Goal: Transaction & Acquisition: Purchase product/service

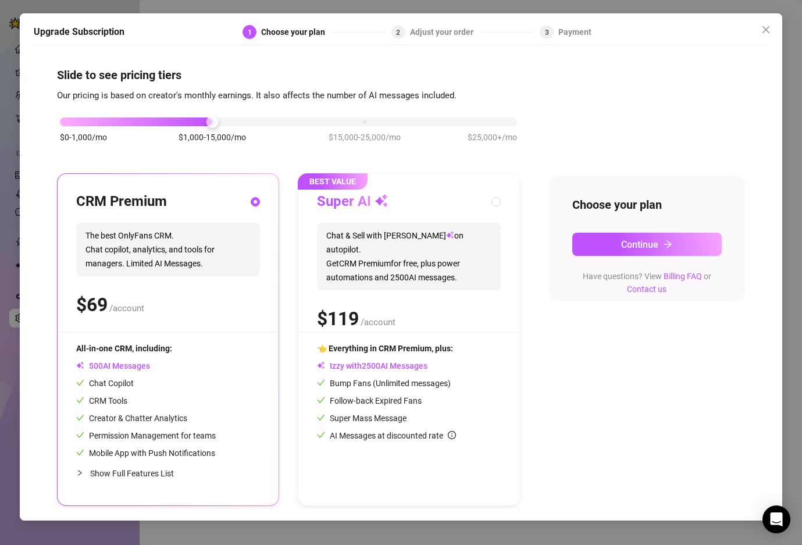
click at [345, 132] on span "$15,000-25,000/mo" at bounding box center [365, 137] width 72 height 13
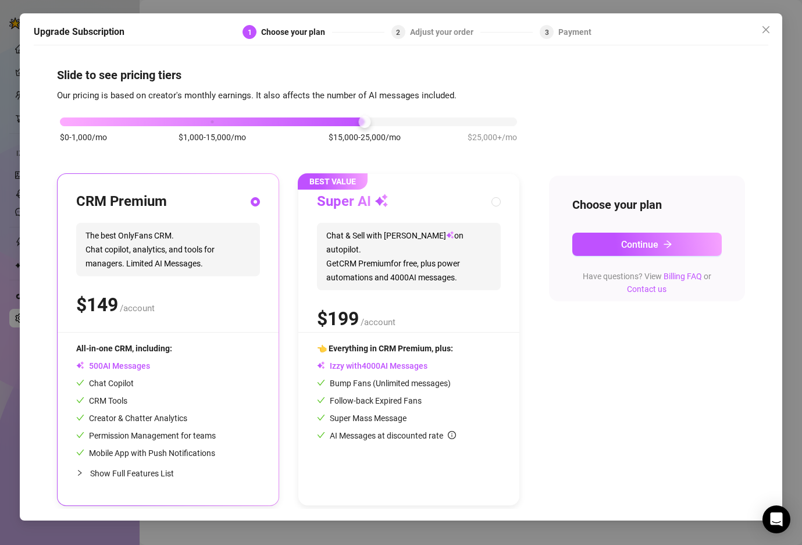
click at [452, 27] on div "Adjust your order" at bounding box center [445, 32] width 70 height 14
click at [449, 31] on div "Adjust your order" at bounding box center [445, 32] width 70 height 14
click at [771, 29] on span "Close" at bounding box center [766, 29] width 19 height 9
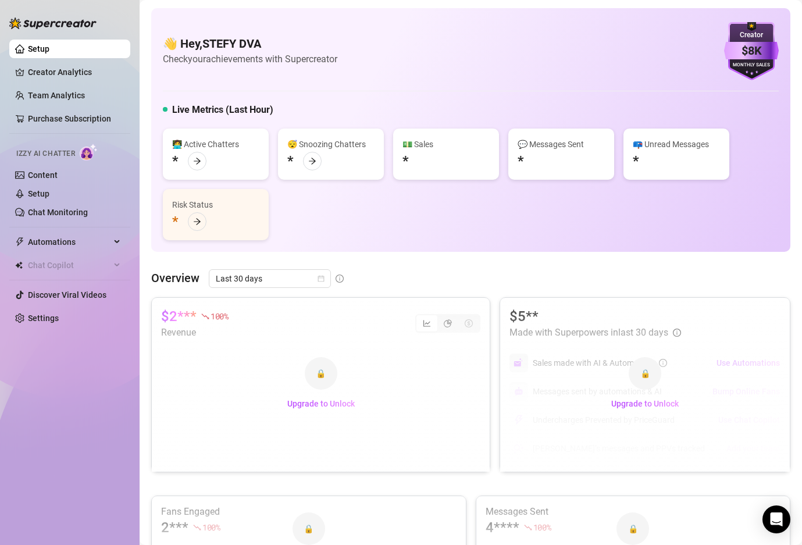
click at [752, 64] on div "Monthly Sales" at bounding box center [751, 66] width 55 height 8
click at [750, 46] on div "$8K" at bounding box center [751, 51] width 55 height 18
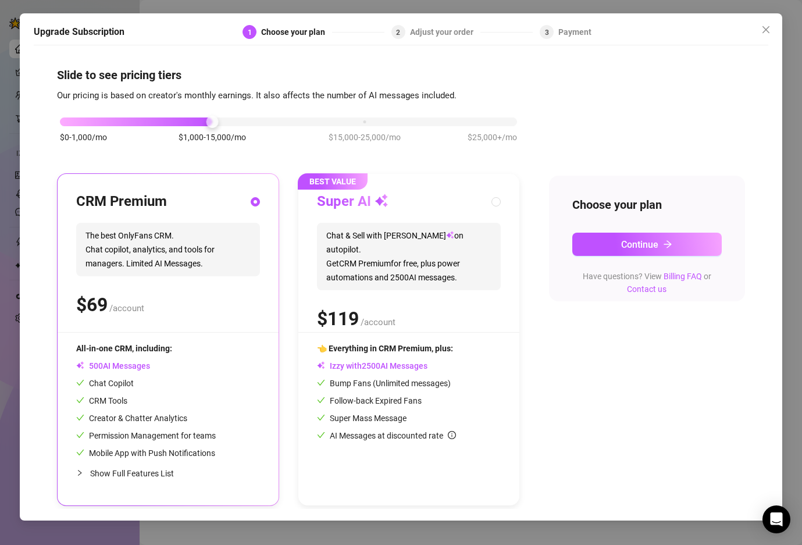
click at [353, 244] on span "Chat & Sell with Izzy on autopilot. Get CRM Premium for free, plus power automa…" at bounding box center [409, 256] width 184 height 67
radio input "false"
radio input "true"
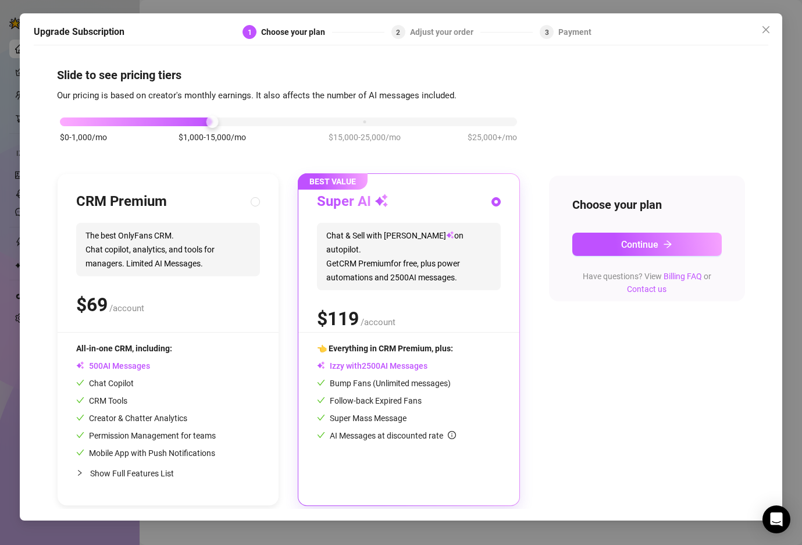
click at [155, 262] on span "The best OnlyFans CRM. Chat copilot, analytics, and tools for managers. Limited…" at bounding box center [168, 249] width 184 height 53
radio input "true"
radio input "false"
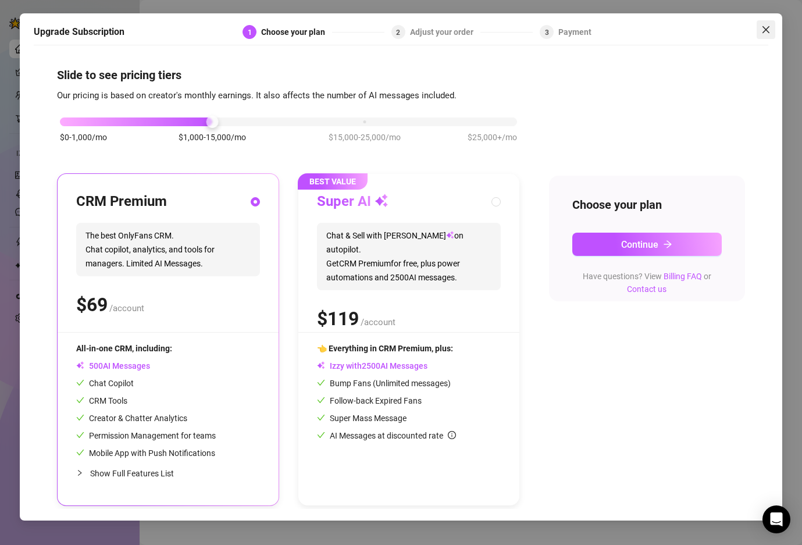
click at [764, 28] on icon "close" at bounding box center [765, 29] width 7 height 7
click at [611, 250] on button "Continue" at bounding box center [646, 244] width 149 height 23
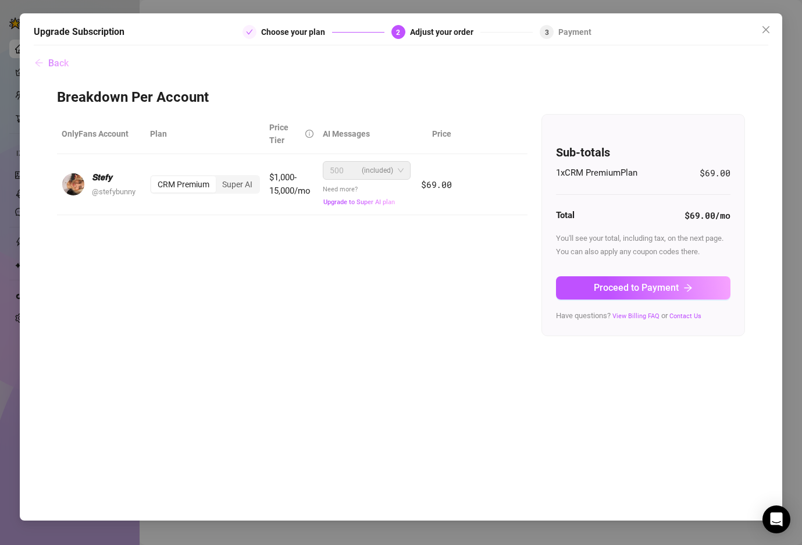
click at [56, 69] on button "Back" at bounding box center [51, 62] width 35 height 23
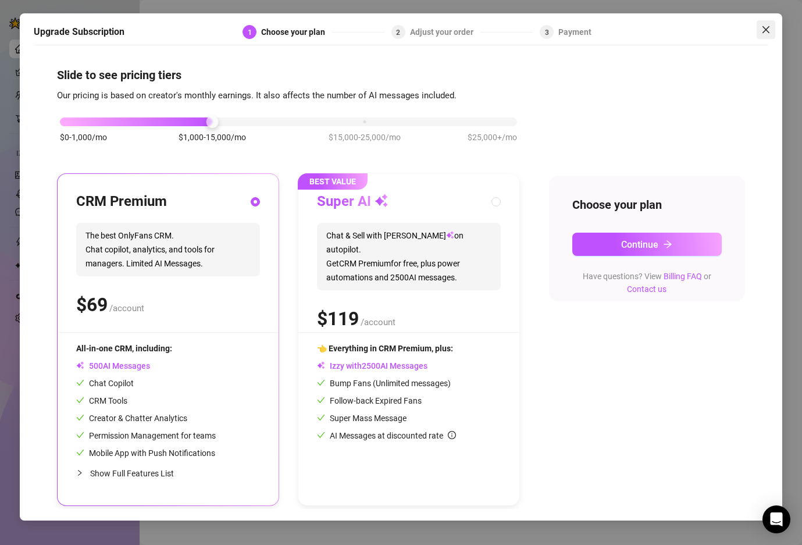
click at [762, 37] on button "Close" at bounding box center [766, 29] width 19 height 19
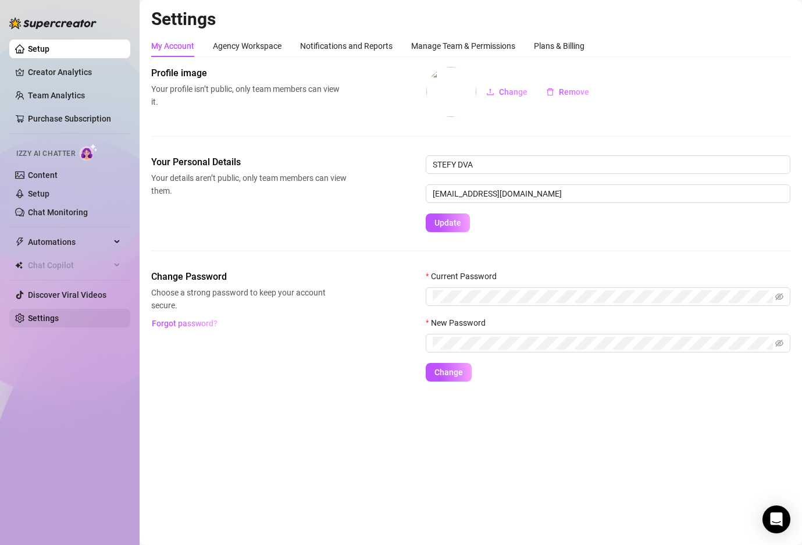
click at [35, 314] on link "Settings" at bounding box center [43, 317] width 31 height 9
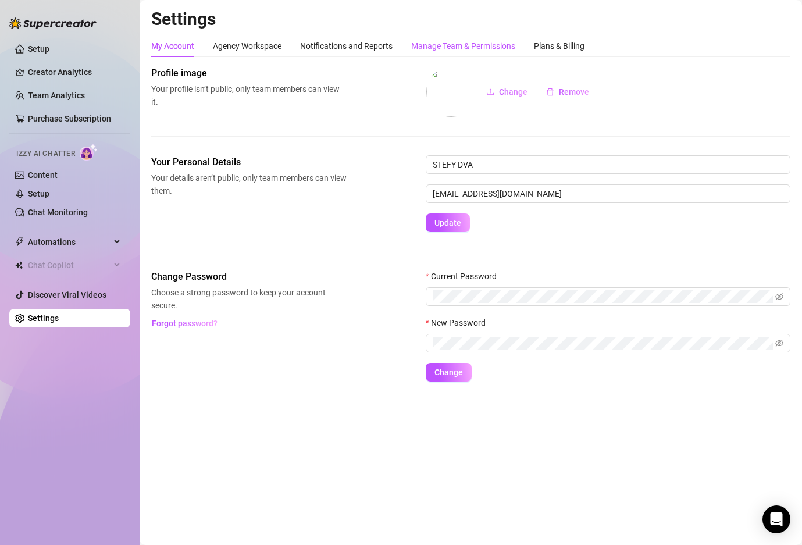
click at [479, 44] on div "Manage Team & Permissions" at bounding box center [463, 46] width 104 height 13
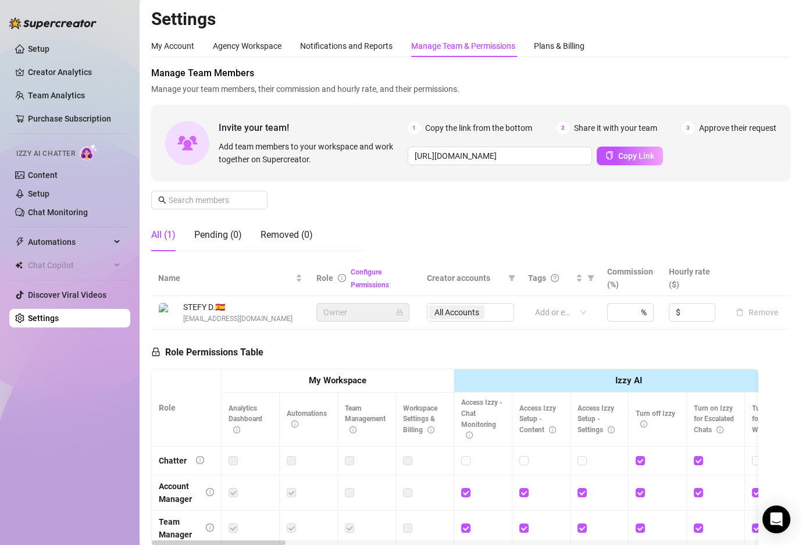
click at [588, 42] on div "My Account Agency Workspace Notifications and Reports Manage Team & Permissions…" at bounding box center [470, 46] width 639 height 22
click at [495, 44] on div "Manage Team & Permissions" at bounding box center [463, 46] width 104 height 13
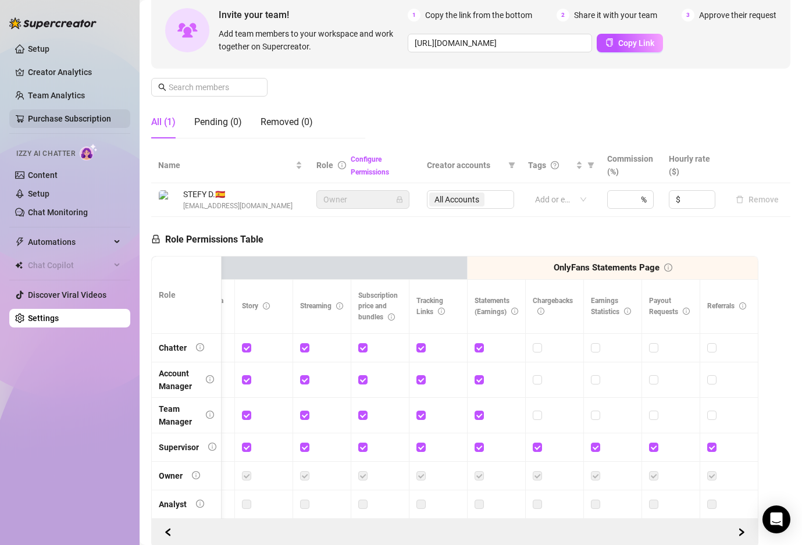
click at [65, 121] on link "Purchase Subscription" at bounding box center [69, 118] width 83 height 9
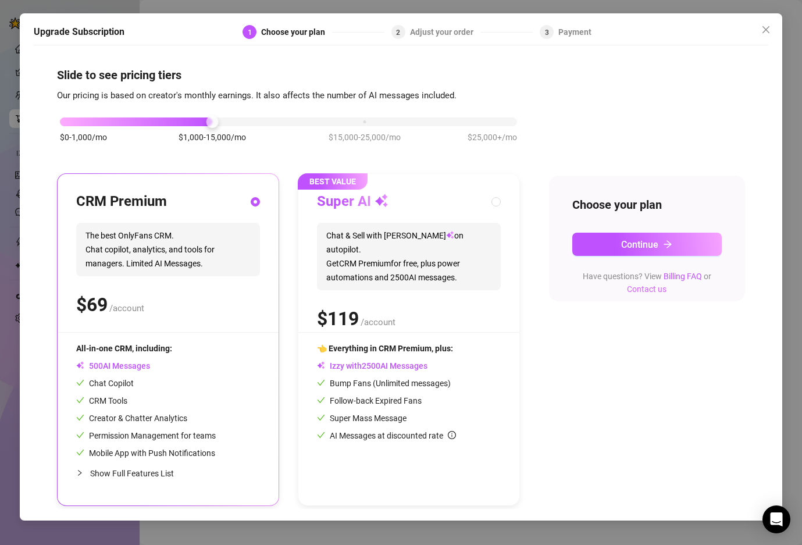
click at [656, 288] on link "Contact us" at bounding box center [647, 288] width 40 height 9
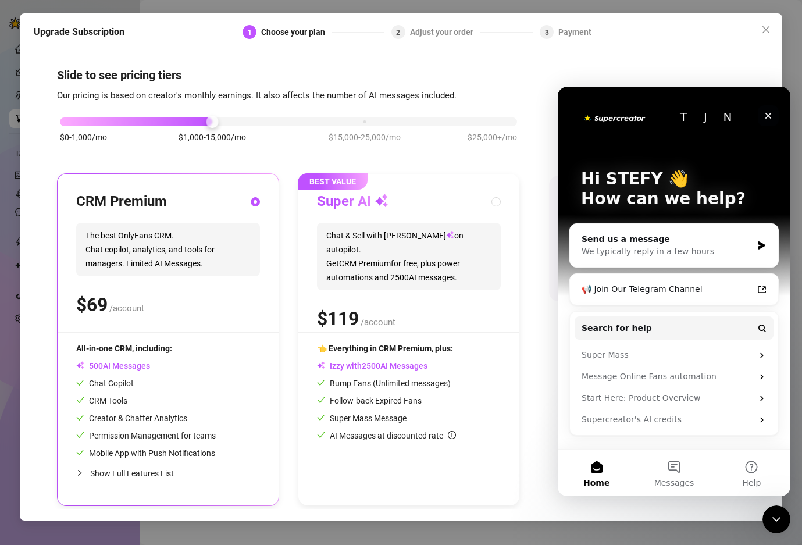
click at [773, 108] on div "Close" at bounding box center [768, 115] width 21 height 21
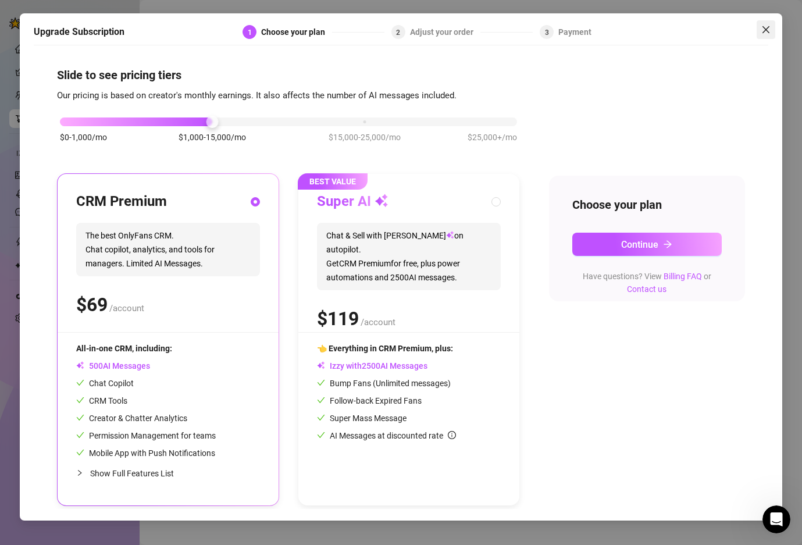
click at [762, 23] on button "Close" at bounding box center [766, 29] width 19 height 19
click at [202, 121] on div at bounding box center [136, 121] width 152 height 9
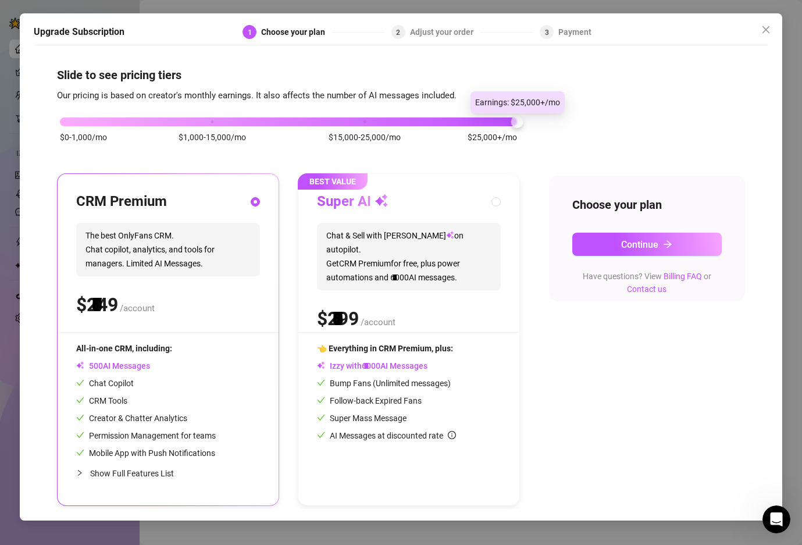
drag, startPoint x: 202, startPoint y: 121, endPoint x: 446, endPoint y: 124, distance: 243.7
click at [446, 124] on div at bounding box center [288, 121] width 457 height 9
drag, startPoint x: 517, startPoint y: 123, endPoint x: 582, endPoint y: 120, distance: 64.6
click at [582, 120] on div "$0-1,000/mo $1,000-15,000/mo $15,000-25,000/mo $25,000+/mo CRM Premium The best…" at bounding box center [400, 304] width 687 height 403
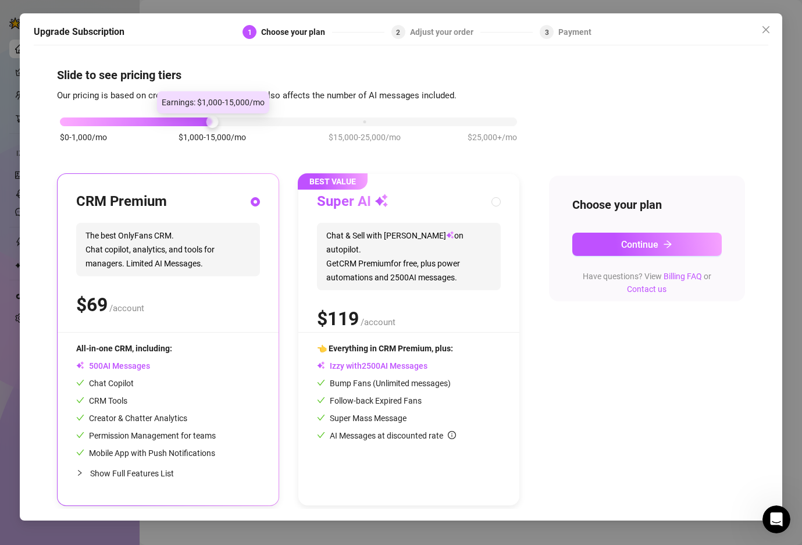
drag, startPoint x: 512, startPoint y: 124, endPoint x: 129, endPoint y: 133, distance: 383.3
click at [129, 133] on div "$0-1,000/mo $1,000-15,000/mo $15,000-25,000/mo $25,000+/mo" at bounding box center [288, 136] width 463 height 66
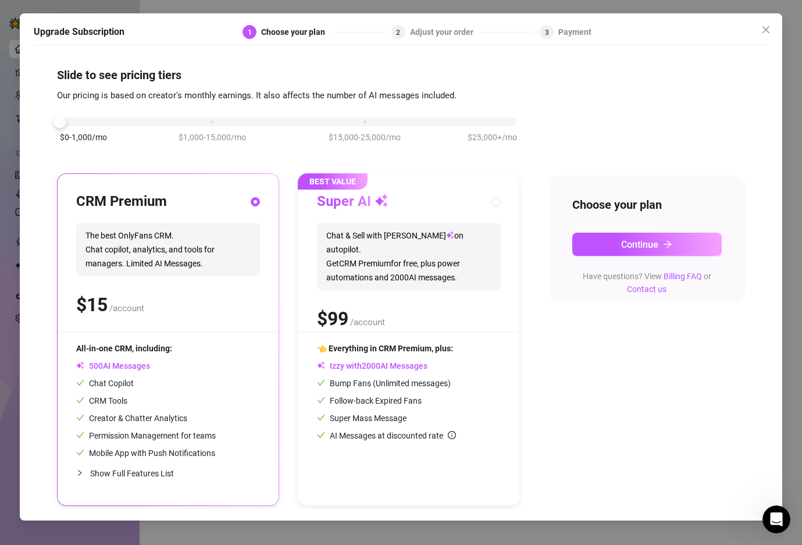
click at [75, 124] on div at bounding box center [288, 121] width 457 height 9
drag, startPoint x: 64, startPoint y: 124, endPoint x: 99, endPoint y: 122, distance: 35.0
click at [99, 122] on div "$0-1,000/mo $1,000-15,000/mo $15,000-25,000/mo $25,000+/mo" at bounding box center [288, 118] width 457 height 7
click at [99, 121] on div at bounding box center [288, 121] width 457 height 9
click at [113, 269] on span "The best OnlyFans CRM. Chat copilot, analytics, and tools for managers. Limited…" at bounding box center [168, 249] width 184 height 53
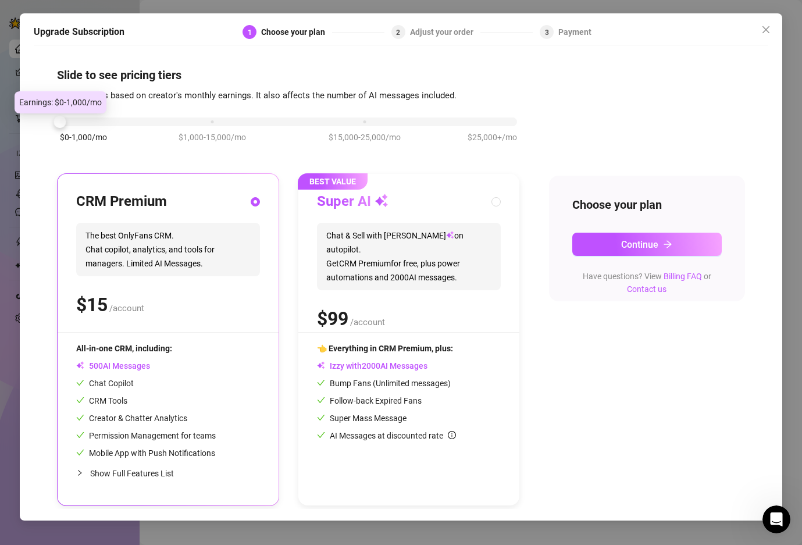
drag, startPoint x: 74, startPoint y: 122, endPoint x: 49, endPoint y: 120, distance: 25.0
click at [49, 120] on div "Slide to see pricing tiers Our pricing is based on creator's monthly earnings. …" at bounding box center [401, 280] width 734 height 458
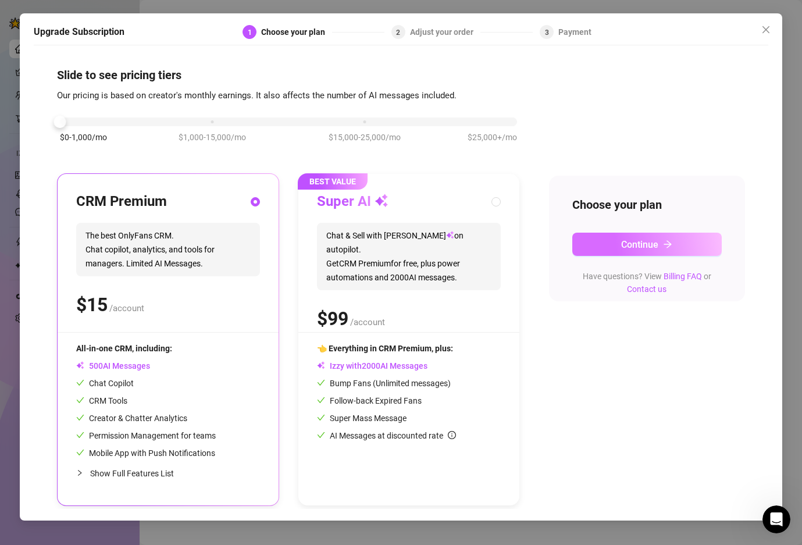
click at [702, 244] on button "Continue" at bounding box center [646, 244] width 149 height 23
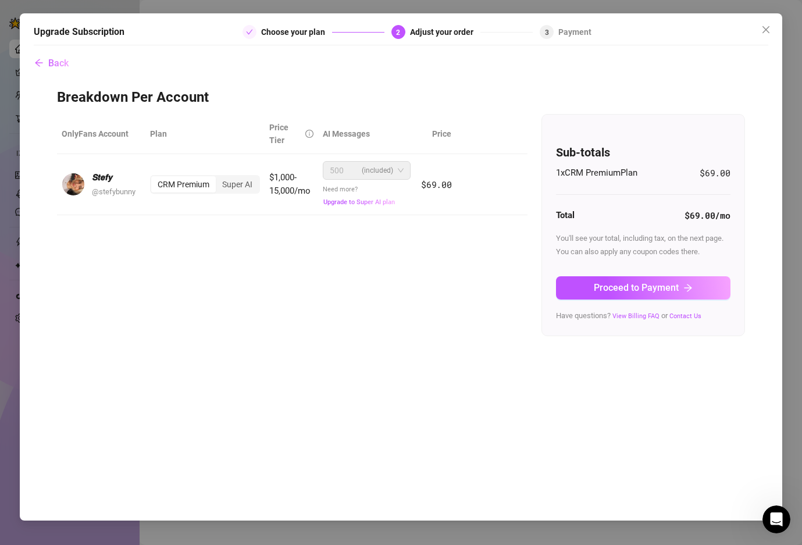
click at [609, 172] on span "1 x CRM Premium Plan" at bounding box center [596, 173] width 81 height 14
click at [678, 220] on div "Total $69.00 /mo" at bounding box center [643, 216] width 174 height 14
click at [714, 222] on span "$69.00 /mo" at bounding box center [706, 216] width 45 height 14
click at [383, 168] on span "(included)" at bounding box center [377, 170] width 31 height 17
click at [518, 190] on button "Remove" at bounding box center [492, 184] width 62 height 19
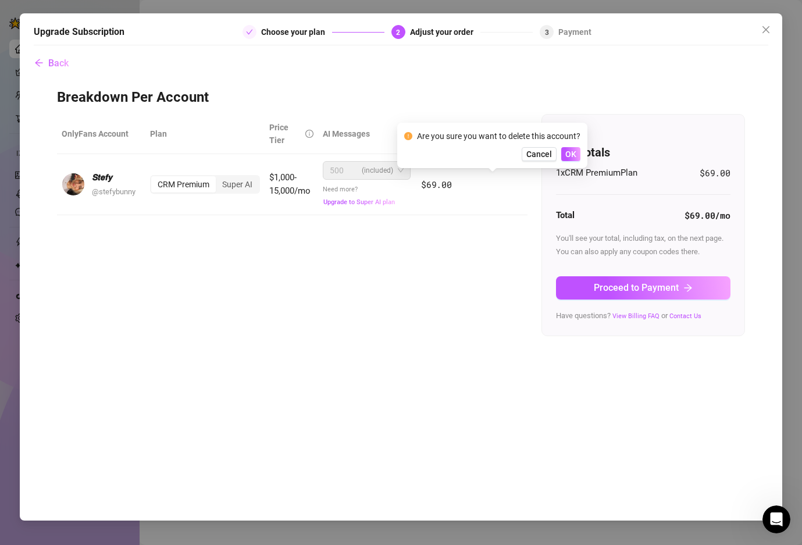
click at [580, 158] on div "Are you sure you want to delete this account? Cancel OK" at bounding box center [492, 145] width 190 height 45
click at [576, 156] on button "OK" at bounding box center [570, 154] width 19 height 14
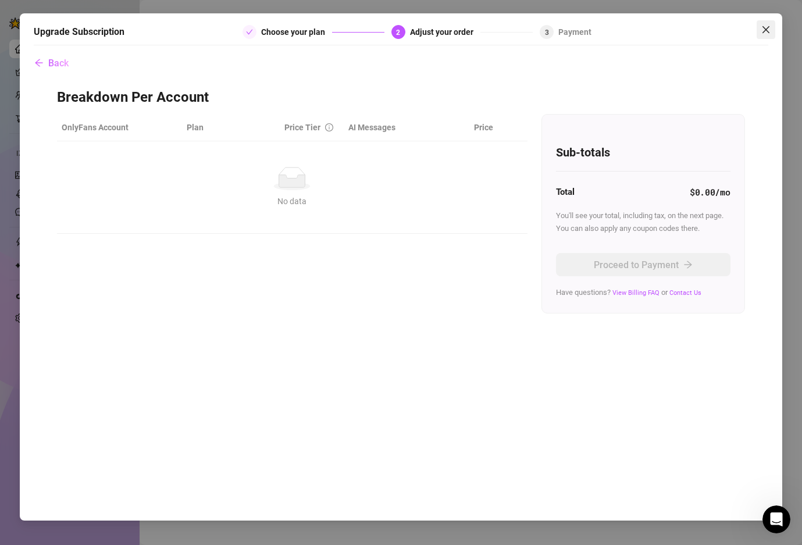
click at [769, 26] on icon "close" at bounding box center [765, 29] width 9 height 9
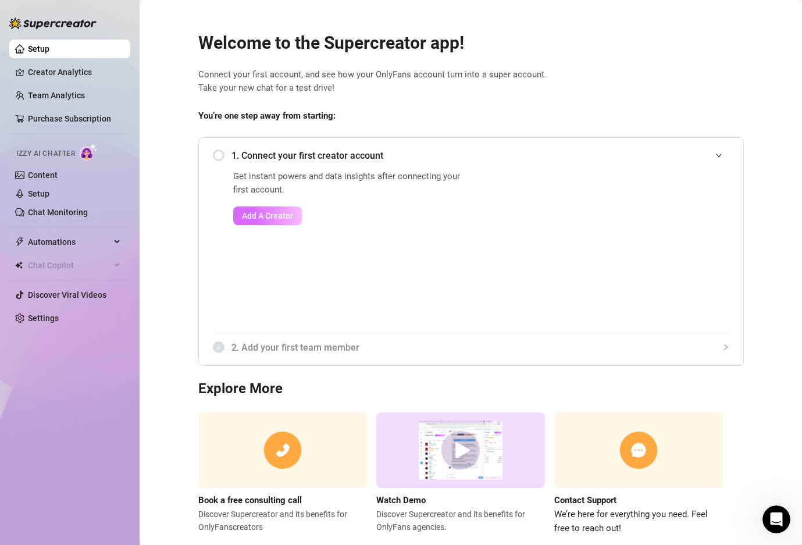
click at [248, 220] on span "Add A Creator" at bounding box center [267, 215] width 51 height 9
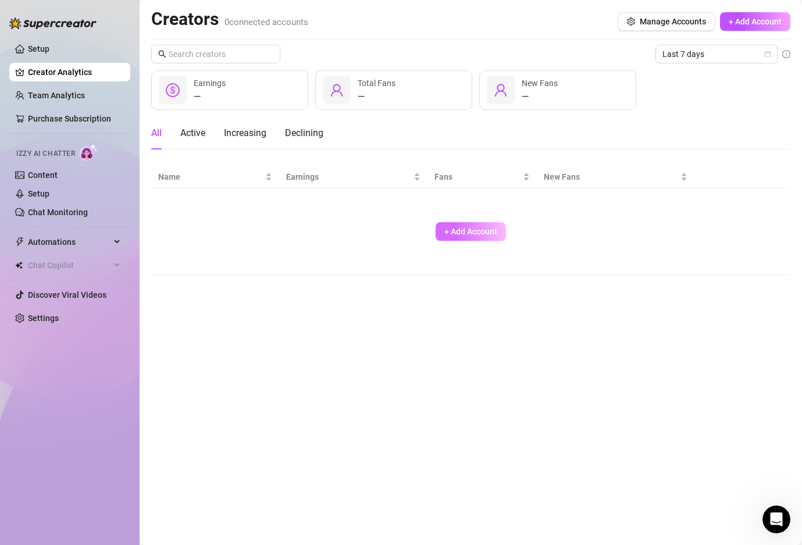
click at [482, 233] on span "+ Add Account" at bounding box center [470, 231] width 53 height 9
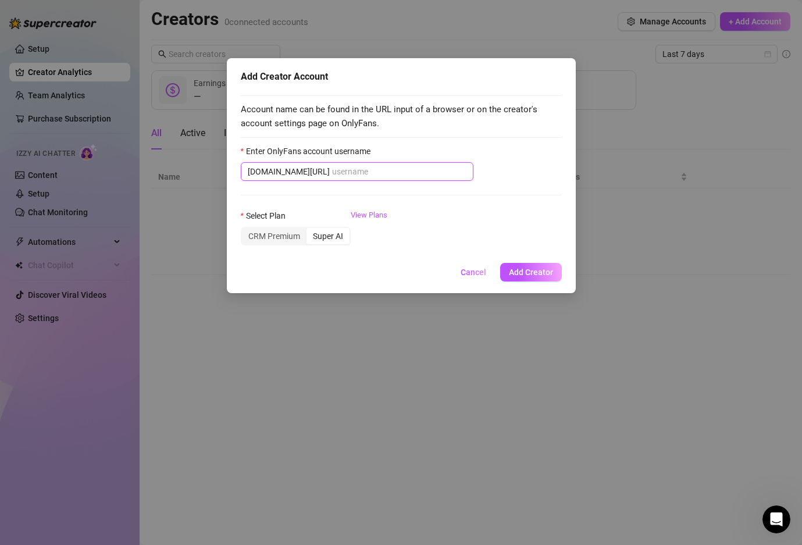
click at [389, 166] on input "Enter OnlyFans account username" at bounding box center [399, 171] width 134 height 13
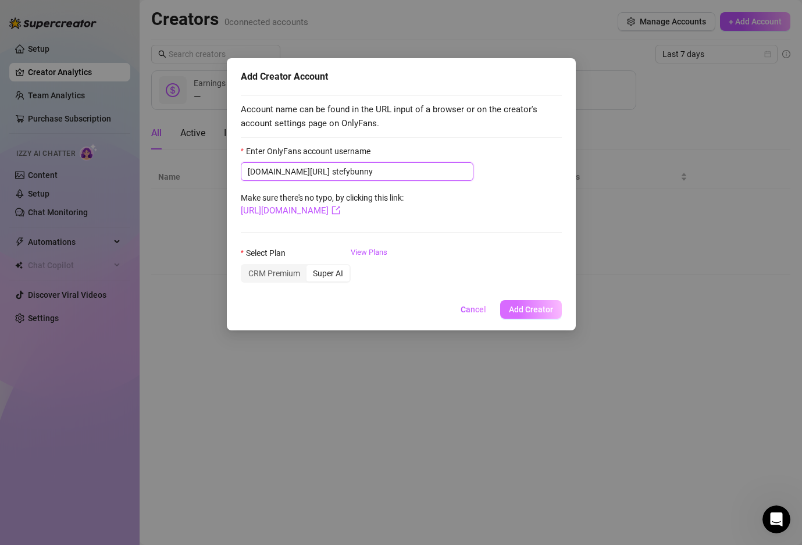
type input "stefybunny"
click at [522, 316] on button "Add Creator" at bounding box center [531, 309] width 62 height 19
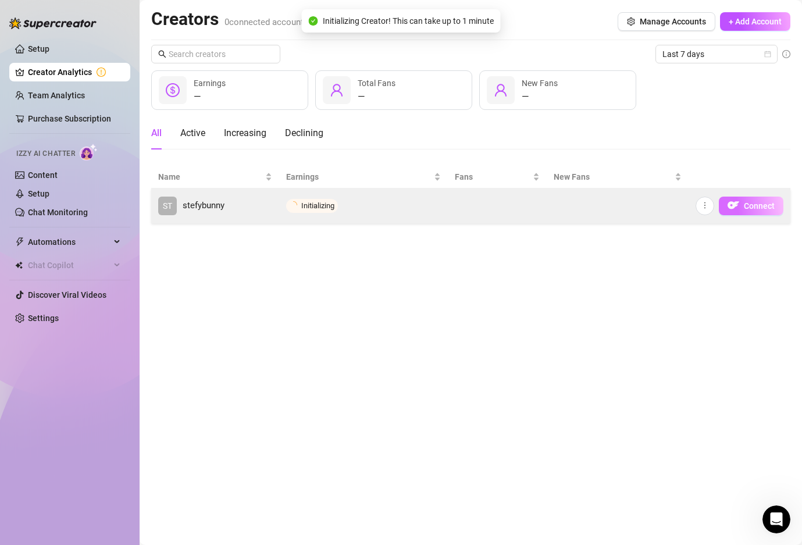
click at [744, 205] on span "Connect" at bounding box center [759, 205] width 31 height 9
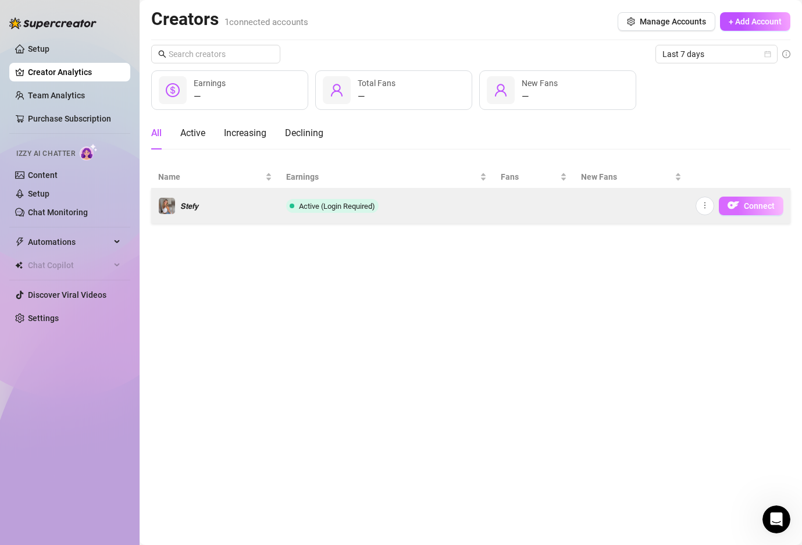
click at [730, 199] on img "button" at bounding box center [733, 205] width 12 height 12
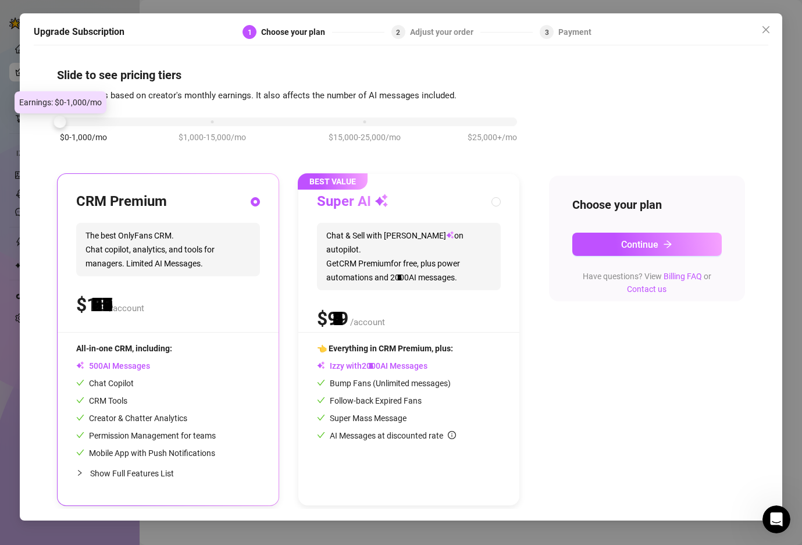
drag, startPoint x: 204, startPoint y: 121, endPoint x: 83, endPoint y: 125, distance: 121.6
click at [83, 122] on div "$0-1,000/mo $1,000-15,000/mo $15,000-25,000/mo $25,000+/mo" at bounding box center [288, 118] width 457 height 7
click at [148, 293] on div "$ /account" at bounding box center [168, 304] width 184 height 29
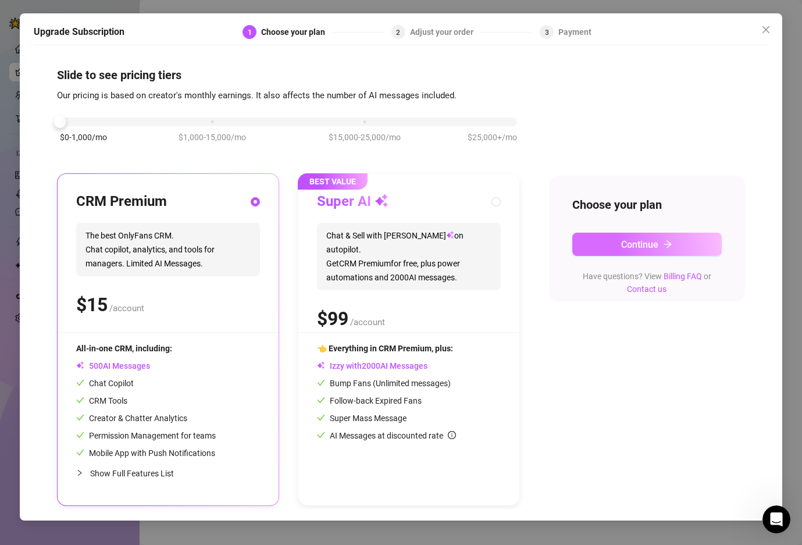
click at [606, 248] on button "Continue" at bounding box center [646, 244] width 149 height 23
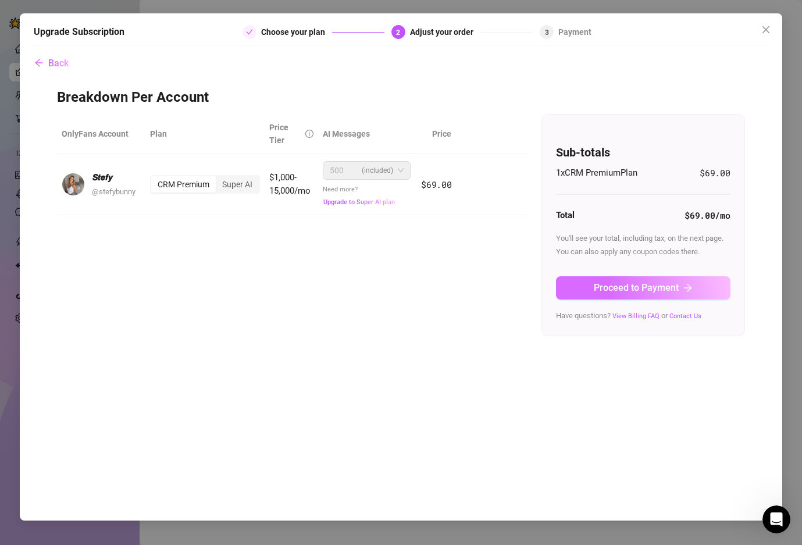
click at [611, 285] on span "Proceed to Payment" at bounding box center [636, 287] width 85 height 11
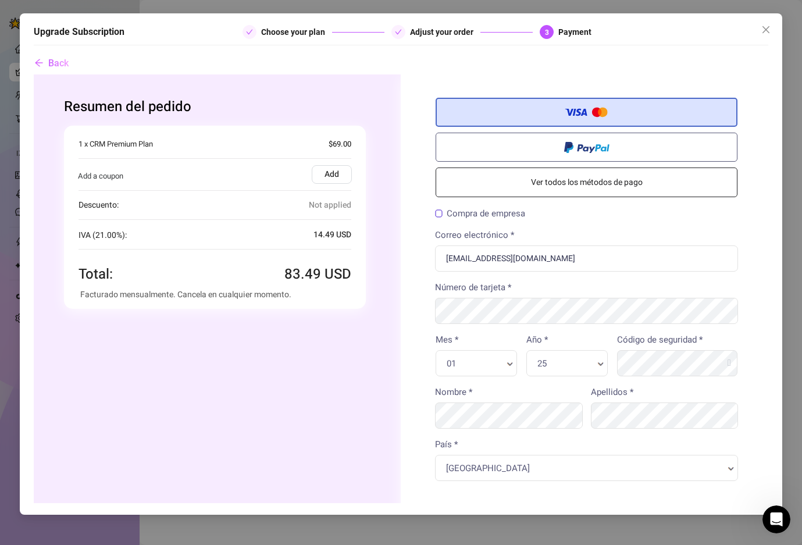
click at [586, 181] on link "Ver todos los métodos de pago" at bounding box center [587, 182] width 302 height 30
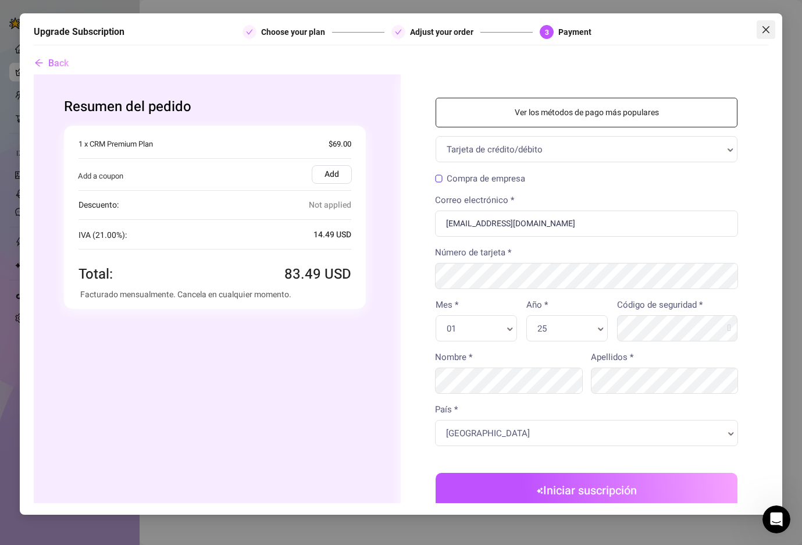
click at [768, 23] on button "Close" at bounding box center [766, 29] width 19 height 19
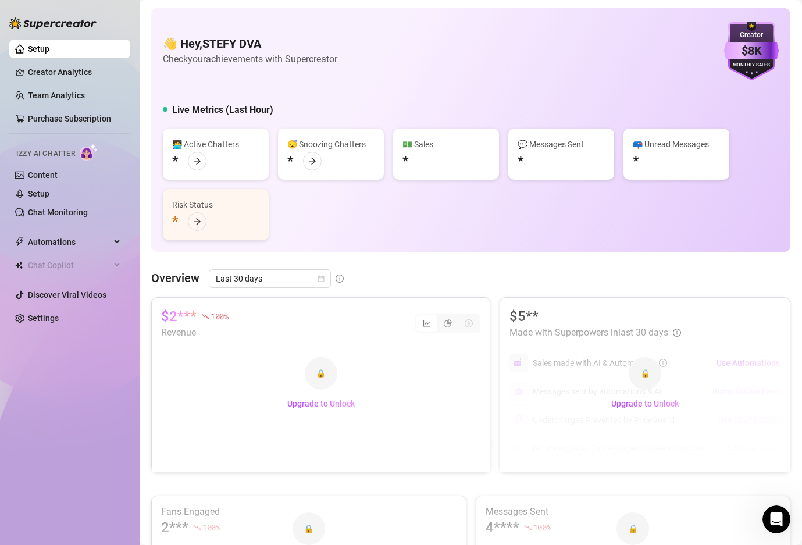
scroll to position [1, 0]
click at [777, 509] on div "Open Intercom Messenger" at bounding box center [774, 517] width 38 height 38
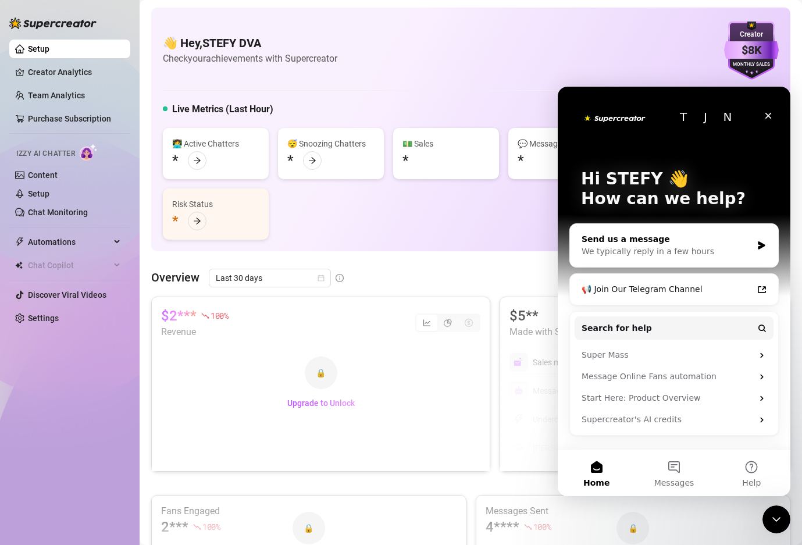
click at [627, 241] on div "Send us a message" at bounding box center [667, 239] width 170 height 12
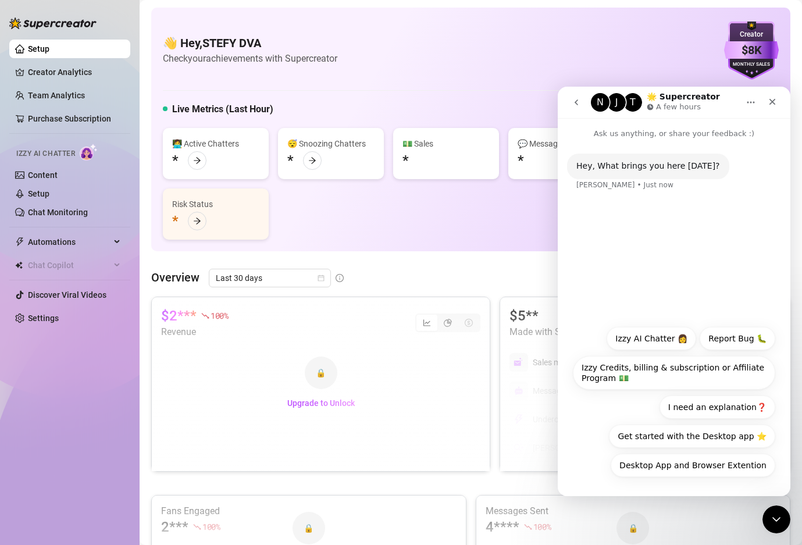
click at [626, 188] on div "Hey, What brings you here [DATE]? [PERSON_NAME] • Just now" at bounding box center [674, 179] width 214 height 51
click at [594, 173] on div "Hey, What brings you here [DATE]? [PERSON_NAME] • Just now" at bounding box center [648, 167] width 162 height 26
click at [607, 167] on div "Hey, What brings you here [DATE]?" at bounding box center [648, 166] width 144 height 12
click at [635, 190] on div "Hey, What brings you here [DATE]? [PERSON_NAME] • Just now" at bounding box center [674, 179] width 214 height 51
click at [611, 162] on div "Hey, What brings you here [DATE]?" at bounding box center [648, 166] width 144 height 12
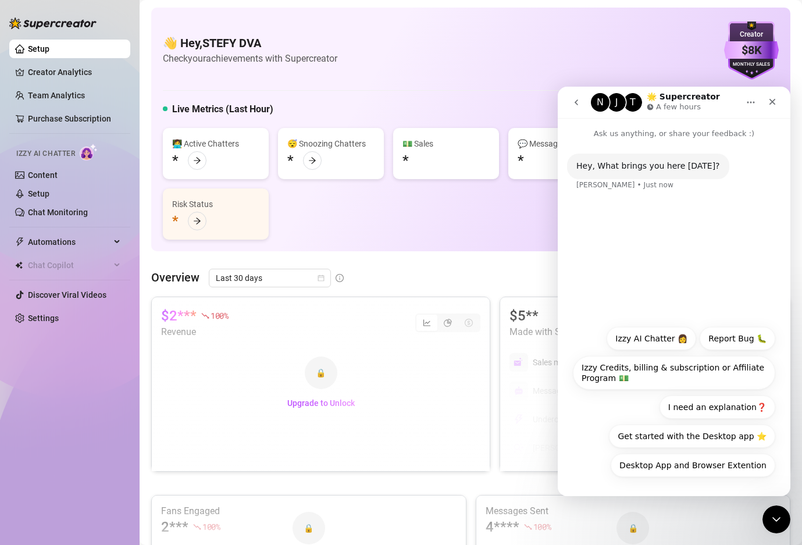
click at [668, 130] on p "Ask us anything, or share your feedback :)" at bounding box center [674, 129] width 233 height 22
click at [658, 177] on div "Hey, What brings you here [DATE]? [PERSON_NAME] • Just now" at bounding box center [648, 167] width 162 height 26
click at [694, 133] on p "Ask us anything, or share your feedback :)" at bounding box center [674, 129] width 233 height 22
click at [653, 173] on div "Hey, What brings you here [DATE]? [PERSON_NAME] • Just now" at bounding box center [648, 167] width 162 height 26
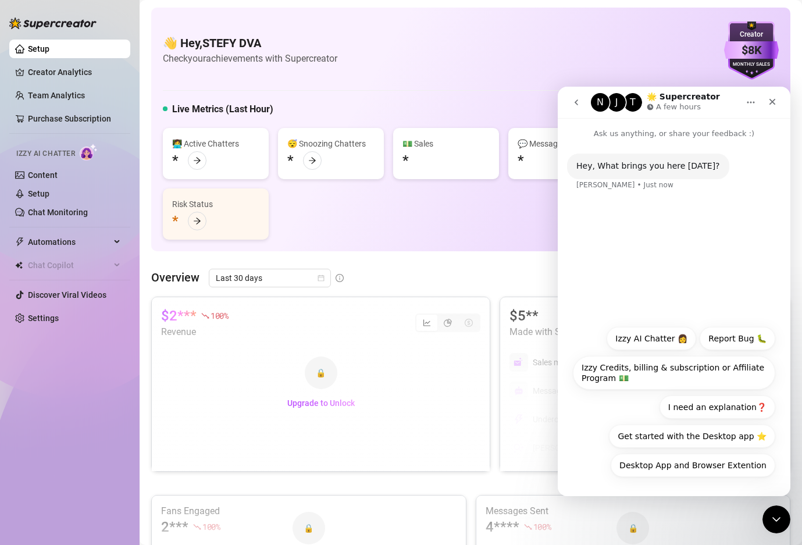
drag, startPoint x: 602, startPoint y: 192, endPoint x: 605, endPoint y: 184, distance: 8.6
click at [602, 192] on div "Hey, What brings you here [DATE]? [PERSON_NAME] • Just now" at bounding box center [674, 179] width 214 height 51
click at [605, 184] on div "[PERSON_NAME] • Just now" at bounding box center [624, 184] width 97 height 7
click at [736, 408] on button "I need an explanation❓" at bounding box center [717, 406] width 116 height 23
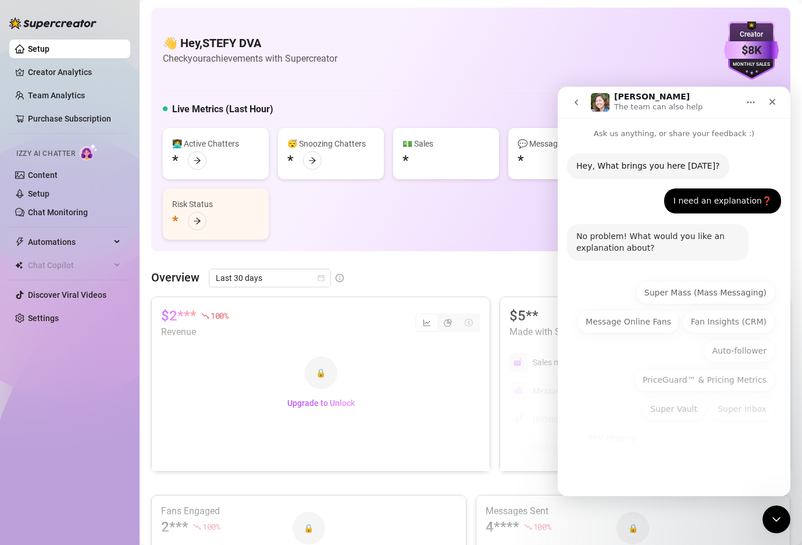
scroll to position [2, 0]
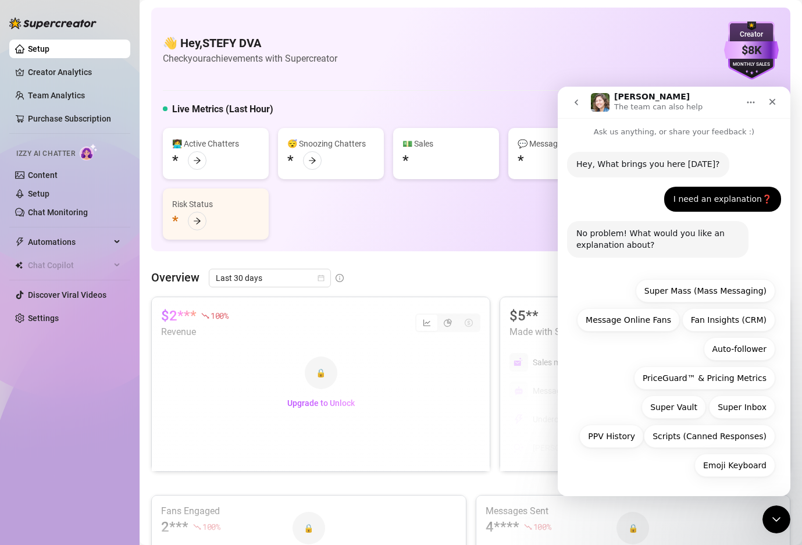
click at [688, 131] on p "Ask us anything, or share your feedback :)" at bounding box center [674, 127] width 233 height 22
click at [759, 114] on nav "[PERSON_NAME] The team can also help" at bounding box center [674, 102] width 233 height 31
click at [758, 106] on button "Home" at bounding box center [751, 102] width 22 height 22
click at [736, 119] on div "Expand window Download transcript" at bounding box center [710, 143] width 116 height 49
click at [730, 130] on div "Expand window" at bounding box center [717, 132] width 83 height 12
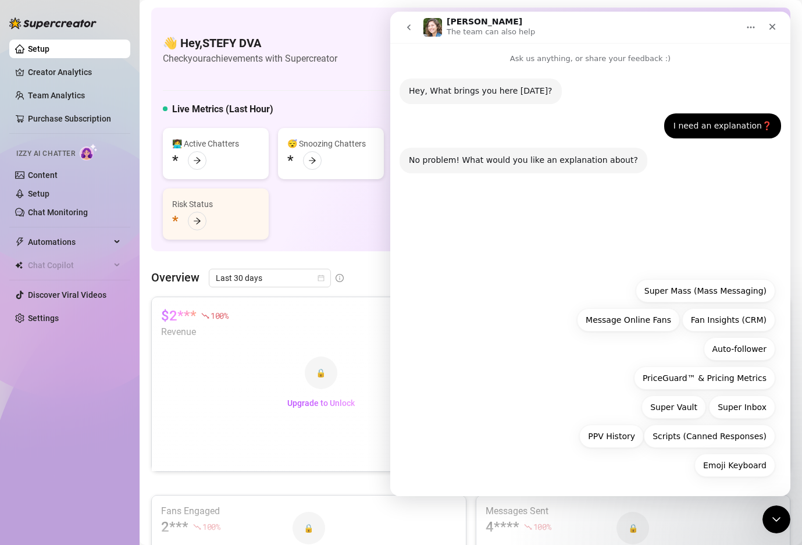
scroll to position [0, 0]
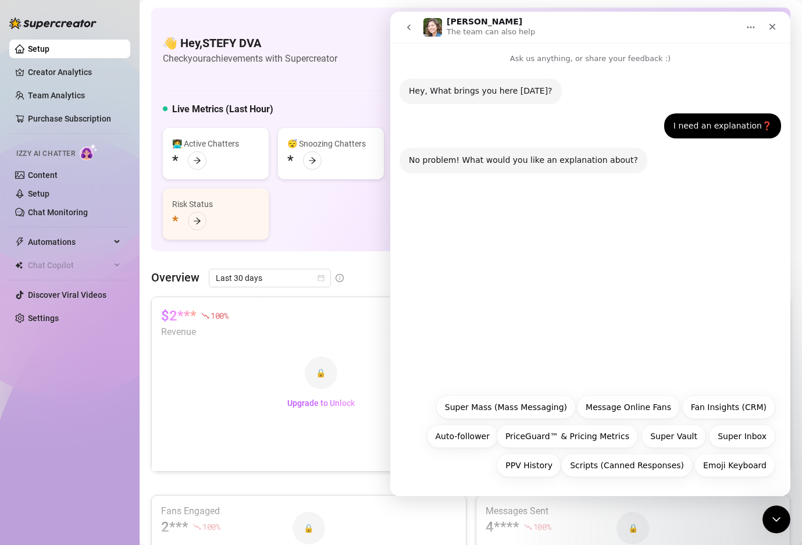
click at [636, 55] on p "Ask us anything, or share your feedback :)" at bounding box center [590, 54] width 400 height 22
click at [599, 59] on p "Ask us anything, or share your feedback :)" at bounding box center [590, 54] width 400 height 22
drag, startPoint x: 575, startPoint y: 72, endPoint x: 572, endPoint y: 90, distance: 18.4
click at [574, 74] on div "Hey, What brings you here [DATE]? [PERSON_NAME] • Just now I need an explanatio…" at bounding box center [590, 126] width 400 height 123
click at [49, 114] on link "Purchase Subscription" at bounding box center [69, 118] width 83 height 9
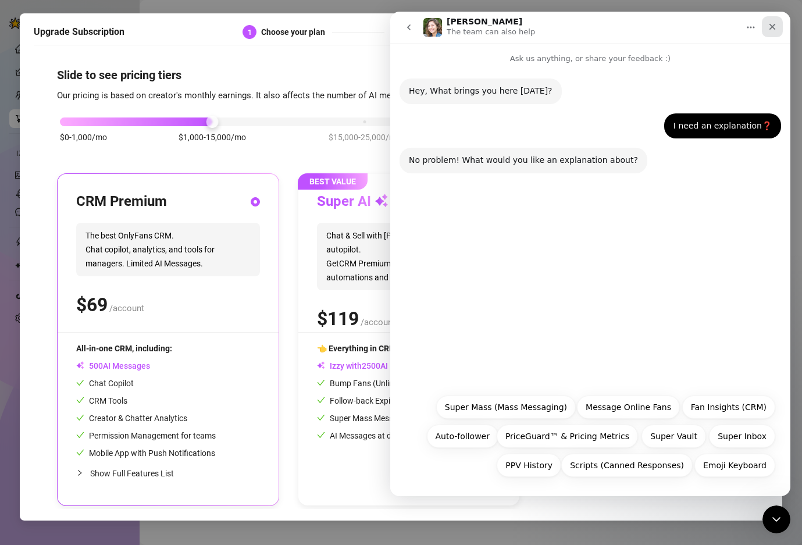
click at [779, 26] on div "Close" at bounding box center [772, 26] width 21 height 21
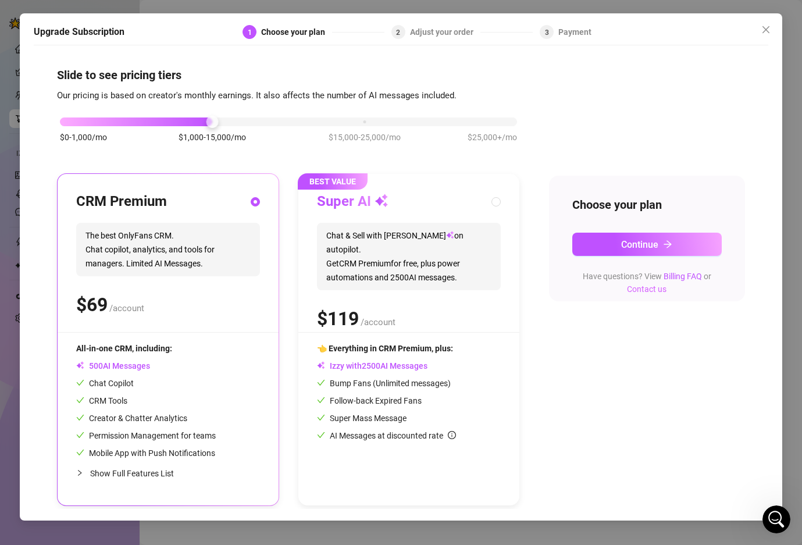
click at [645, 293] on link "Contact us" at bounding box center [647, 288] width 40 height 9
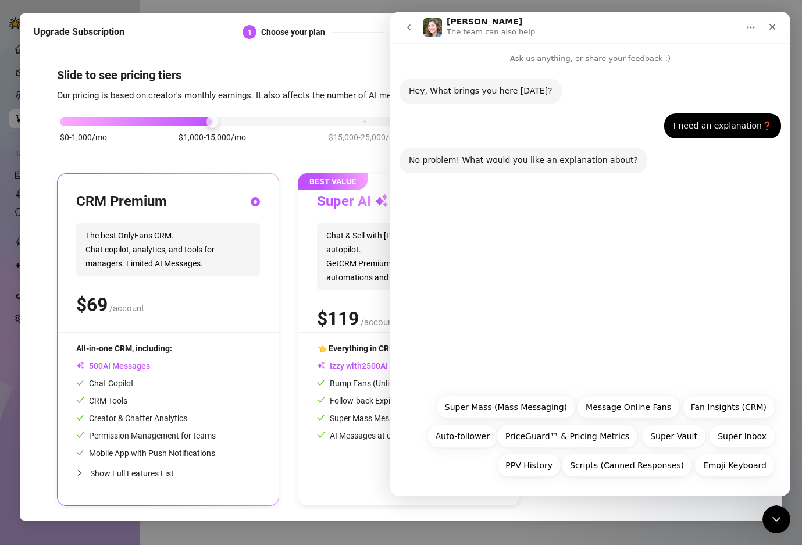
click at [592, 351] on div "Hey, What brings you here [DATE]? [PERSON_NAME] • Just now I need an explanatio…" at bounding box center [590, 226] width 400 height 323
click at [602, 439] on button "PriceGuard™ & Pricing Metrics" at bounding box center [567, 435] width 141 height 23
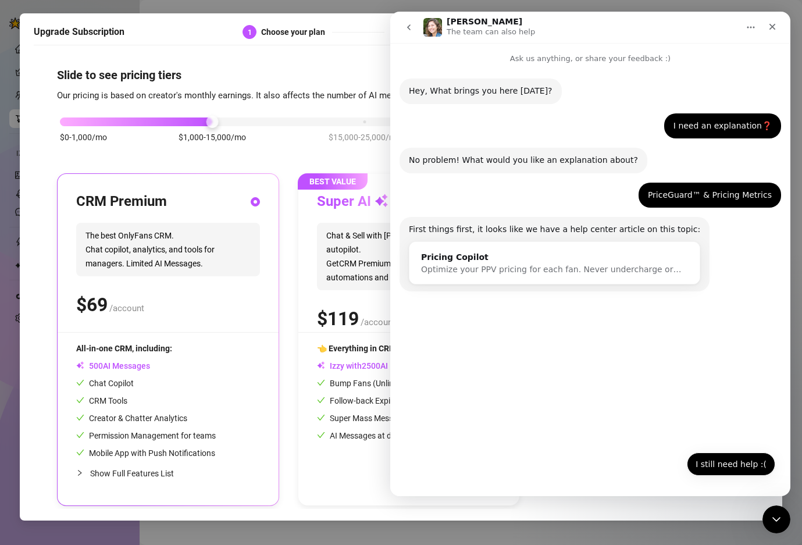
click at [710, 461] on button "I still need help :(" at bounding box center [731, 463] width 88 height 23
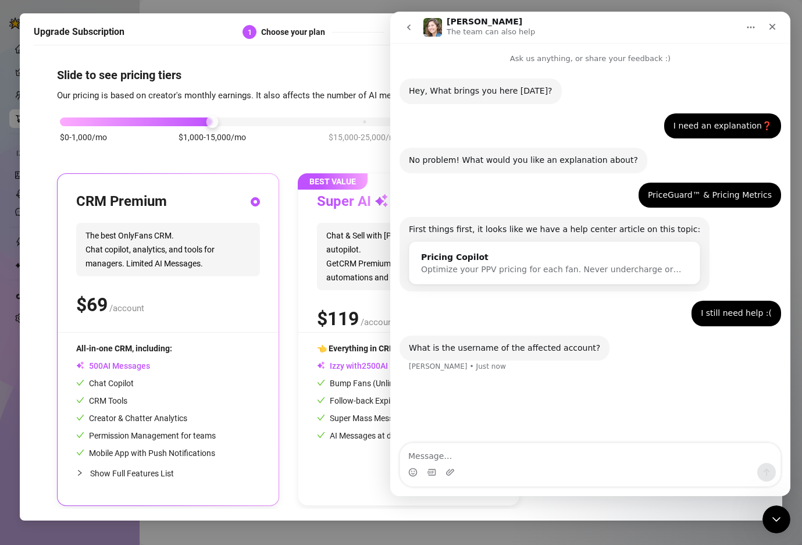
click at [512, 456] on textarea "Message…" at bounding box center [590, 453] width 380 height 20
type textarea "Hi Supercreator team, I tried Supercreator a while ago using it only on my main…"
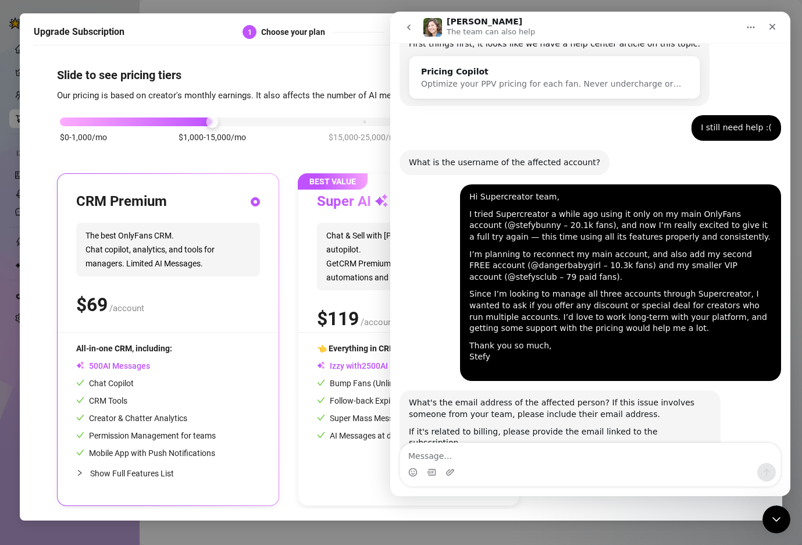
scroll to position [211, 0]
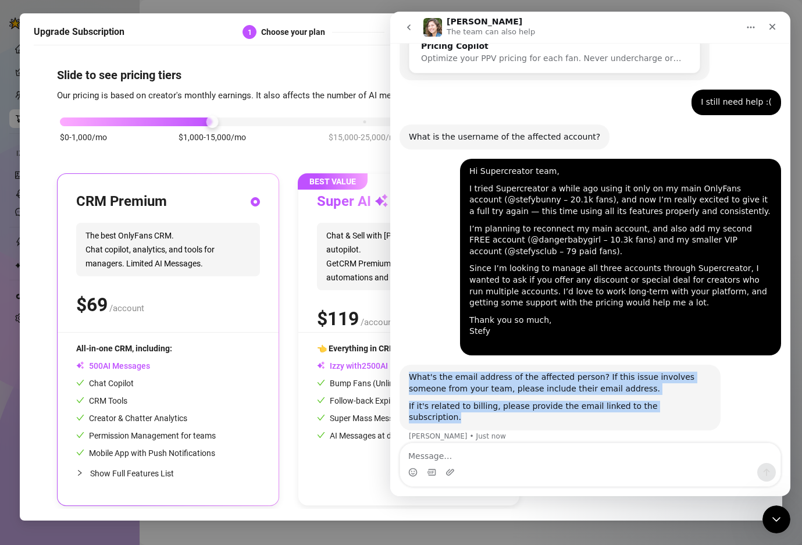
drag, startPoint x: 684, startPoint y: 408, endPoint x: 401, endPoint y: 380, distance: 283.9
click at [401, 380] on div "What's the email address of the affected person? If this issue involves someone…" at bounding box center [559, 397] width 321 height 65
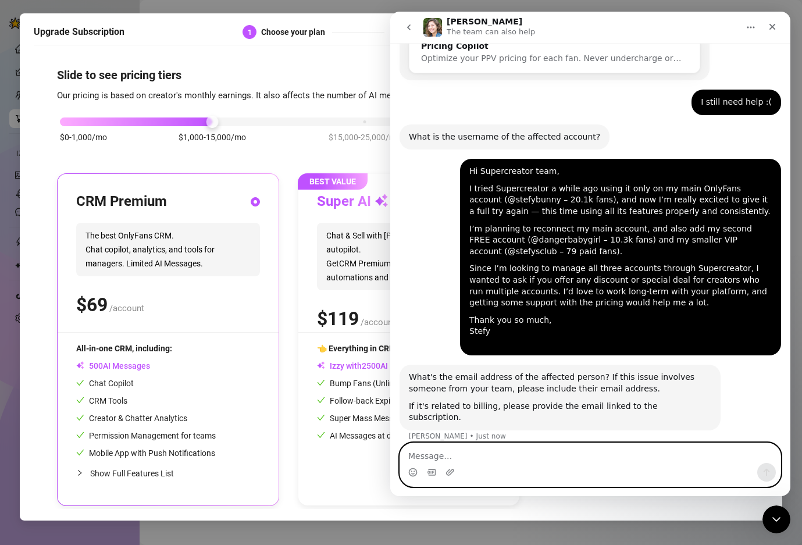
click at [626, 456] on textarea "Message…" at bounding box center [590, 453] width 380 height 20
type textarea "[EMAIL_ADDRESS][DOMAIN_NAME]"
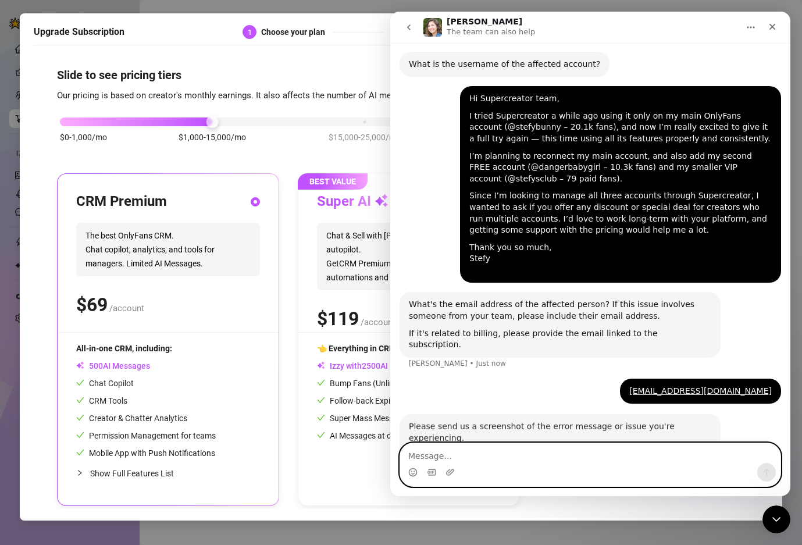
scroll to position [332, 0]
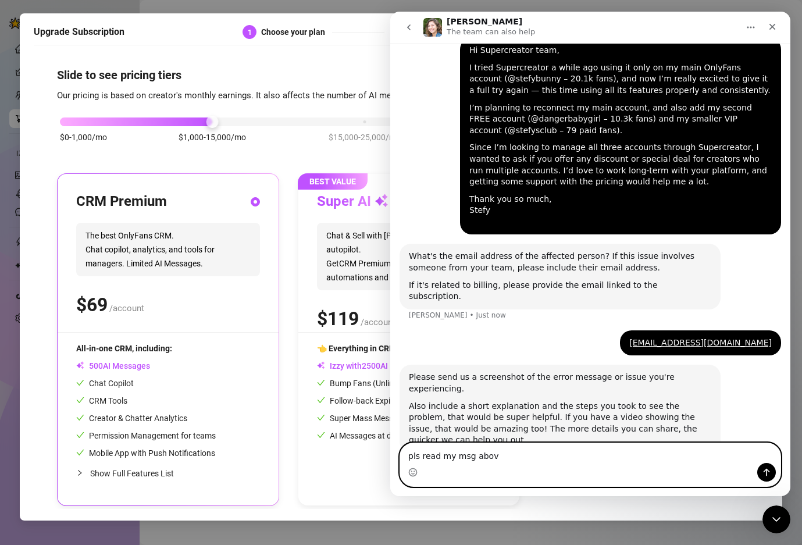
type textarea "pls read my msg above"
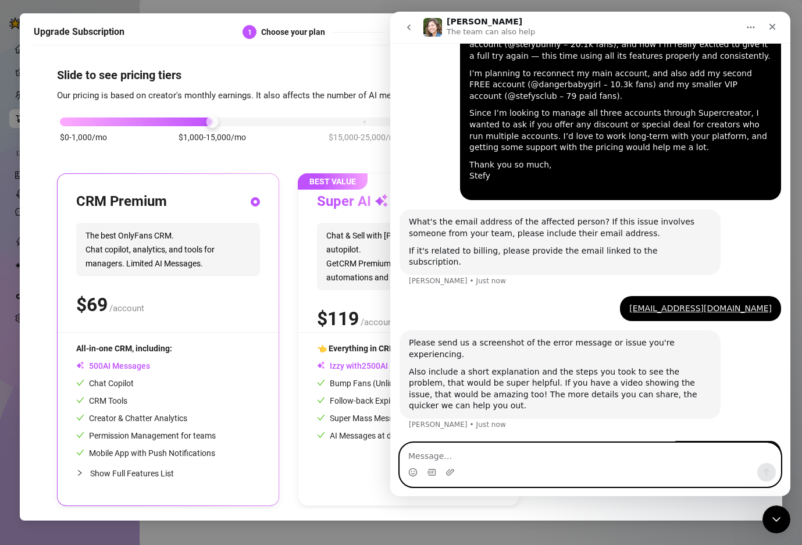
scroll to position [367, 0]
click at [480, 451] on textarea "Message…" at bounding box center [590, 453] width 380 height 20
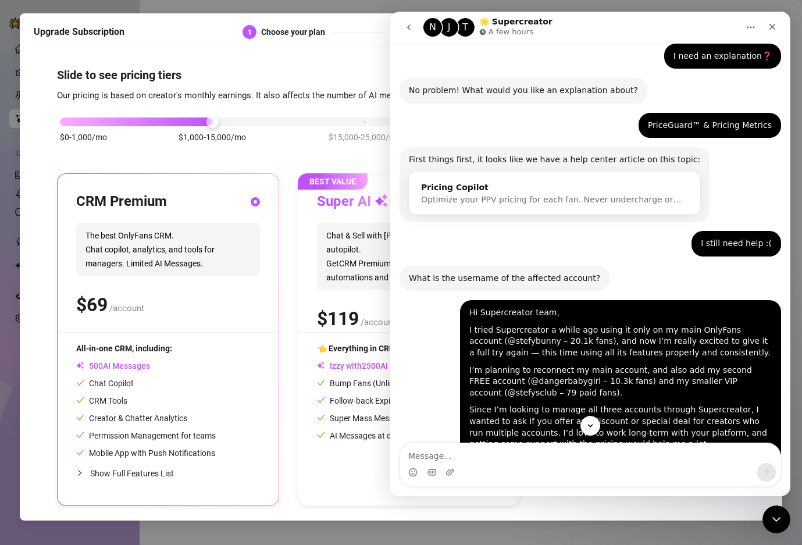
scroll to position [0, 0]
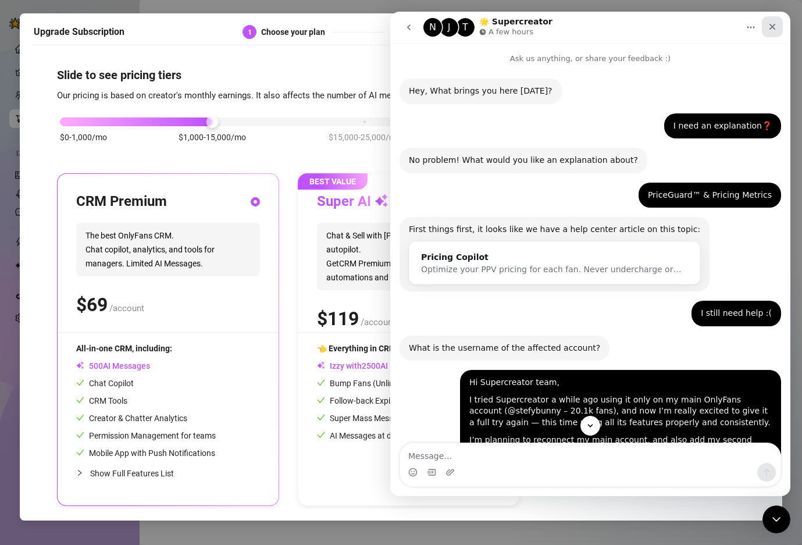
click at [770, 22] on icon "Close" at bounding box center [772, 26] width 9 height 9
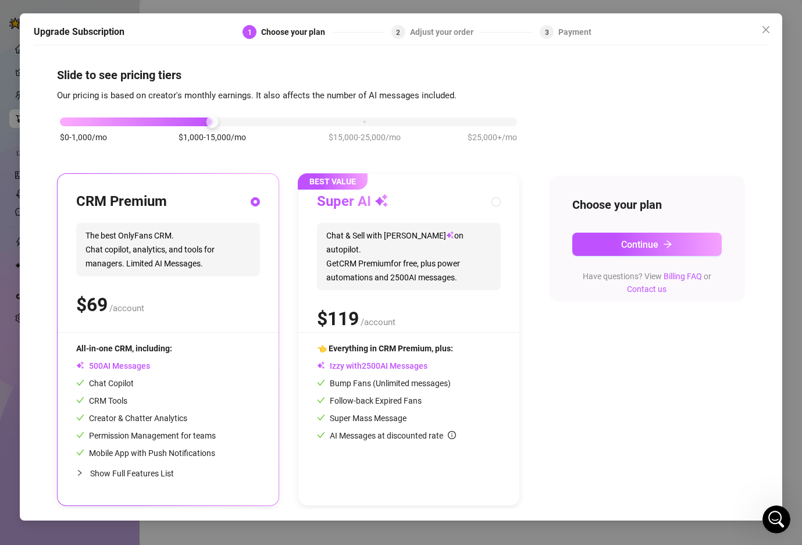
click at [395, 287] on div "Super AI Chat & Sell with Izzy on autopilot. Get CRM Premium for free, plus pow…" at bounding box center [409, 262] width 184 height 140
radio input "false"
radio input "true"
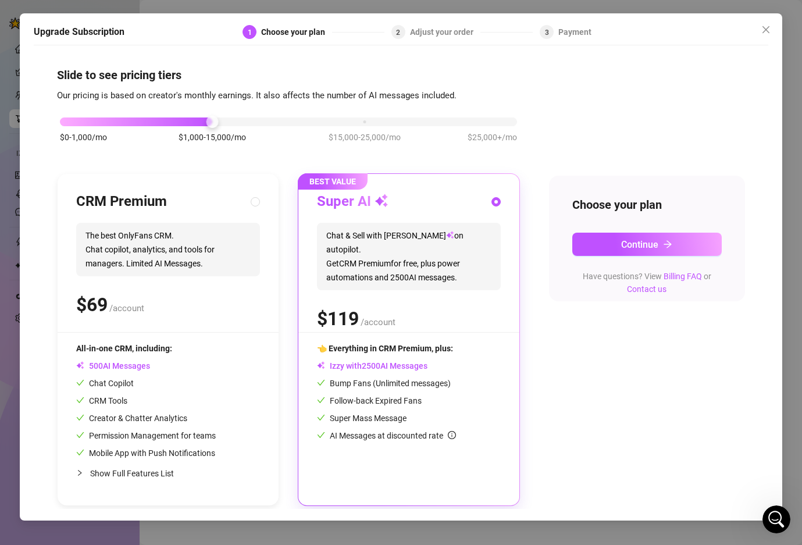
click at [160, 300] on div "$ /account" at bounding box center [168, 304] width 184 height 29
radio input "true"
radio input "false"
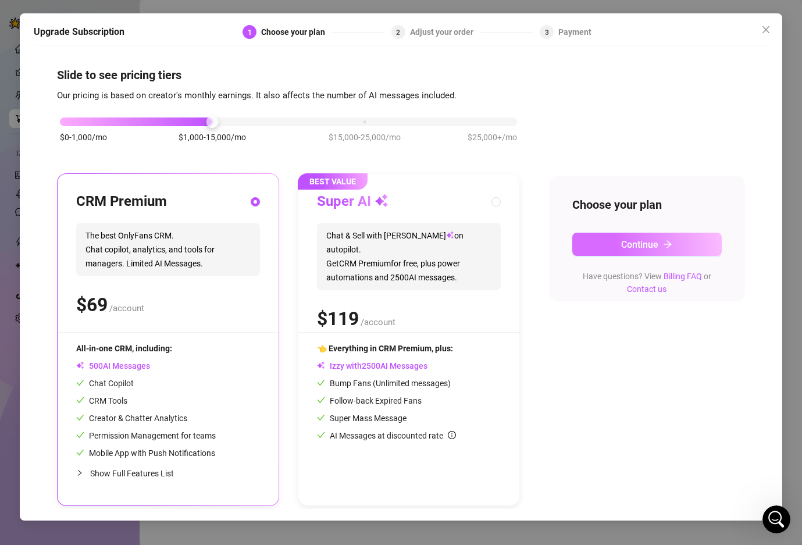
click at [684, 251] on button "Continue" at bounding box center [646, 244] width 149 height 23
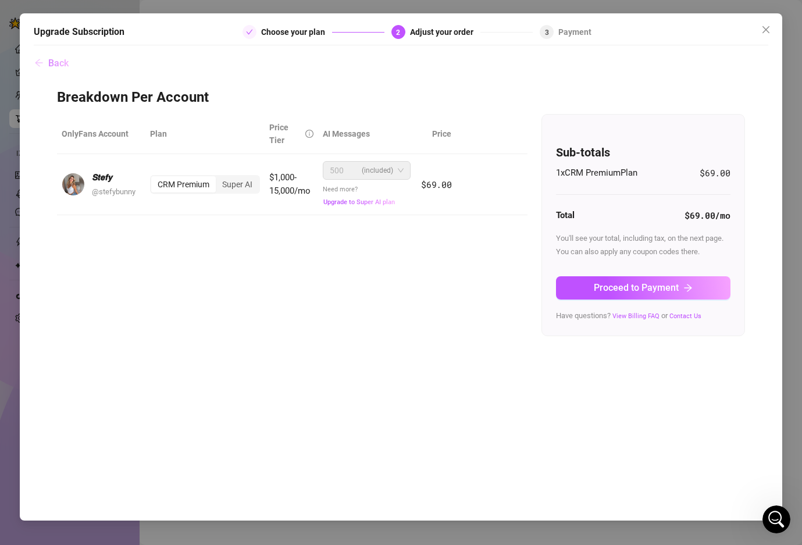
click at [43, 59] on icon "arrow-left" at bounding box center [38, 62] width 9 height 9
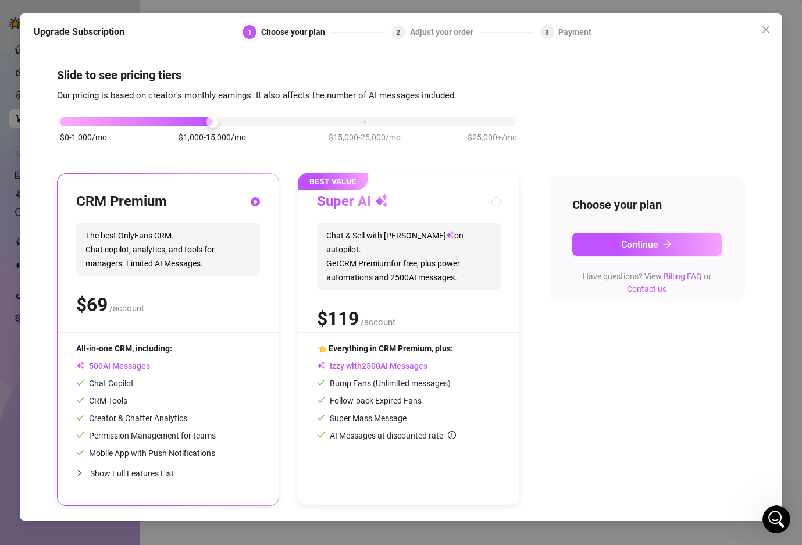
click at [395, 333] on div "BEST VALUE Super AI Chat & Sell with Izzy on autopilot. Get CRM Premium for fre…" at bounding box center [408, 339] width 221 height 331
radio input "false"
radio input "true"
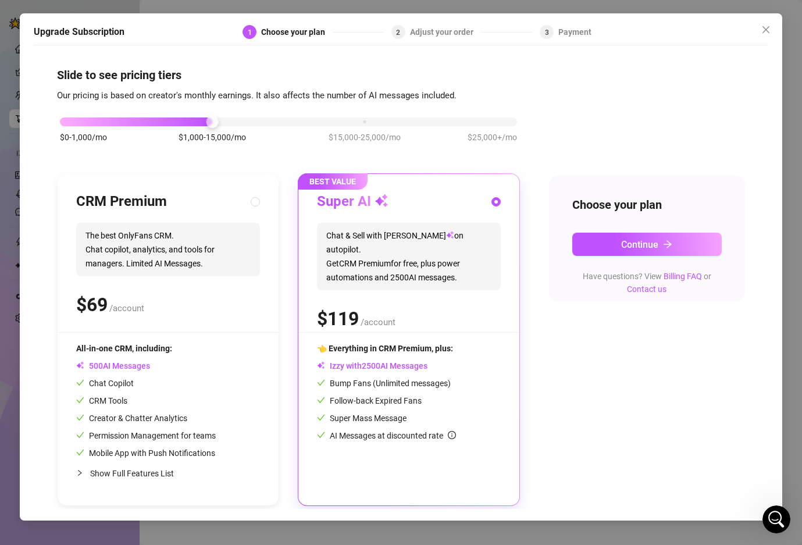
click at [113, 321] on div "CRM Premium The best OnlyFans CRM. Chat copilot, analytics, and tools for manag…" at bounding box center [168, 262] width 184 height 140
radio input "true"
radio input "false"
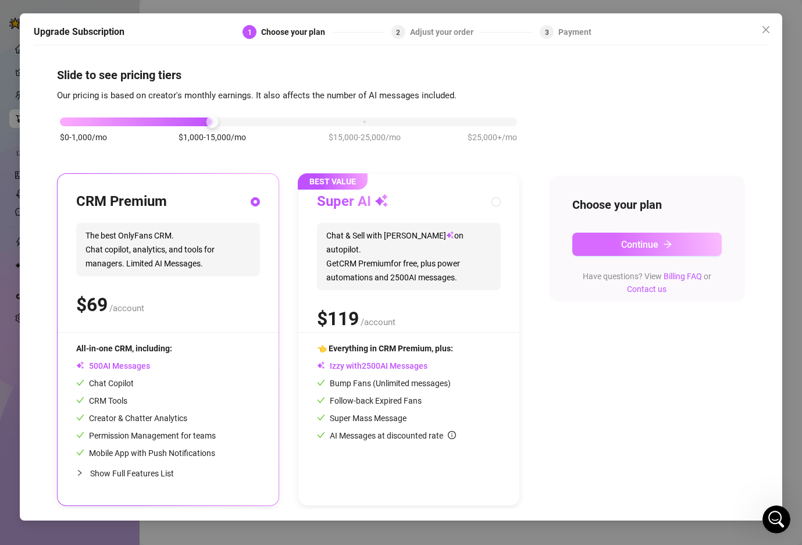
click at [645, 249] on span "Continue" at bounding box center [639, 244] width 37 height 11
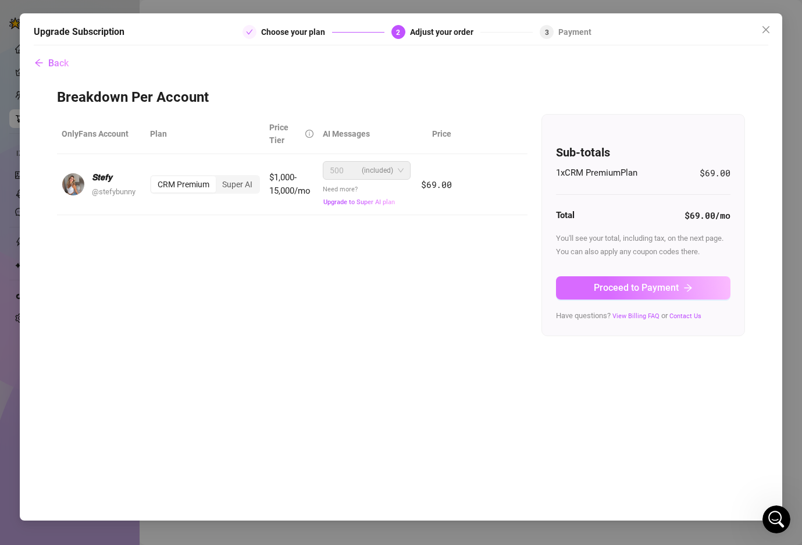
click at [663, 287] on span "Proceed to Payment" at bounding box center [636, 287] width 85 height 11
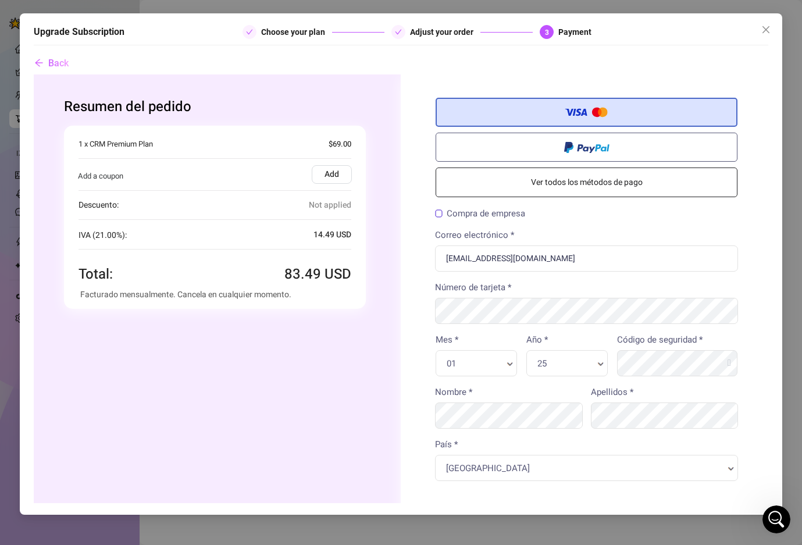
click at [483, 210] on label "Compra de empresa" at bounding box center [480, 213] width 90 height 9
click at [34, 74] on input "Compra de empresa" at bounding box center [34, 74] width 0 height 0
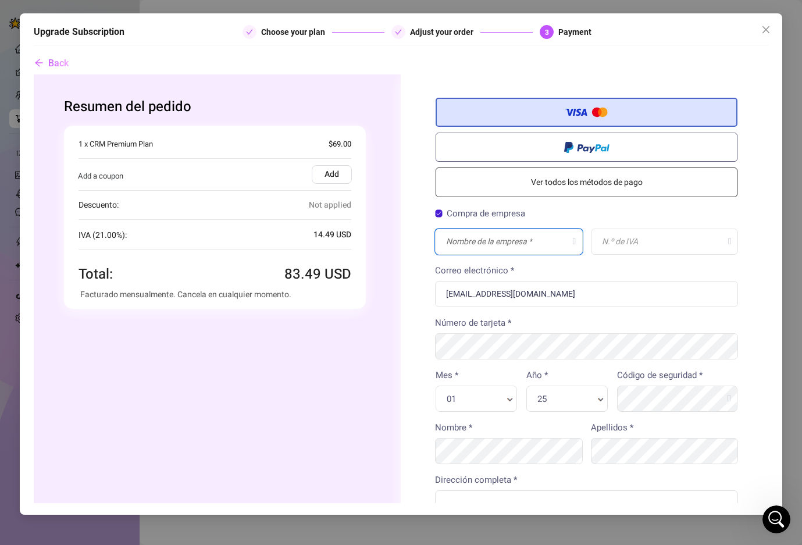
click at [542, 249] on input "text" at bounding box center [509, 242] width 148 height 26
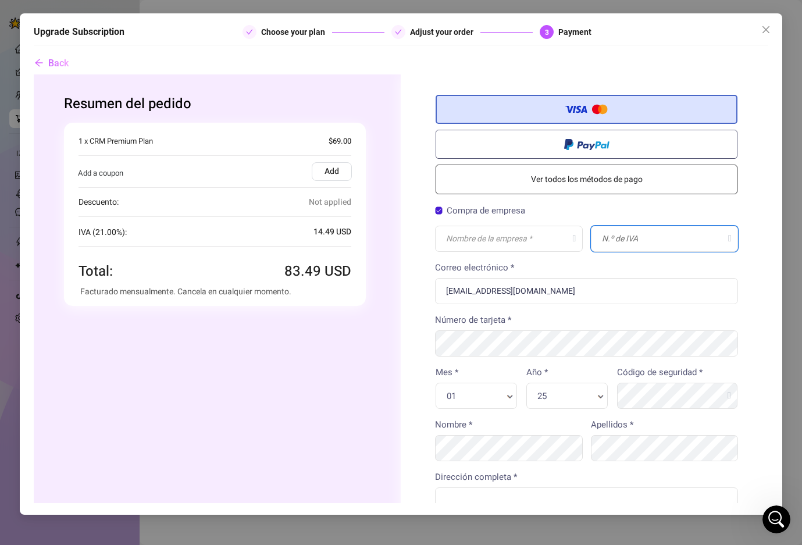
click at [687, 237] on input "text" at bounding box center [665, 239] width 148 height 26
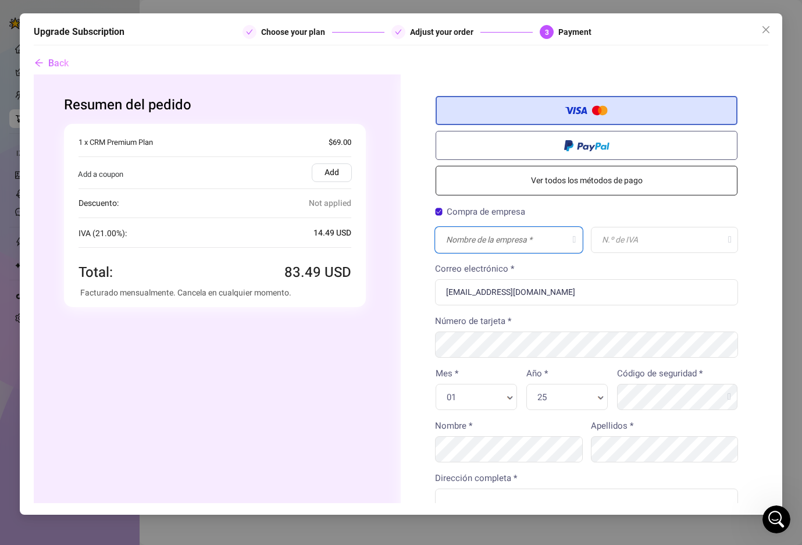
click at [483, 242] on input "text" at bounding box center [509, 240] width 148 height 26
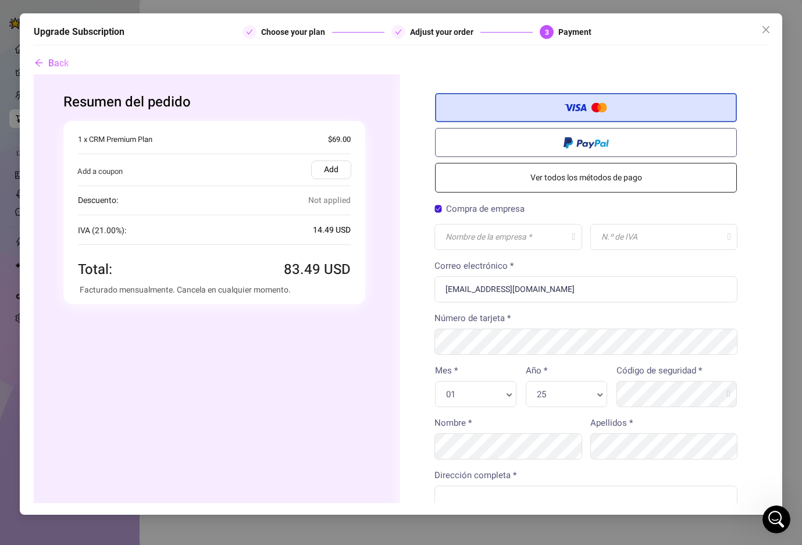
click at [600, 177] on link "Ver todos los métodos de pago" at bounding box center [586, 178] width 302 height 30
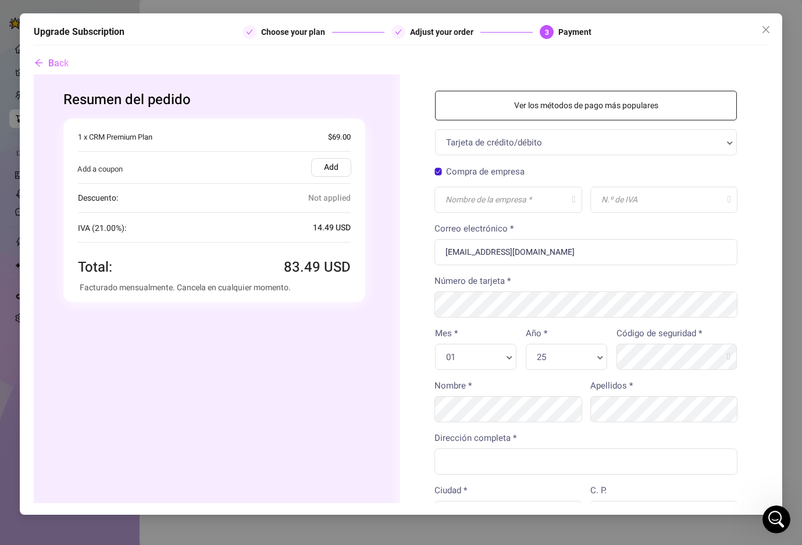
click at [613, 109] on link "Ver los métodos de pago más populares" at bounding box center [586, 106] width 302 height 30
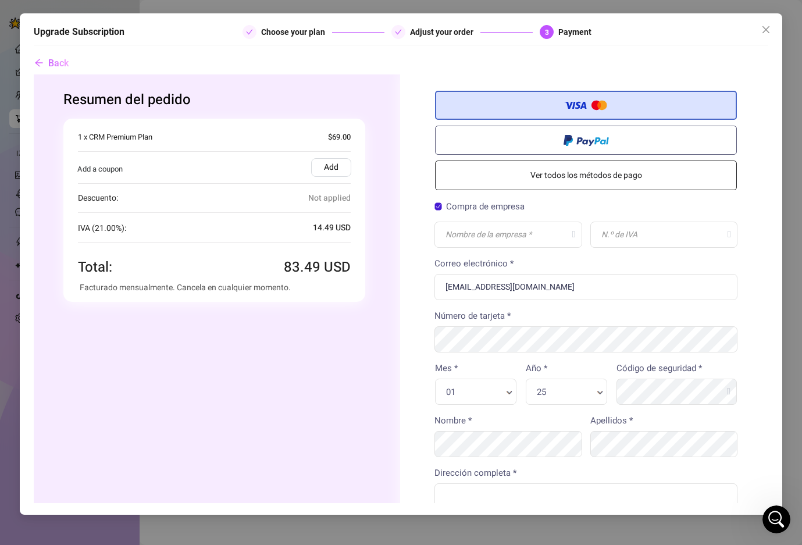
click at [505, 204] on label "Compra de empresa" at bounding box center [479, 206] width 90 height 9
click at [34, 74] on input "Compra de empresa" at bounding box center [34, 74] width 0 height 0
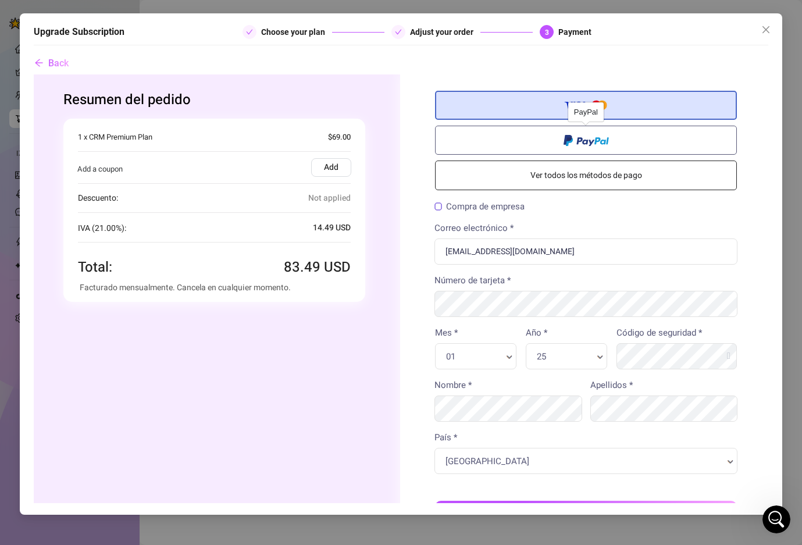
click at [509, 154] on label at bounding box center [586, 140] width 302 height 29
click at [34, 74] on input "radio" at bounding box center [34, 74] width 0 height 0
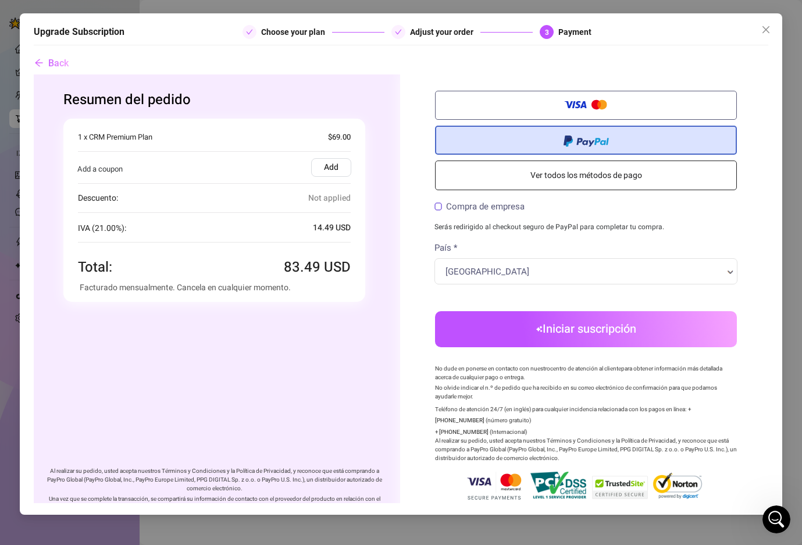
click at [324, 160] on label "Add" at bounding box center [331, 167] width 40 height 19
click at [34, 74] on input "Add" at bounding box center [34, 74] width 0 height 0
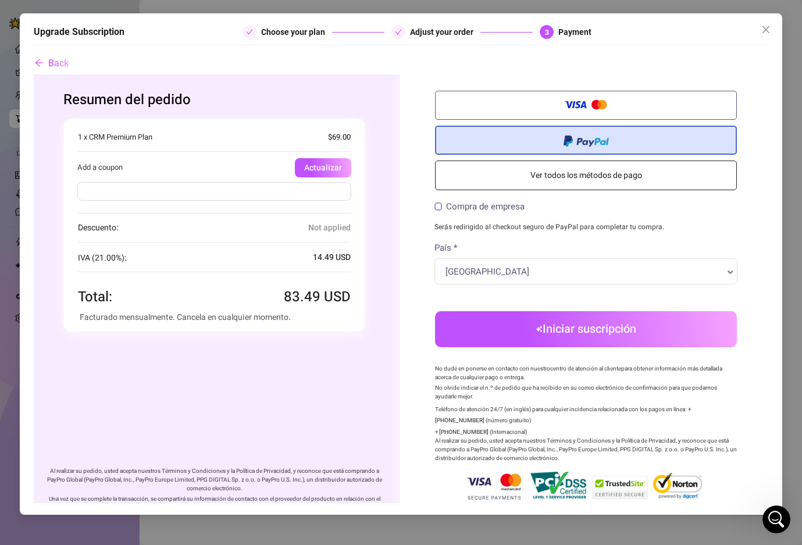
scroll to position [9, 1]
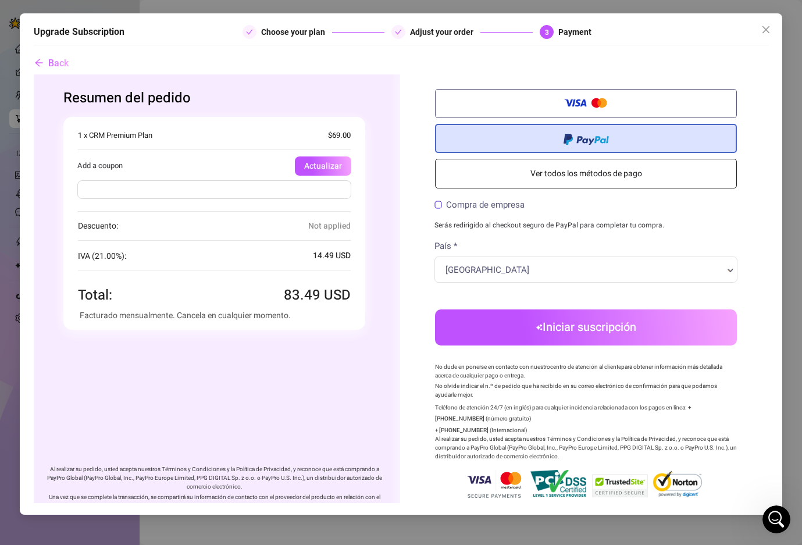
click at [285, 205] on div at bounding box center [214, 192] width 303 height 33
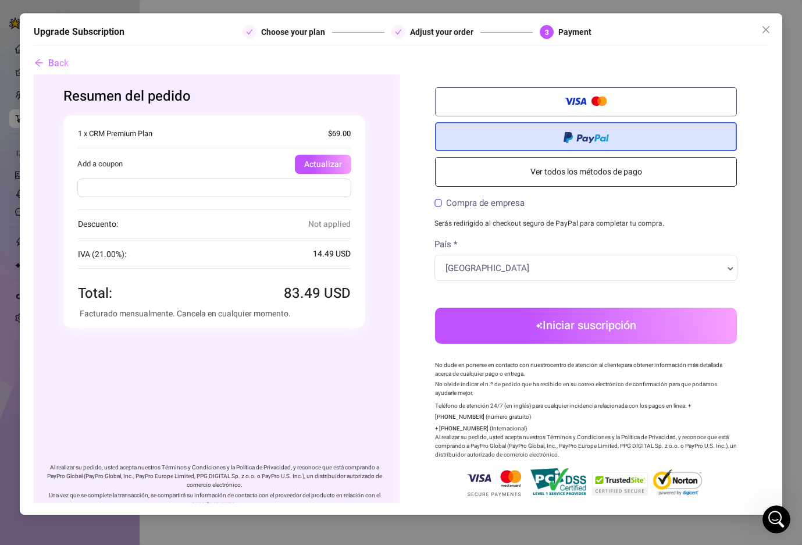
click at [296, 190] on input "text" at bounding box center [214, 188] width 274 height 19
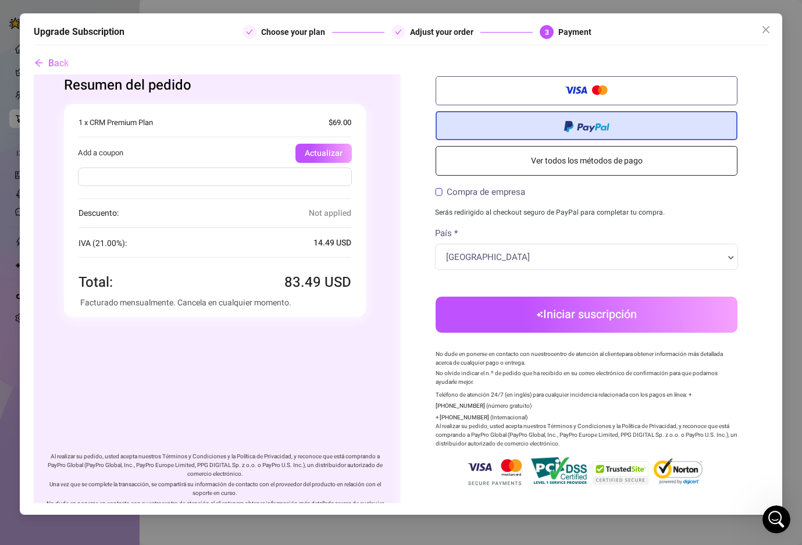
scroll to position [24, 0]
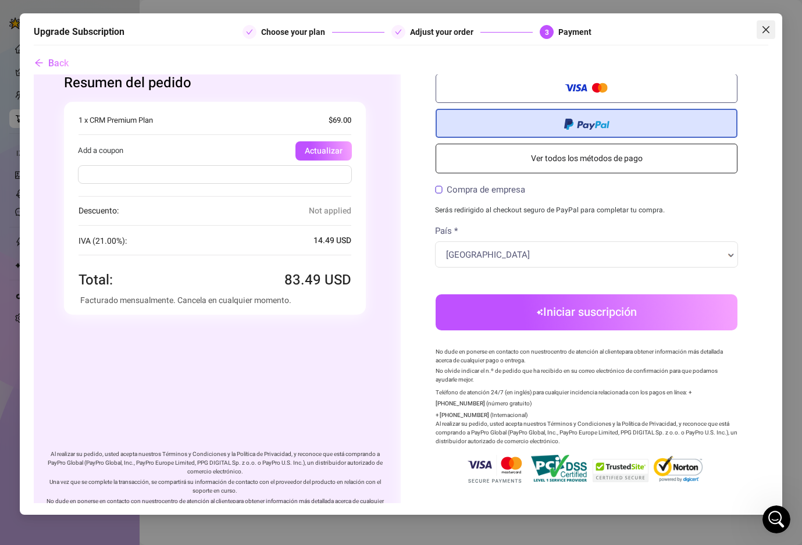
click at [766, 33] on icon "close" at bounding box center [765, 29] width 9 height 9
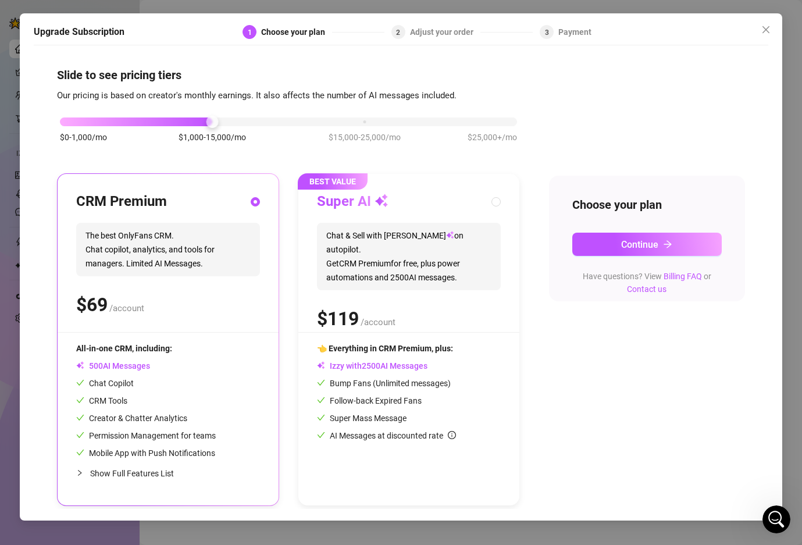
click at [366, 238] on span "Chat & Sell with Izzy on autopilot. Get CRM Premium for free, plus power automa…" at bounding box center [409, 256] width 184 height 67
radio input "false"
radio input "true"
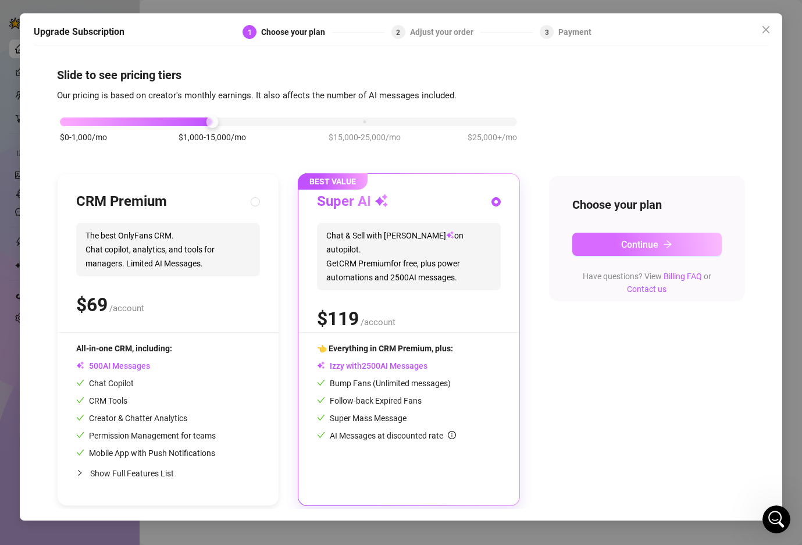
click at [624, 246] on span "Continue" at bounding box center [639, 244] width 37 height 11
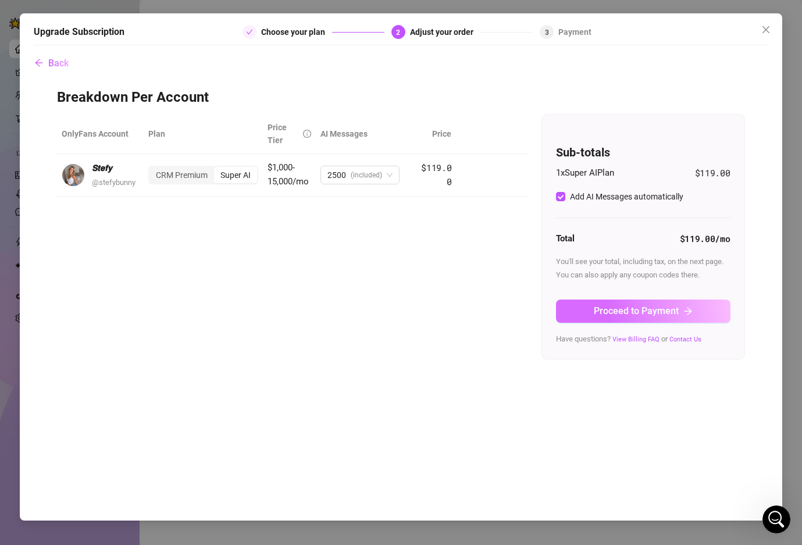
click at [631, 309] on span "Proceed to Payment" at bounding box center [636, 310] width 85 height 11
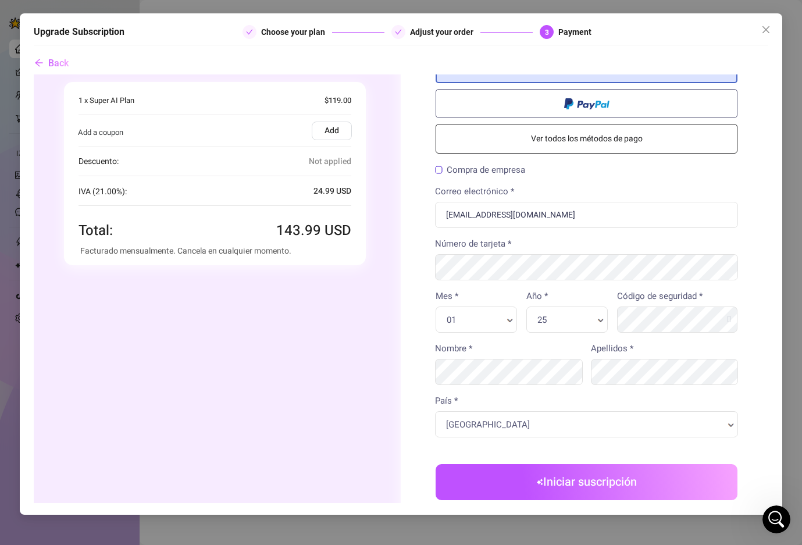
scroll to position [45, 0]
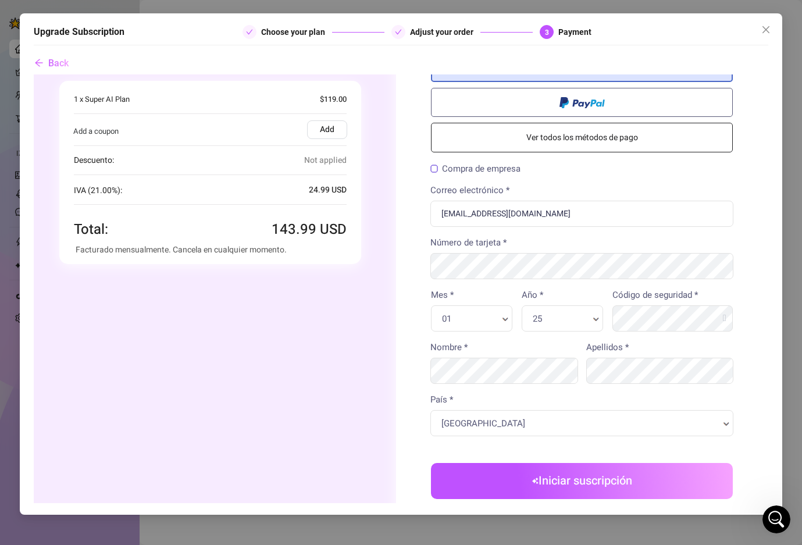
click at [556, 434] on div "España País * País *" at bounding box center [581, 423] width 303 height 26
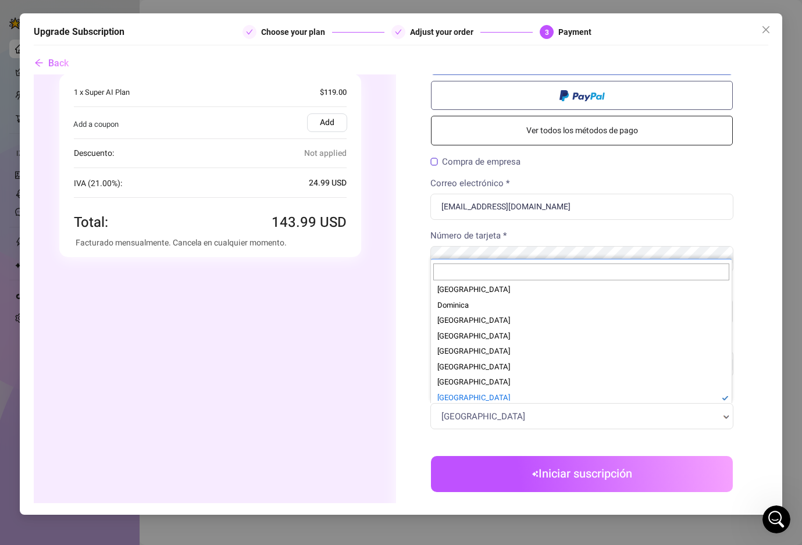
scroll to position [48, 5]
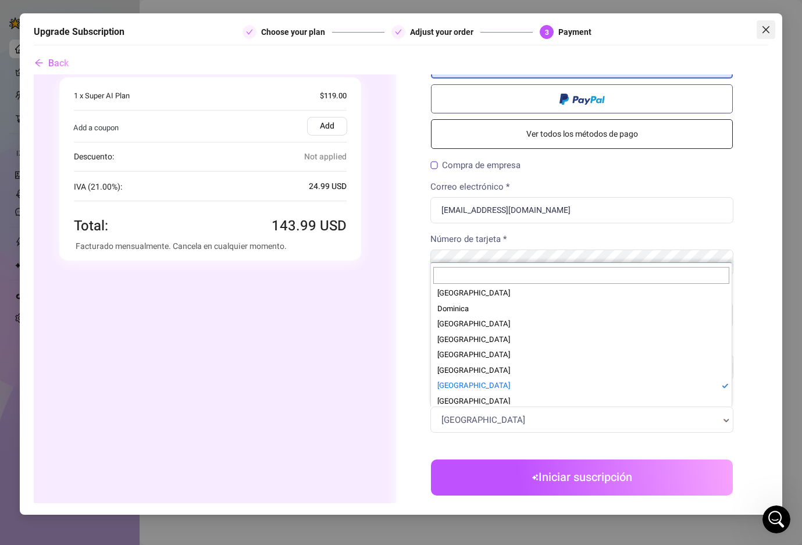
click at [769, 21] on button "Close" at bounding box center [766, 29] width 19 height 19
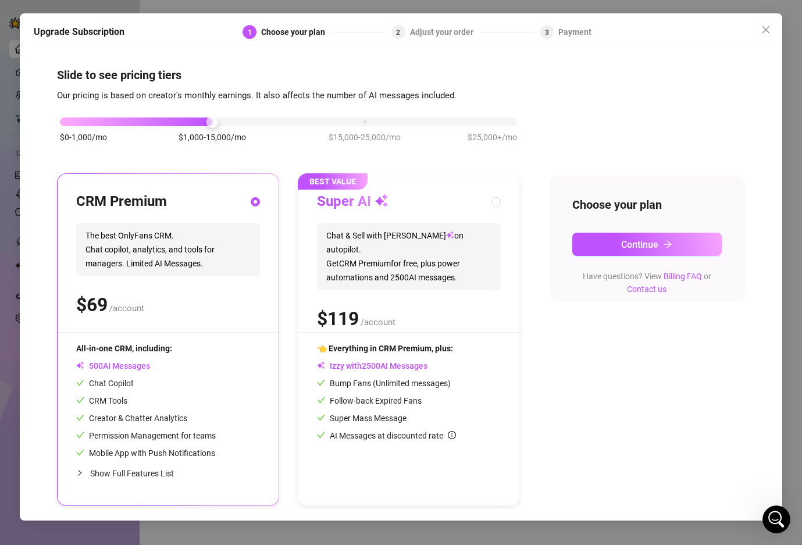
click at [766, 19] on div "Upgrade Subscription 1 Choose your plan 2 Adjust your order 3 Payment Slide to …" at bounding box center [401, 266] width 762 height 507
click at [766, 23] on button "Close" at bounding box center [766, 29] width 19 height 19
click at [765, 25] on icon "close" at bounding box center [765, 29] width 9 height 9
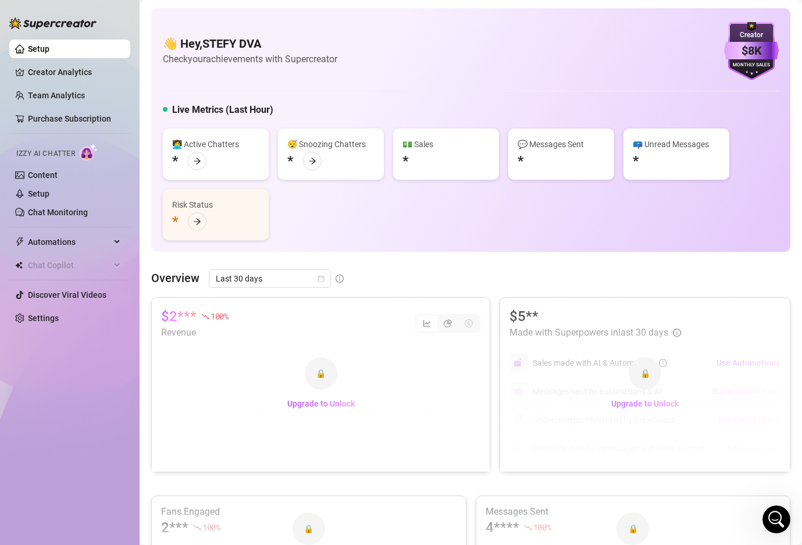
click at [618, 406] on span "Upgrade to Unlock" at bounding box center [644, 403] width 67 height 9
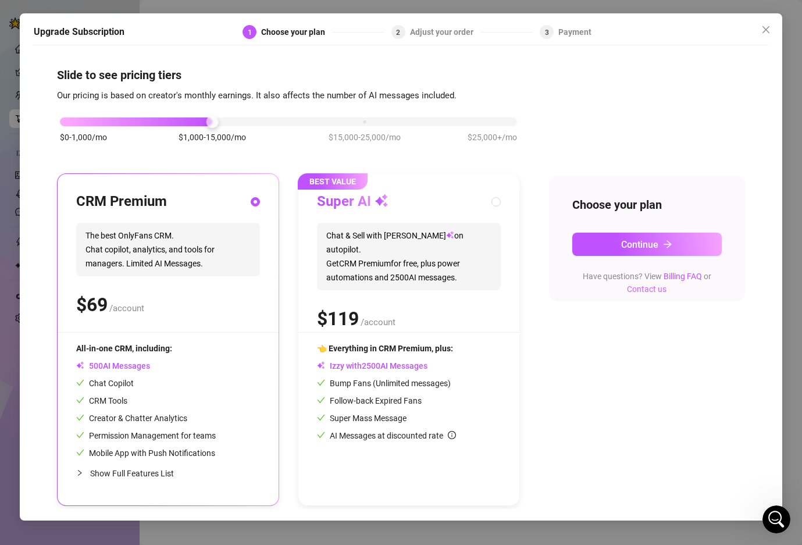
click at [633, 291] on link "Contact us" at bounding box center [647, 288] width 40 height 9
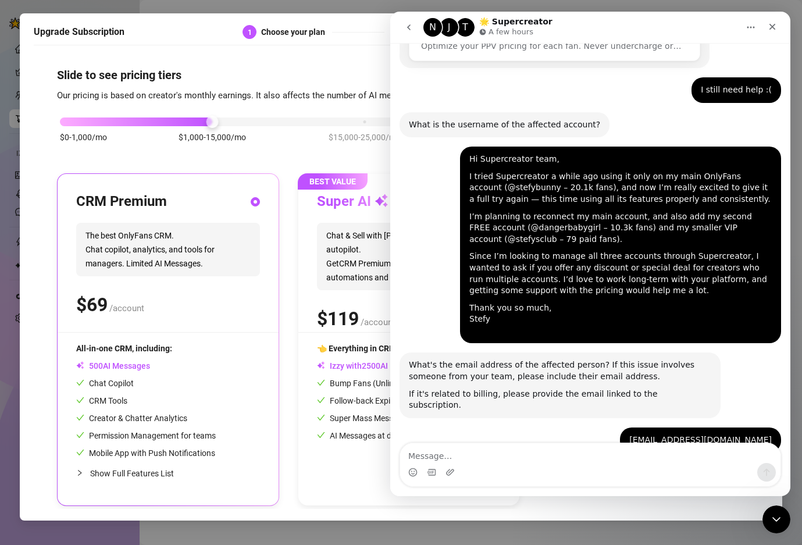
scroll to position [355, 0]
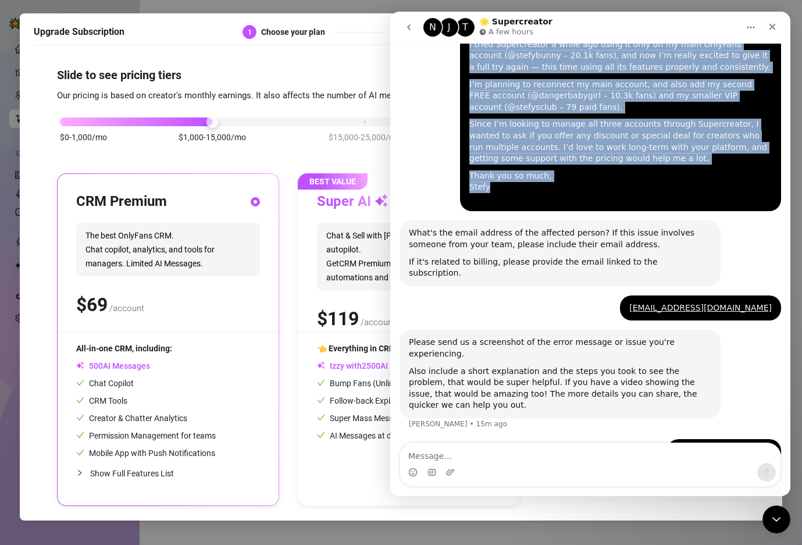
drag, startPoint x: 509, startPoint y: 188, endPoint x: 427, endPoint y: 108, distance: 115.1
click at [427, 108] on div "Hi Supercreator team, I tried Supercreator a while ago using it only on my main…" at bounding box center [589, 118] width 381 height 206
copy div "Hi Supercreator team, I tried Supercreator a while ago using it only on my main…"
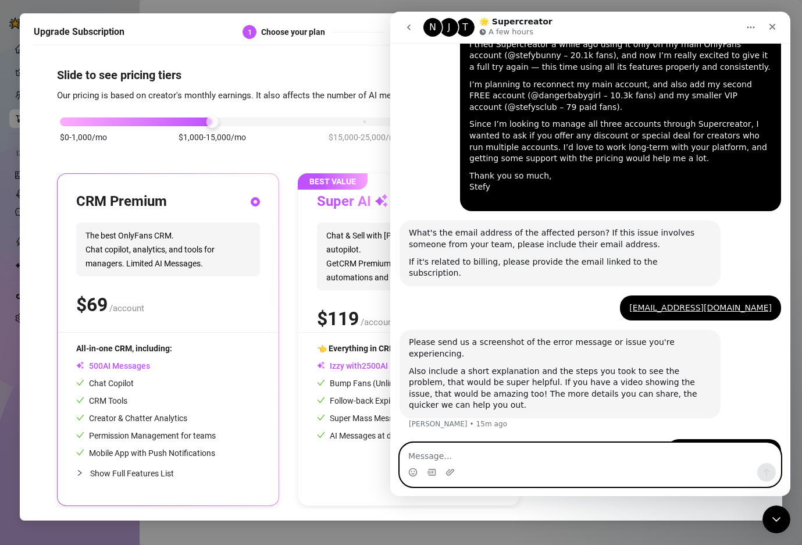
click at [494, 448] on textarea "Message…" at bounding box center [590, 453] width 380 height 20
paste textarea "Hi Supercreator team, I tried Supercreator a while ago using it only on my main…"
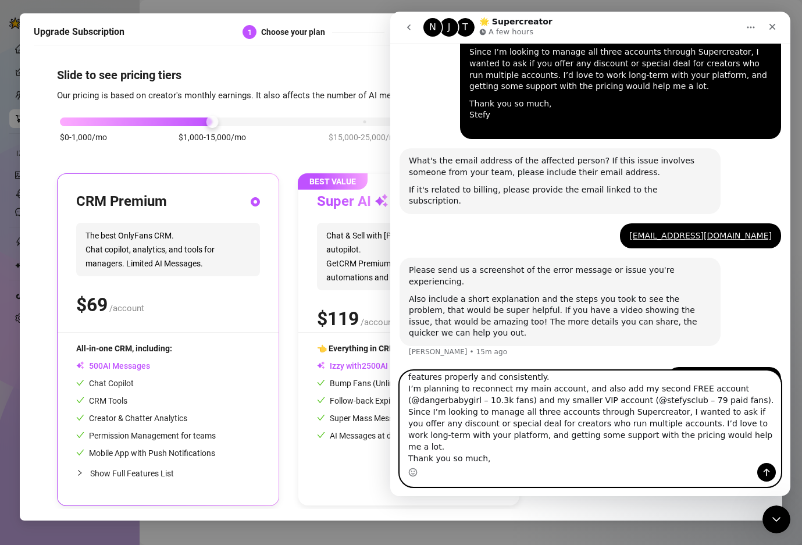
scroll to position [0, 0]
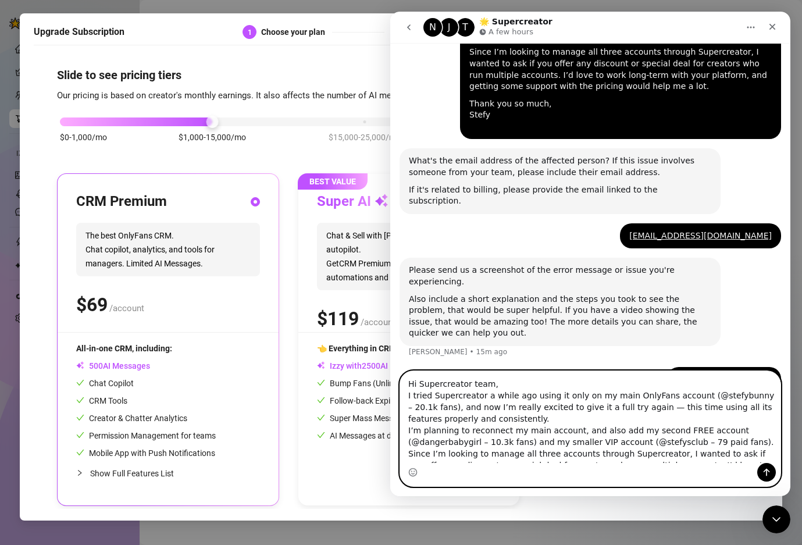
type textarea "Hi Supercreator team, I tried Supercreator a while ago using it only on my main…"
click at [766, 469] on icon "Send a message…" at bounding box center [767, 473] width 6 height 8
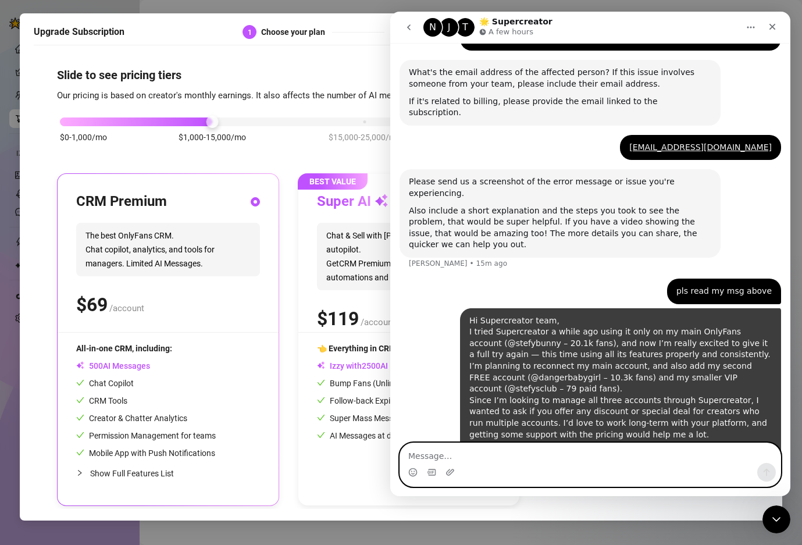
scroll to position [519, 0]
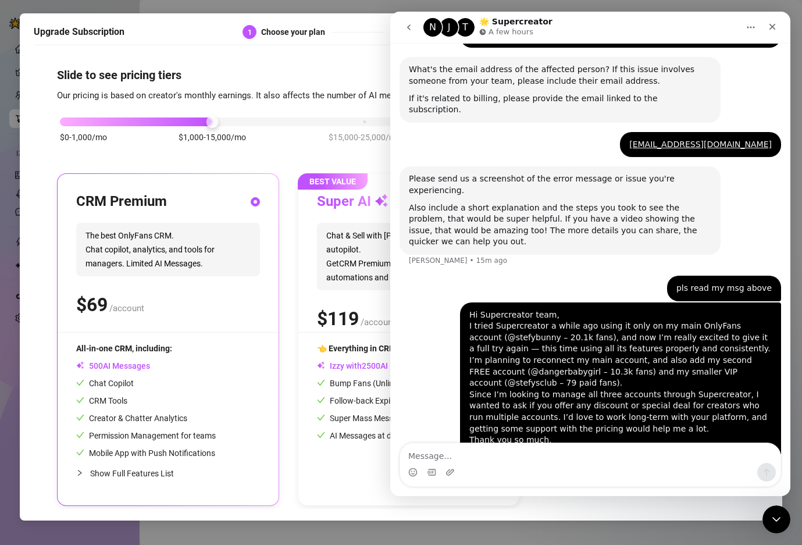
click at [756, 29] on button "Home" at bounding box center [751, 27] width 22 height 22
click at [707, 59] on div "Collapse window" at bounding box center [717, 57] width 83 height 12
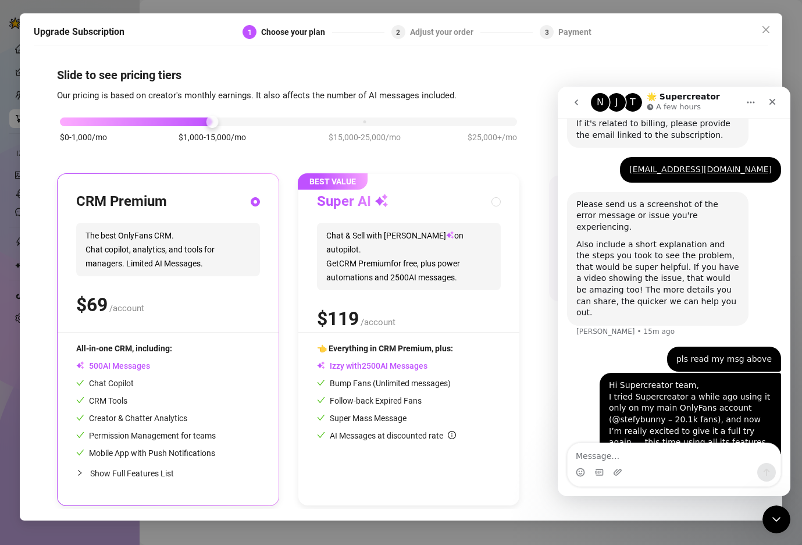
scroll to position [902, 0]
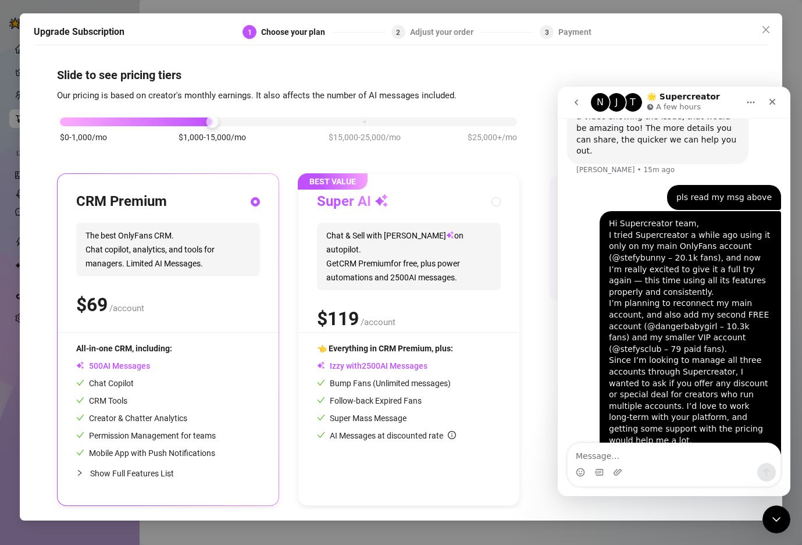
click at [750, 105] on icon "Home" at bounding box center [750, 102] width 9 height 9
click at [579, 48] on div "Upgrade Subscription 1 Choose your plan 2 Adjust your order 3 Payment Slide to …" at bounding box center [401, 266] width 762 height 507
click at [774, 101] on icon "Close" at bounding box center [772, 101] width 9 height 9
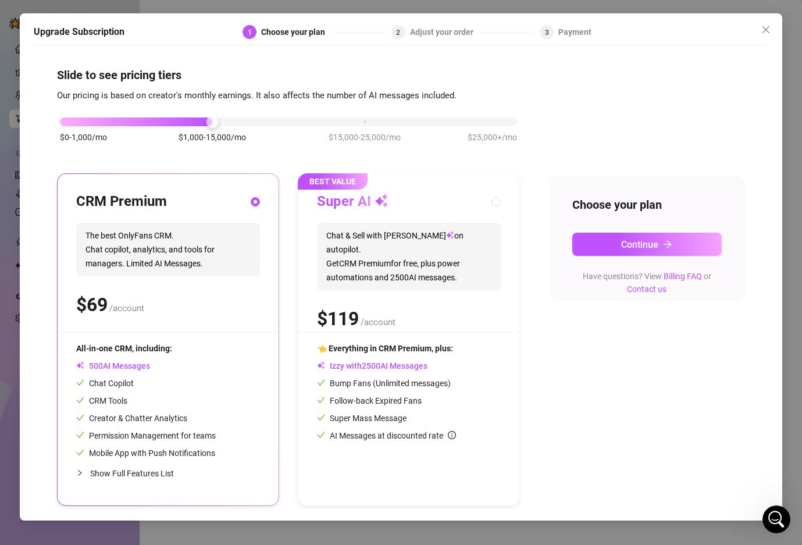
click at [377, 224] on span "Chat & Sell with Izzy on autopilot. Get CRM Premium for free, plus power automa…" at bounding box center [409, 256] width 184 height 67
radio input "false"
radio input "true"
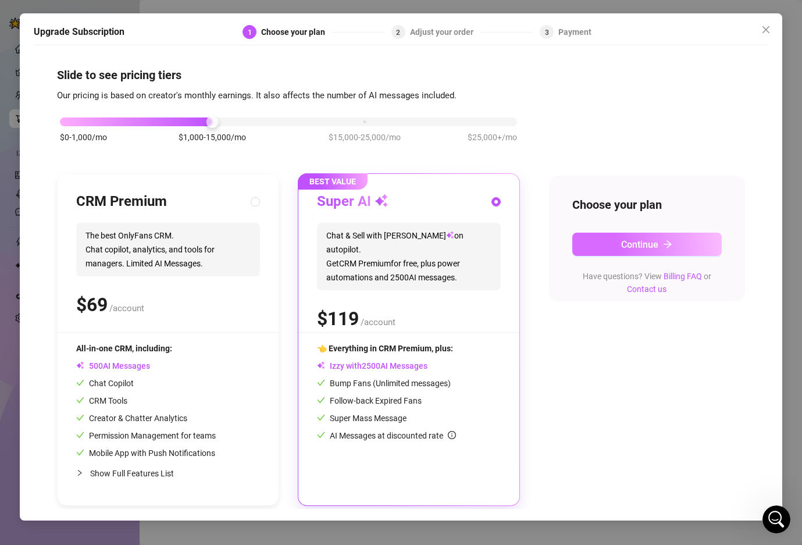
click at [655, 239] on span "Continue" at bounding box center [639, 244] width 37 height 11
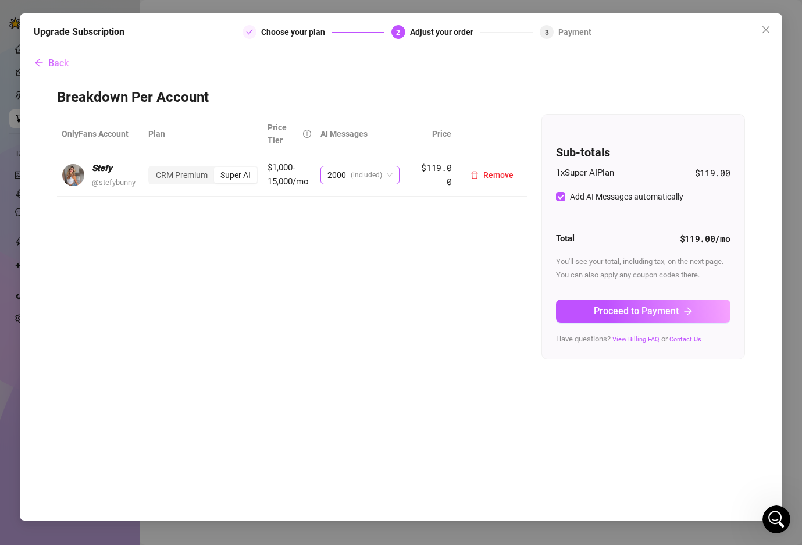
click at [333, 181] on span "2000" at bounding box center [336, 174] width 19 height 17
click at [576, 41] on div "Upgrade Subscription Choose your plan 2 Adjust your order 3 Payment" at bounding box center [401, 35] width 734 height 20
click at [95, 134] on th "OnlyFans Account" at bounding box center [100, 134] width 87 height 40
click at [768, 31] on icon "close" at bounding box center [765, 29] width 9 height 9
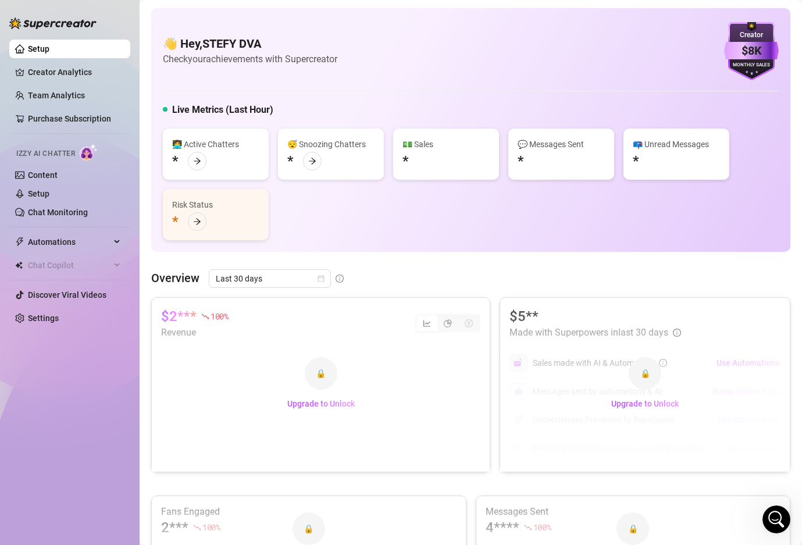
click at [750, 45] on div "$8K" at bounding box center [751, 51] width 55 height 18
click at [28, 313] on link "Settings" at bounding box center [43, 317] width 31 height 9
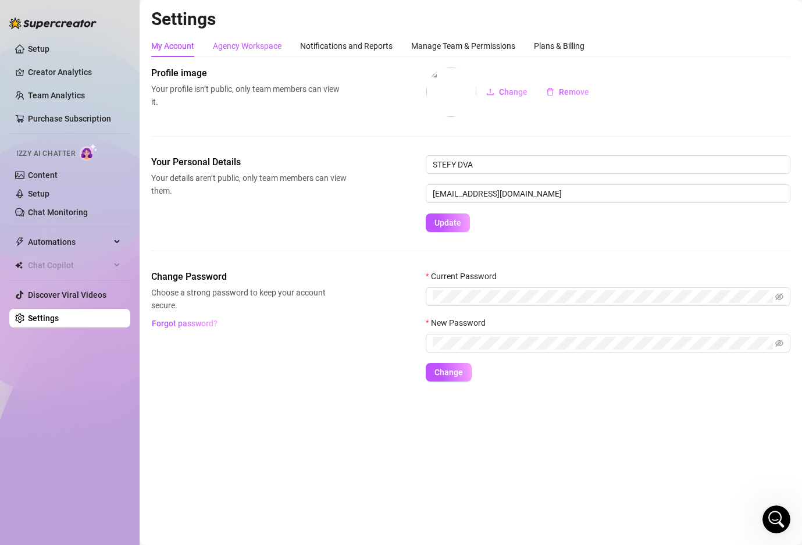
click at [219, 44] on div "Agency Workspace" at bounding box center [247, 46] width 69 height 13
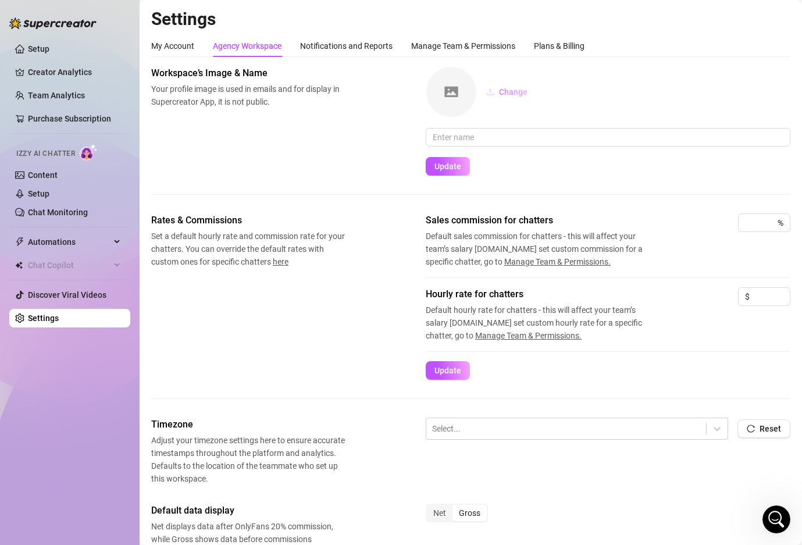
click at [499, 93] on span "Change" at bounding box center [513, 91] width 28 height 9
click at [86, 122] on link "Purchase Subscription" at bounding box center [69, 118] width 83 height 9
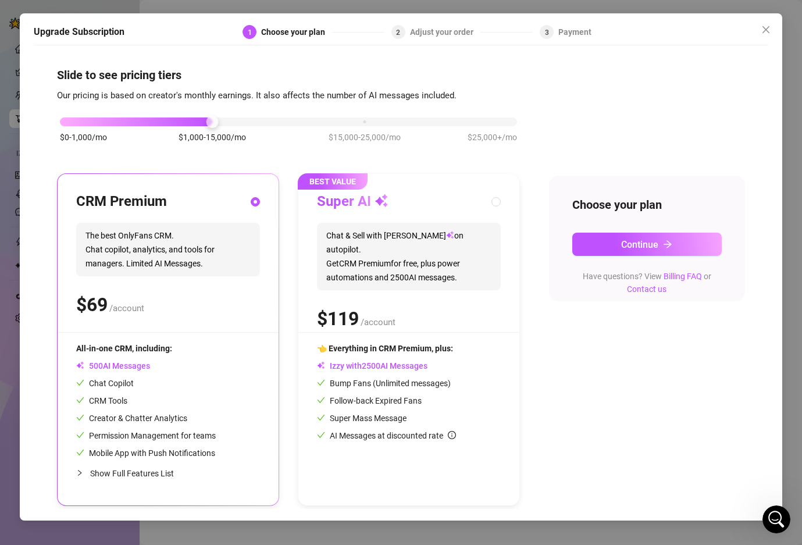
click at [754, 27] on div at bounding box center [739, 32] width 58 height 14
click at [776, 28] on div "Upgrade Subscription 1 Choose your plan 2 Adjust your order 3 Payment Slide to …" at bounding box center [401, 266] width 762 height 507
click at [770, 34] on span "Close" at bounding box center [766, 29] width 19 height 9
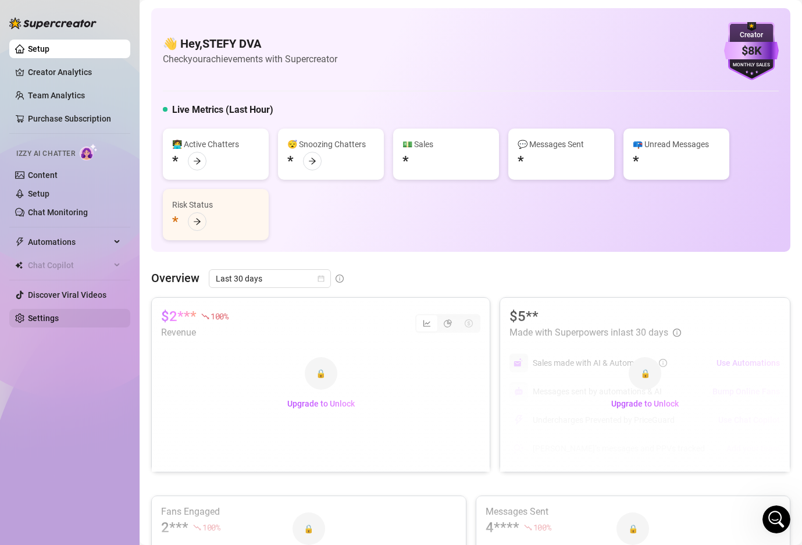
click at [44, 313] on link "Settings" at bounding box center [43, 317] width 31 height 9
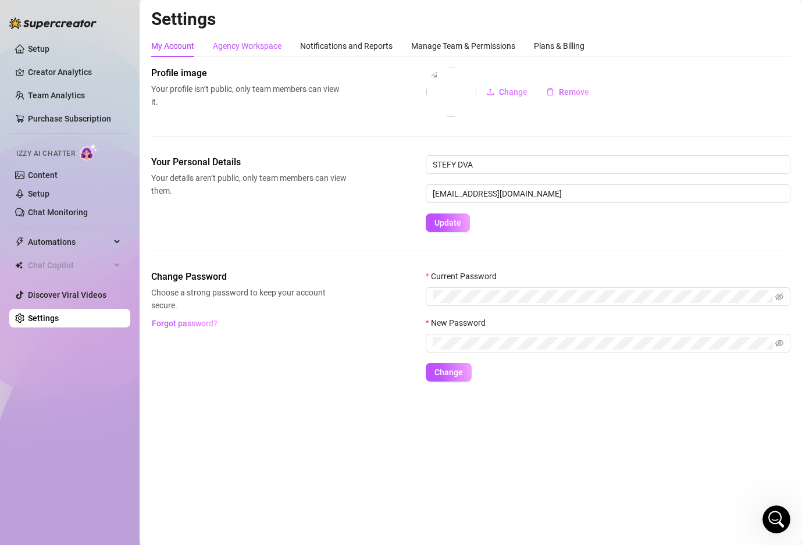
click at [248, 48] on div "Agency Workspace" at bounding box center [247, 46] width 69 height 13
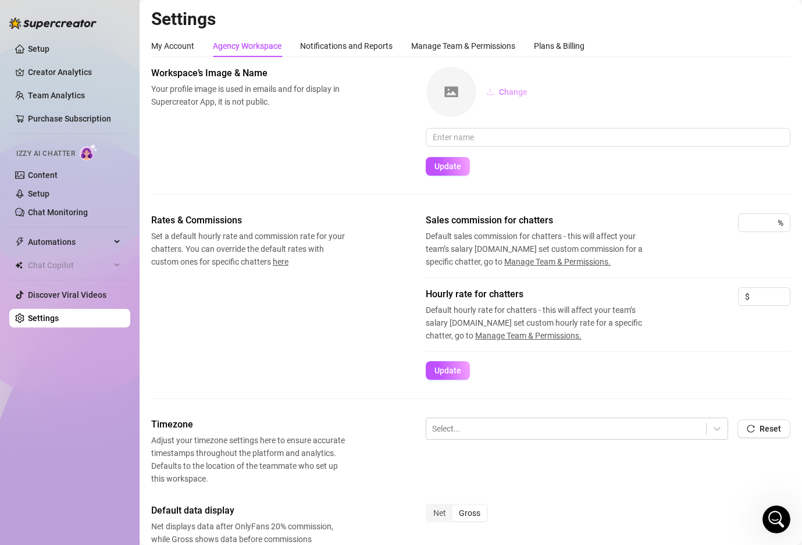
click at [513, 92] on span "Change" at bounding box center [513, 91] width 28 height 9
click at [511, 85] on button "Change" at bounding box center [507, 92] width 60 height 19
click at [456, 138] on input "text" at bounding box center [608, 137] width 365 height 19
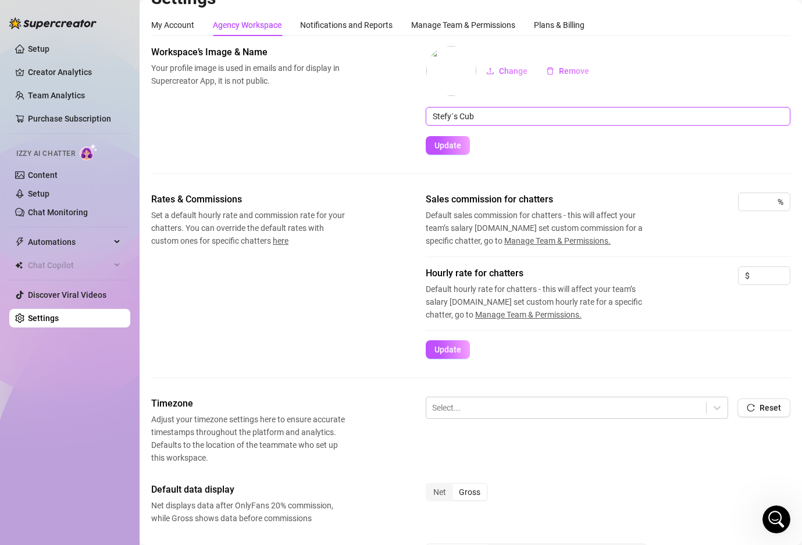
scroll to position [23, 0]
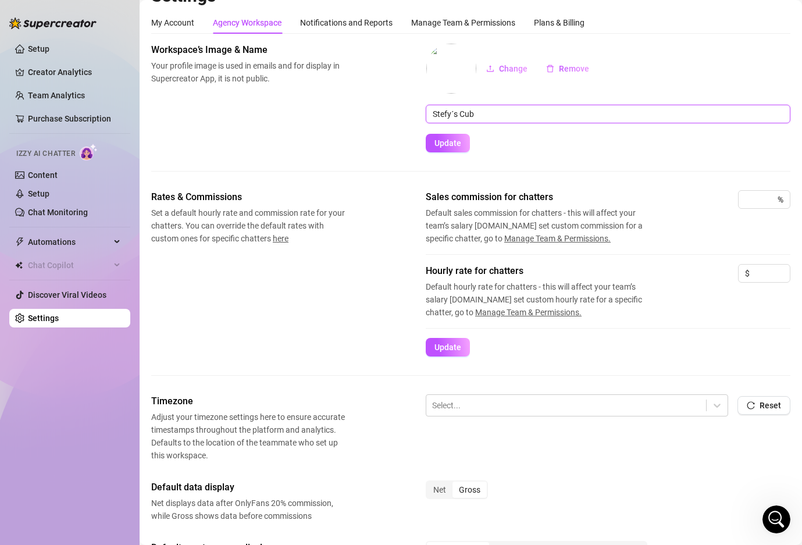
click at [463, 115] on input "Stefy´s Cub" at bounding box center [608, 114] width 365 height 19
type input "Stefy´s Club"
click at [455, 148] on button "Update" at bounding box center [448, 143] width 44 height 19
click at [450, 17] on div "Manage Team & Permissions" at bounding box center [463, 22] width 104 height 13
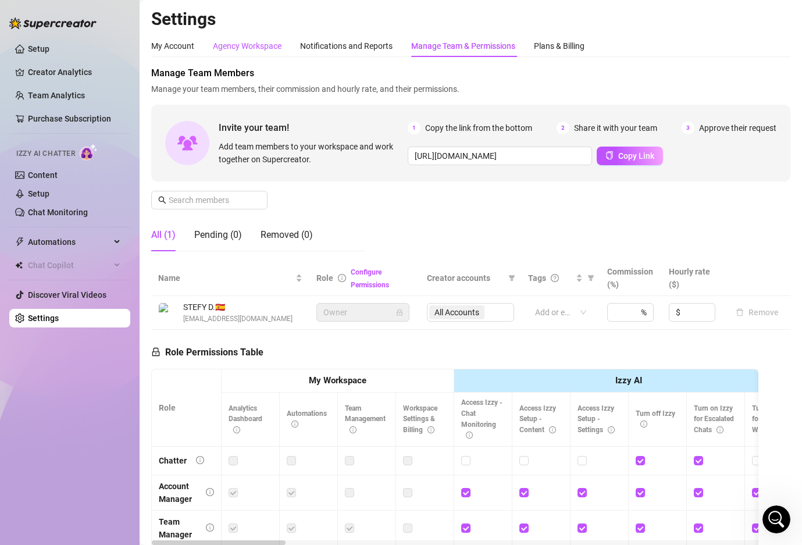
click at [261, 40] on div "Agency Workspace" at bounding box center [247, 46] width 69 height 13
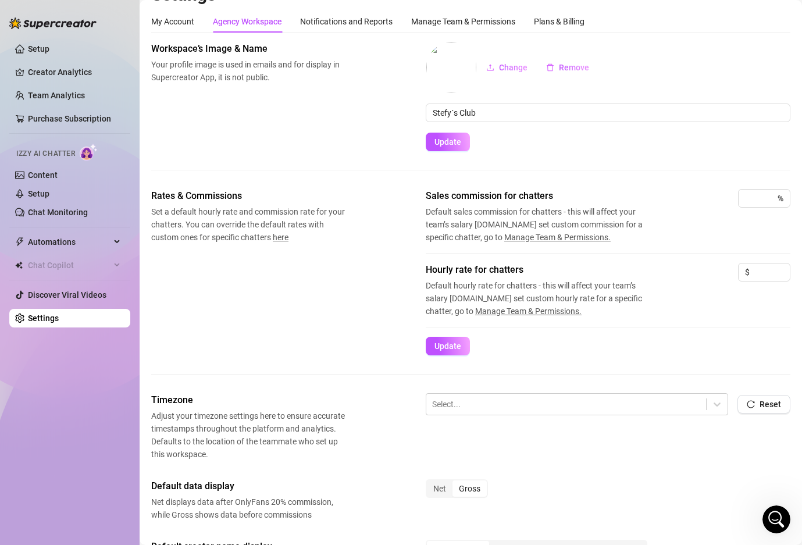
scroll to position [26, 0]
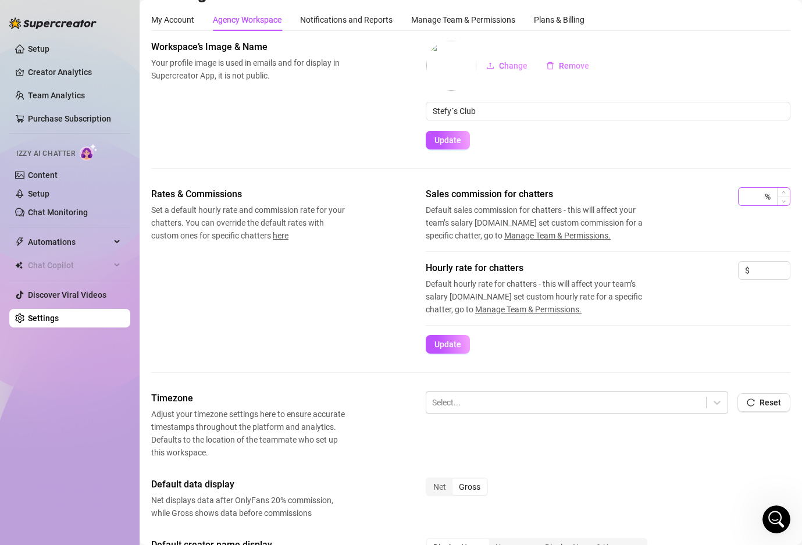
click at [767, 197] on div "%" at bounding box center [764, 196] width 52 height 19
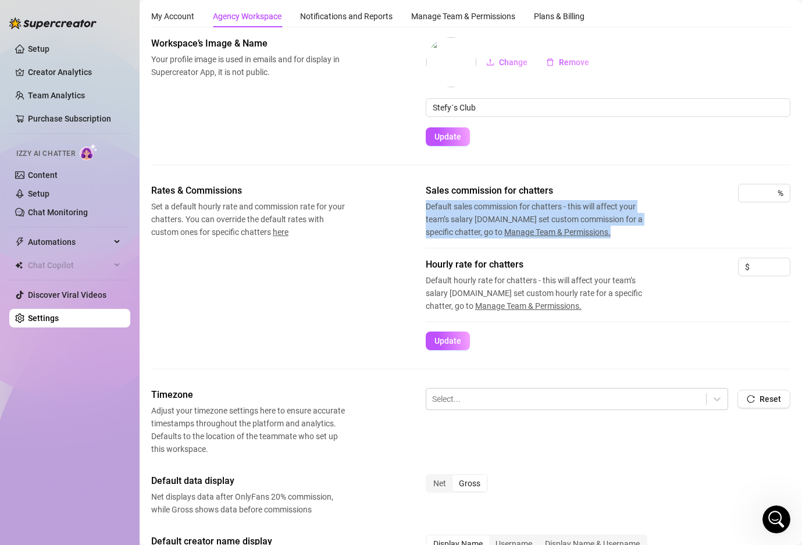
drag, startPoint x: 643, startPoint y: 234, endPoint x: 419, endPoint y: 205, distance: 225.8
click at [419, 205] on div "Rates & Commissions Set a default hourly rate and commission rate for your chat…" at bounding box center [470, 267] width 639 height 166
copy span "Default sales commission for chatters - this will affect your team’s salary [DO…"
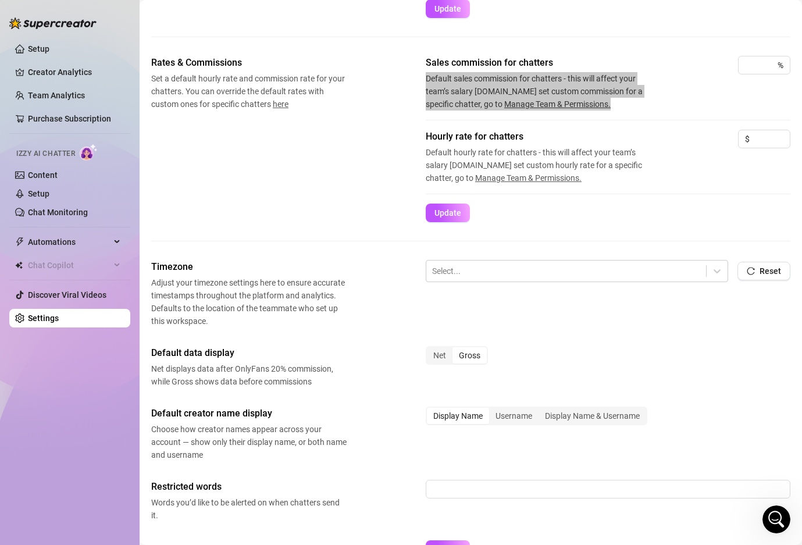
scroll to position [161, 0]
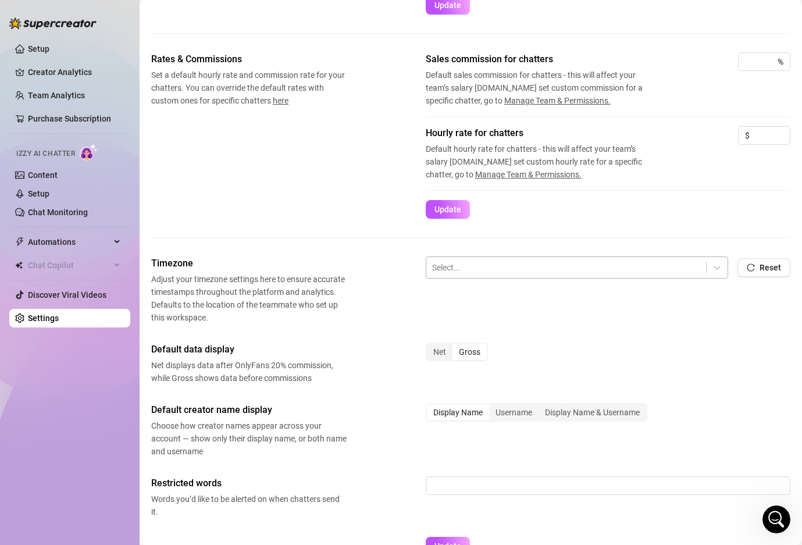
click at [689, 272] on div at bounding box center [566, 267] width 268 height 15
type input "s"
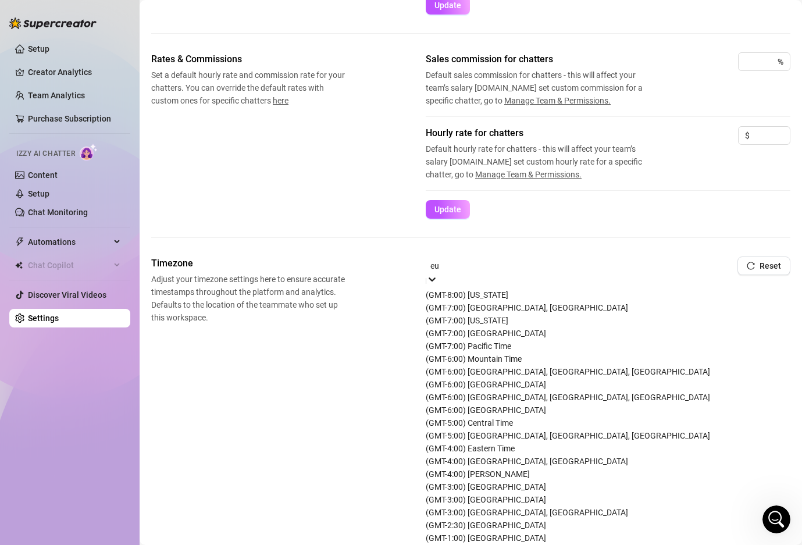
scroll to position [73, 0]
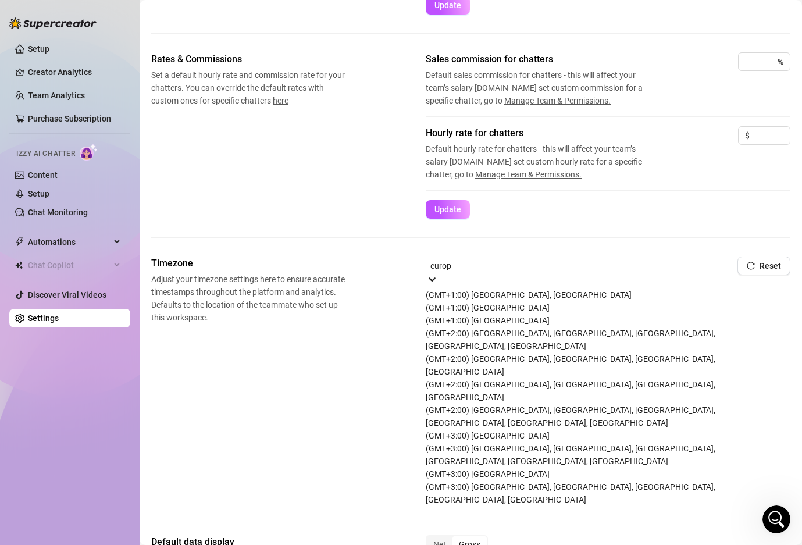
type input "europe"
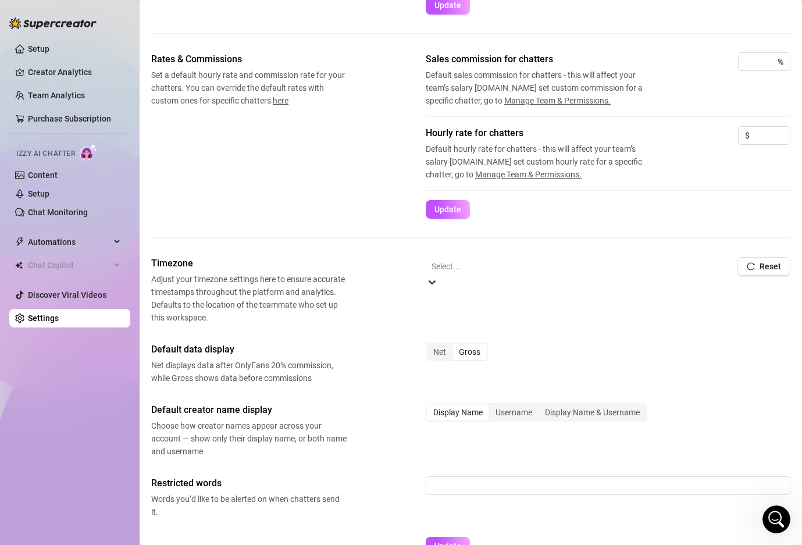
drag, startPoint x: 470, startPoint y: 266, endPoint x: 405, endPoint y: 259, distance: 65.6
click at [405, 259] on div "Timezone Adjust your timezone settings here to ensure accurate timestamps throu…" at bounding box center [470, 289] width 639 height 67
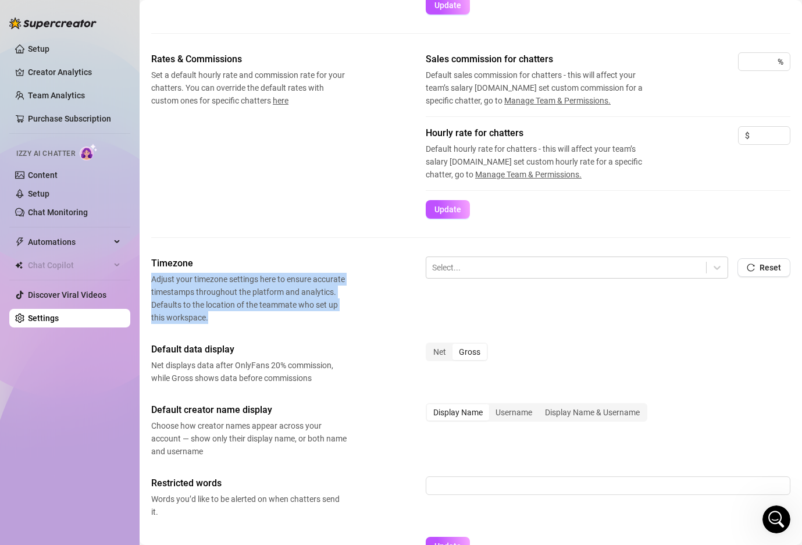
drag, startPoint x: 224, startPoint y: 324, endPoint x: 149, endPoint y: 276, distance: 90.0
click at [149, 276] on main "Settings My Account Agency Workspace Notifications and Reports Manage Team & Pe…" at bounding box center [471, 227] width 662 height 776
copy span "Adjust your timezone settings here to ensure accurate timestamps throughout the…"
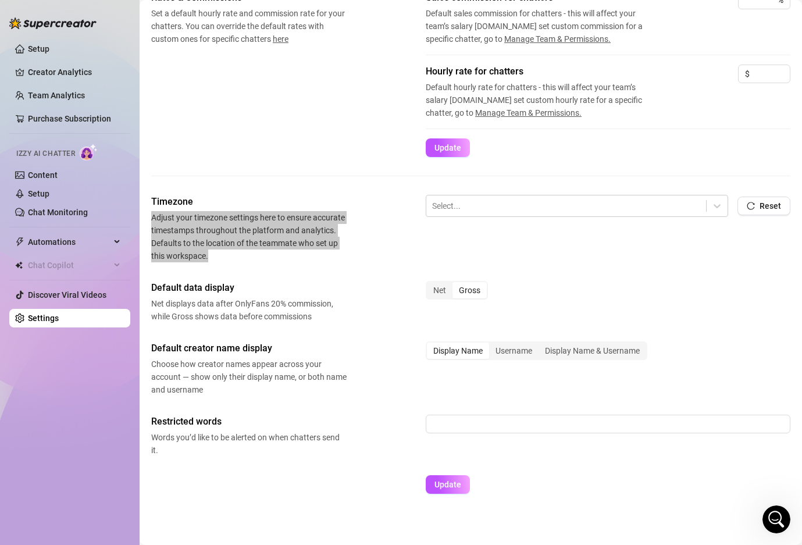
scroll to position [231, 0]
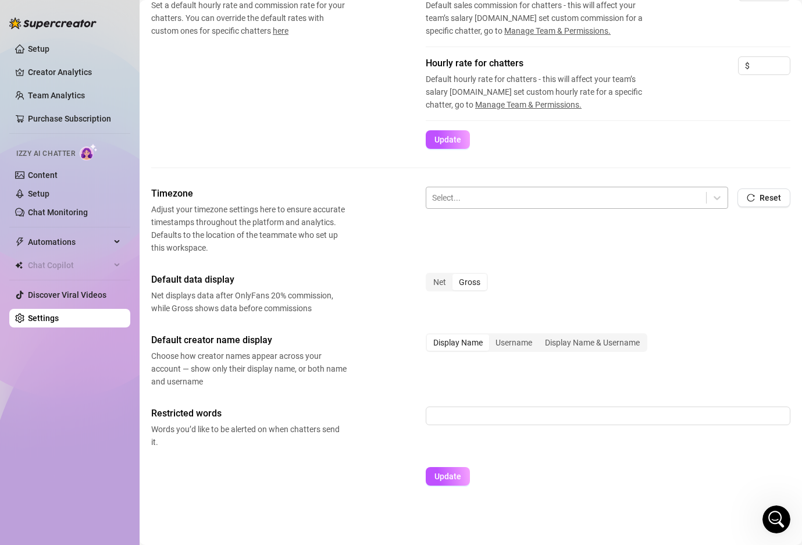
click at [652, 203] on div at bounding box center [566, 197] width 268 height 15
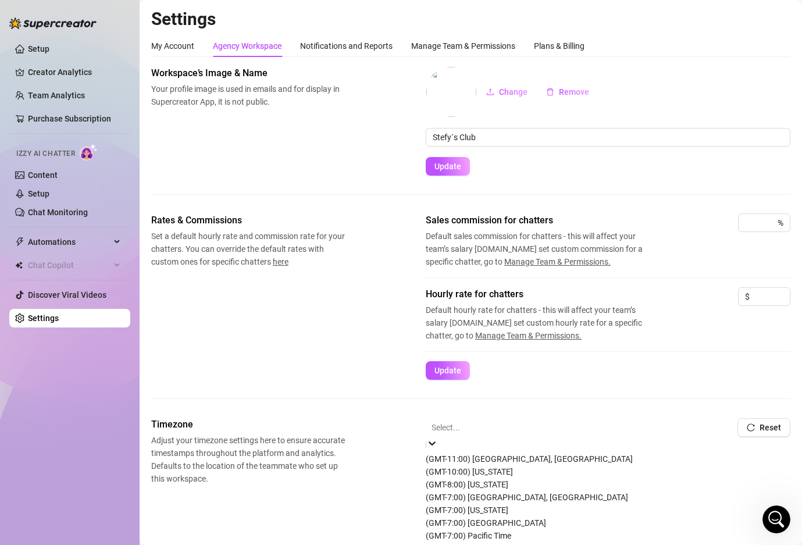
scroll to position [3, 0]
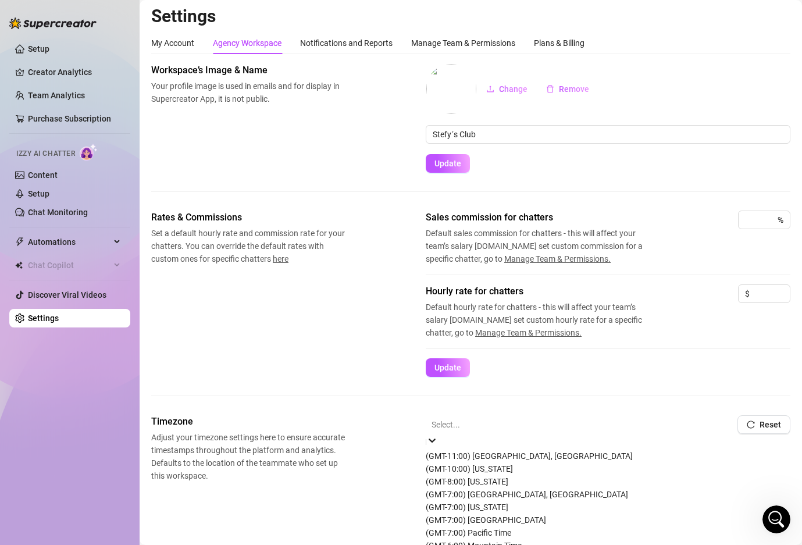
click at [529, 423] on div at bounding box center [576, 424] width 291 height 15
click at [751, 428] on icon "reload" at bounding box center [751, 424] width 8 height 8
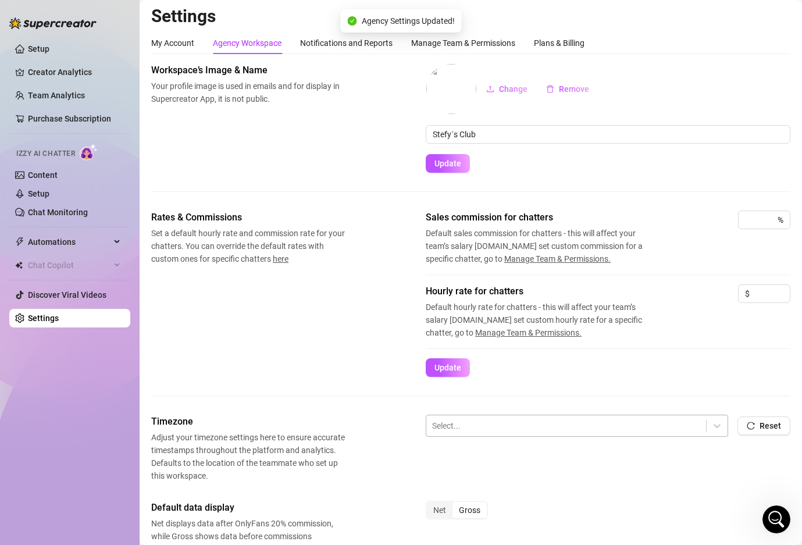
click at [637, 432] on div at bounding box center [566, 425] width 268 height 15
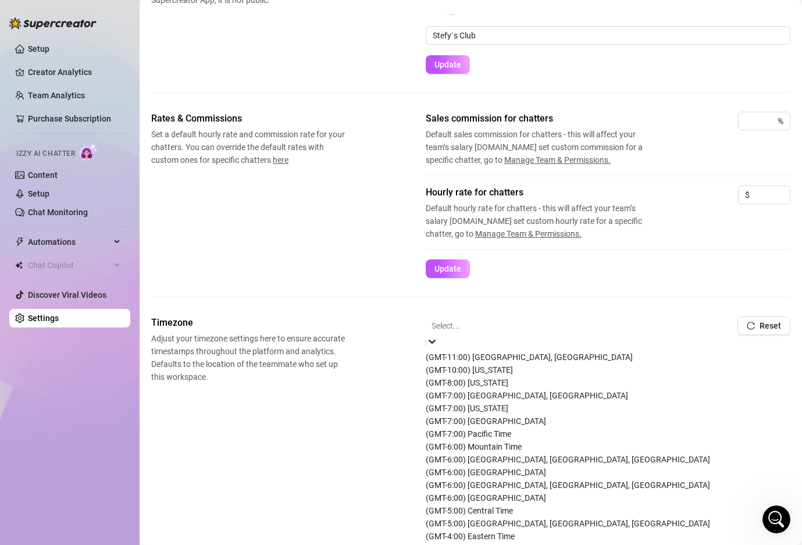
scroll to position [628, 0]
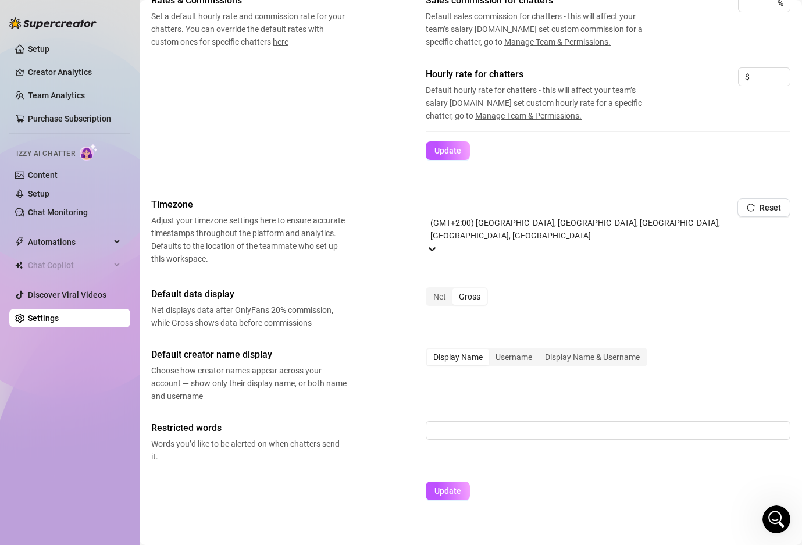
scroll to position [231, 0]
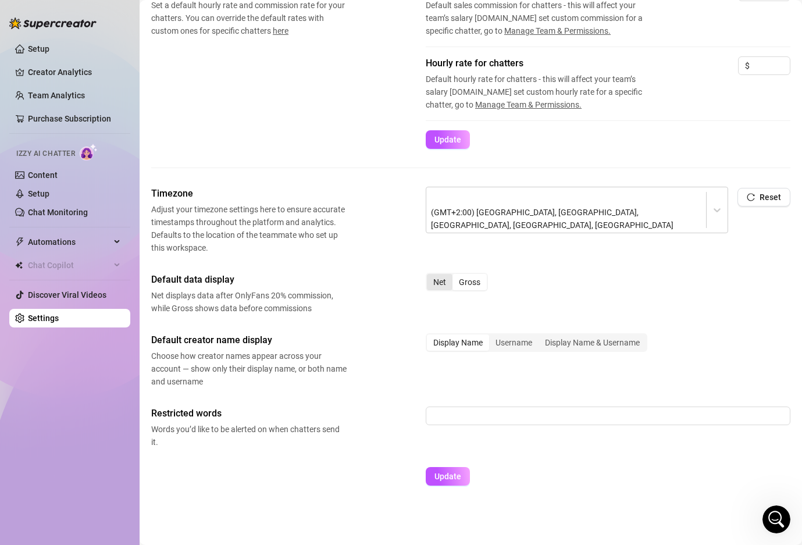
click at [444, 280] on div "Net" at bounding box center [440, 282] width 26 height 16
click at [430, 276] on input "Net" at bounding box center [430, 276] width 0 height 0
click at [439, 283] on div "Net" at bounding box center [440, 282] width 26 height 16
click at [430, 276] on input "Net" at bounding box center [430, 276] width 0 height 0
click at [581, 342] on div "Display Name & Username" at bounding box center [592, 342] width 108 height 16
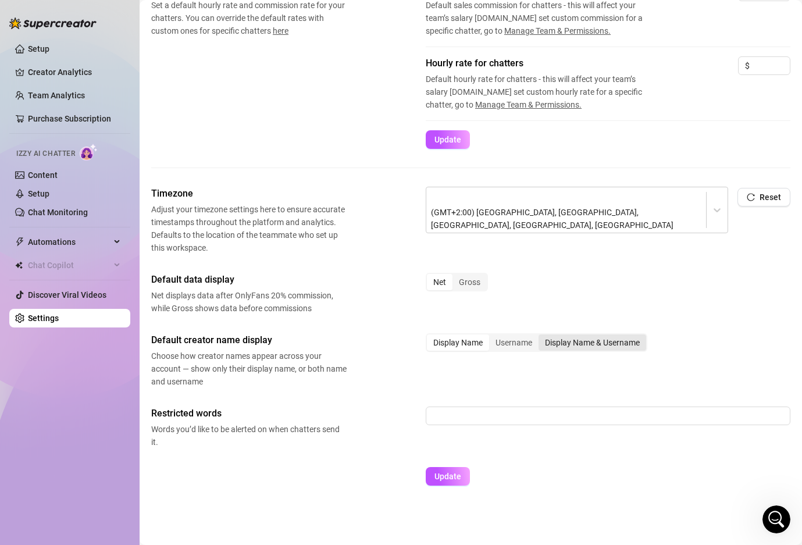
click at [541, 336] on input "Display Name & Username" at bounding box center [541, 336] width 0 height 0
click at [600, 347] on div "Display Name & Username" at bounding box center [592, 342] width 108 height 16
click at [541, 336] on input "Display Name & Username" at bounding box center [541, 336] width 0 height 0
click at [602, 342] on div "Display Name & Username" at bounding box center [592, 342] width 108 height 16
click at [541, 336] on input "Display Name & Username" at bounding box center [541, 336] width 0 height 0
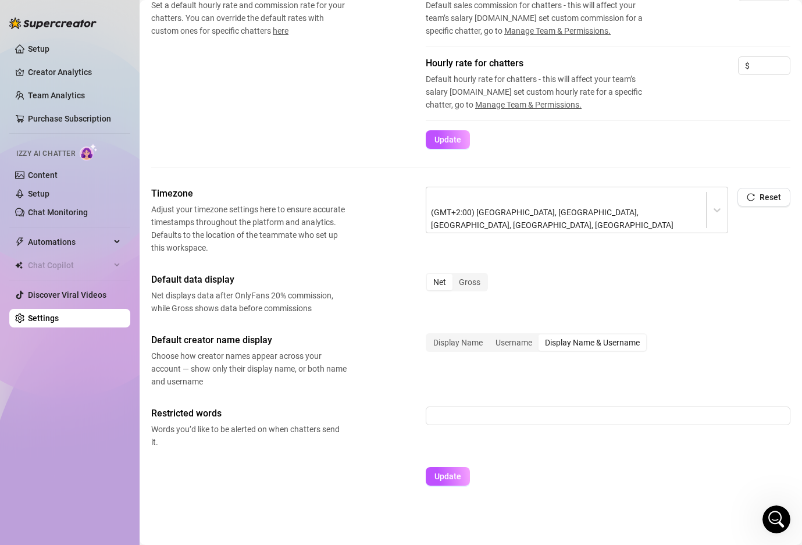
click at [590, 342] on div "Display Name & Username" at bounding box center [592, 342] width 108 height 16
click at [541, 336] on input "Display Name & Username" at bounding box center [541, 336] width 0 height 0
click at [481, 420] on input "text" at bounding box center [608, 415] width 365 height 19
paste input "whatsapp, telegram, number, nude, outside tip, cashapp, venmo, scam, report, ra…"
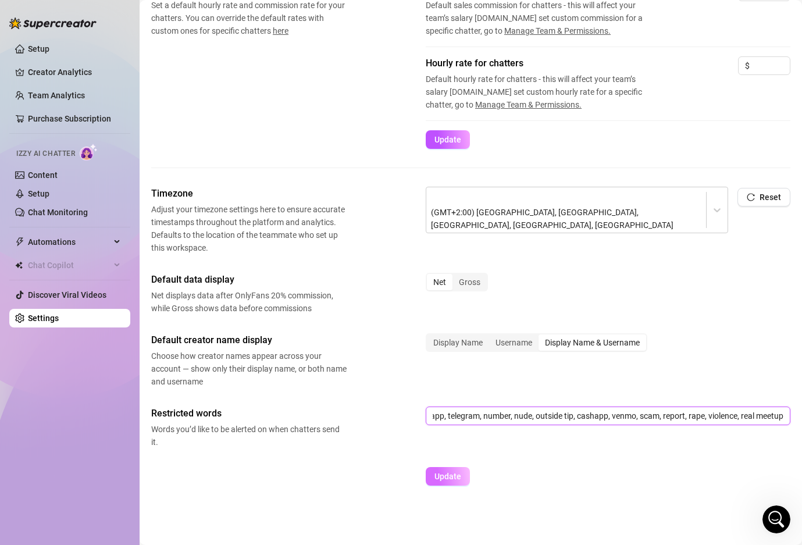
type input "whatsapp, telegram, number, nude, outside tip, cashapp, venmo, scam, report, ra…"
click at [444, 472] on span "Update" at bounding box center [447, 476] width 27 height 9
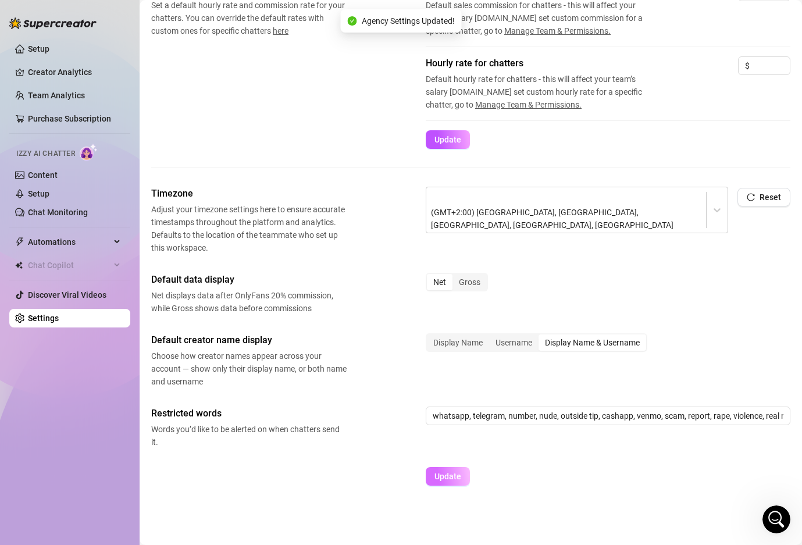
click at [451, 469] on button "Update" at bounding box center [448, 476] width 44 height 19
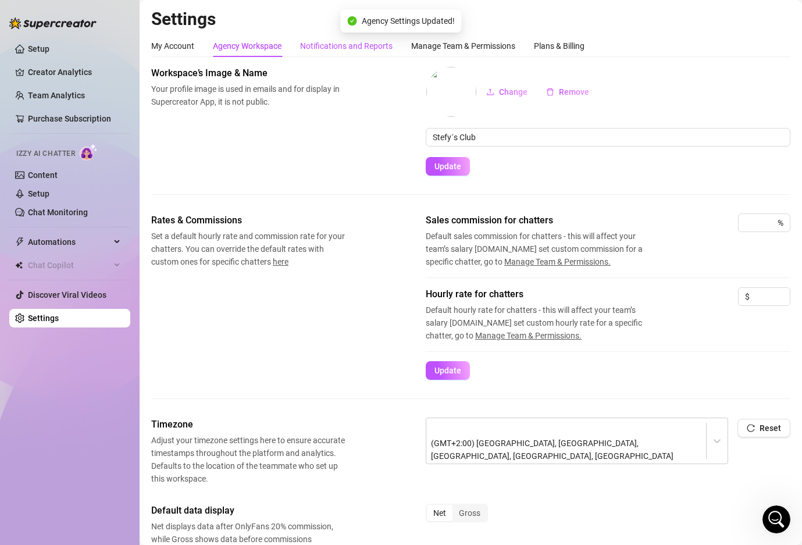
click at [309, 40] on div "Notifications and Reports" at bounding box center [346, 46] width 92 height 13
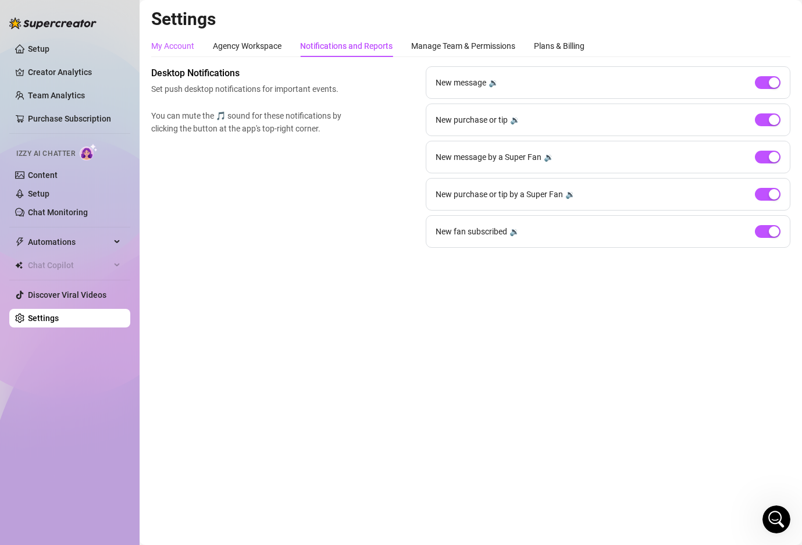
click at [192, 47] on div "My Account" at bounding box center [172, 46] width 43 height 13
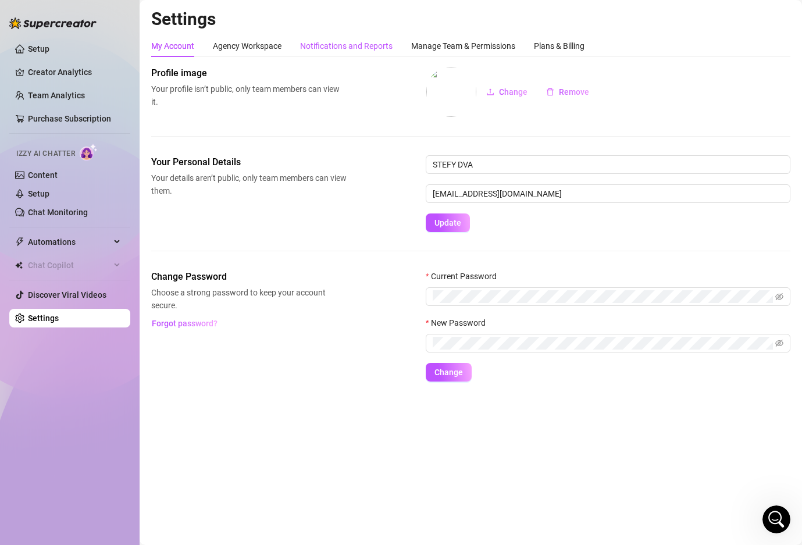
click at [324, 45] on div "Notifications and Reports" at bounding box center [346, 46] width 92 height 13
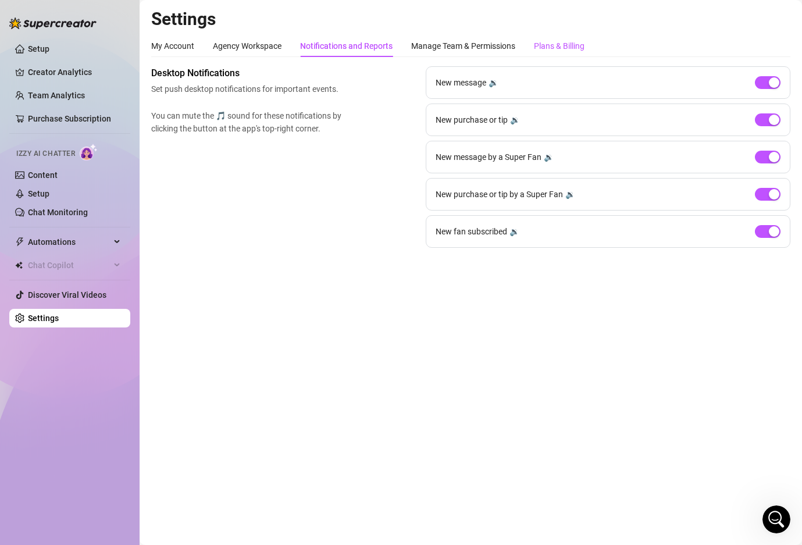
click at [569, 41] on div "Plans & Billing" at bounding box center [559, 46] width 51 height 13
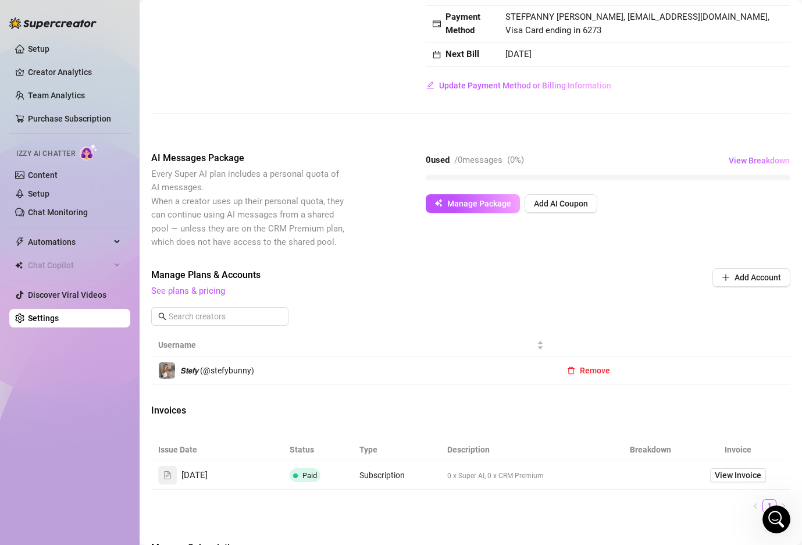
scroll to position [156, 0]
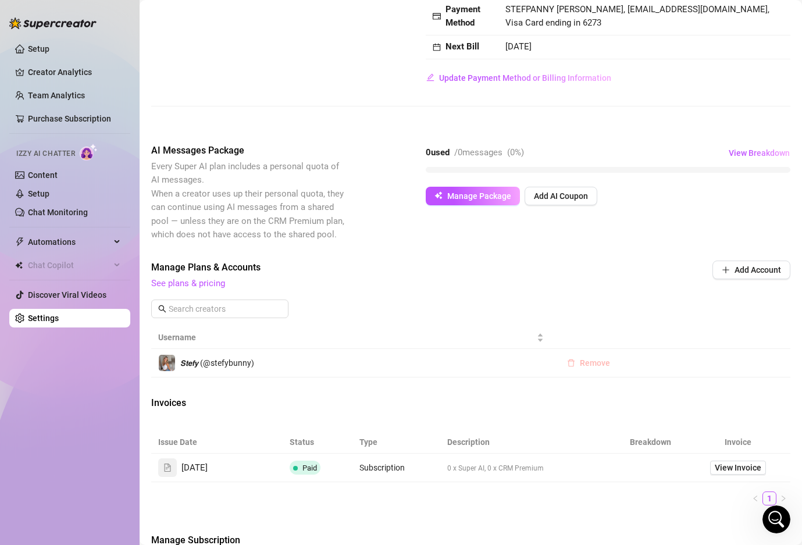
click at [568, 364] on icon "delete" at bounding box center [571, 363] width 8 height 8
click at [671, 336] on span "OK" at bounding box center [666, 332] width 11 height 9
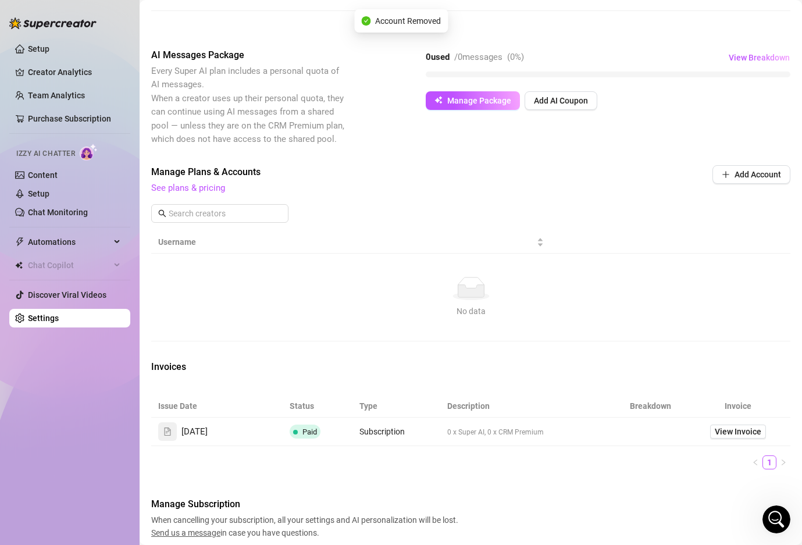
scroll to position [261, 0]
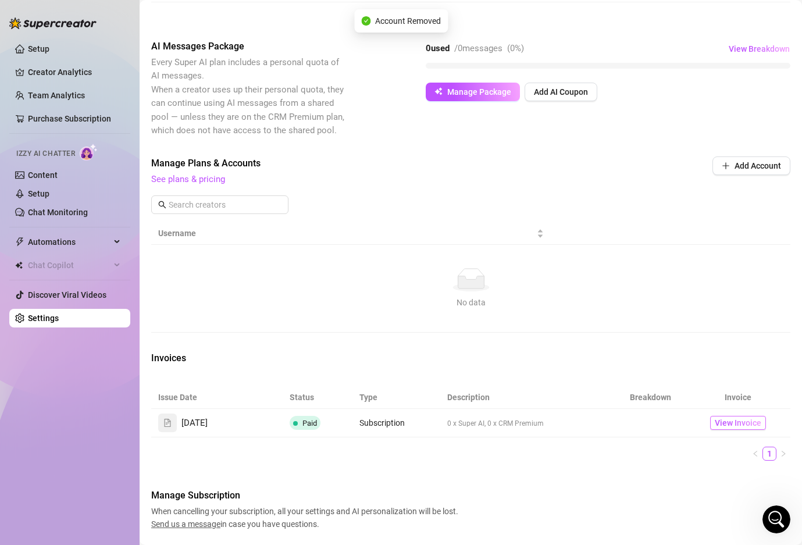
click at [751, 422] on span "View Invoice" at bounding box center [738, 422] width 47 height 13
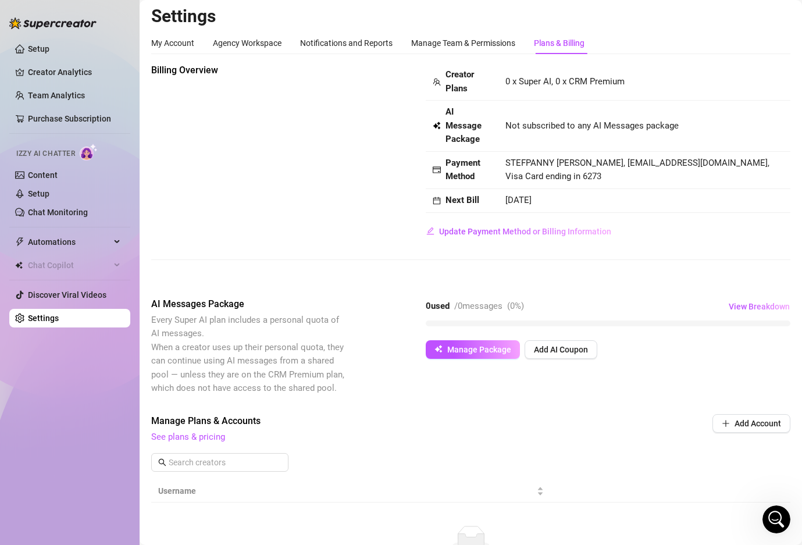
scroll to position [1, 0]
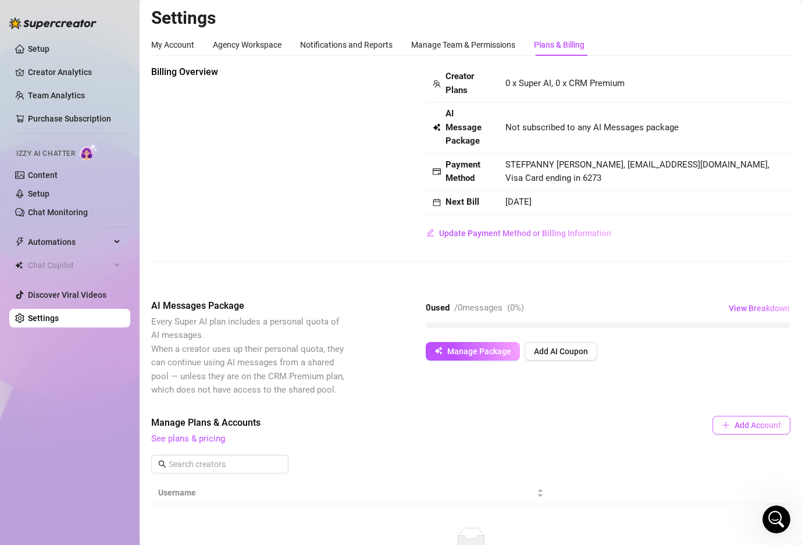
click at [747, 429] on span "Add Account" at bounding box center [757, 424] width 47 height 9
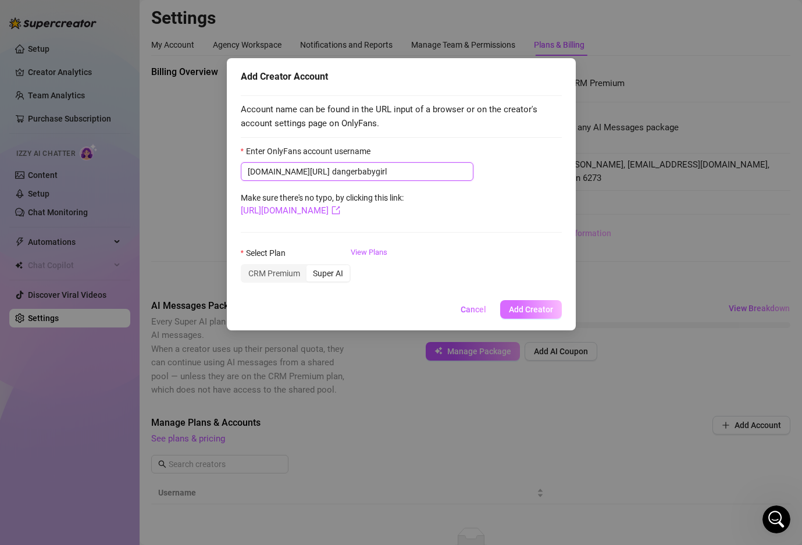
type input "dangerbabygirl"
click at [541, 300] on button "Add Creator" at bounding box center [531, 309] width 62 height 19
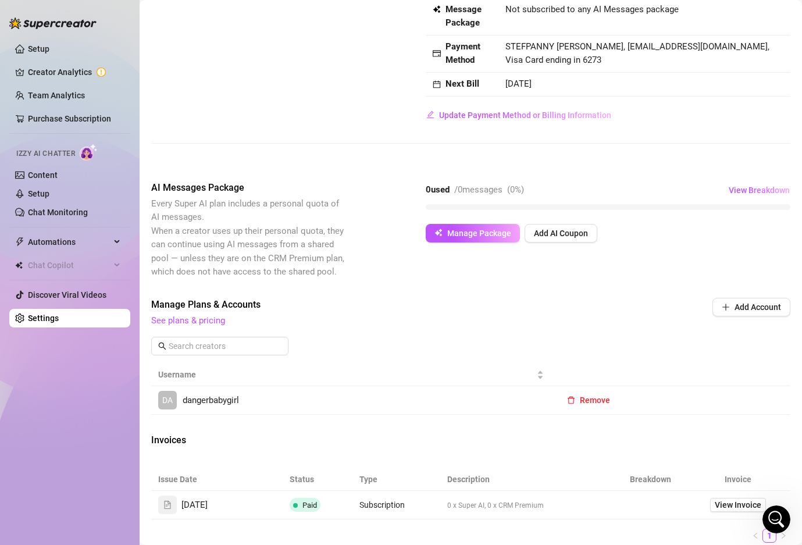
scroll to position [145, 0]
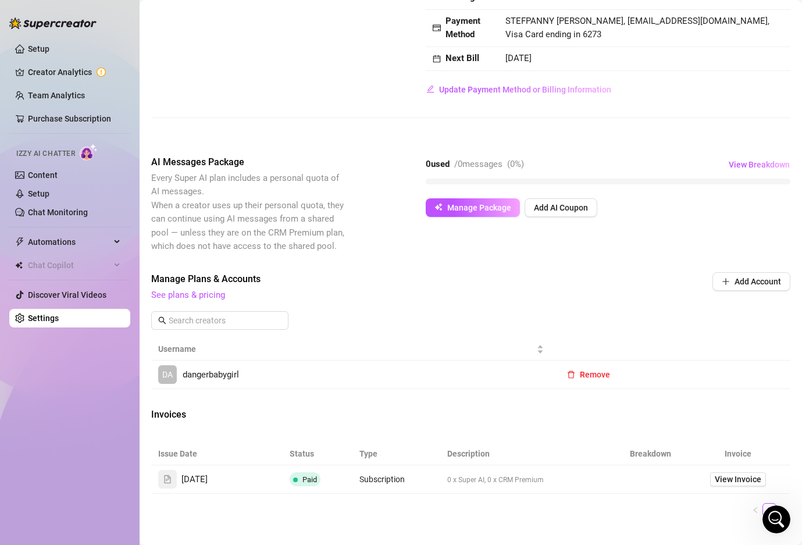
click at [176, 372] on span "DA" at bounding box center [167, 374] width 19 height 19
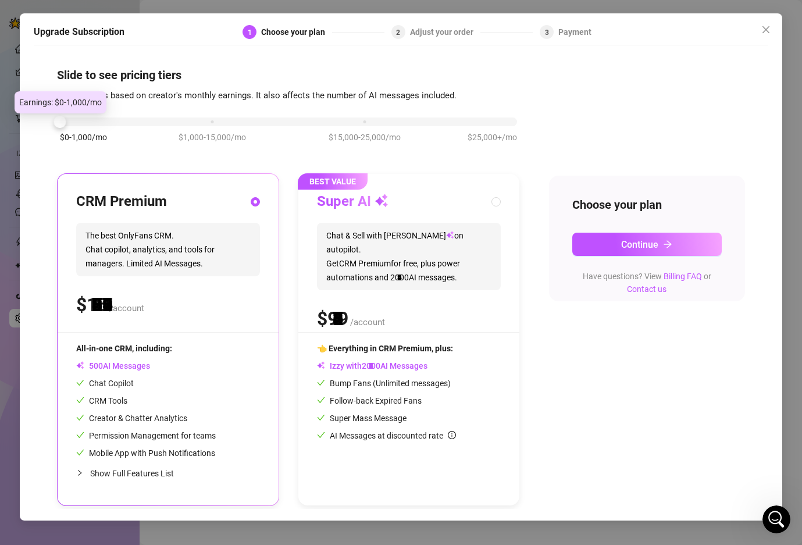
drag, startPoint x: 215, startPoint y: 120, endPoint x: 98, endPoint y: 130, distance: 116.8
click at [98, 122] on div "$0-1,000/mo $1,000-15,000/mo $15,000-25,000/mo $25,000+/mo" at bounding box center [288, 118] width 457 height 7
drag, startPoint x: 65, startPoint y: 124, endPoint x: 84, endPoint y: 121, distance: 19.5
click at [84, 121] on div "$0-1,000/mo $1,000-15,000/mo $15,000-25,000/mo $25,000+/mo" at bounding box center [288, 118] width 457 height 7
click at [88, 123] on div at bounding box center [288, 121] width 457 height 9
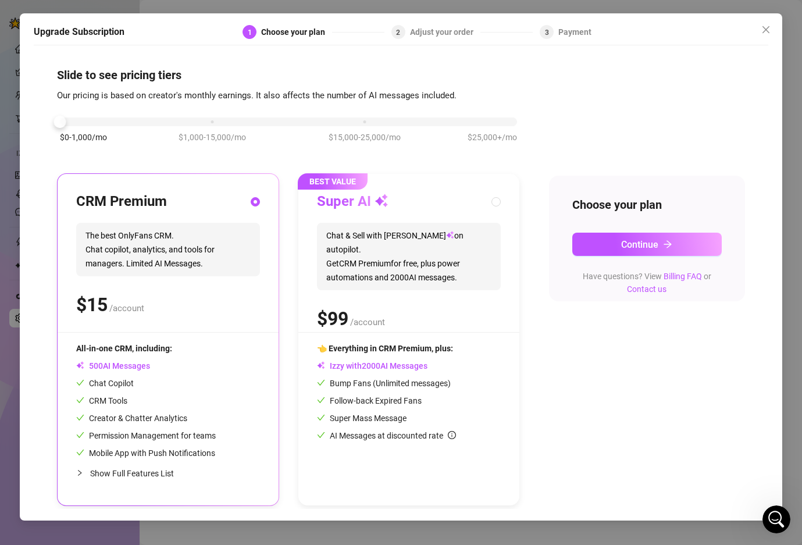
click at [125, 313] on div "$ /account" at bounding box center [168, 304] width 184 height 29
click at [388, 271] on span "0 1 2 3 4 5 6 7 8 9 0 1 2 3 4 5 6 7 8 9 0 1 2 3 4 5 6 7 8 9 0 1 2 3 4 5 6 7 8 9" at bounding box center [399, 277] width 27 height 12
radio input "false"
radio input "true"
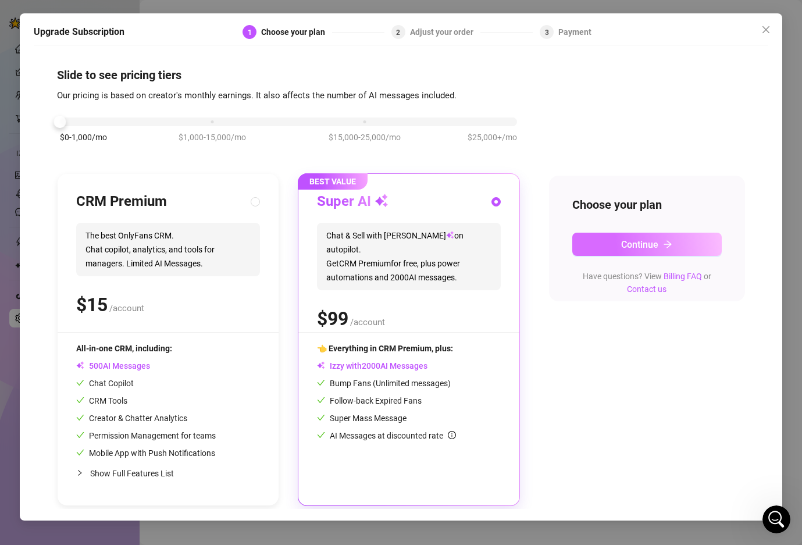
click at [635, 241] on span "Continue" at bounding box center [639, 244] width 37 height 11
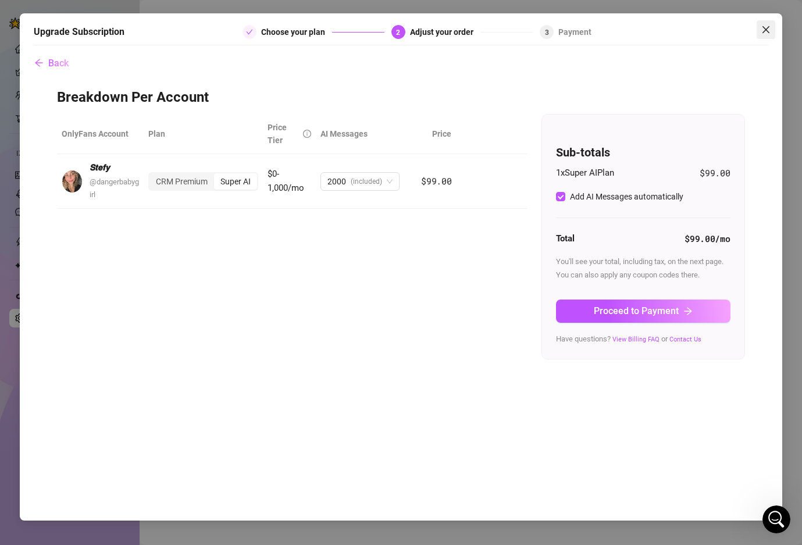
click at [771, 25] on span "Close" at bounding box center [766, 29] width 19 height 9
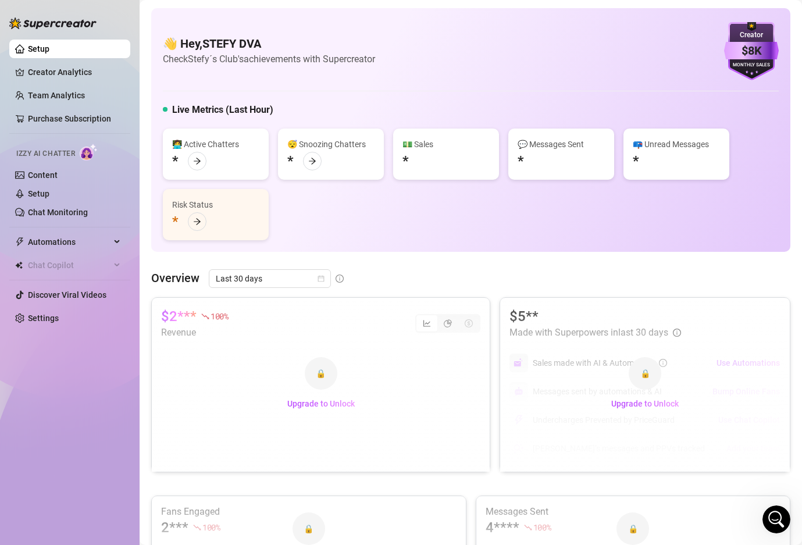
click at [360, 12] on div "👋 Hey, STEFY DVA Check Stefy´s Club's achievements with Supercreator $8K Creato…" at bounding box center [470, 130] width 639 height 244
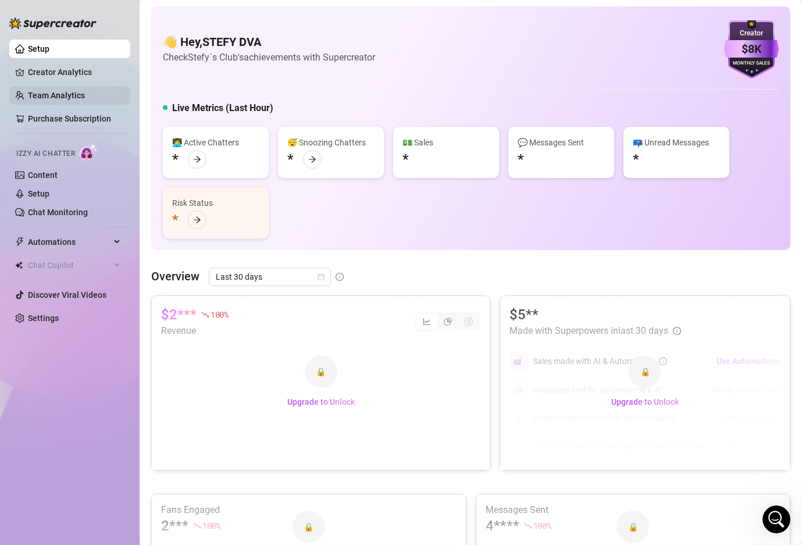
click at [73, 98] on link "Team Analytics" at bounding box center [56, 95] width 57 height 9
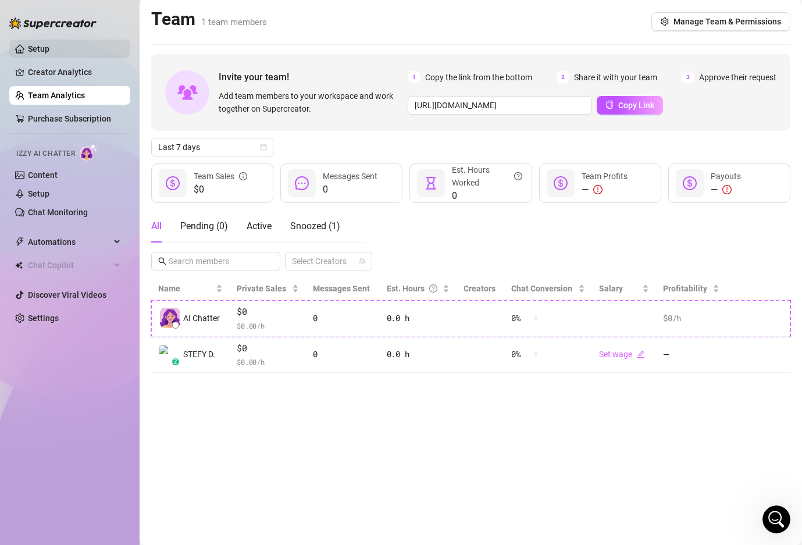
click at [49, 52] on link "Setup" at bounding box center [39, 48] width 22 height 9
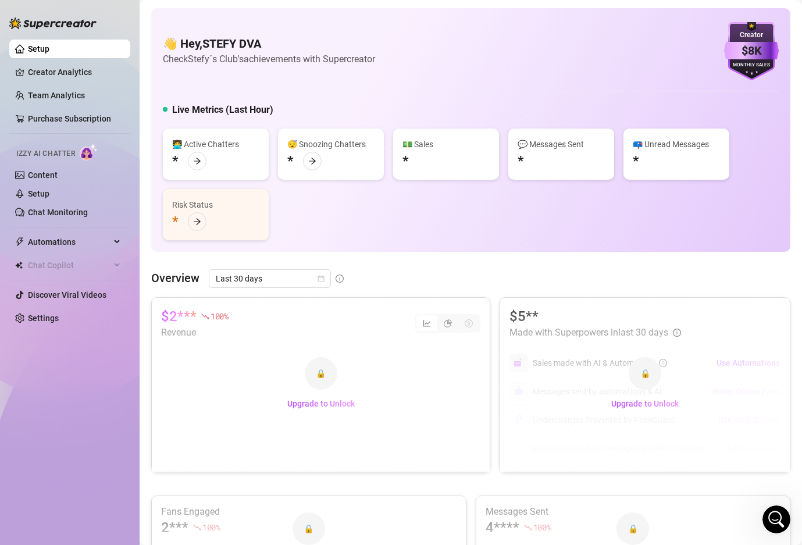
click at [43, 329] on ul "Setup Creator Analytics Team Analytics Purchase Subscription Izzy AI Chatter Co…" at bounding box center [69, 183] width 121 height 297
click at [47, 317] on link "Settings" at bounding box center [43, 317] width 31 height 9
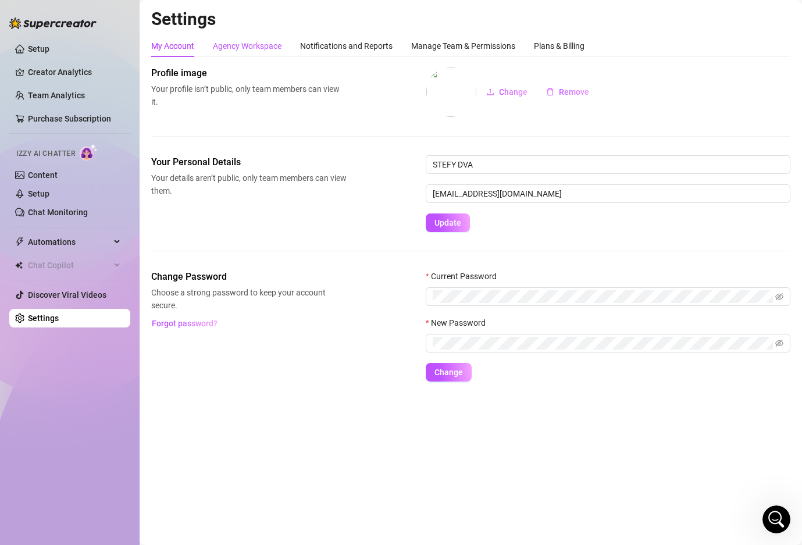
click at [241, 42] on div "Agency Workspace" at bounding box center [247, 46] width 69 height 13
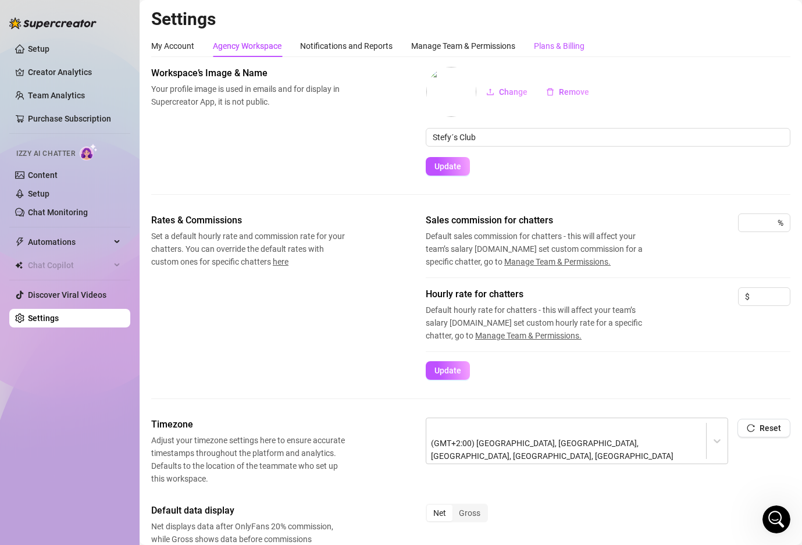
click at [552, 45] on div "Plans & Billing" at bounding box center [559, 46] width 51 height 13
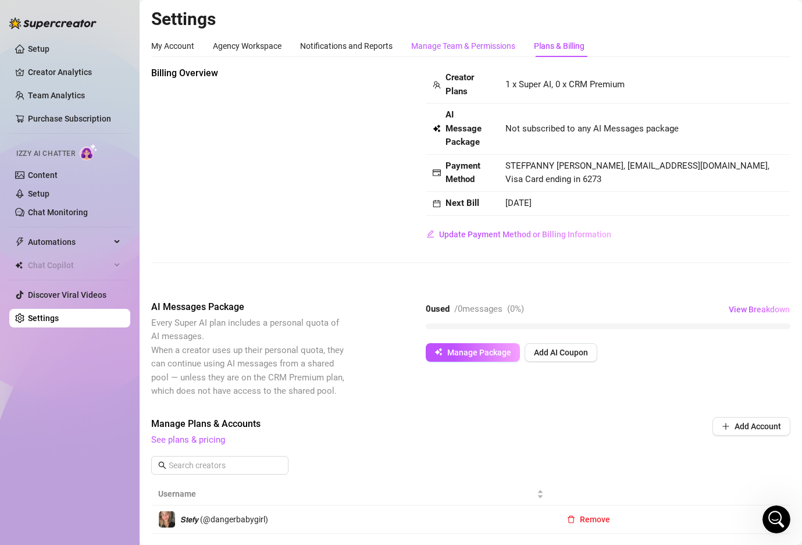
click at [487, 45] on div "Manage Team & Permissions" at bounding box center [463, 46] width 104 height 13
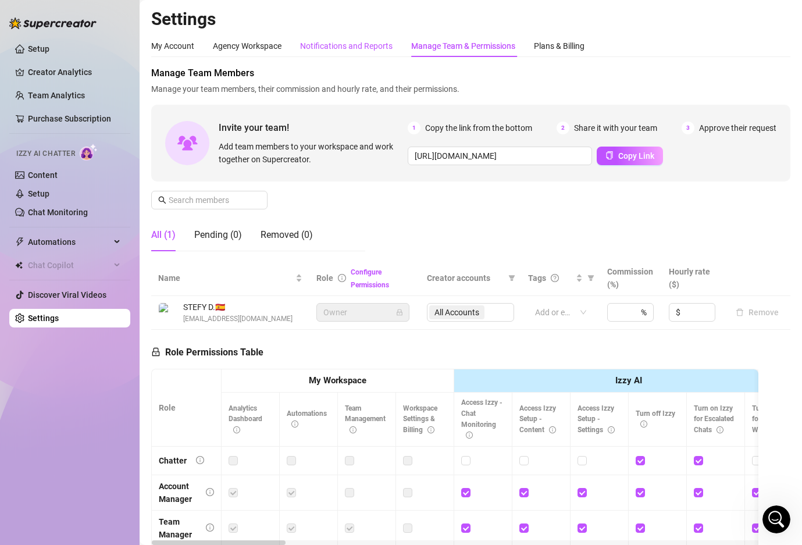
click at [328, 46] on div "Notifications and Reports" at bounding box center [346, 46] width 92 height 13
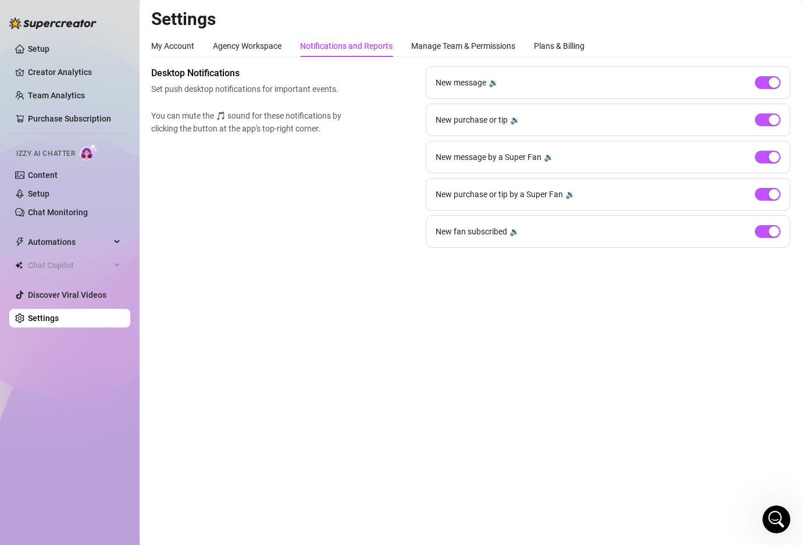
click at [174, 305] on main "Settings My Account Agency Workspace Notifications and Reports Manage Team & Pe…" at bounding box center [471, 272] width 662 height 545
click at [104, 308] on ul "Setup Creator Analytics Team Analytics Purchase Subscription Izzy AI Chatter Co…" at bounding box center [69, 183] width 121 height 297
click at [49, 44] on link "Setup" at bounding box center [39, 48] width 22 height 9
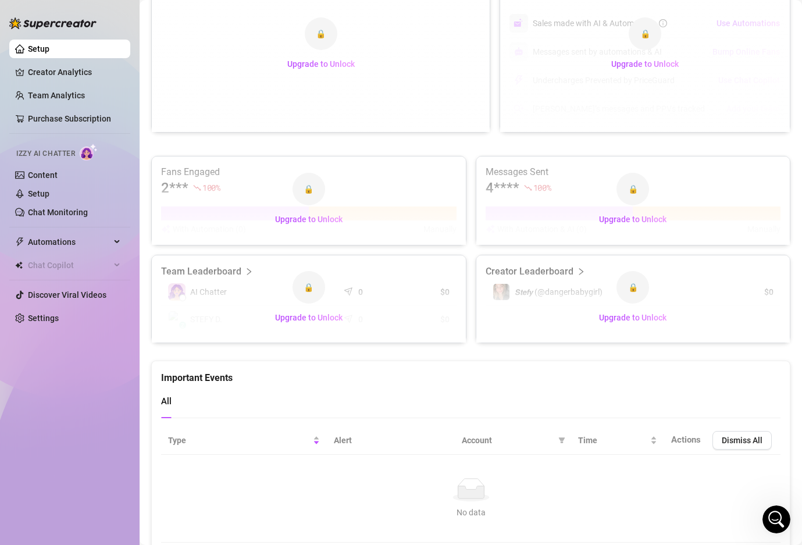
scroll to position [382, 0]
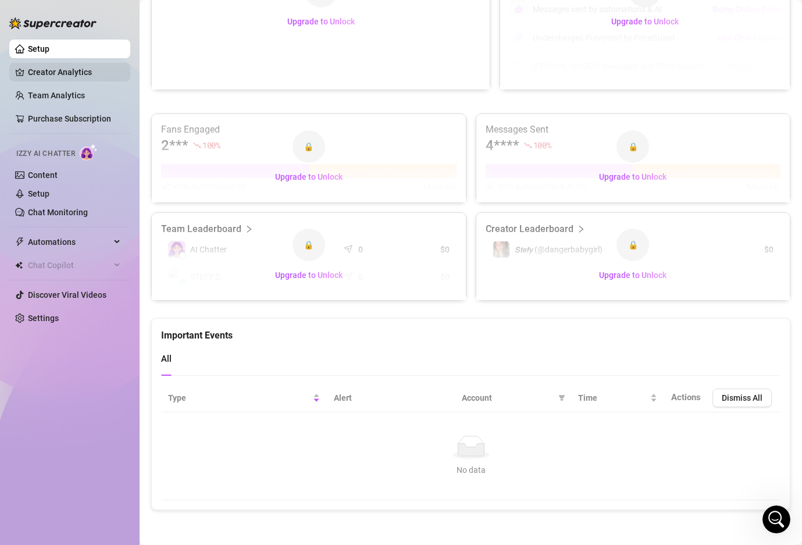
click at [53, 71] on link "Creator Analytics" at bounding box center [74, 72] width 93 height 19
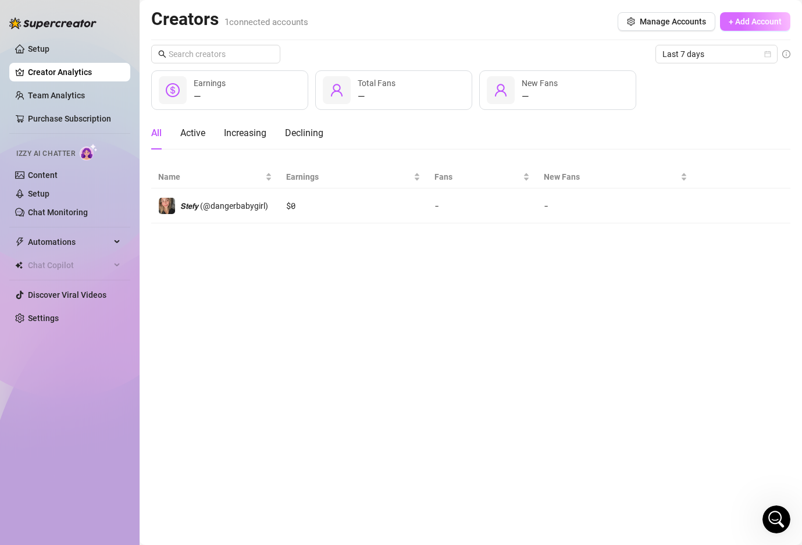
click at [748, 15] on button "+ Add Account" at bounding box center [755, 21] width 70 height 19
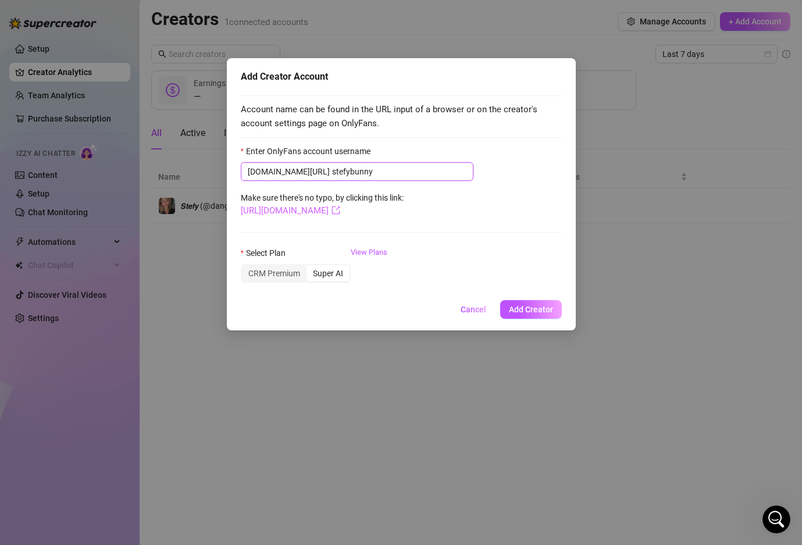
type input "stefybunny"
click at [321, 215] on link "[URL][DOMAIN_NAME]" at bounding box center [290, 210] width 99 height 10
click at [541, 312] on span "Add Creator" at bounding box center [531, 309] width 44 height 9
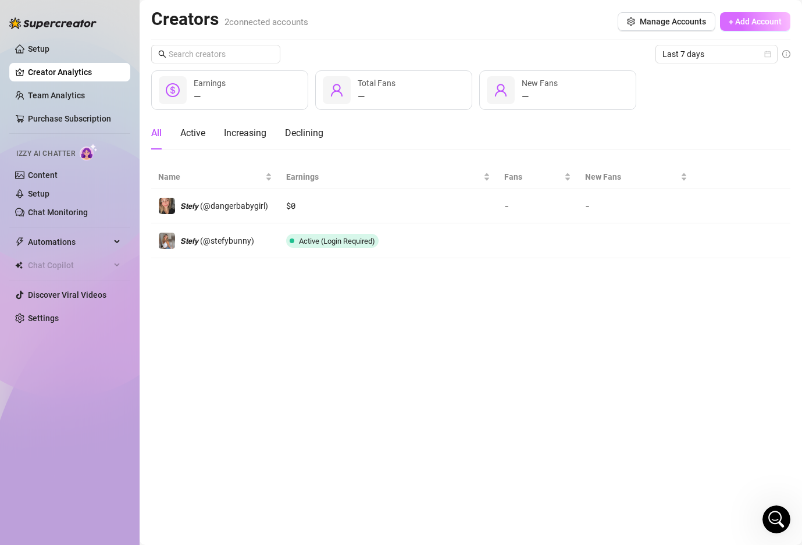
click at [735, 17] on span "+ Add Account" at bounding box center [755, 21] width 53 height 9
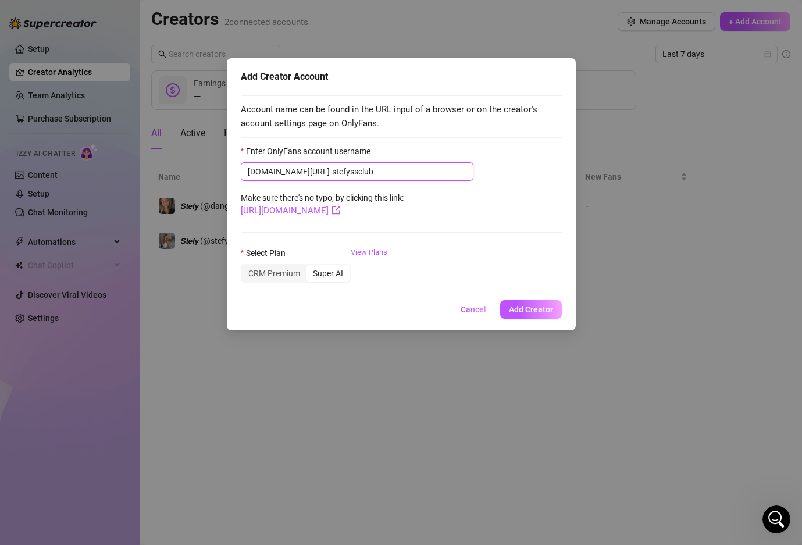
click at [332, 168] on input "stefyssclub" at bounding box center [399, 171] width 134 height 13
type input "stefysclub"
click at [532, 307] on span "Add Creator" at bounding box center [531, 309] width 44 height 9
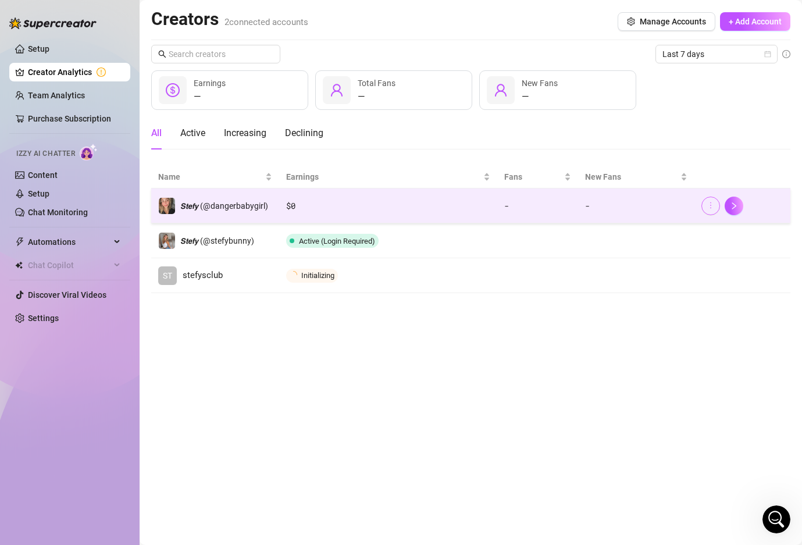
click at [711, 206] on icon "more" at bounding box center [711, 205] width 8 height 8
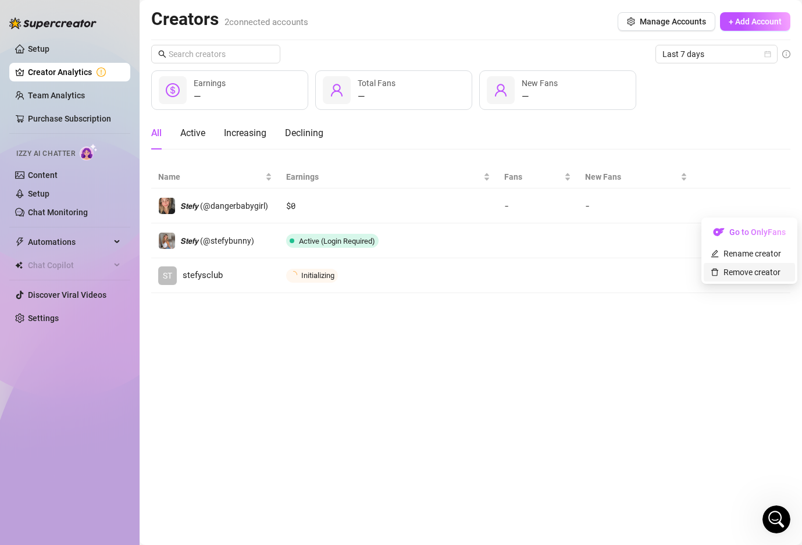
click at [737, 274] on link "Remove creator" at bounding box center [746, 271] width 70 height 9
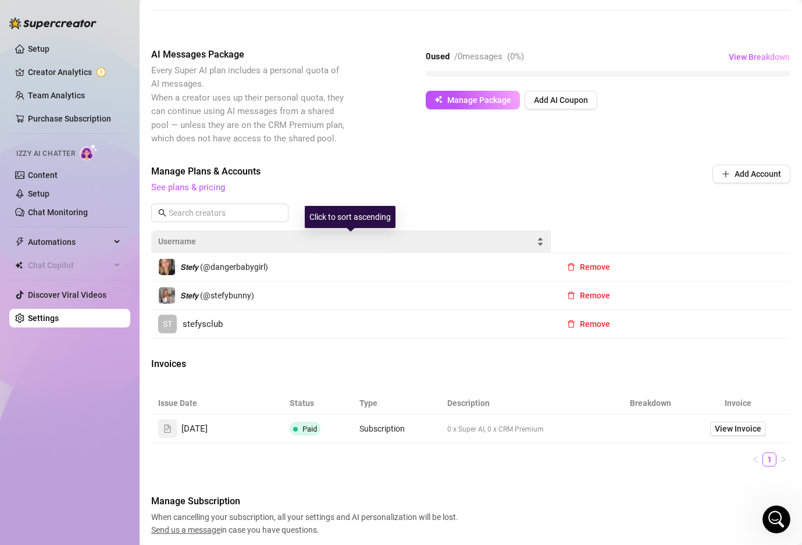
scroll to position [259, 0]
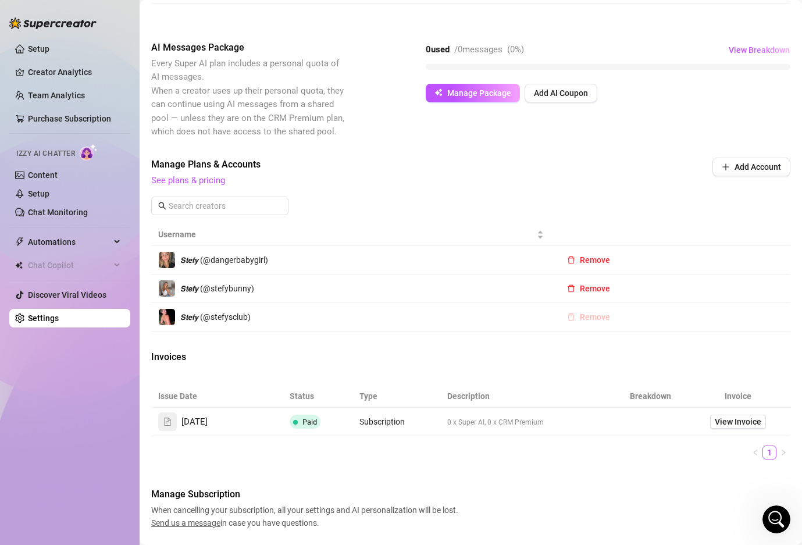
click at [594, 323] on button "Remove" at bounding box center [589, 317] width 62 height 19
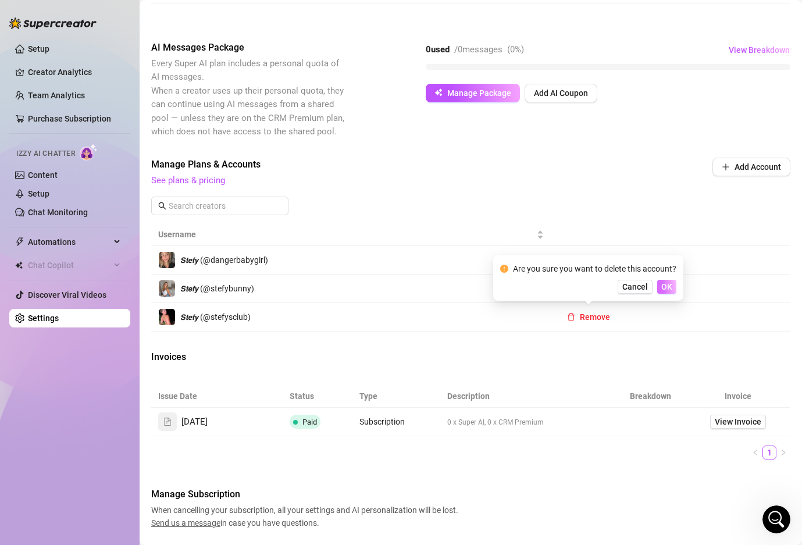
click at [665, 287] on span "OK" at bounding box center [666, 286] width 11 height 9
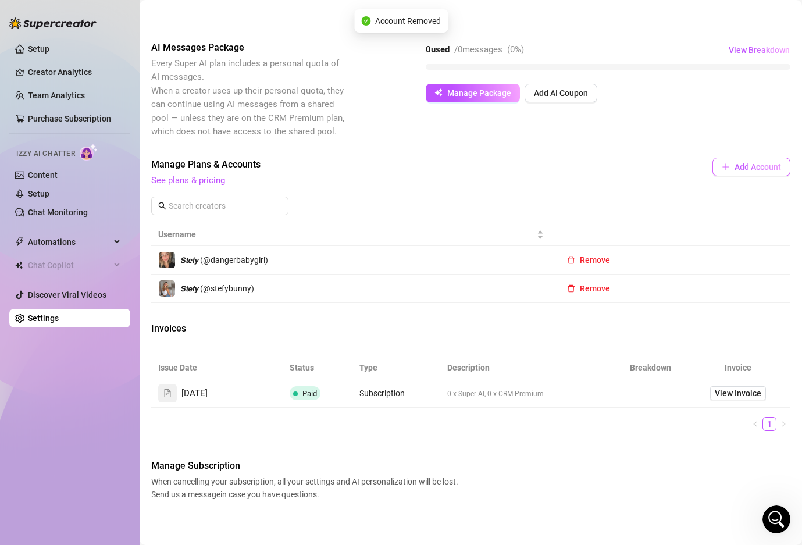
click at [748, 159] on button "Add Account" at bounding box center [751, 167] width 78 height 19
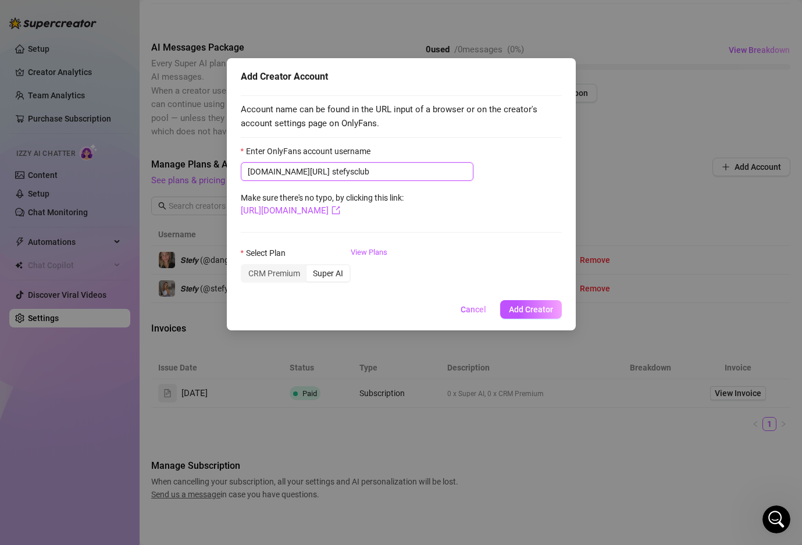
type input "stefysclub"
click at [580, 194] on div "Add Creator Account Account name can be found in the URL input of a browser or …" at bounding box center [401, 272] width 802 height 545
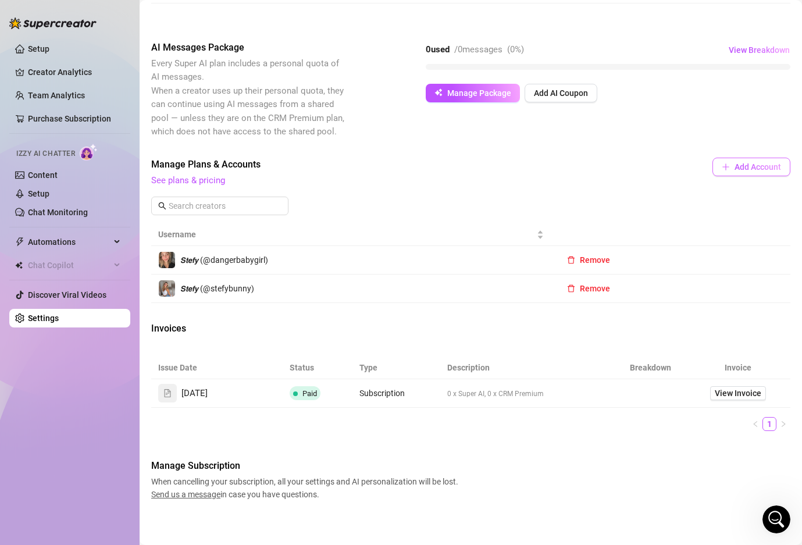
click at [747, 169] on span "Add Account" at bounding box center [757, 166] width 47 height 9
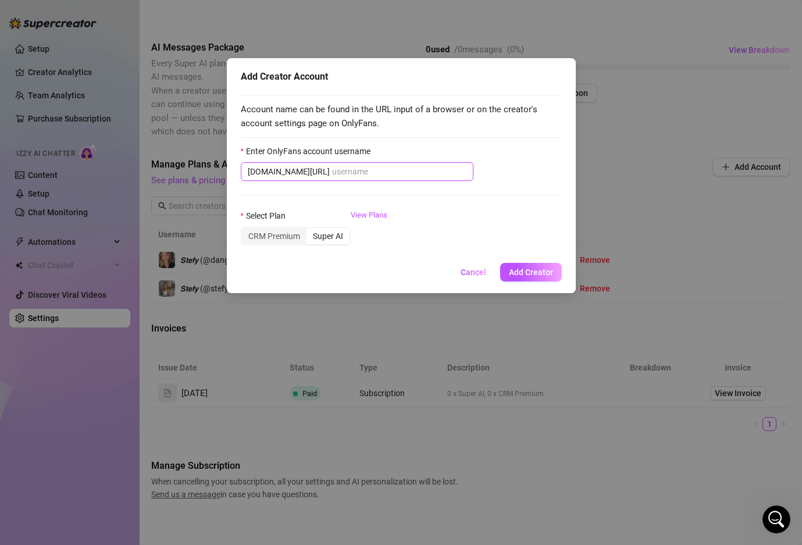
click at [362, 174] on input "Enter OnlyFans account username" at bounding box center [399, 171] width 134 height 13
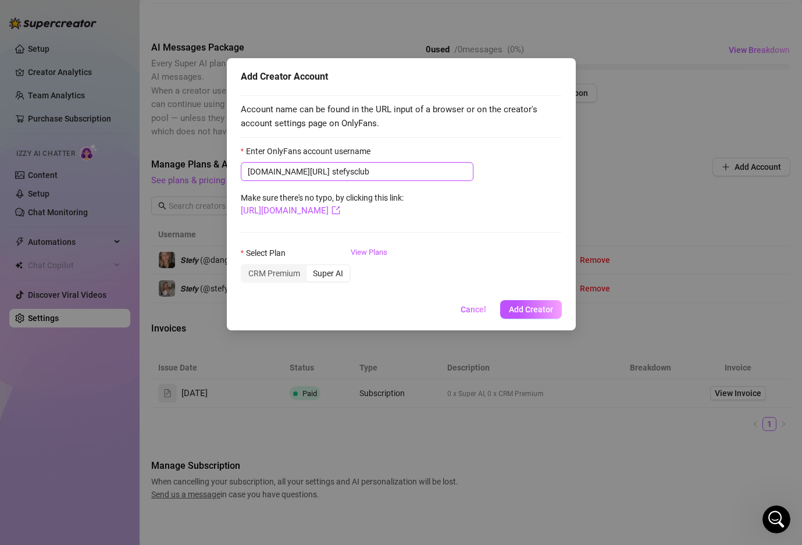
type input "stefysclub"
click at [536, 160] on div "Enter OnlyFans account username" at bounding box center [401, 153] width 321 height 17
click at [285, 272] on div "CRM Premium" at bounding box center [274, 273] width 65 height 16
click at [245, 267] on input "CRM Premium" at bounding box center [245, 267] width 0 height 0
click at [335, 269] on div "Super AI" at bounding box center [327, 273] width 43 height 16
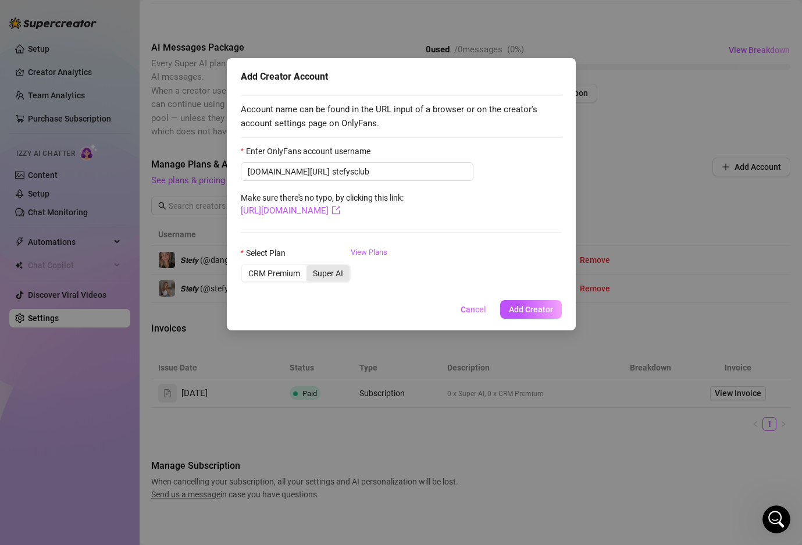
click at [309, 267] on input "Super AI" at bounding box center [309, 267] width 0 height 0
click at [294, 275] on div "CRM Premium" at bounding box center [274, 273] width 65 height 16
click at [245, 267] on input "CRM Premium" at bounding box center [245, 267] width 0 height 0
click at [263, 272] on div "CRM Premium" at bounding box center [274, 273] width 65 height 16
click at [245, 267] on input "CRM Premium" at bounding box center [245, 267] width 0 height 0
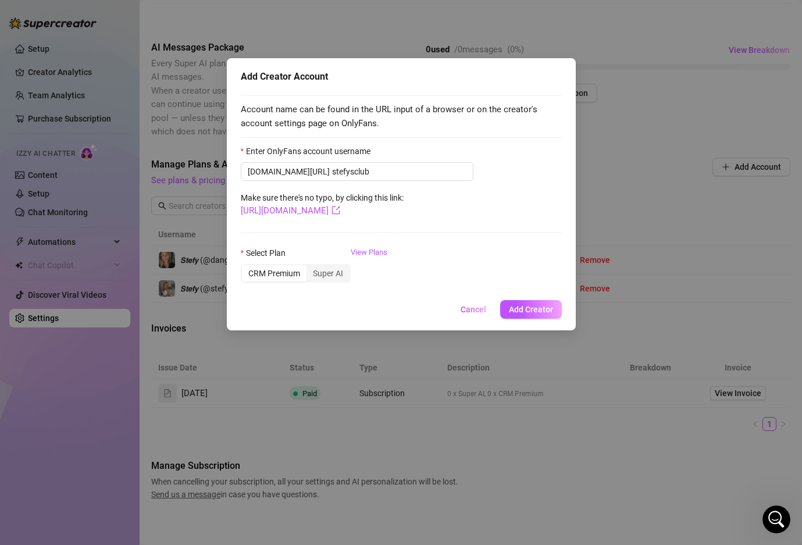
click at [257, 274] on div "CRM Premium" at bounding box center [274, 273] width 65 height 16
click at [245, 267] on input "CRM Premium" at bounding box center [245, 267] width 0 height 0
click at [261, 275] on div "CRM Premium" at bounding box center [274, 273] width 65 height 16
click at [245, 267] on input "CRM Premium" at bounding box center [245, 267] width 0 height 0
click at [365, 255] on link "View Plans" at bounding box center [369, 270] width 37 height 47
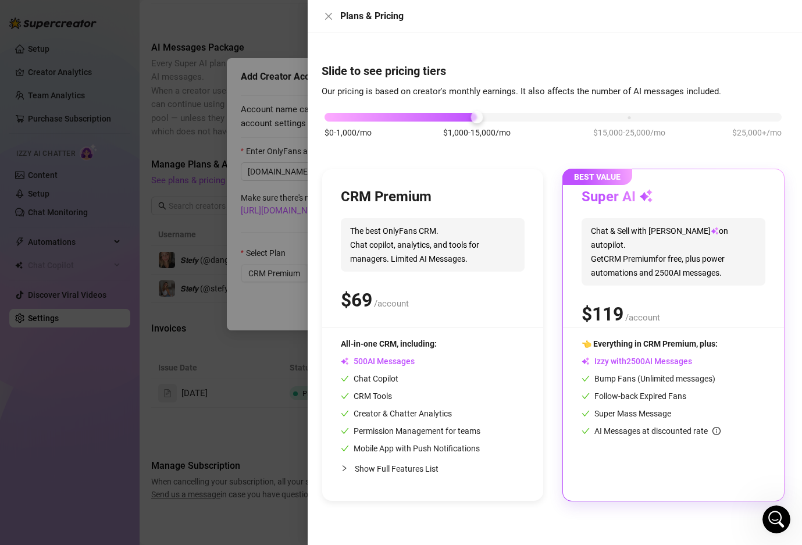
click at [363, 262] on span "The best OnlyFans CRM. Chat copilot, analytics, and tools for managers. Limited…" at bounding box center [433, 244] width 184 height 53
click at [377, 254] on span "The best OnlyFans CRM. Chat copilot, analytics, and tools for managers. Limited…" at bounding box center [433, 244] width 184 height 53
click at [362, 123] on div "$0-1,000/mo $1,000-15,000/mo $15,000-25,000/mo $25,000+/mo" at bounding box center [553, 131] width 463 height 66
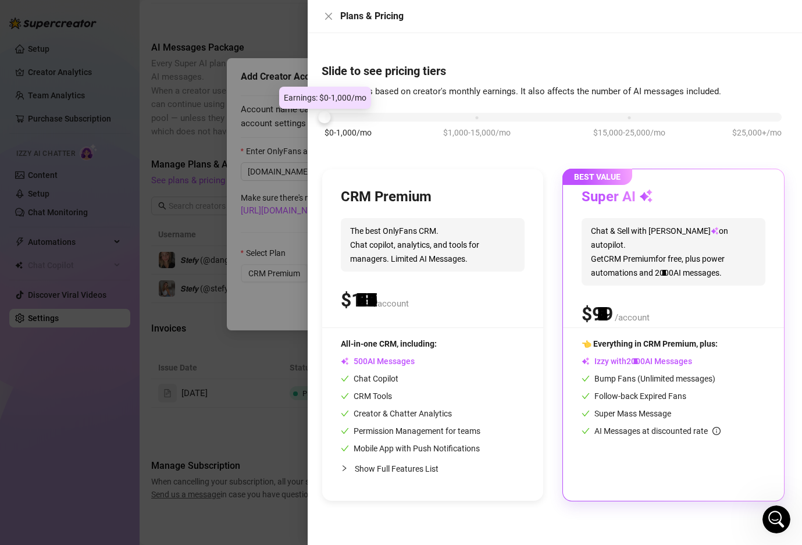
click at [354, 117] on div "$0-1,000/mo $1,000-15,000/mo $15,000-25,000/mo $25,000+/mo" at bounding box center [552, 113] width 457 height 7
click at [352, 261] on span "The best OnlyFans CRM. Chat copilot, analytics, and tools for managers. Limited…" at bounding box center [433, 244] width 184 height 53
click at [699, 302] on div "$ /account" at bounding box center [674, 313] width 184 height 29
click at [325, 17] on icon "close" at bounding box center [328, 16] width 9 height 9
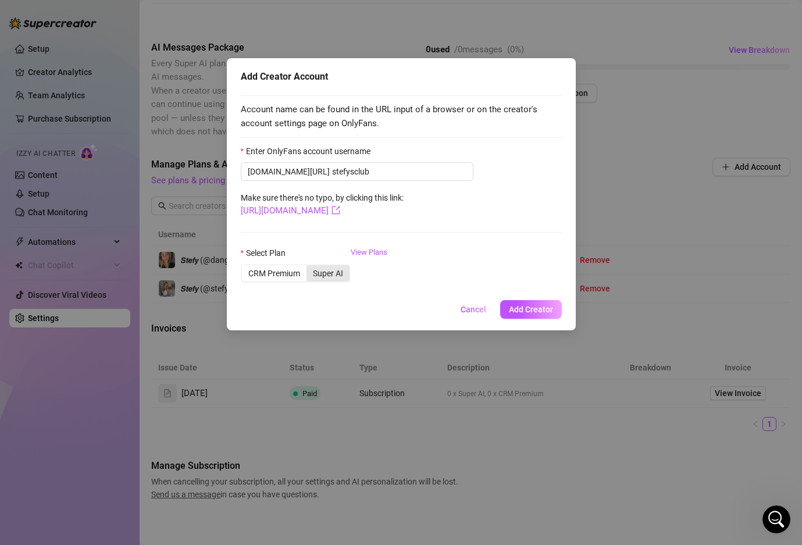
click at [340, 279] on div "Super AI" at bounding box center [327, 273] width 43 height 16
click at [309, 267] on input "Super AI" at bounding box center [309, 267] width 0 height 0
click at [287, 277] on div "CRM Premium" at bounding box center [274, 273] width 65 height 16
click at [245, 267] on input "CRM Premium" at bounding box center [245, 267] width 0 height 0
click at [522, 309] on span "Add Creator" at bounding box center [531, 309] width 44 height 9
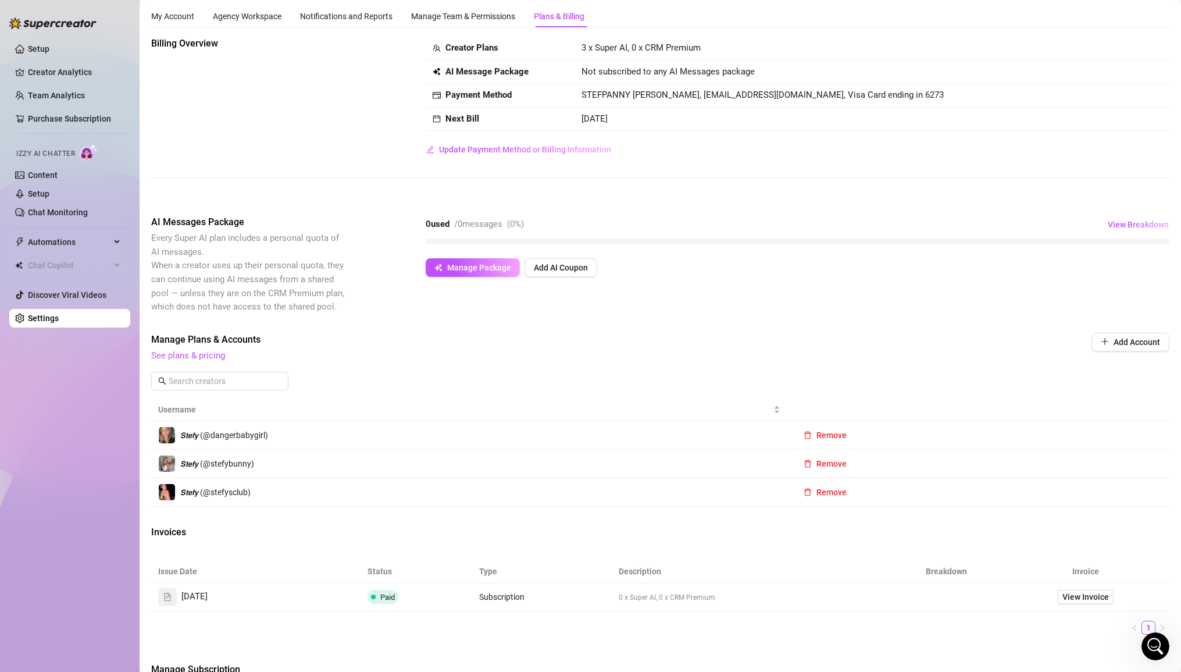
scroll to position [0, 0]
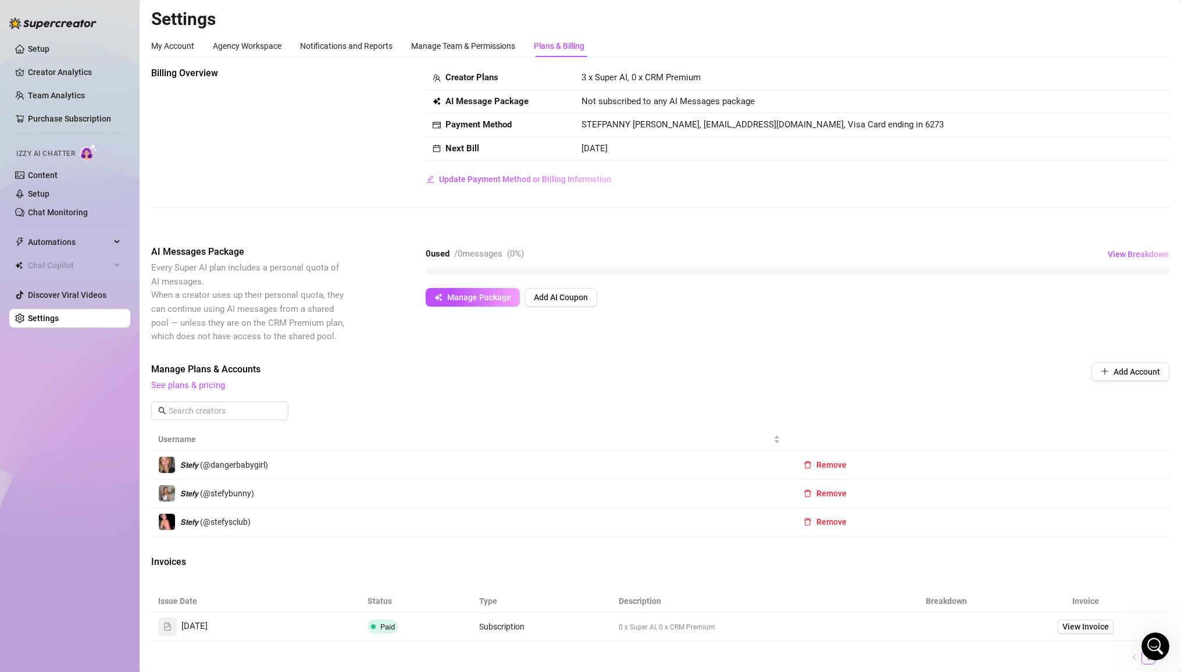
click at [685, 75] on span "3 x Super AI, 0 x CRM Premium" at bounding box center [641, 77] width 119 height 10
click at [509, 176] on span "Update Payment Method or Billing Information" at bounding box center [525, 178] width 172 height 9
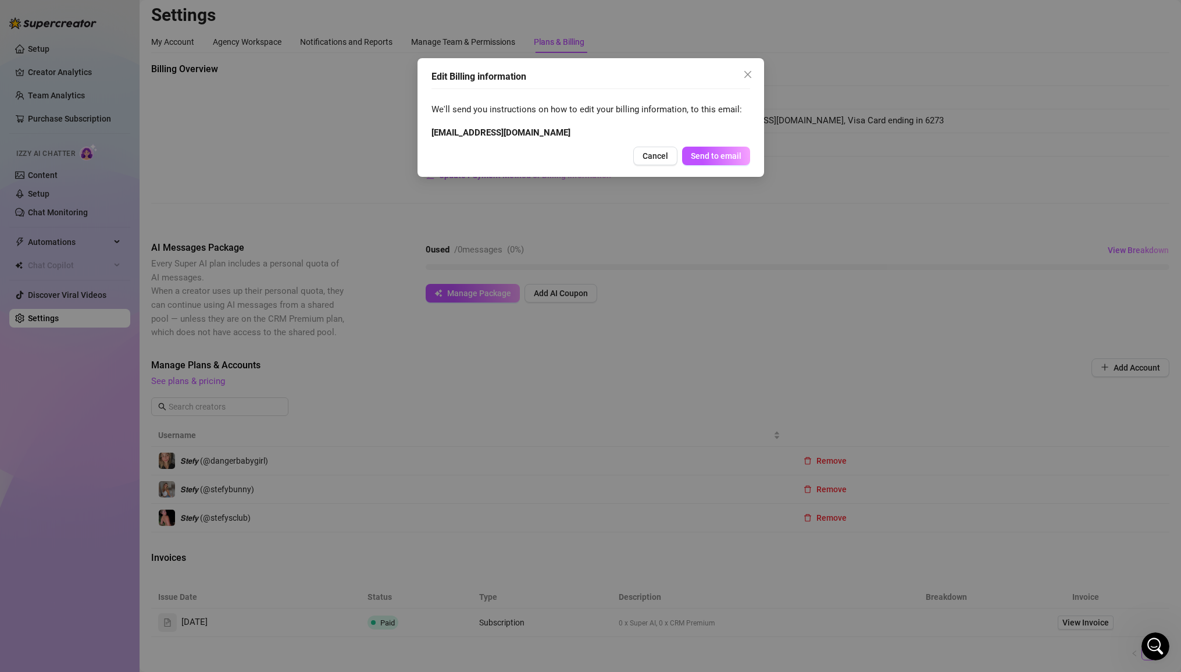
click at [763, 71] on div "Edit Billing information We'll send you instructions on how to edit your billin…" at bounding box center [591, 117] width 347 height 119
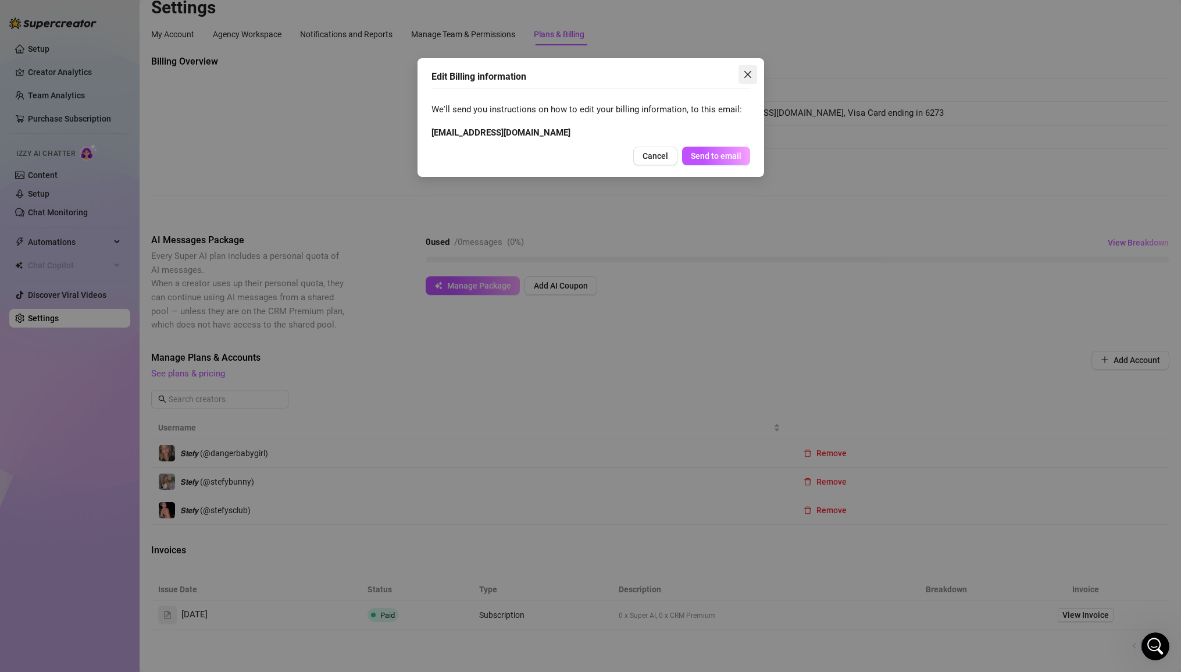
click at [752, 77] on span "Close" at bounding box center [748, 74] width 19 height 9
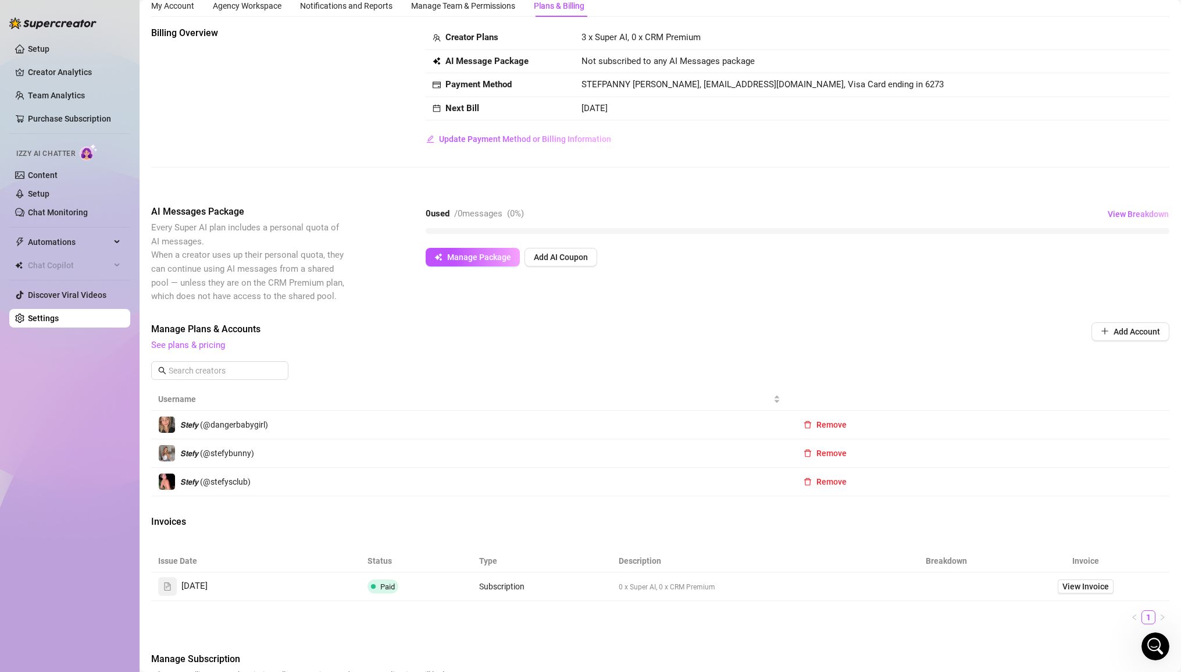
scroll to position [38, 0]
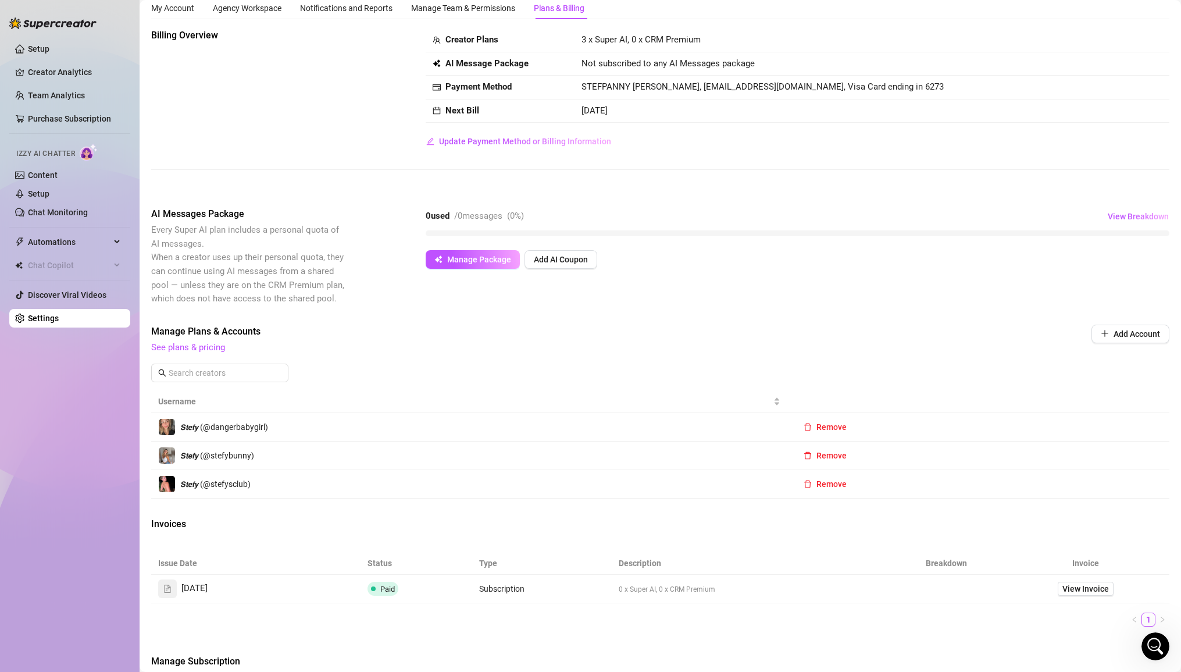
click at [623, 38] on span "3 x Super AI, 0 x CRM Premium" at bounding box center [641, 39] width 119 height 10
click at [486, 34] on strong "Creator Plans" at bounding box center [471, 39] width 53 height 10
click at [472, 42] on strong "Creator Plans" at bounding box center [471, 39] width 53 height 10
click at [180, 348] on link "See plans & pricing" at bounding box center [188, 347] width 74 height 10
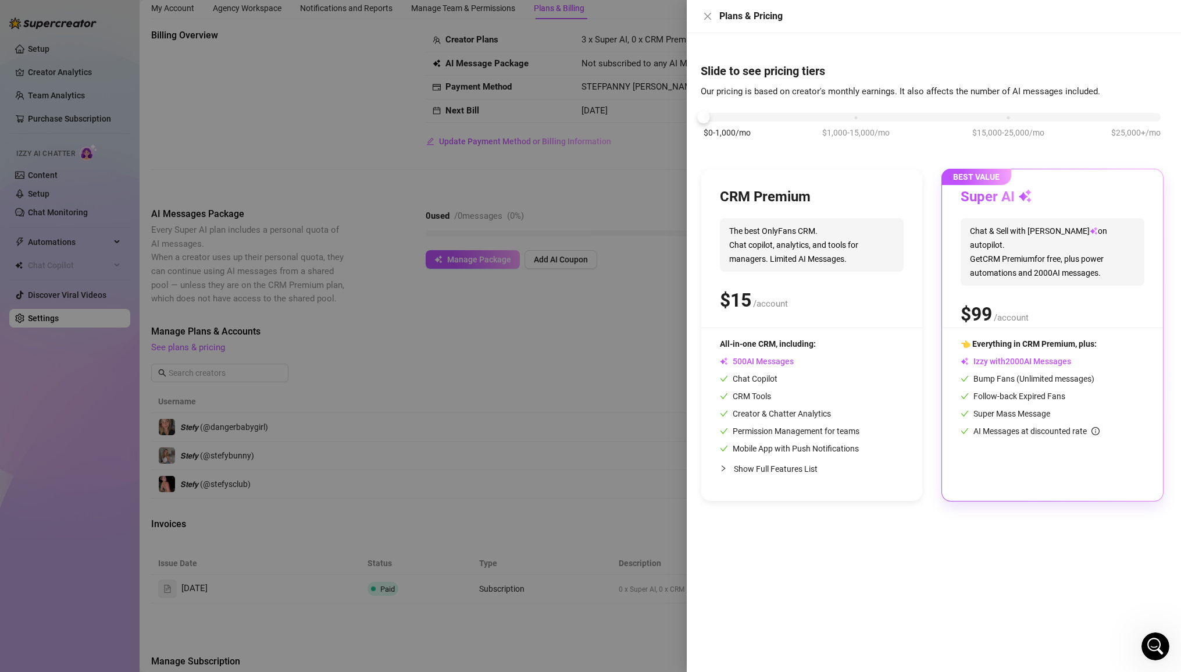
click at [801, 349] on div "👈 Everything in CRM Premium, plus:" at bounding box center [1053, 343] width 184 height 13
click at [768, 273] on div "CRM Premium The best OnlyFans CRM. Chat copilot, analytics, and tools for manag…" at bounding box center [812, 258] width 184 height 140
click at [801, 269] on span "Chat & Sell with Izzy on autopilot. Get CRM Premium for free, plus power automa…" at bounding box center [1053, 251] width 184 height 67
click at [721, 127] on span "$0-1,000/mo" at bounding box center [727, 132] width 47 height 13
click at [706, 18] on icon "close" at bounding box center [707, 16] width 7 height 7
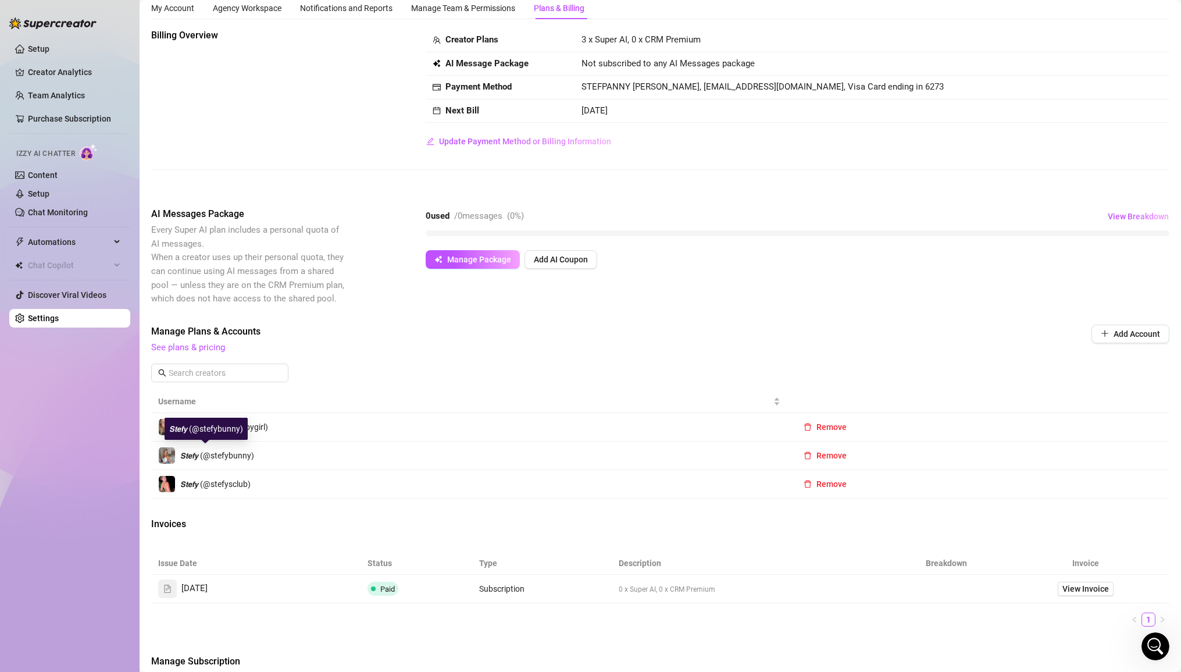
click at [220, 458] on span "𝙎𝙩𝙚𝙛𝙮 (@stefybunny)" at bounding box center [217, 455] width 74 height 9
click at [216, 352] on link "See plans & pricing" at bounding box center [188, 349] width 74 height 10
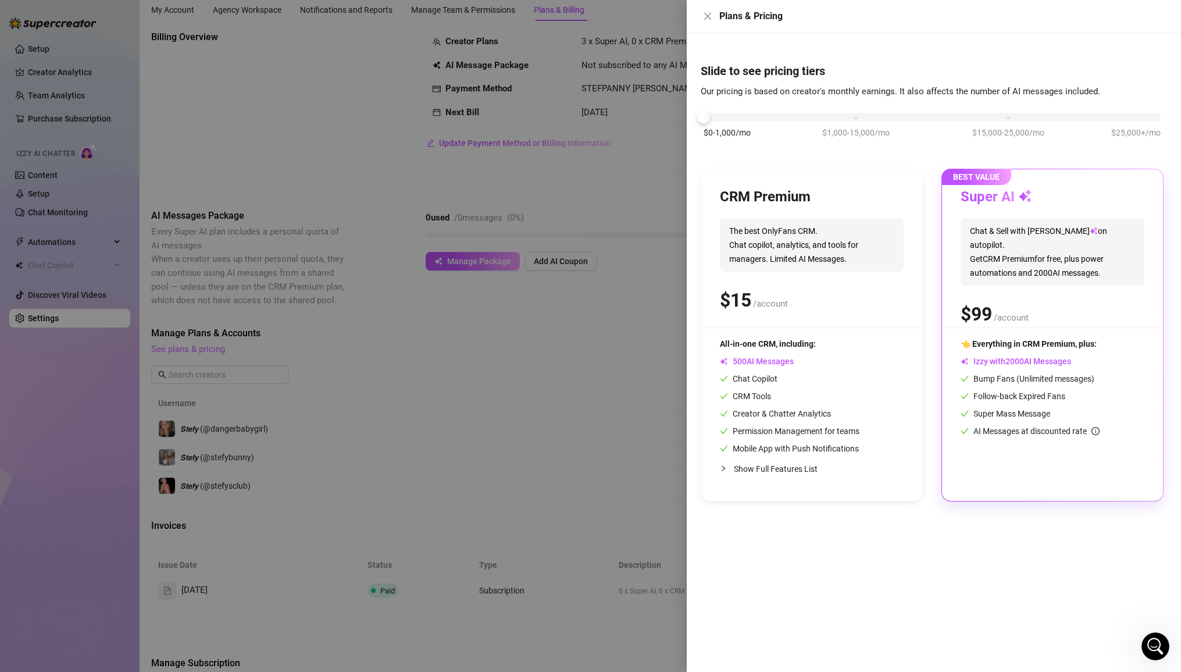
scroll to position [40, 0]
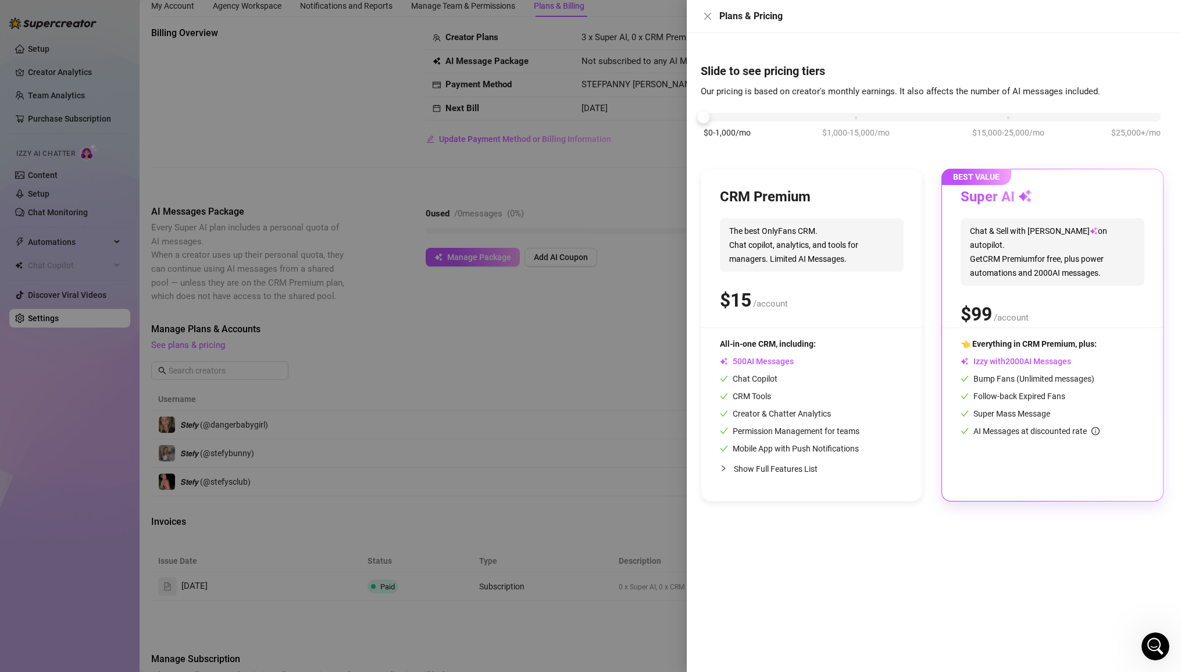
click at [394, 358] on div at bounding box center [590, 336] width 1181 height 672
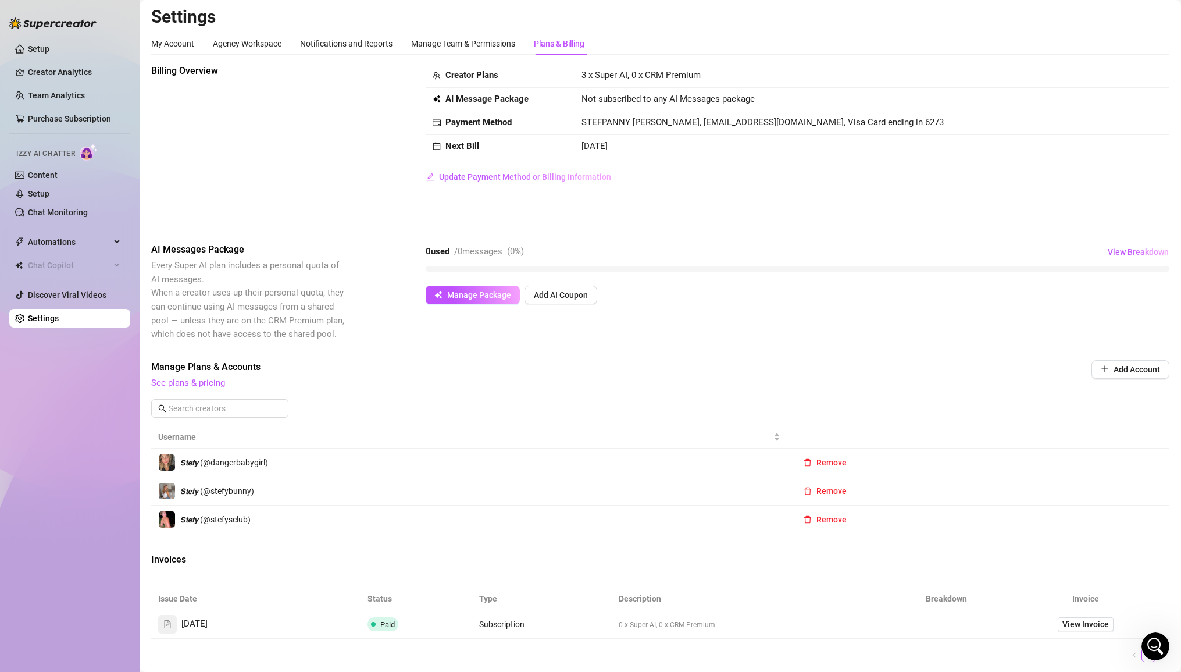
scroll to position [0, 0]
click at [463, 292] on span "Manage Package" at bounding box center [479, 296] width 64 height 9
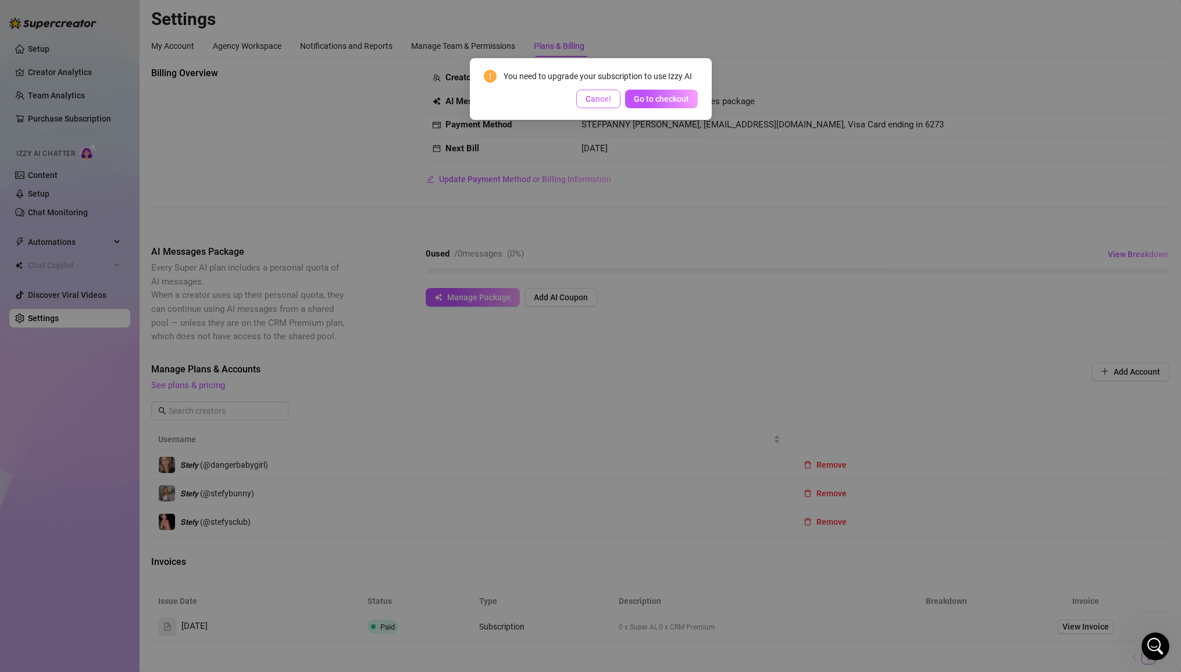
click at [607, 98] on span "Cancel" at bounding box center [599, 98] width 26 height 9
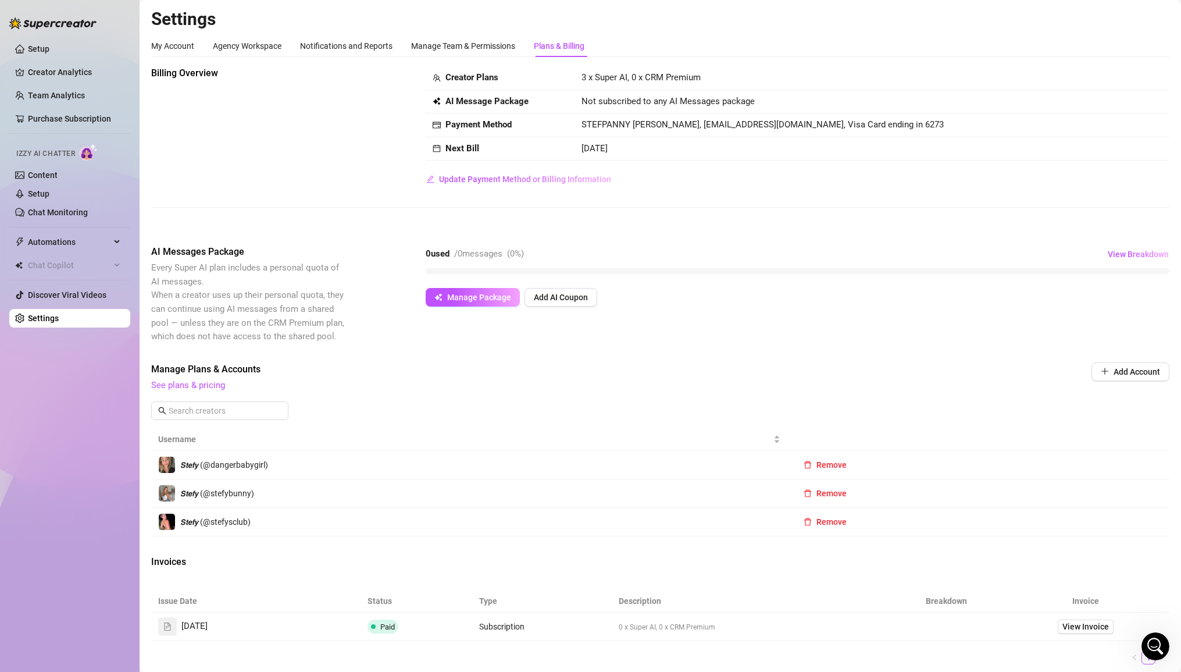
click at [580, 51] on div "Plans & Billing" at bounding box center [559, 46] width 51 height 13
click at [573, 299] on span "Add AI Coupon" at bounding box center [561, 296] width 54 height 9
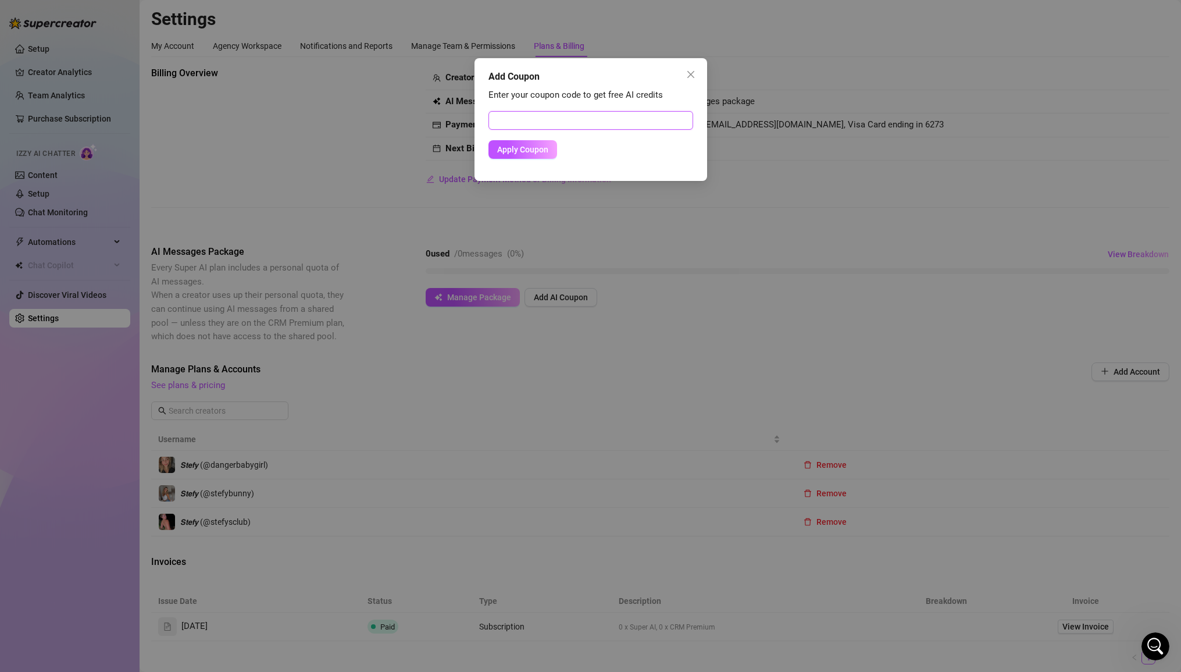
click at [537, 120] on input "text" at bounding box center [590, 120] width 205 height 19
drag, startPoint x: 295, startPoint y: 422, endPoint x: 215, endPoint y: 416, distance: 80.5
click at [285, 423] on div "Add Coupon Enter your coupon code to get free AI credits Apply Coupon" at bounding box center [590, 336] width 1181 height 672
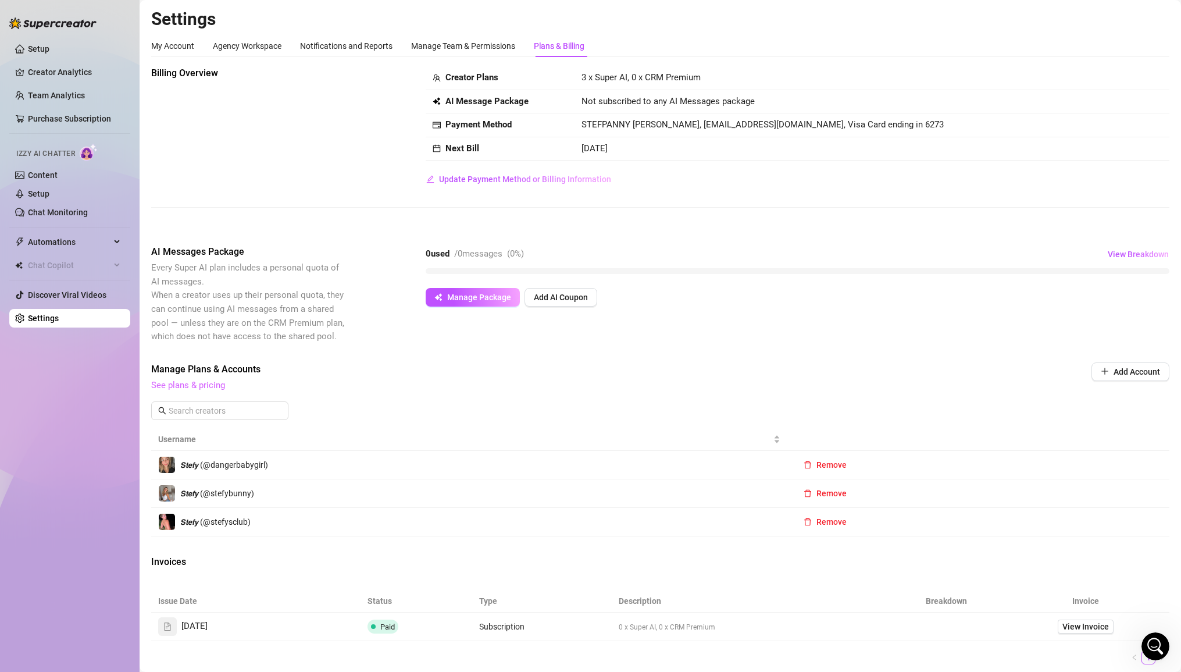
click at [200, 386] on link "See plans & pricing" at bounding box center [188, 385] width 74 height 10
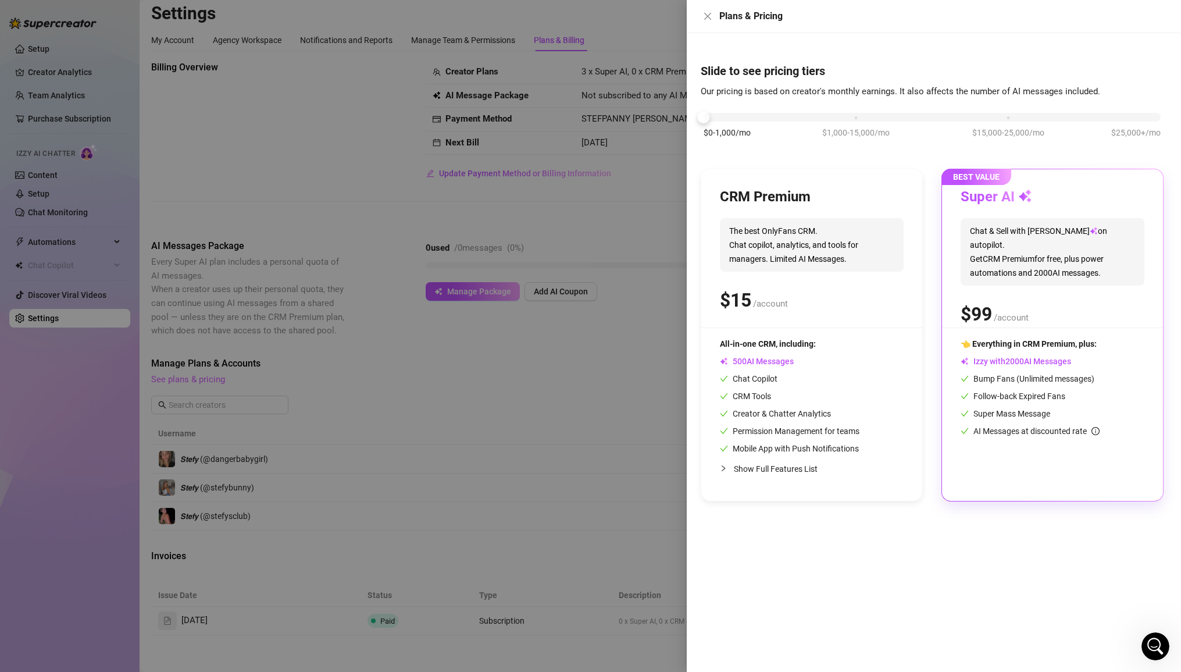
scroll to position [6, 0]
click at [801, 312] on span "/account" at bounding box center [1011, 317] width 35 height 10
click at [801, 129] on span "$25,000+/mo" at bounding box center [1135, 132] width 49 height 13
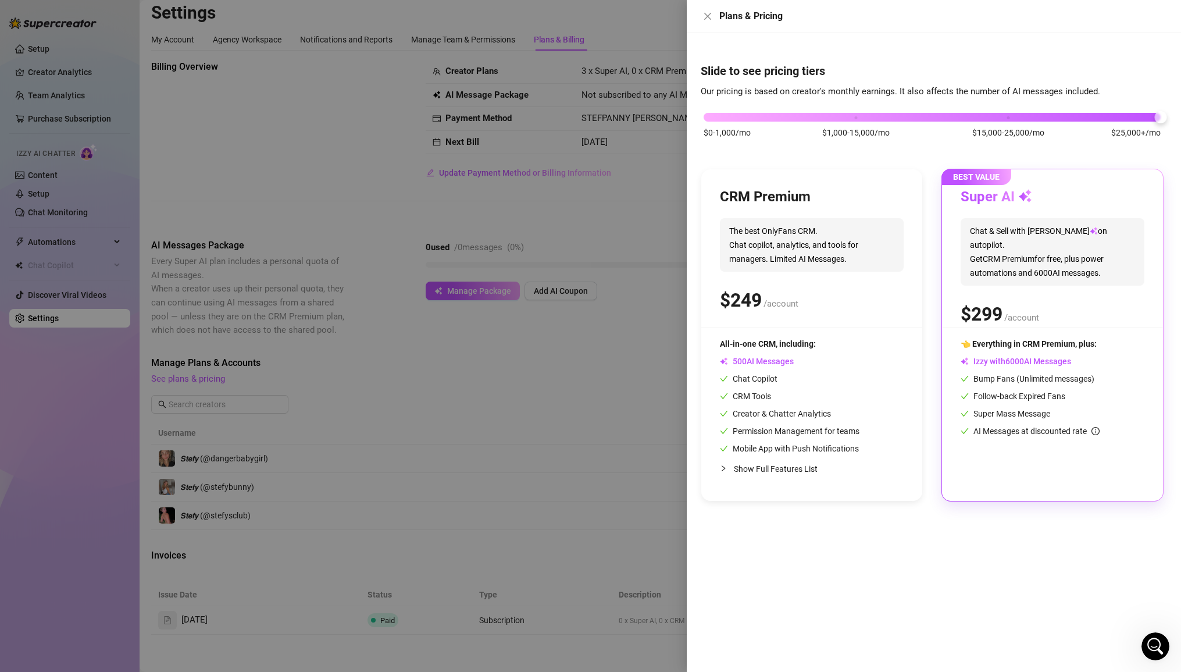
click at [754, 130] on div "$0-1,000/mo $1,000-15,000/mo $15,000-25,000/mo $25,000+/mo" at bounding box center [932, 131] width 463 height 66
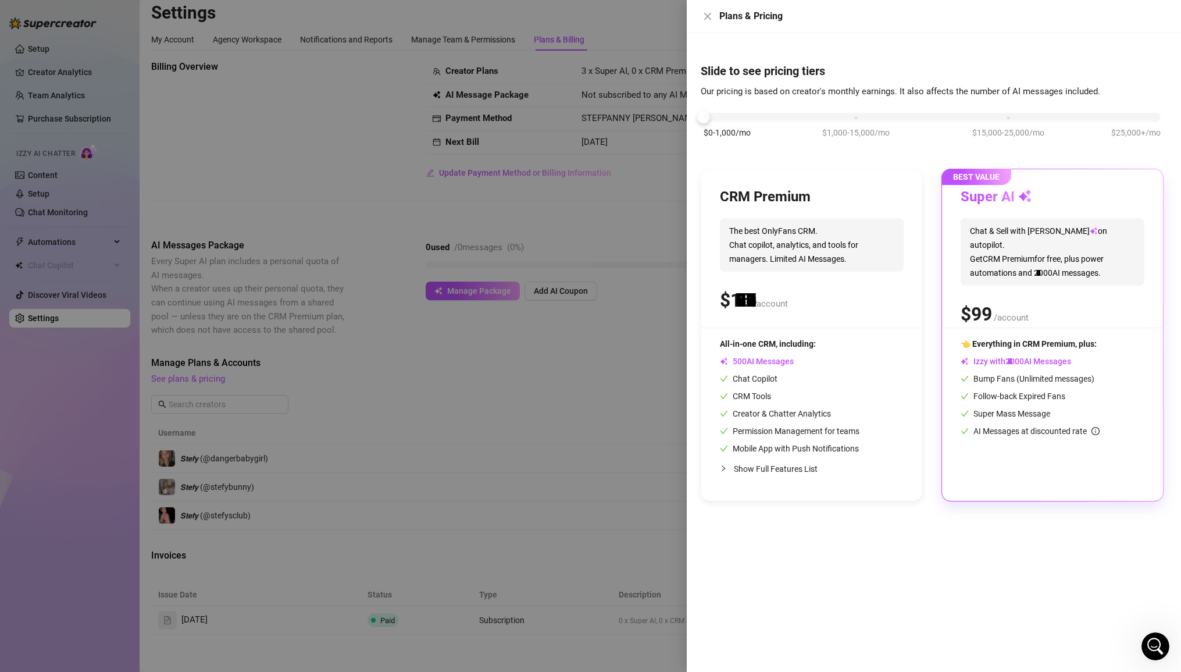
click at [726, 117] on div "$0-1,000/mo $1,000-15,000/mo $15,000-25,000/mo $25,000+/mo" at bounding box center [932, 113] width 457 height 7
click at [801, 333] on div "BEST VALUE Super AI Chat & Sell with Izzy on autopilot. Get CRM Premium for fre…" at bounding box center [1052, 334] width 221 height 331
click at [714, 26] on div "Plans & Pricing" at bounding box center [934, 16] width 494 height 33
click at [716, 16] on div "Plans & Pricing" at bounding box center [934, 16] width 466 height 14
click at [710, 17] on icon "close" at bounding box center [707, 16] width 9 height 9
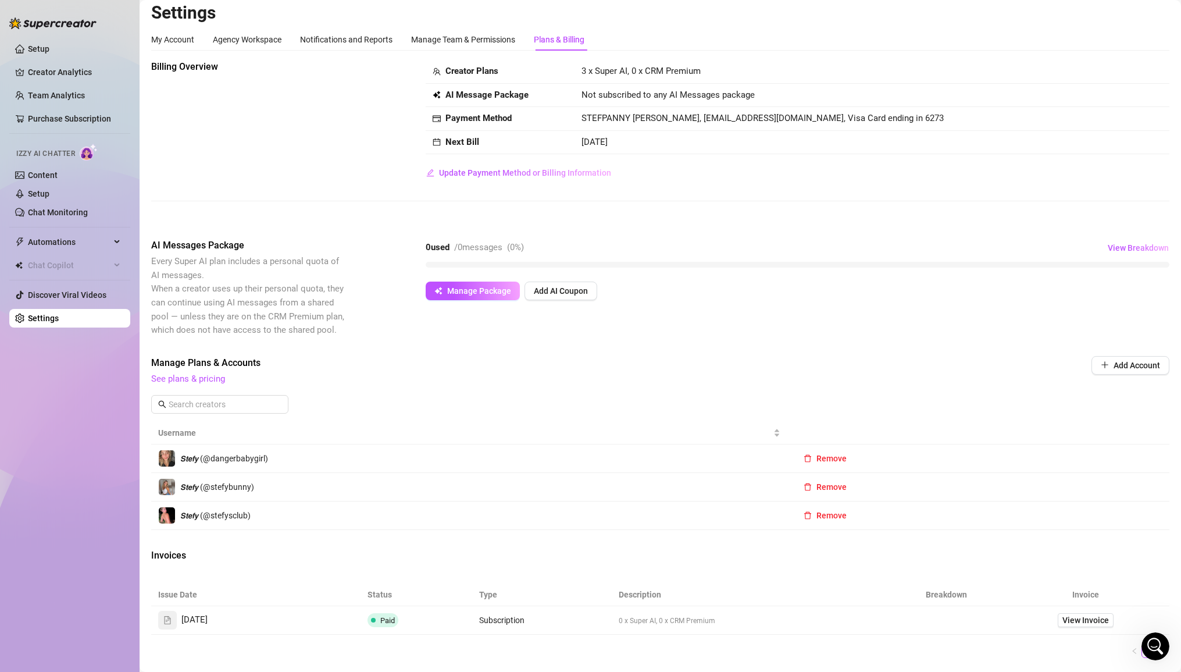
scroll to position [0, 0]
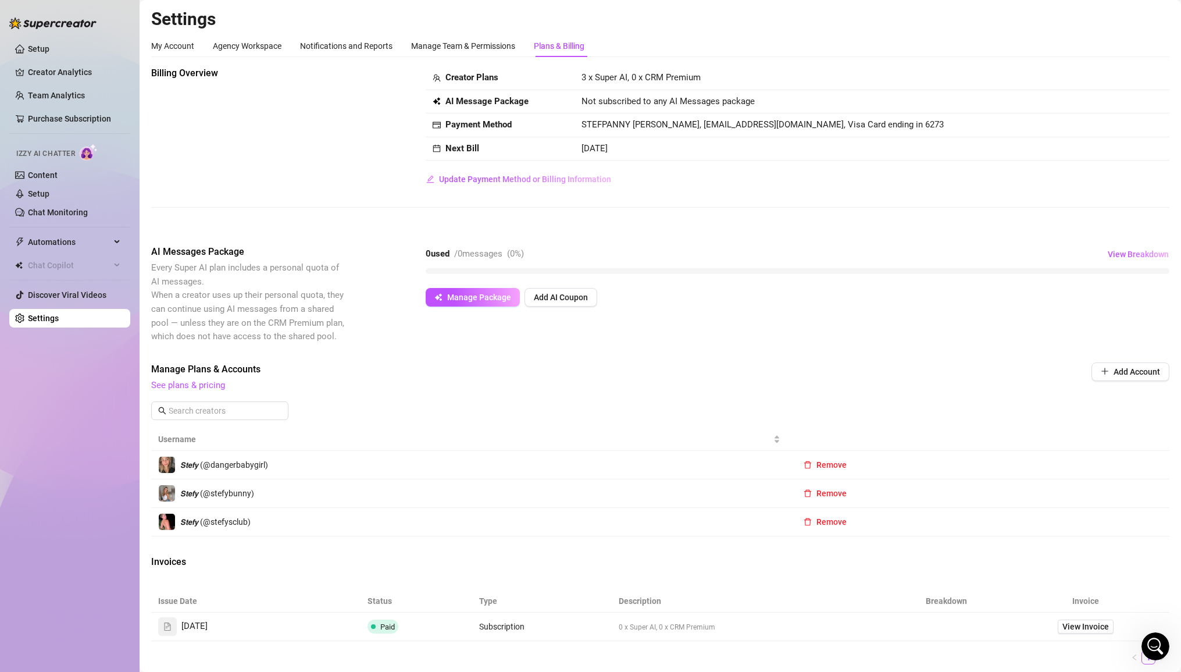
click at [487, 191] on div "Billing Overview Creator Plans 3 x Super AI, 0 x CRM Premium AI Message Package…" at bounding box center [660, 146] width 1018 height 160
click at [494, 183] on span "Update Payment Method or Billing Information" at bounding box center [525, 178] width 172 height 9
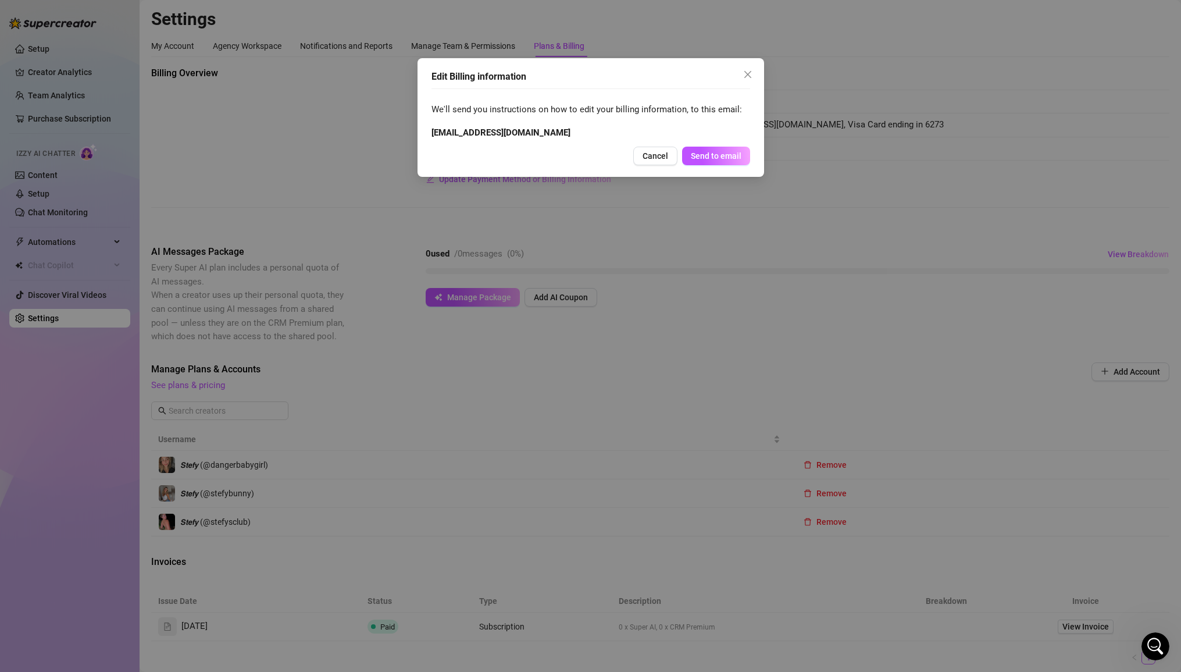
click at [748, 63] on div "Edit Billing information We'll send you instructions on how to edit your billin…" at bounding box center [591, 117] width 347 height 119
click at [748, 73] on icon "close" at bounding box center [747, 74] width 9 height 9
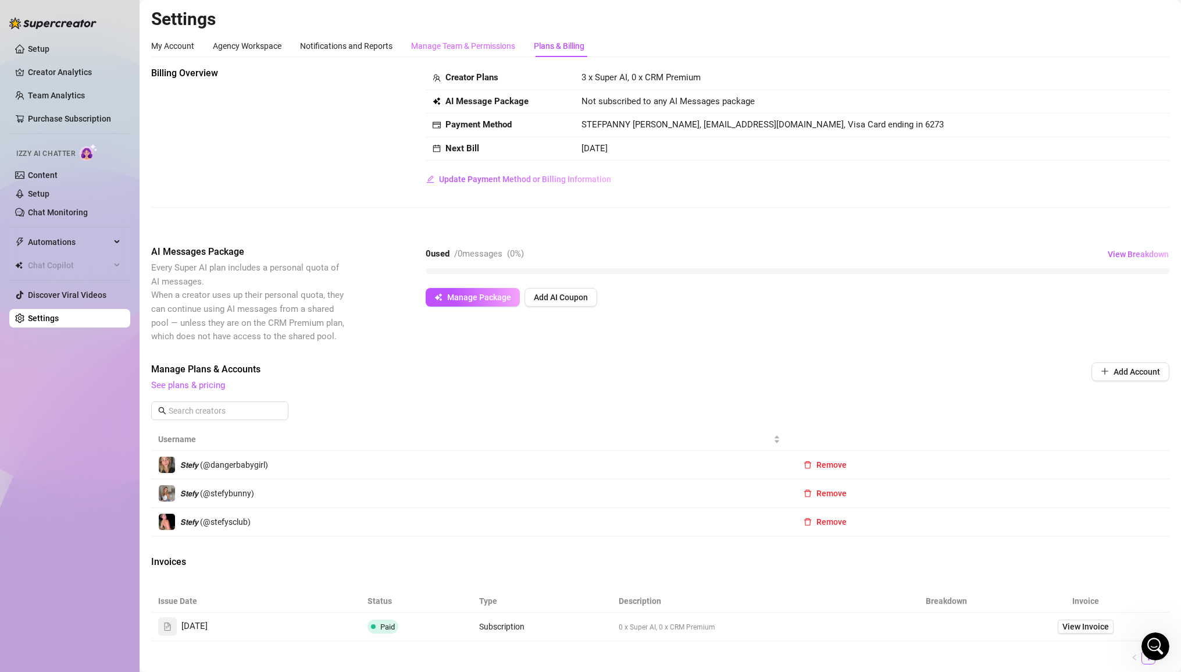
scroll to position [6, 0]
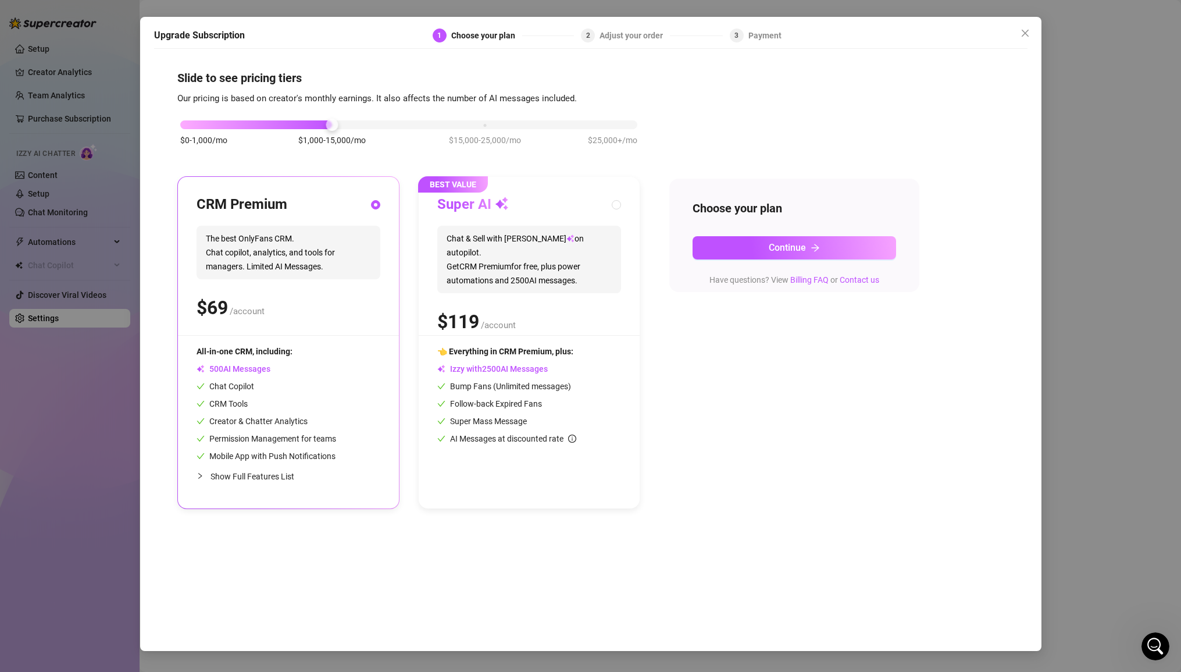
click at [484, 267] on span "Chat & Sell with Izzy on autopilot. Get CRM Premium for free, plus power automa…" at bounding box center [529, 259] width 184 height 67
radio input "false"
radio input "true"
click at [244, 124] on div "$0-1,000/mo $1,000-15,000/mo $15,000-25,000/mo $25,000+/mo" at bounding box center [408, 121] width 457 height 7
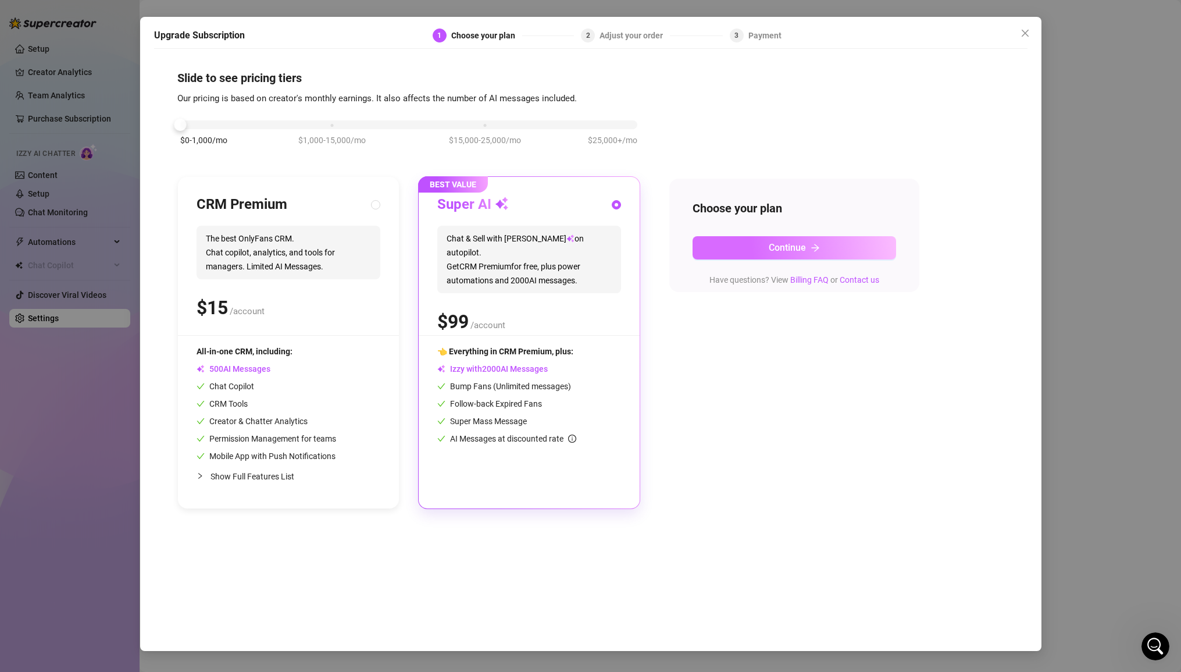
click at [744, 254] on button "Continue" at bounding box center [795, 247] width 204 height 23
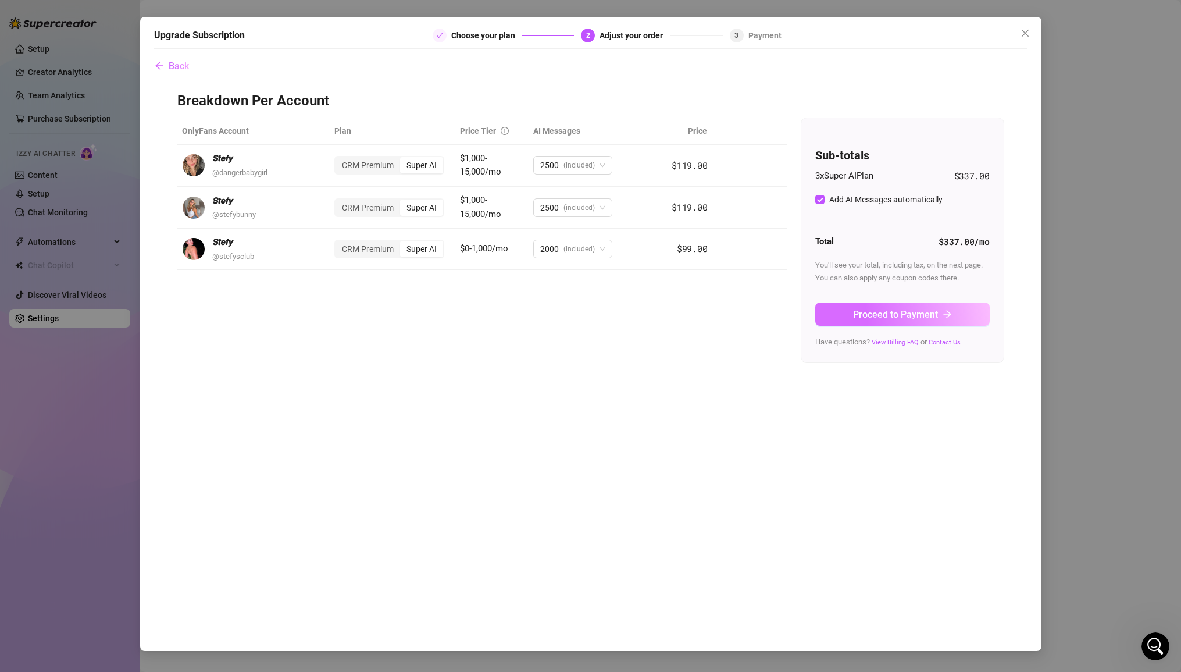
click at [801, 310] on span "Proceed to Payment" at bounding box center [895, 314] width 85 height 11
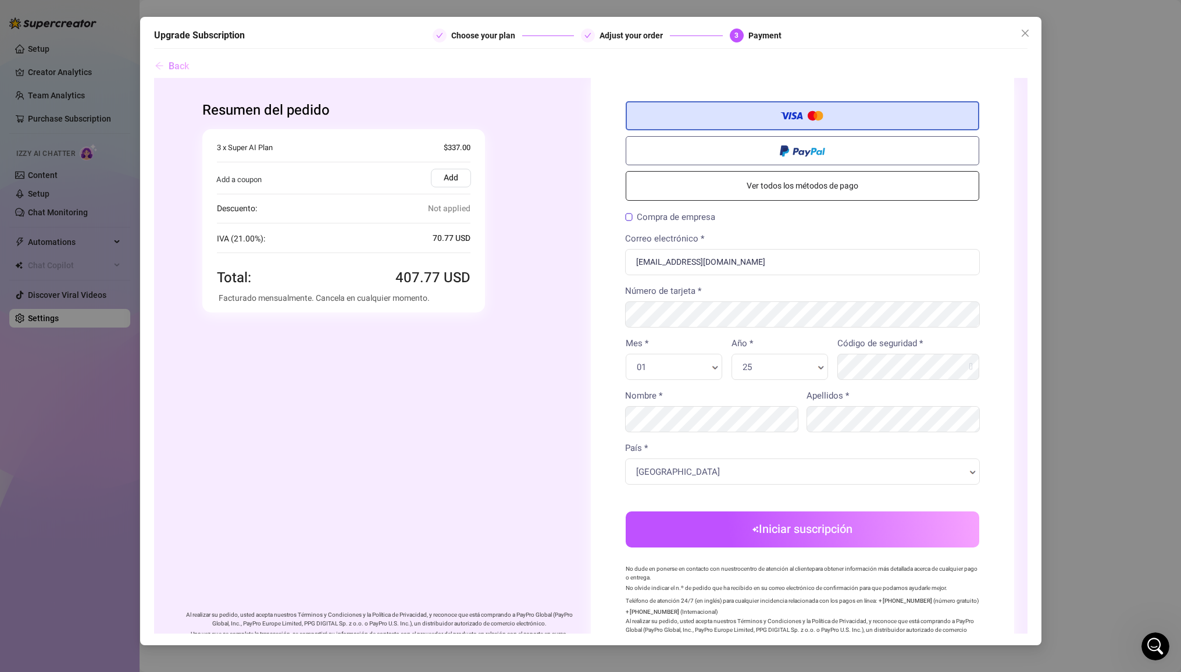
click at [155, 63] on icon "arrow-left" at bounding box center [159, 65] width 9 height 9
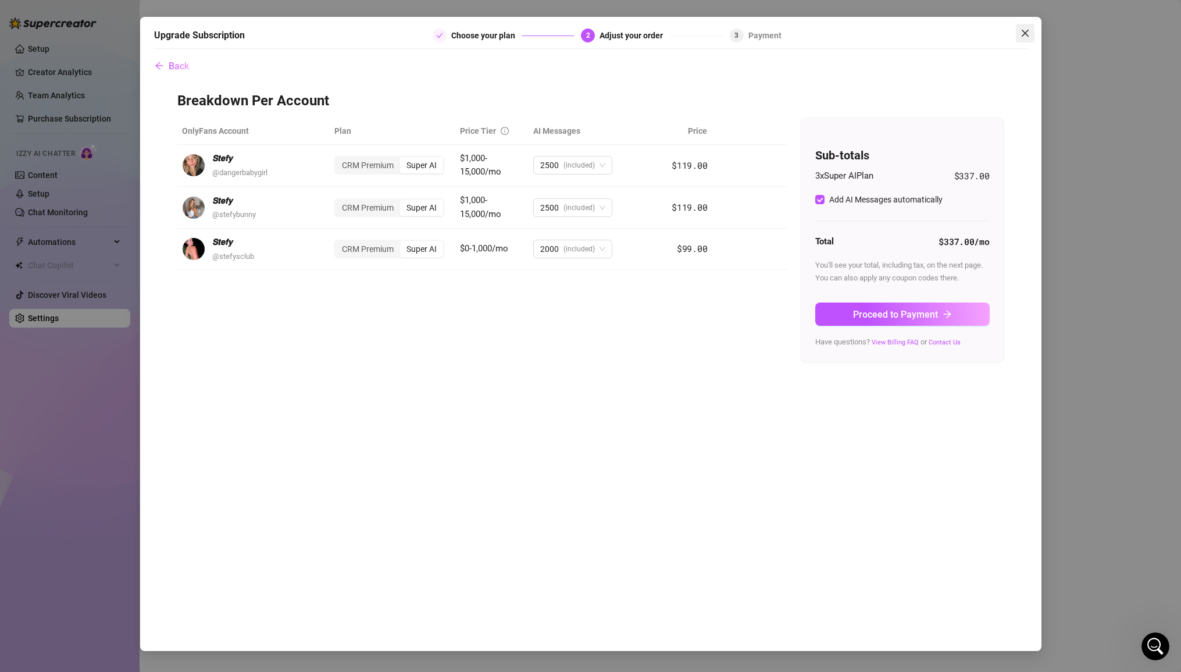
click at [801, 30] on icon "close" at bounding box center [1025, 32] width 9 height 9
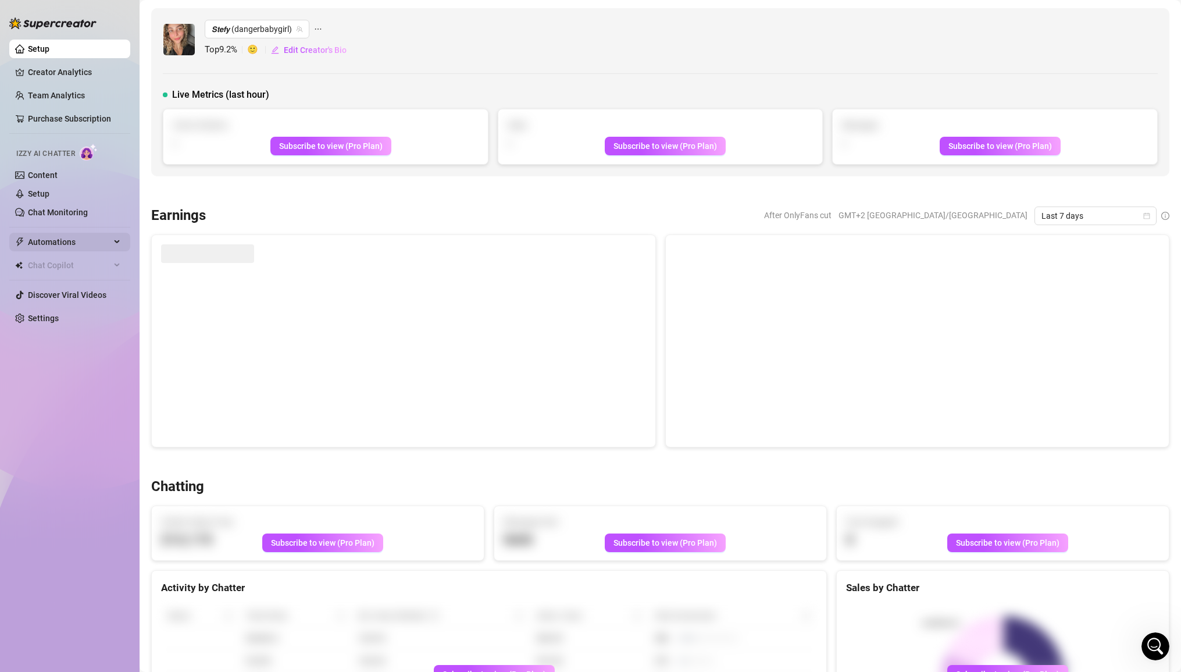
click at [59, 245] on span "Automations" at bounding box center [69, 242] width 83 height 19
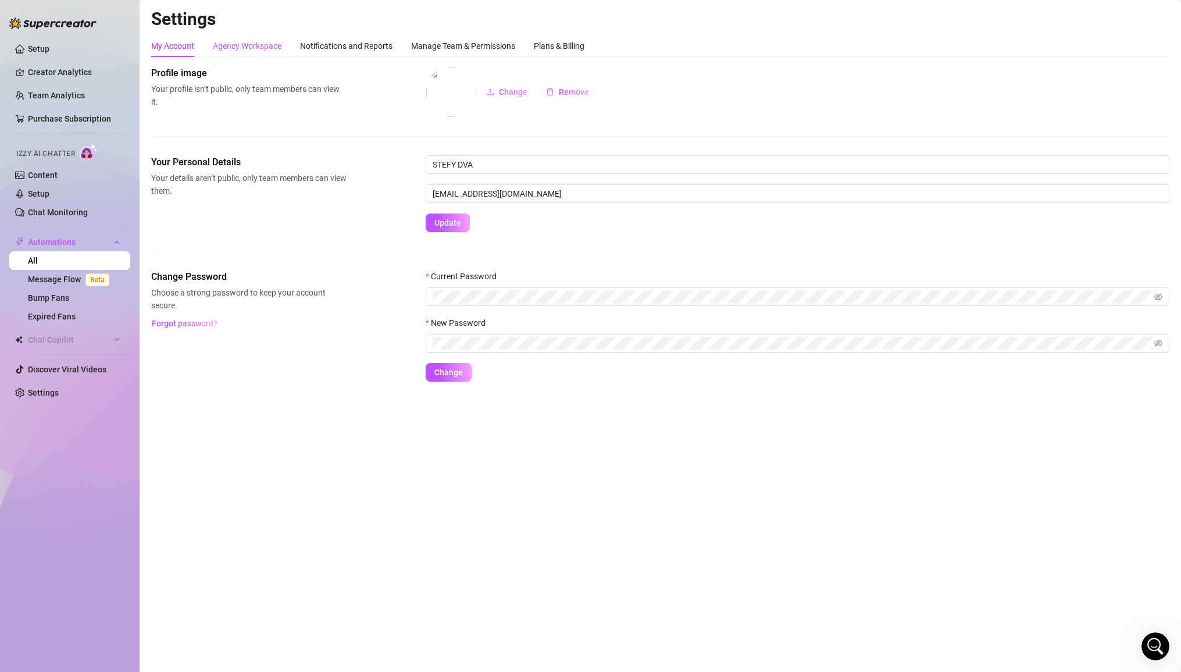
click at [273, 44] on div "Agency Workspace" at bounding box center [247, 46] width 69 height 13
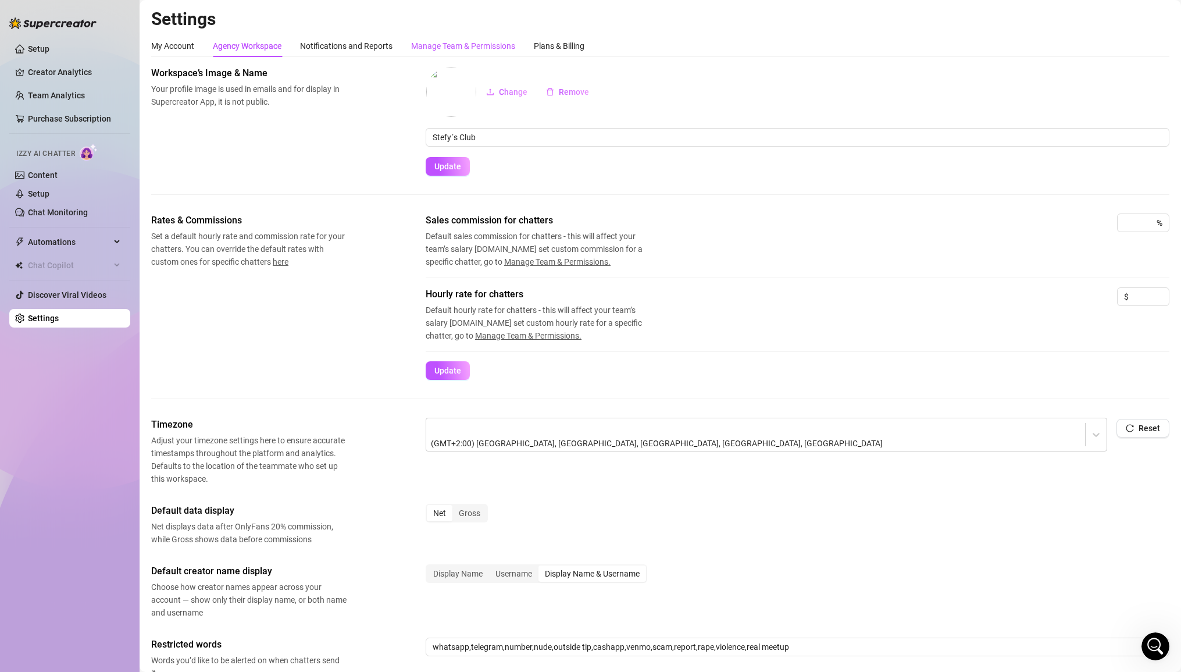
click at [448, 45] on div "Manage Team & Permissions" at bounding box center [463, 46] width 104 height 13
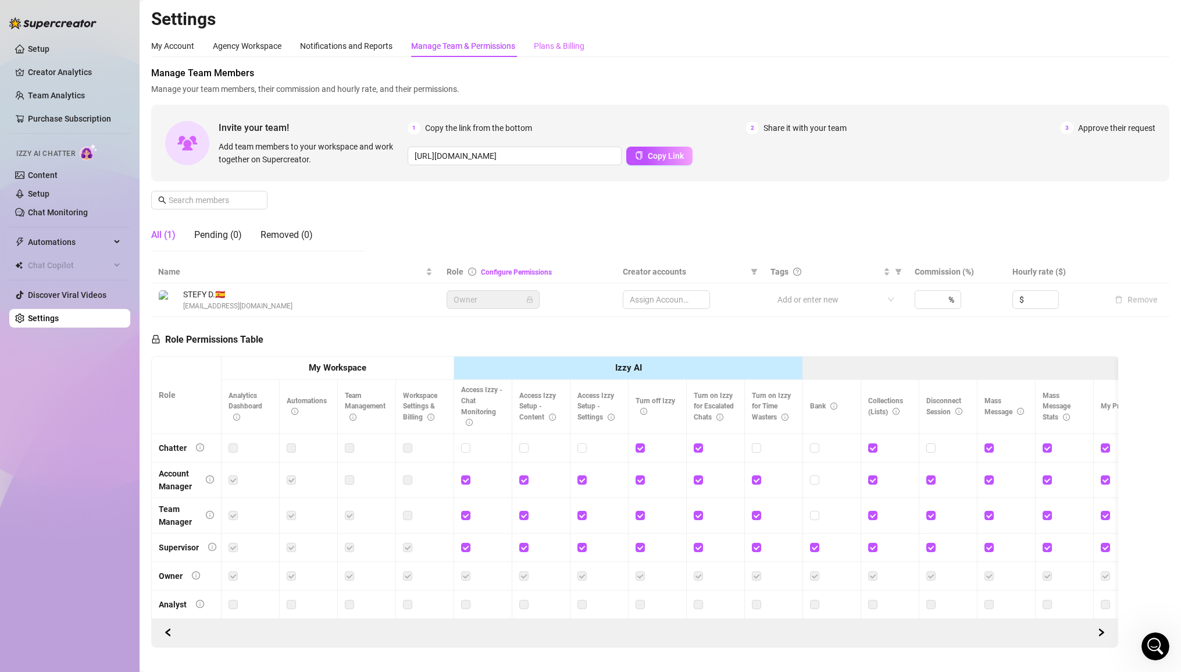
click at [575, 37] on div "Plans & Billing" at bounding box center [559, 46] width 51 height 22
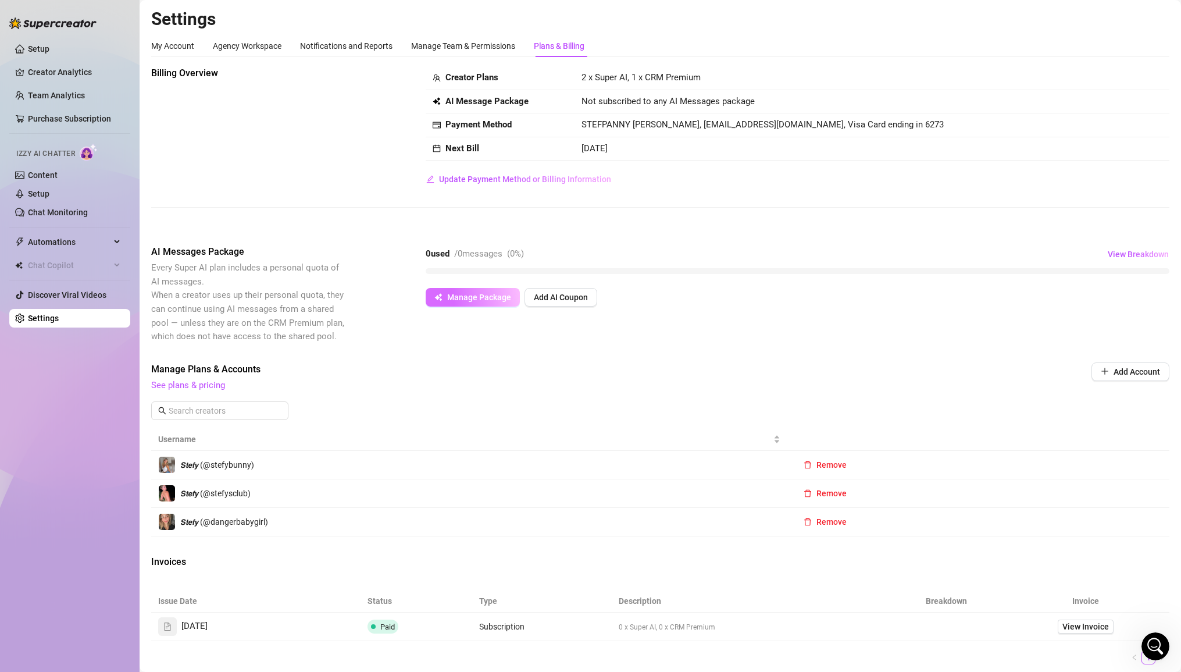
click at [484, 301] on span "Manage Package" at bounding box center [479, 296] width 64 height 9
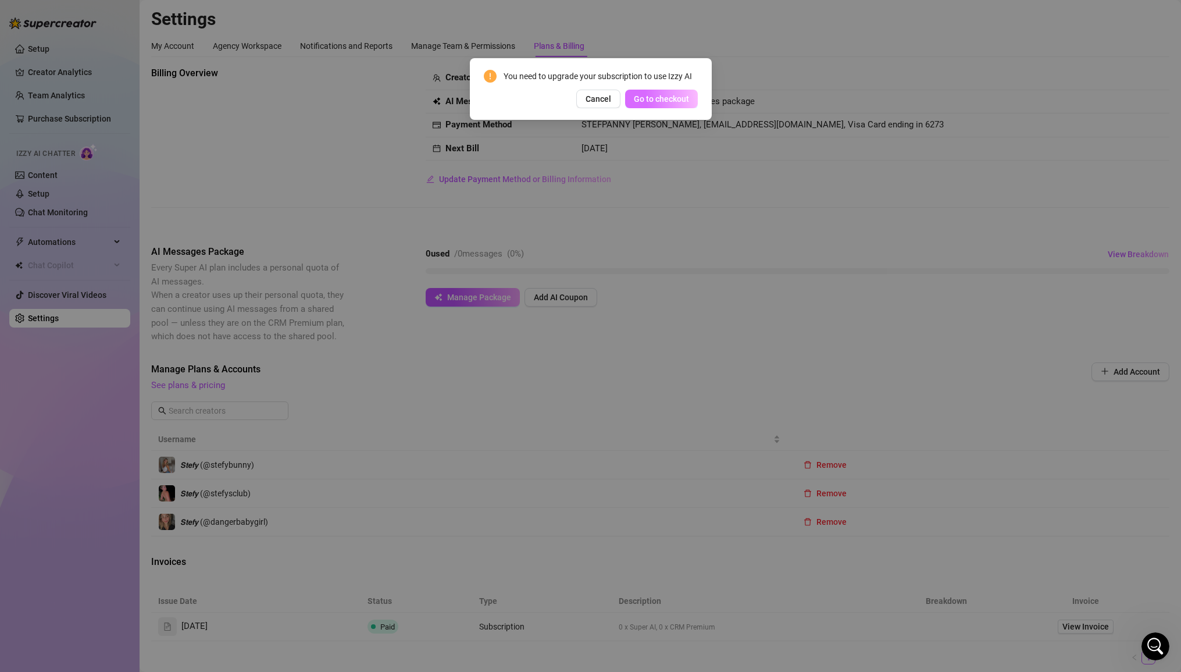
click at [644, 95] on span "Go to checkout" at bounding box center [661, 98] width 55 height 9
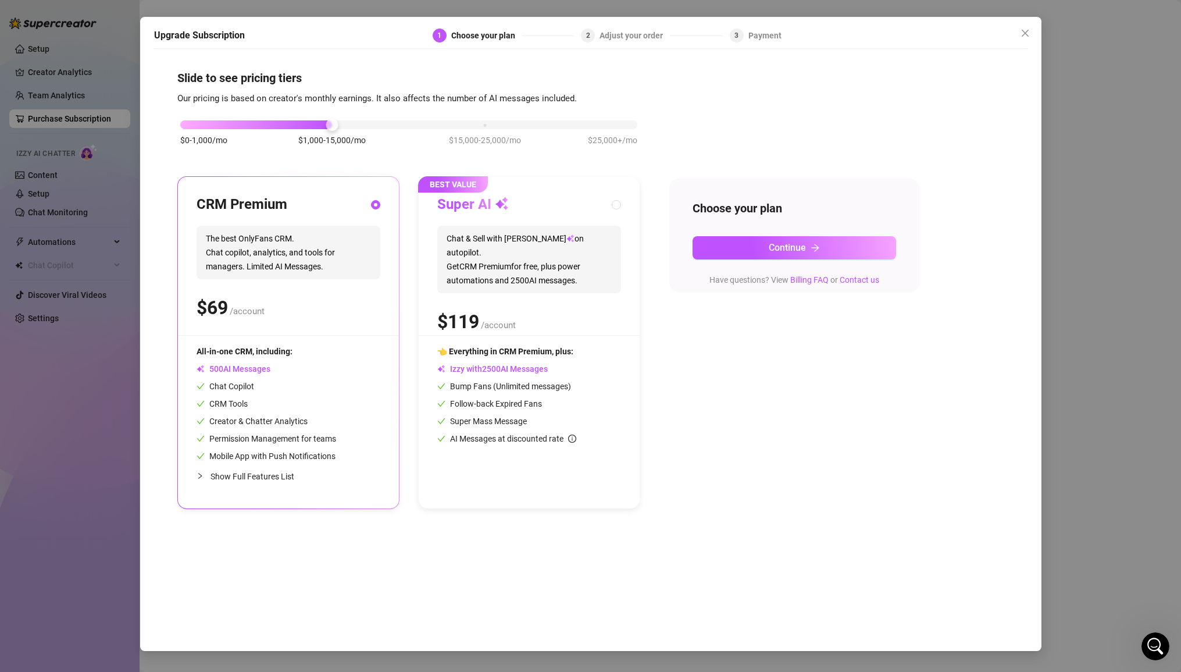
click at [514, 247] on span "Chat & Sell with Izzy on autopilot. Get CRM Premium for free, plus power automa…" at bounding box center [529, 259] width 184 height 67
radio input "false"
radio input "true"
click at [198, 125] on div "$0-1,000/mo $1,000-15,000/mo $15,000-25,000/mo $25,000+/mo" at bounding box center [408, 121] width 457 height 7
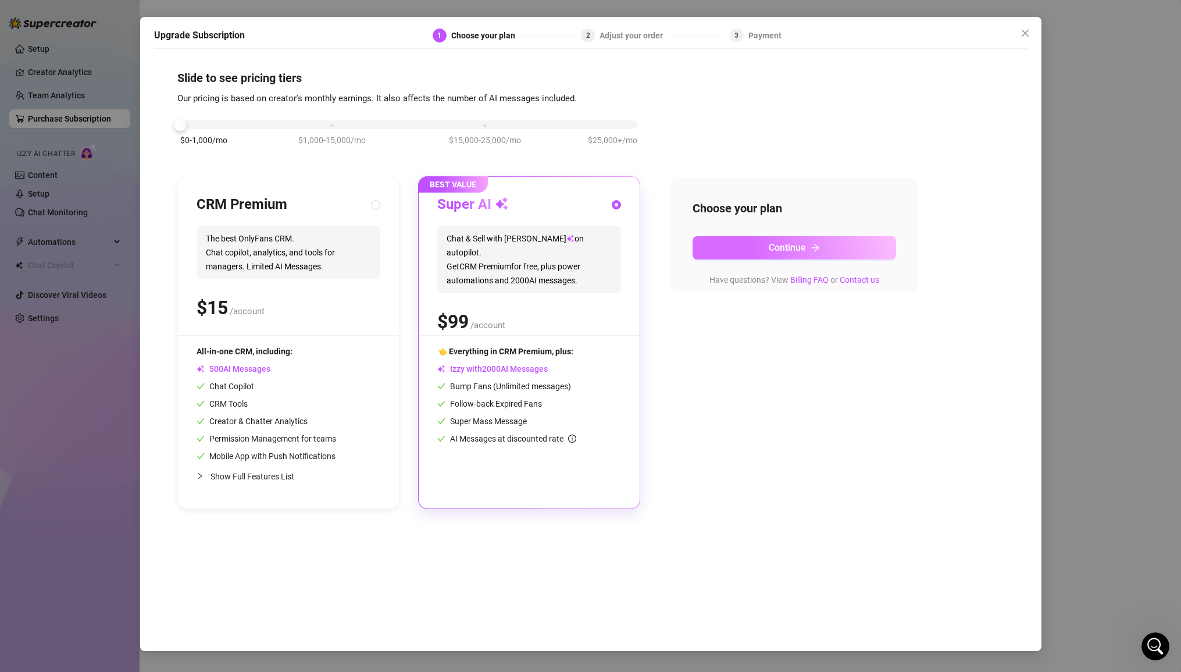
click at [736, 237] on button "Continue" at bounding box center [795, 247] width 204 height 23
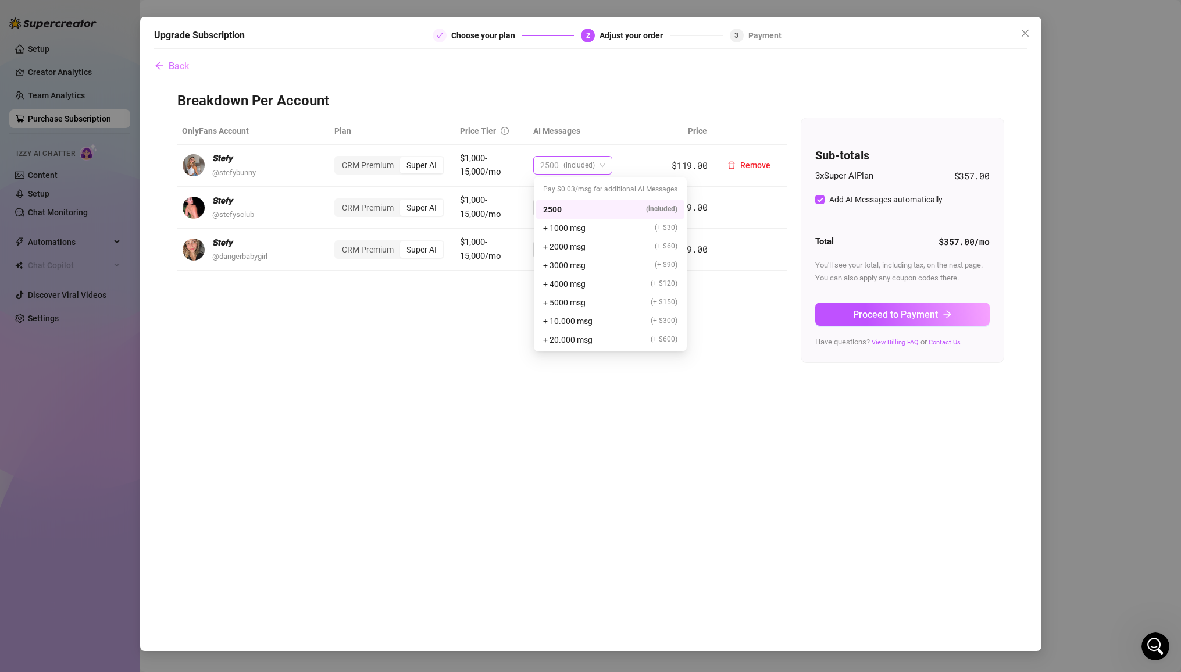
click at [592, 162] on span "(included)" at bounding box center [578, 164] width 31 height 17
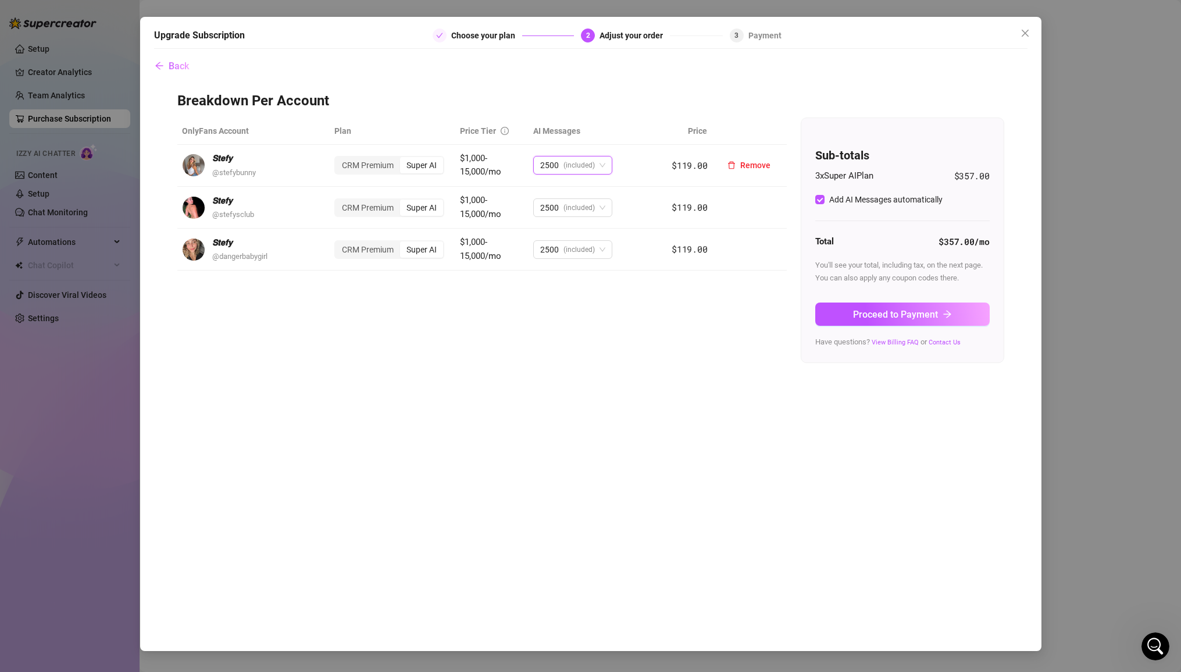
click at [592, 162] on span "(included)" at bounding box center [578, 164] width 31 height 17
click at [491, 167] on span "$1,000-15,000/mo" at bounding box center [480, 165] width 41 height 24
click at [801, 313] on span "Proceed to Payment" at bounding box center [895, 314] width 85 height 11
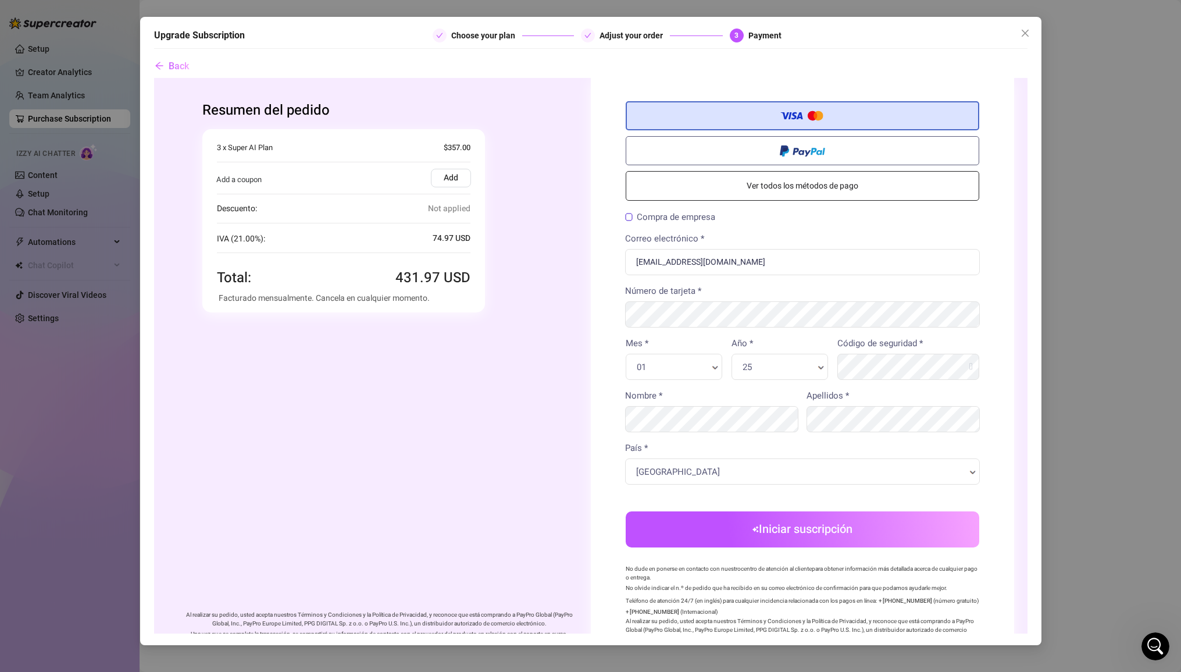
click at [450, 177] on label "Add" at bounding box center [450, 177] width 40 height 19
click at [154, 77] on input "Add" at bounding box center [154, 77] width 0 height 0
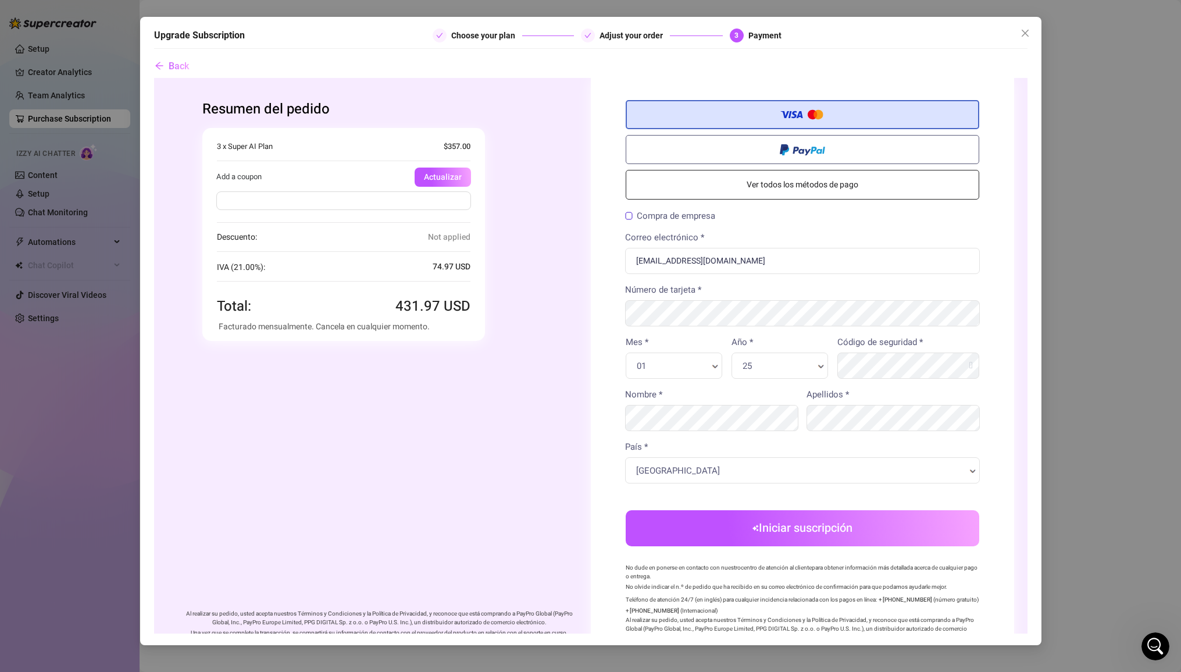
click at [416, 201] on input "text" at bounding box center [343, 200] width 255 height 19
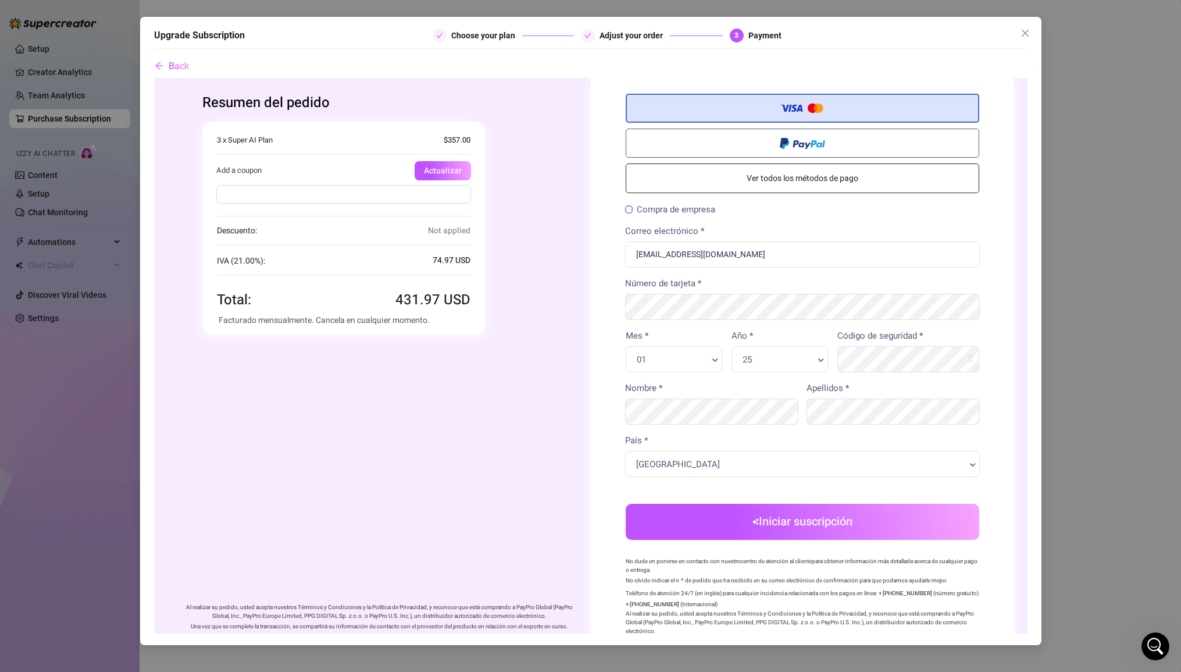
scroll to position [9, 0]
click at [377, 195] on input "text" at bounding box center [343, 192] width 255 height 19
paste input "$10 off first order"
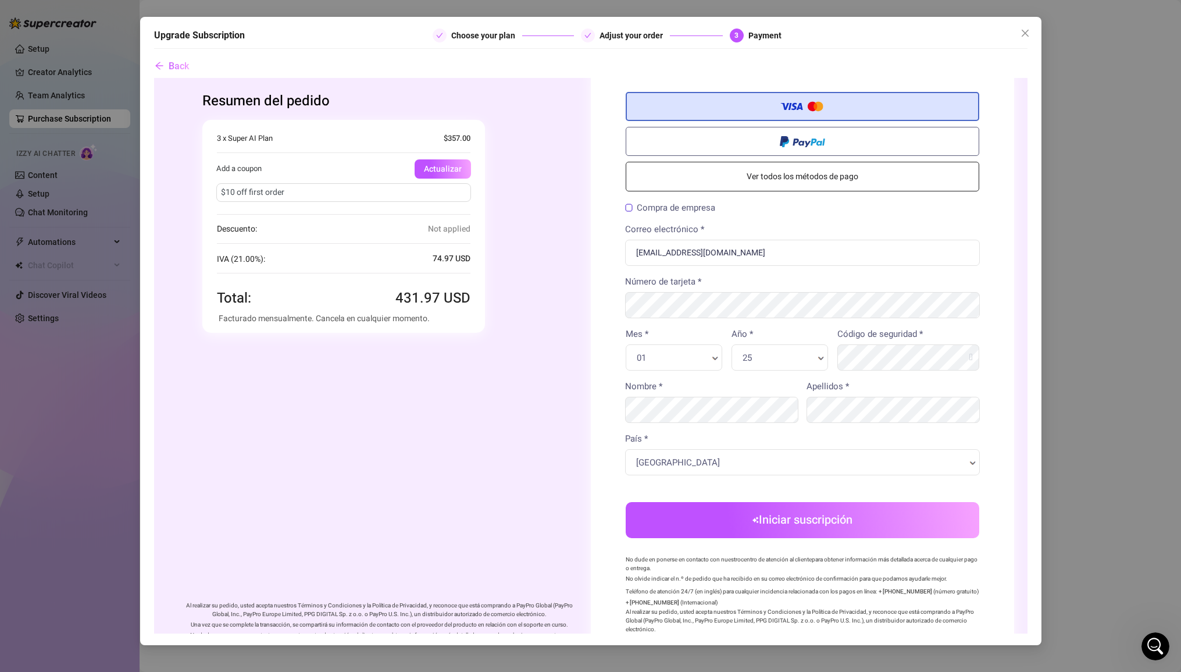
type input "$10 off first order"
click at [470, 171] on button "Actualizar" at bounding box center [442, 168] width 56 height 19
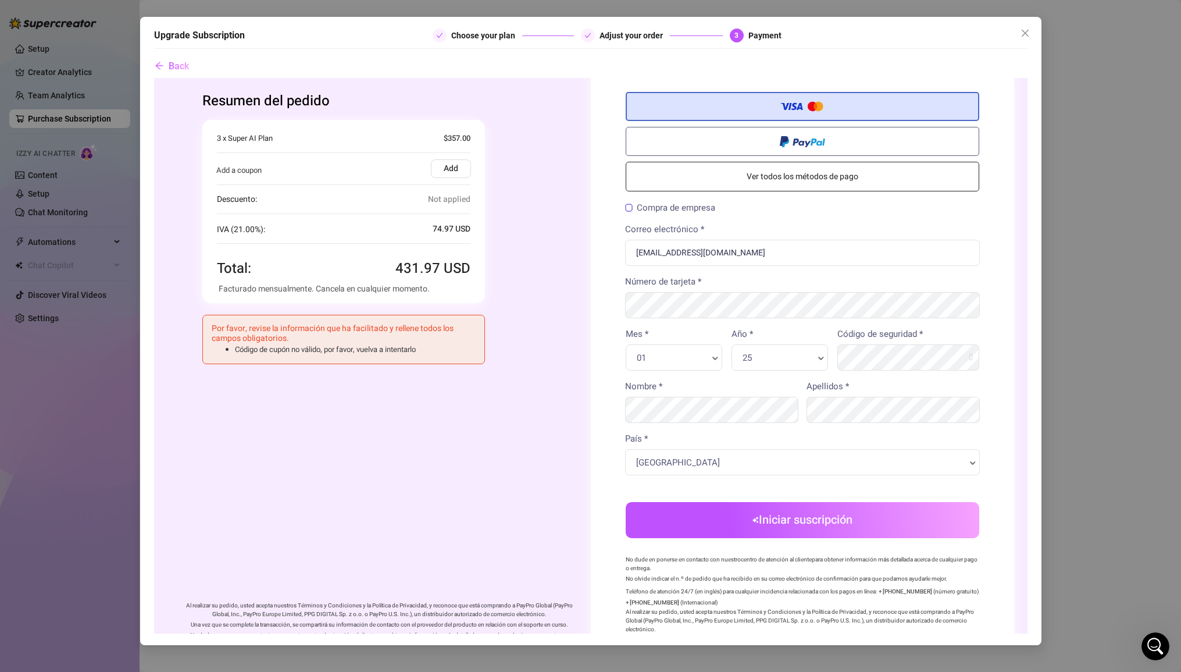
drag, startPoint x: 462, startPoint y: 31, endPoint x: 211, endPoint y: 52, distance: 252.1
click at [444, 36] on div "Choose your plan" at bounding box center [504, 35] width 142 height 14
click at [163, 60] on button "Back" at bounding box center [171, 66] width 35 height 23
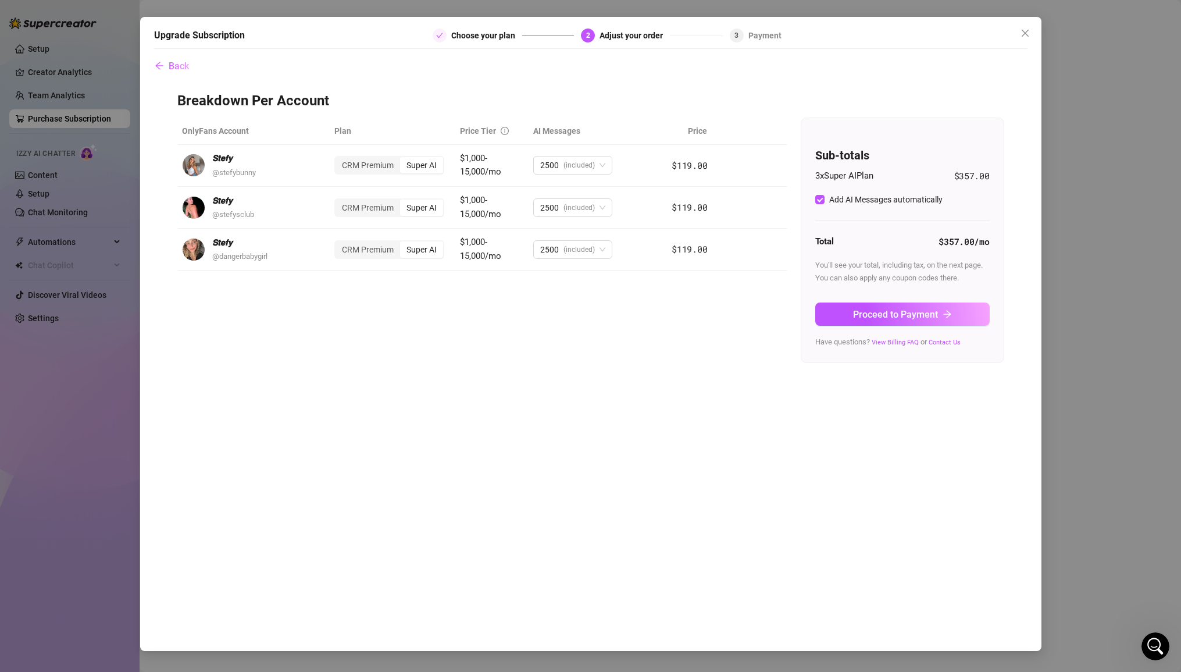
click at [801, 174] on span "$357.00" at bounding box center [971, 176] width 35 height 14
click at [161, 65] on icon "arrow-left" at bounding box center [159, 66] width 8 height 8
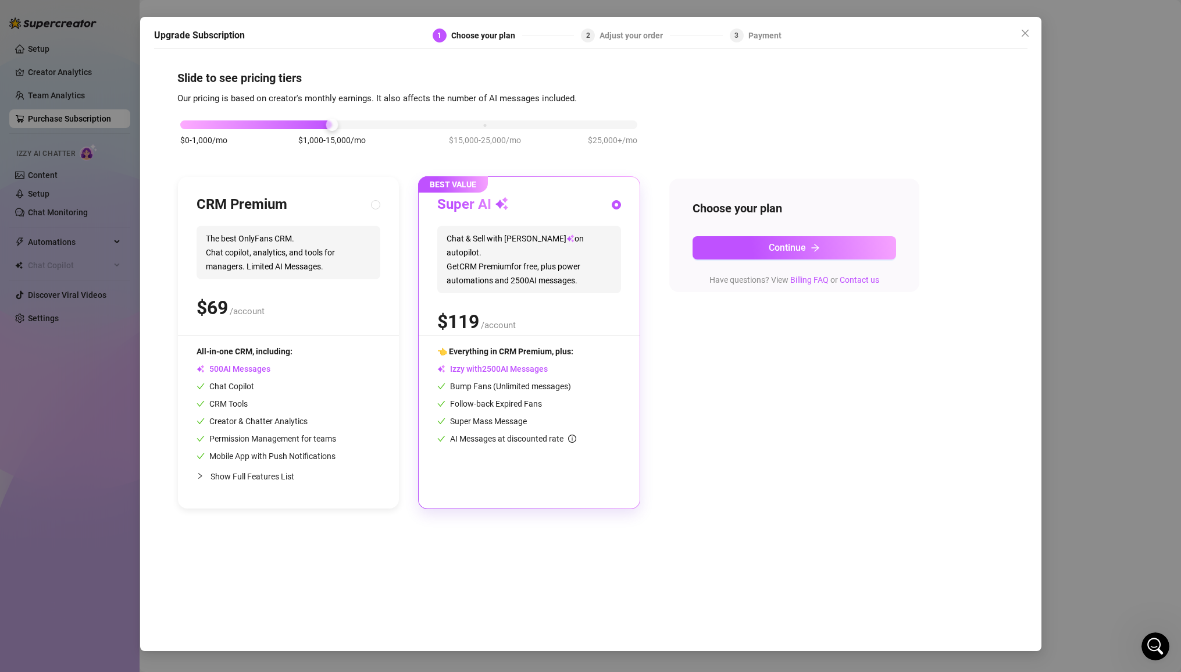
click at [280, 241] on span "The best OnlyFans CRM. Chat copilot, analytics, and tools for managers. Limited…" at bounding box center [289, 252] width 184 height 53
radio input "true"
radio input "false"
click at [203, 123] on div "$0-1,000/mo $1,000-15,000/mo $15,000-25,000/mo $25,000+/mo" at bounding box center [408, 121] width 457 height 7
click at [272, 256] on span "The best OnlyFans CRM. Chat copilot, analytics, and tools for managers. Limited…" at bounding box center [289, 252] width 184 height 53
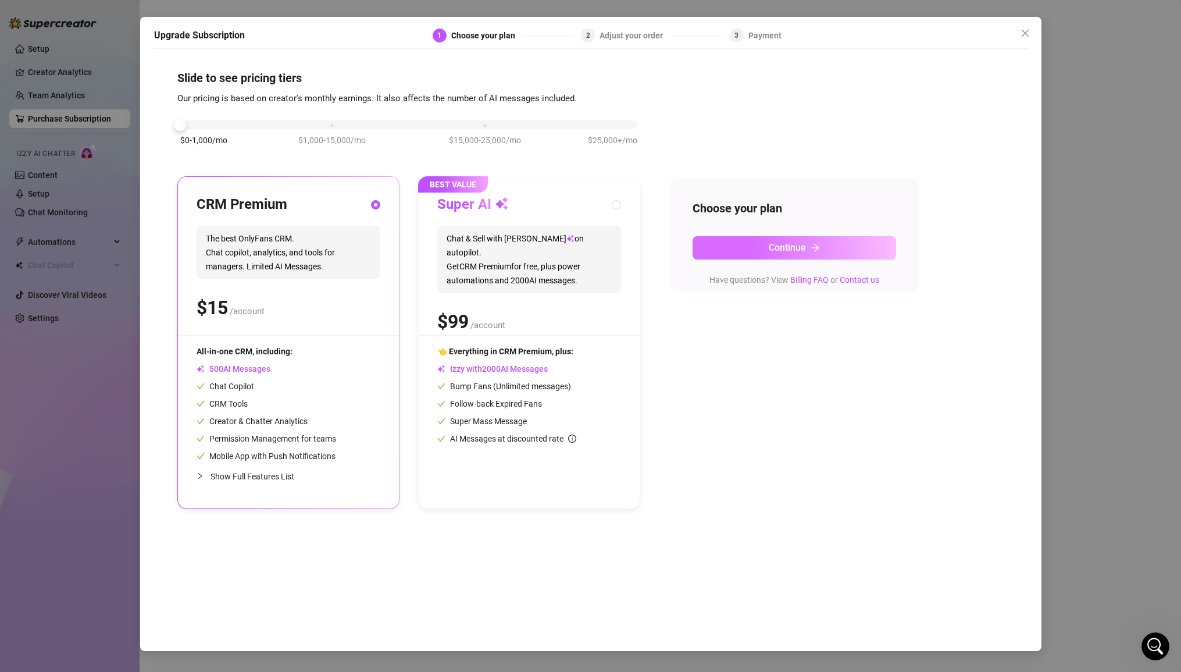
click at [701, 248] on button "Continue" at bounding box center [795, 247] width 204 height 23
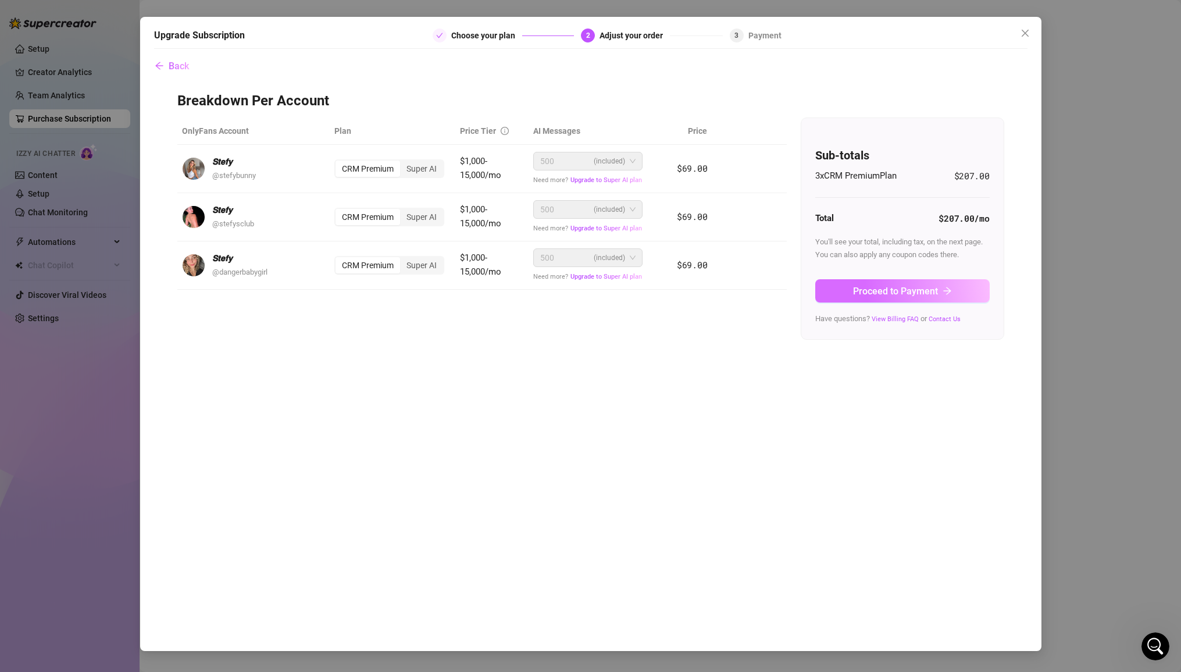
click at [801, 283] on button "Proceed to Payment" at bounding box center [902, 290] width 174 height 23
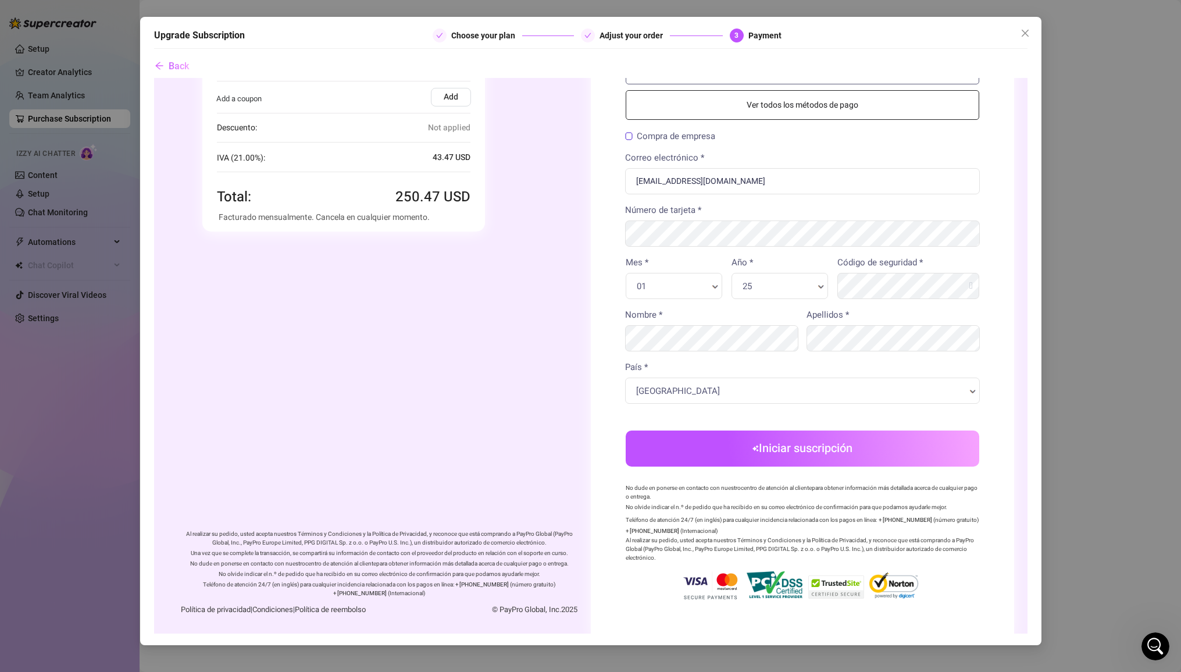
scroll to position [0, 0]
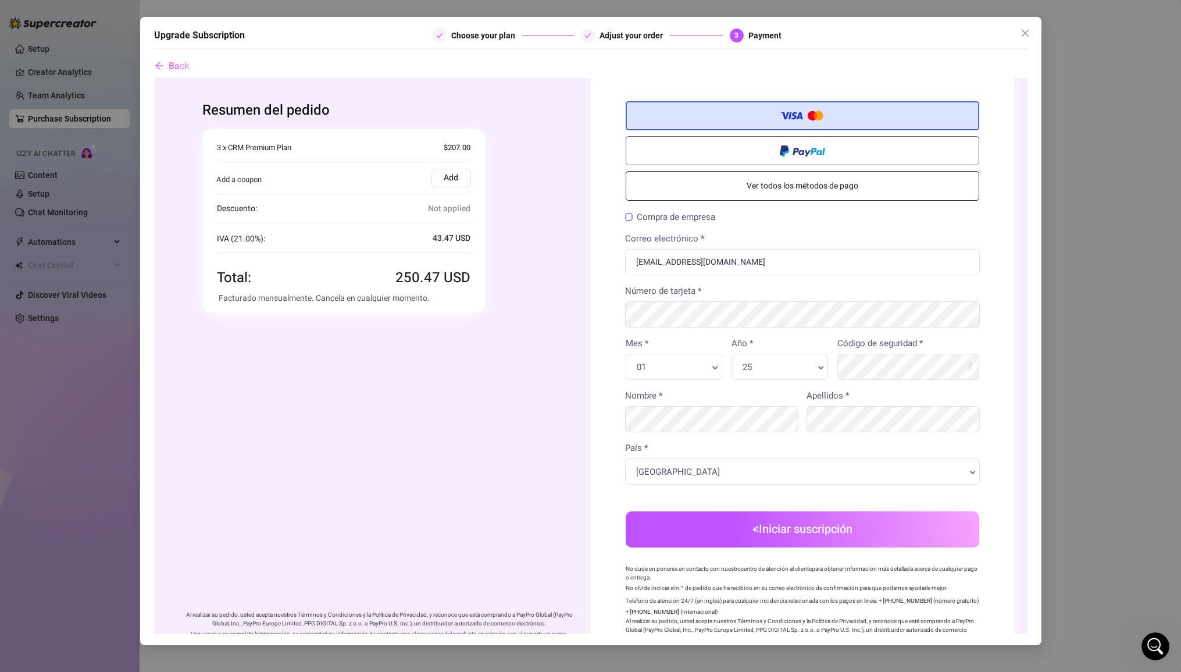
click at [192, 65] on div "Back" at bounding box center [590, 344] width 873 height 579
click at [154, 85] on form "Resumen del pedido Está comprando Cantidad" at bounding box center [590, 395] width 873 height 637
click at [155, 77] on button "Back" at bounding box center [171, 66] width 35 height 23
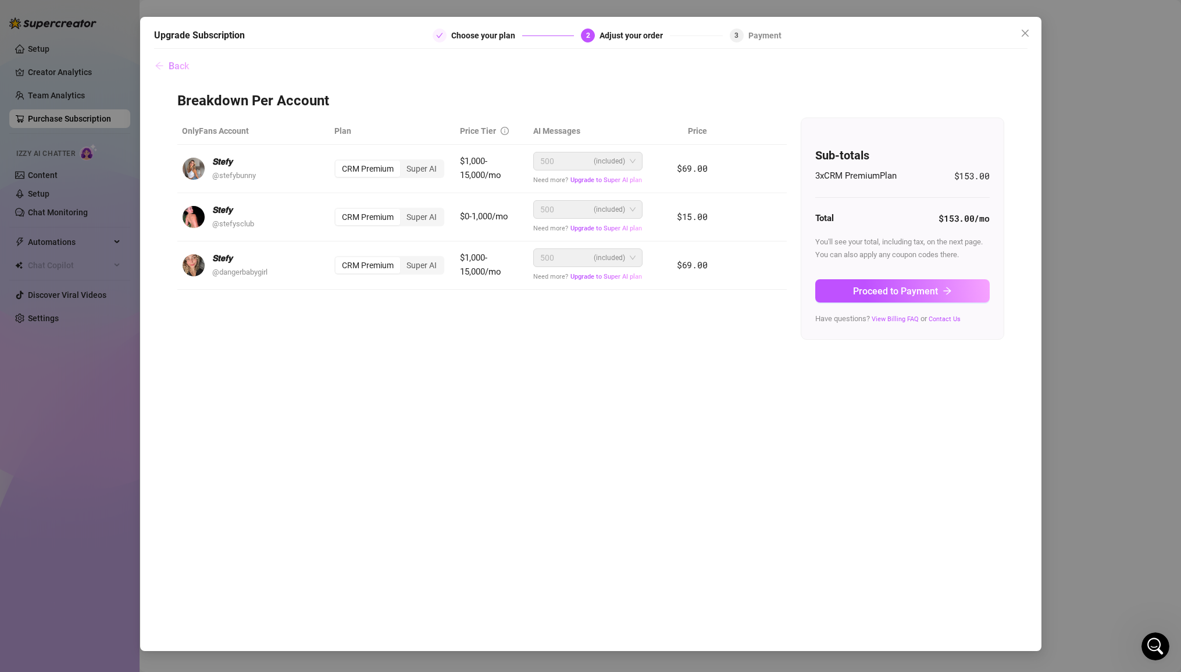
click at [165, 63] on button "Back" at bounding box center [171, 66] width 35 height 23
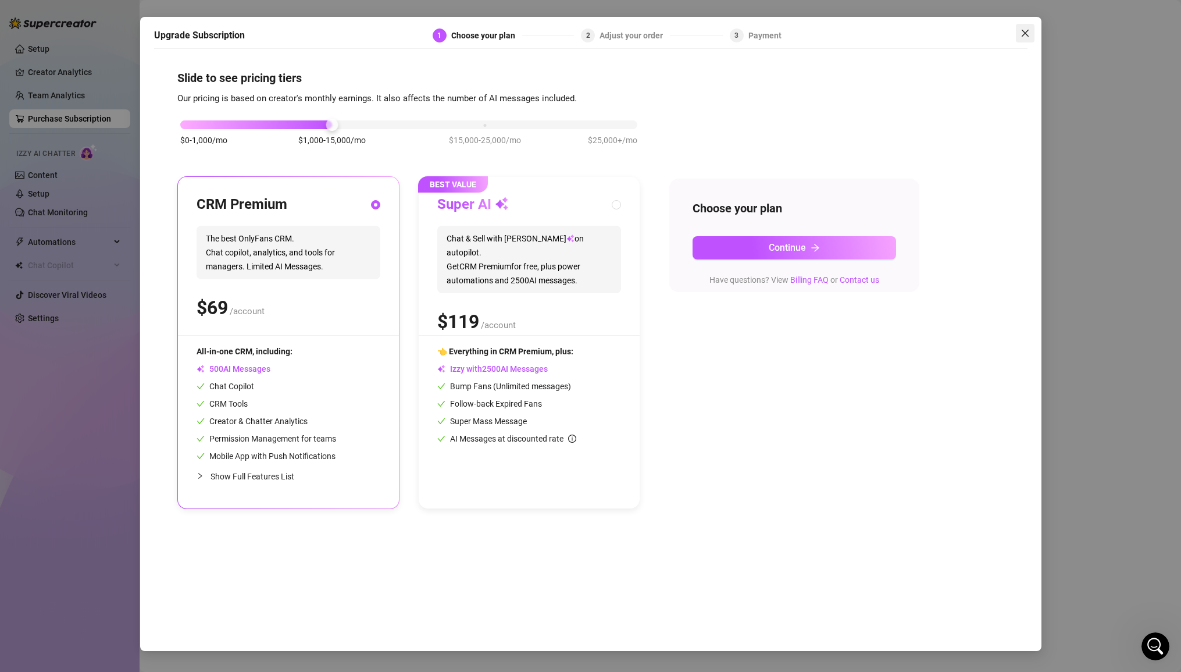
click at [801, 32] on icon "close" at bounding box center [1025, 32] width 9 height 9
click at [473, 278] on span "Chat & Sell with Izzy on autopilot. Get CRM Premium for free, plus power automa…" at bounding box center [529, 259] width 184 height 67
radio input "false"
radio input "true"
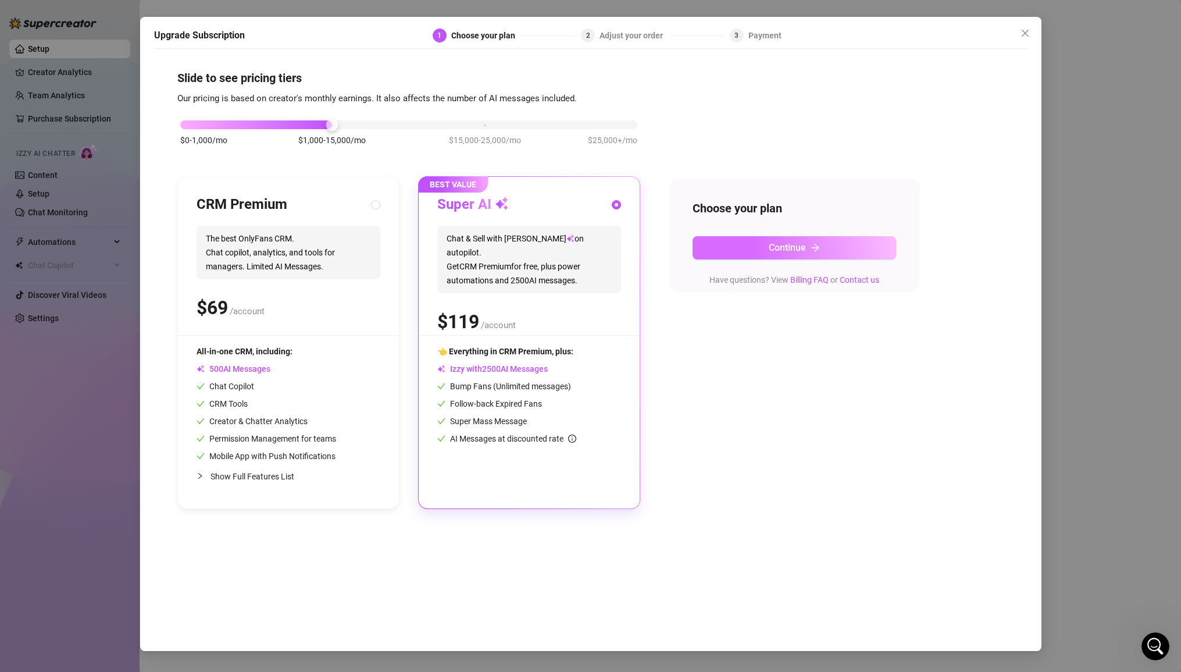
click at [762, 251] on button "Continue" at bounding box center [795, 247] width 204 height 23
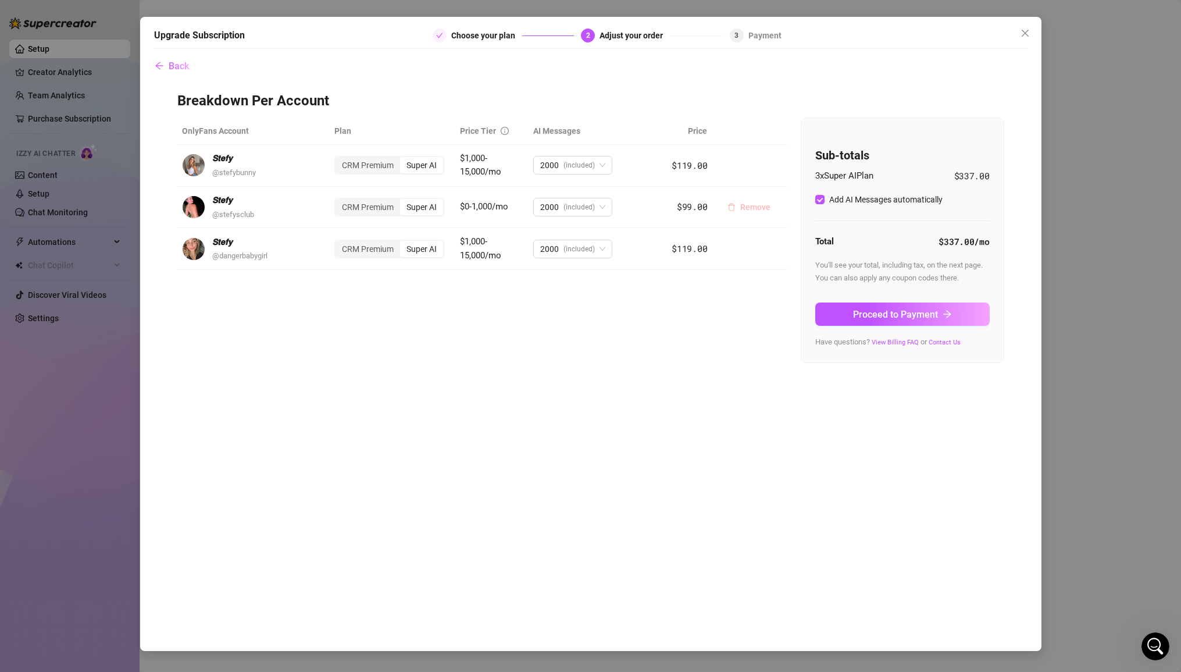
click at [755, 207] on span "Remove" at bounding box center [755, 206] width 30 height 9
click at [688, 270] on div "OnlyFans Account Plan Price Tier AI Messages Price 𝙎𝙩𝙚𝙛𝙮 @ stefybunny CRM Premi…" at bounding box center [481, 199] width 609 height 164
click at [568, 209] on span "(included)" at bounding box center [578, 206] width 31 height 17
drag, startPoint x: 675, startPoint y: 176, endPoint x: 681, endPoint y: 174, distance: 6.6
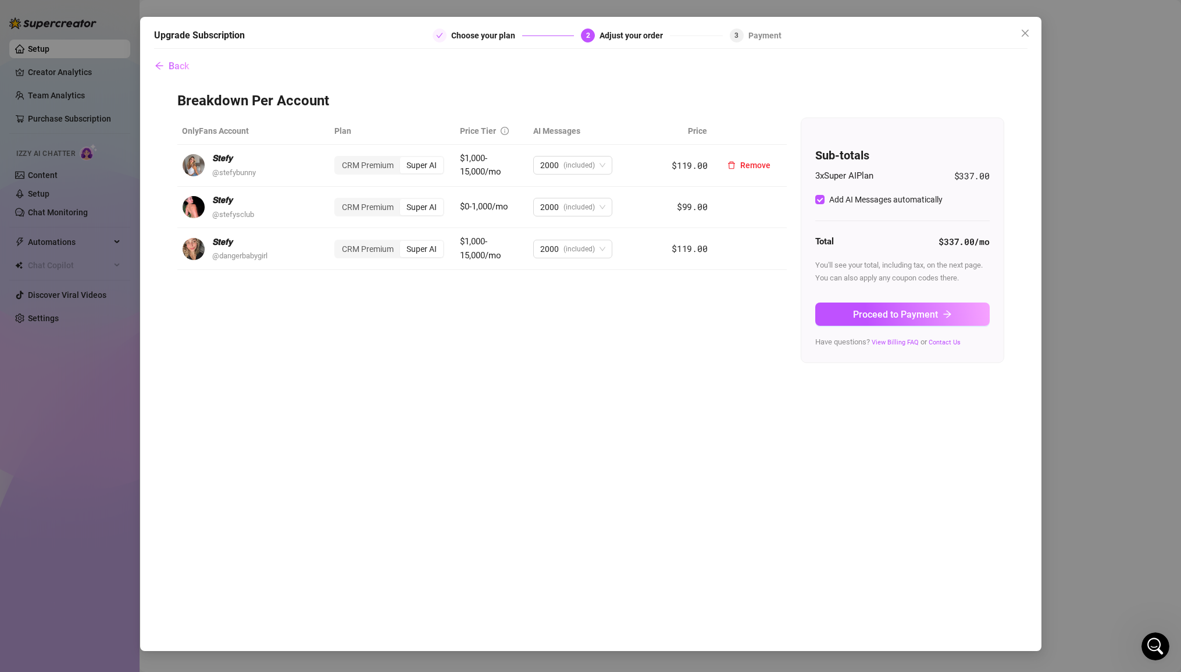
click at [680, 175] on td "$119.00" at bounding box center [681, 166] width 61 height 42
click at [748, 206] on span "Remove" at bounding box center [755, 206] width 30 height 9
click at [795, 176] on span "Cancel" at bounding box center [797, 176] width 26 height 9
click at [381, 205] on div "CRM Premium" at bounding box center [368, 207] width 65 height 16
click at [338, 201] on input "CRM Premium" at bounding box center [338, 201] width 0 height 0
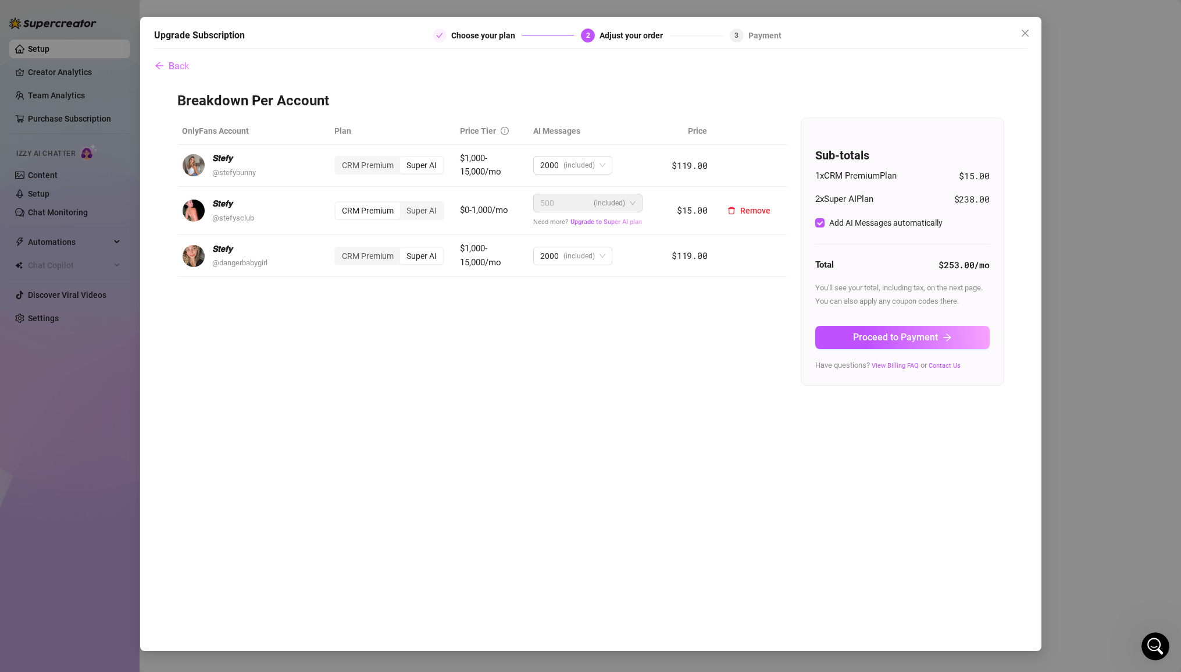
click at [381, 207] on div "CRM Premium" at bounding box center [368, 210] width 65 height 16
click at [338, 204] on input "CRM Premium" at bounding box center [338, 204] width 0 height 0
click at [414, 211] on div "Super AI" at bounding box center [421, 210] width 43 height 16
click at [403, 204] on input "Super AI" at bounding box center [403, 204] width 0 height 0
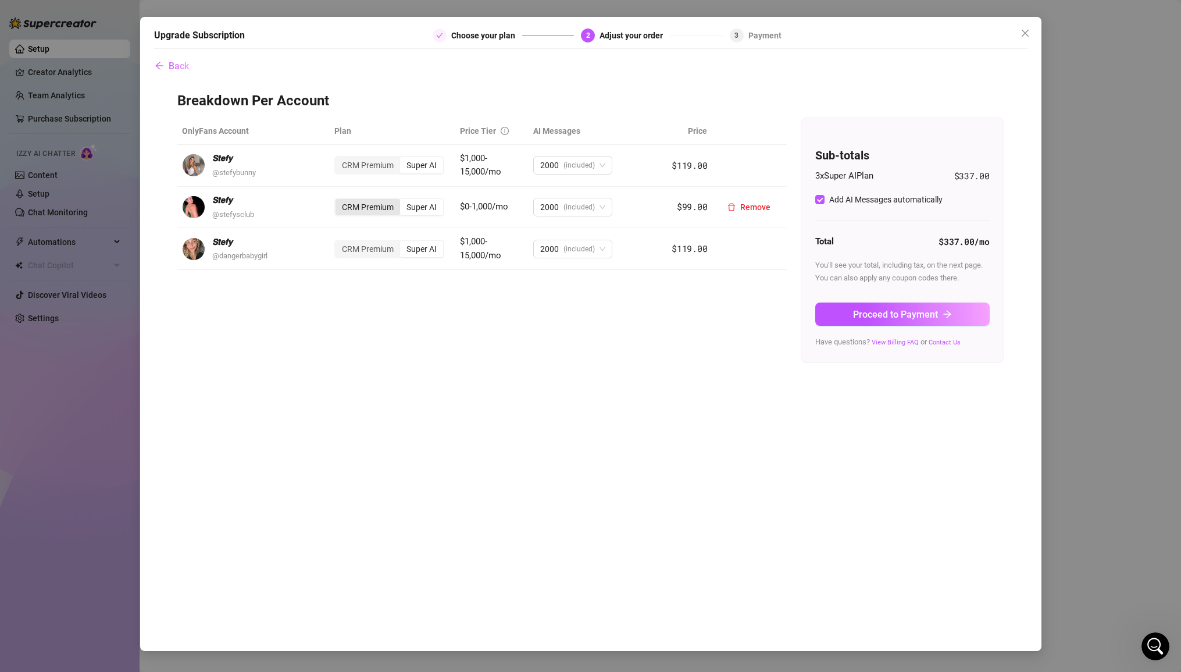
click at [362, 205] on div "CRM Premium" at bounding box center [368, 207] width 65 height 16
click at [338, 201] on input "CRM Premium" at bounding box center [338, 201] width 0 height 0
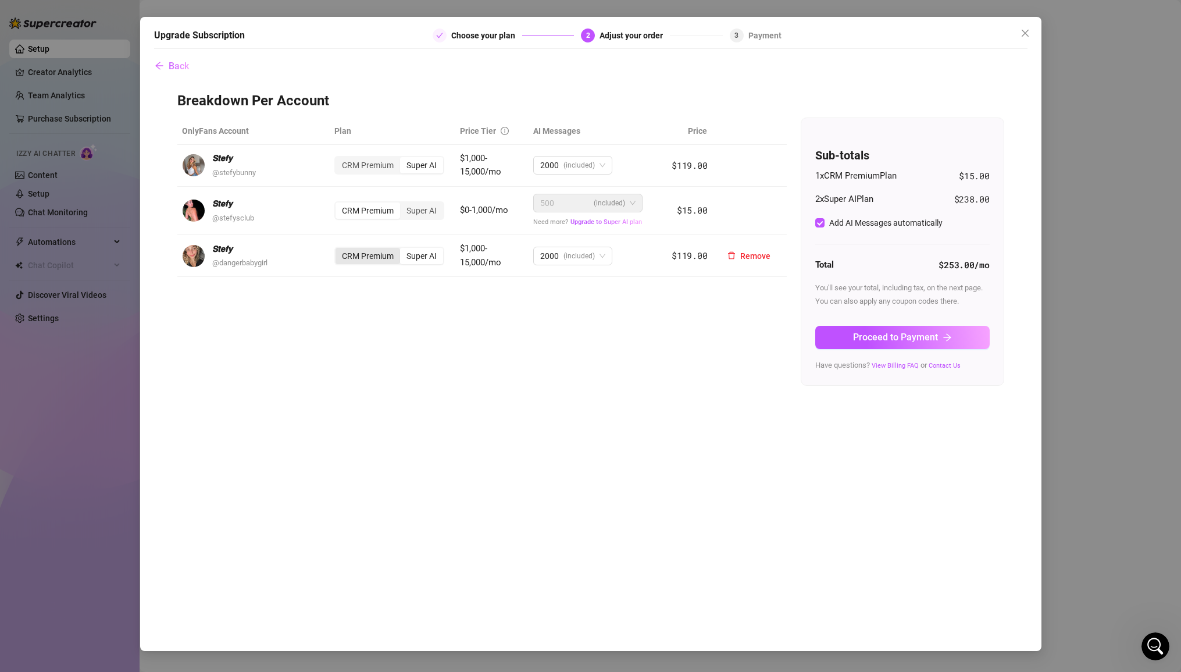
click at [359, 255] on div "CRM Premium" at bounding box center [368, 256] width 65 height 16
click at [338, 249] on input "CRM Premium" at bounding box center [338, 249] width 0 height 0
click at [390, 165] on div "CRM Premium" at bounding box center [368, 165] width 65 height 16
click at [338, 159] on input "CRM Premium" at bounding box center [338, 159] width 0 height 0
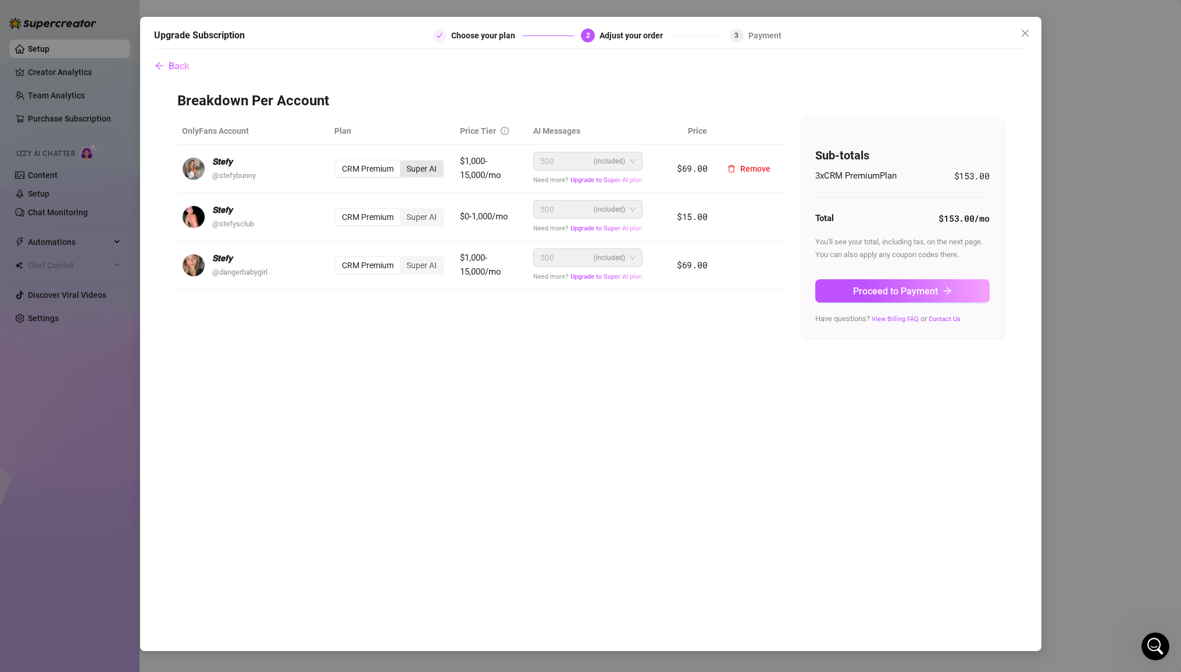
click at [431, 167] on div "Super AI" at bounding box center [421, 168] width 43 height 16
click at [403, 162] on input "Super AI" at bounding box center [403, 162] width 0 height 0
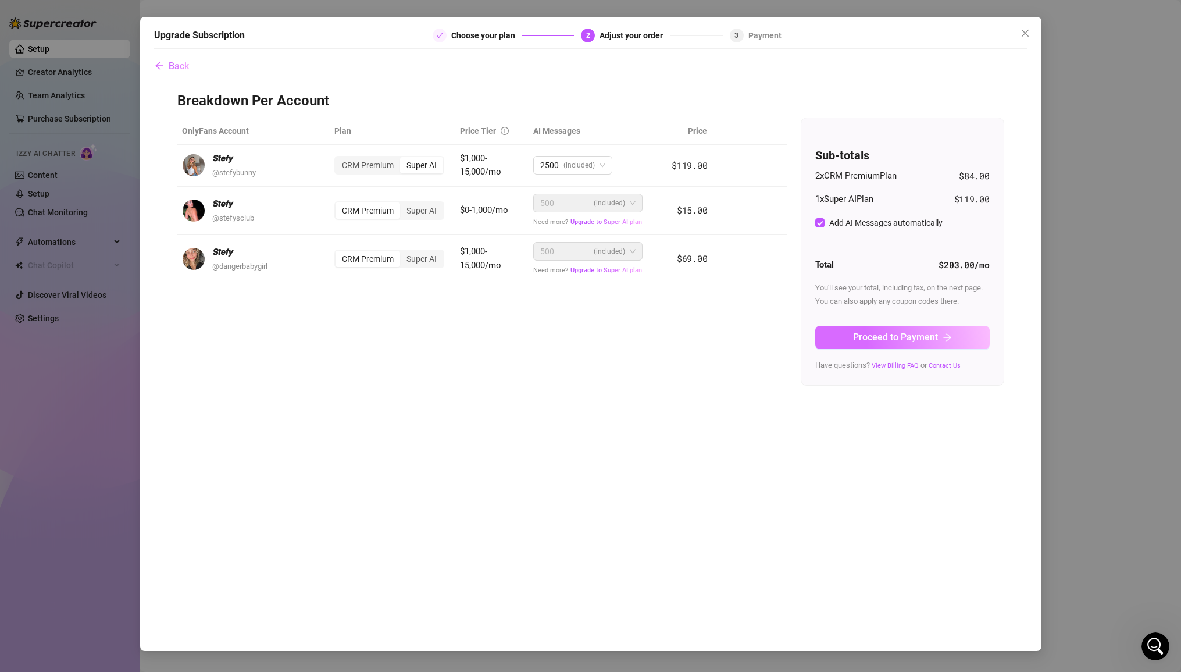
click at [801, 338] on span "Proceed to Payment" at bounding box center [895, 336] width 85 height 11
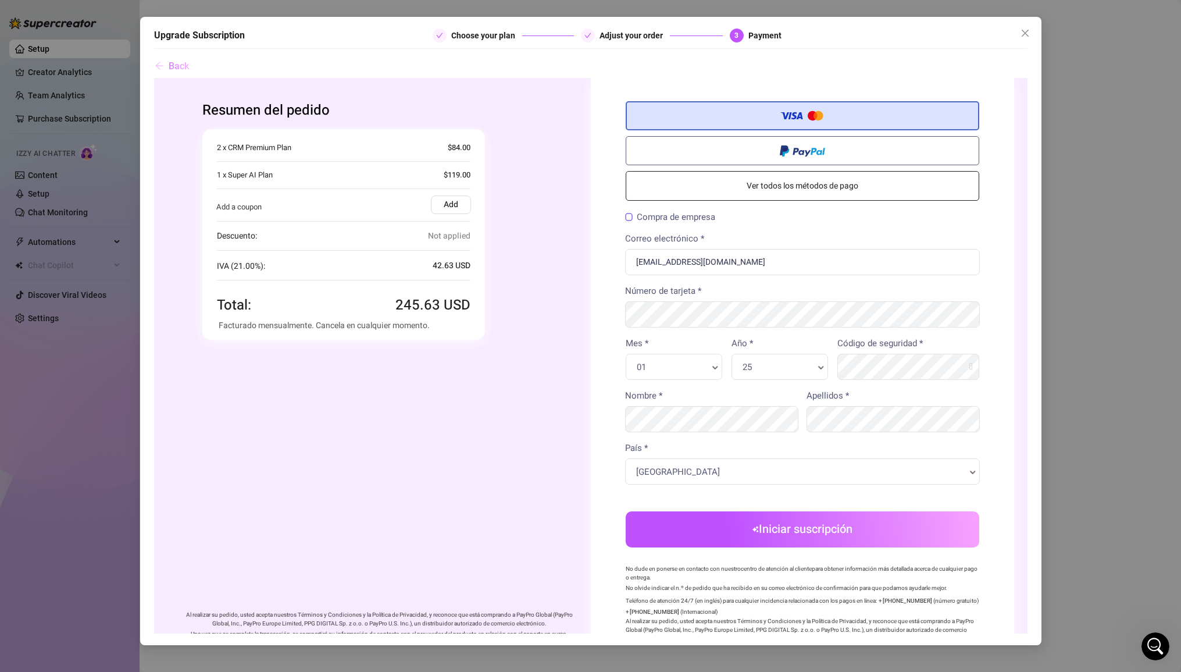
click at [163, 65] on icon "arrow-left" at bounding box center [159, 65] width 9 height 9
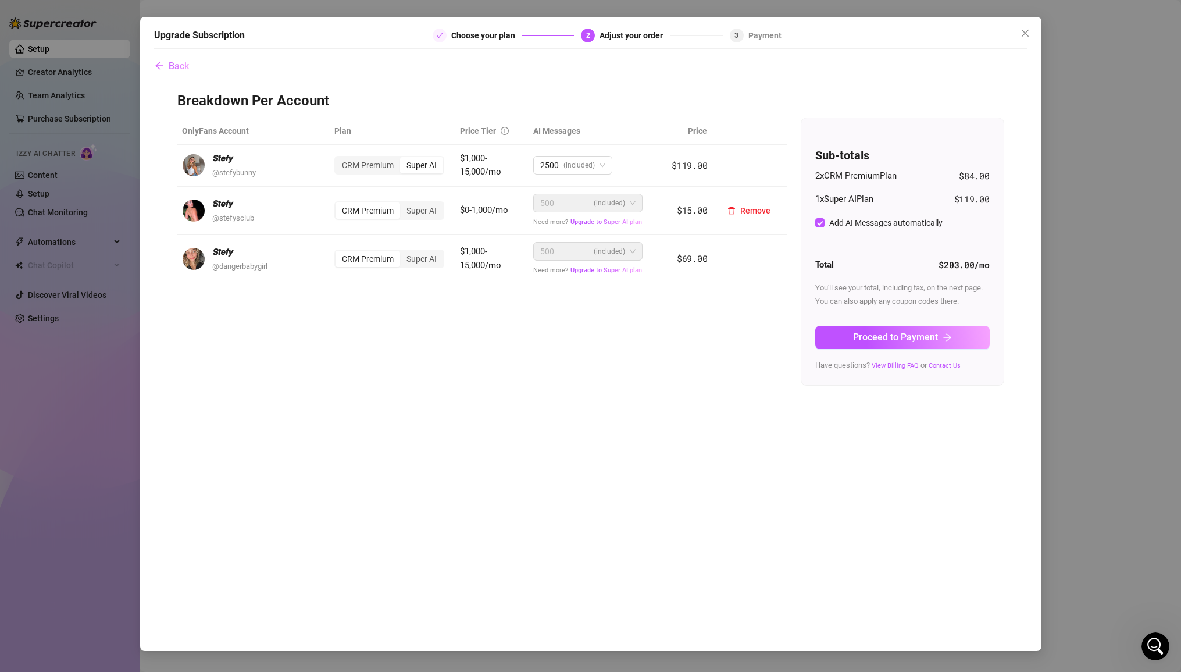
click at [366, 209] on div "CRM Premium" at bounding box center [368, 210] width 65 height 16
click at [338, 204] on input "CRM Premium" at bounding box center [338, 204] width 0 height 0
click at [423, 169] on div "Super AI" at bounding box center [421, 165] width 43 height 16
click at [403, 159] on input "Super AI" at bounding box center [403, 159] width 0 height 0
click at [352, 212] on div "CRM Premium" at bounding box center [368, 210] width 65 height 16
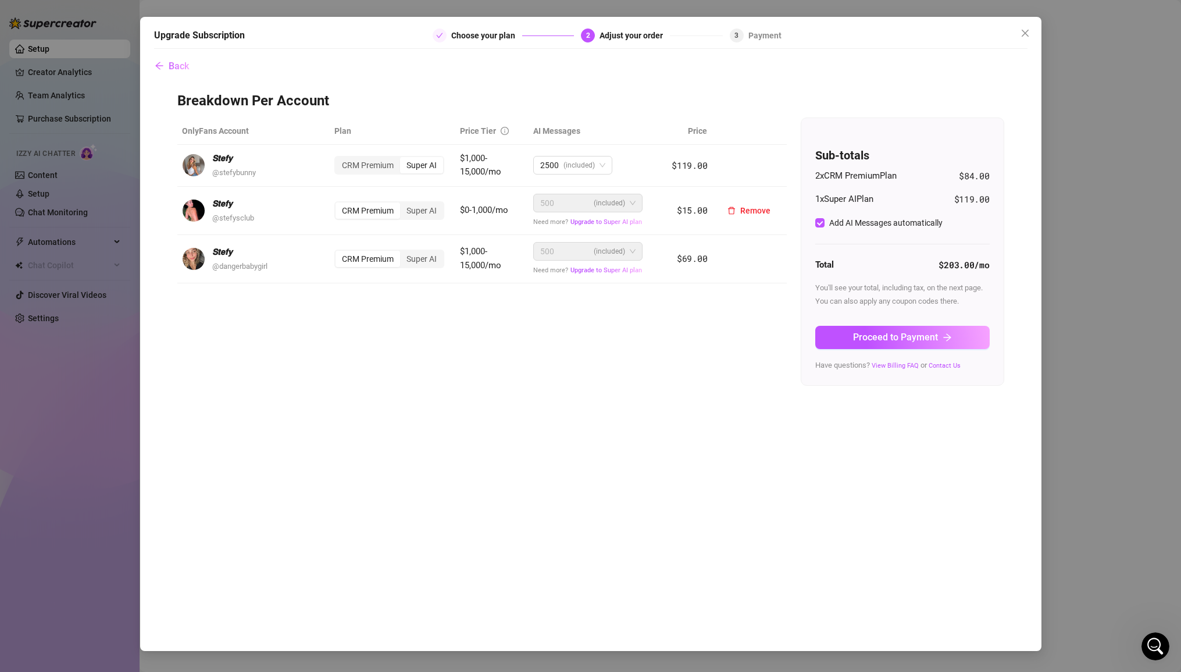
click at [338, 204] on input "CRM Premium" at bounding box center [338, 204] width 0 height 0
click at [354, 211] on div "CRM Premium" at bounding box center [368, 210] width 65 height 16
click at [338, 204] on input "CRM Premium" at bounding box center [338, 204] width 0 height 0
click at [762, 260] on span "Remove" at bounding box center [755, 258] width 30 height 9
click at [793, 226] on span "Cancel" at bounding box center [797, 228] width 26 height 9
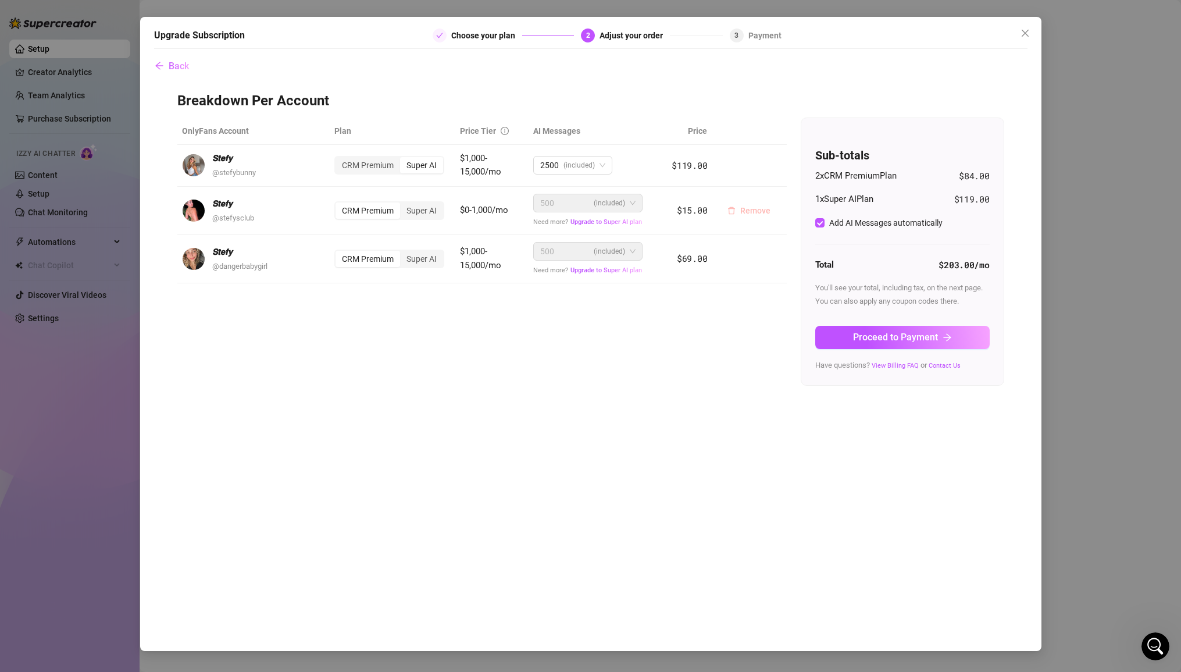
click at [759, 209] on span "Remove" at bounding box center [755, 210] width 30 height 9
click at [801, 181] on span "OK" at bounding box center [828, 180] width 11 height 9
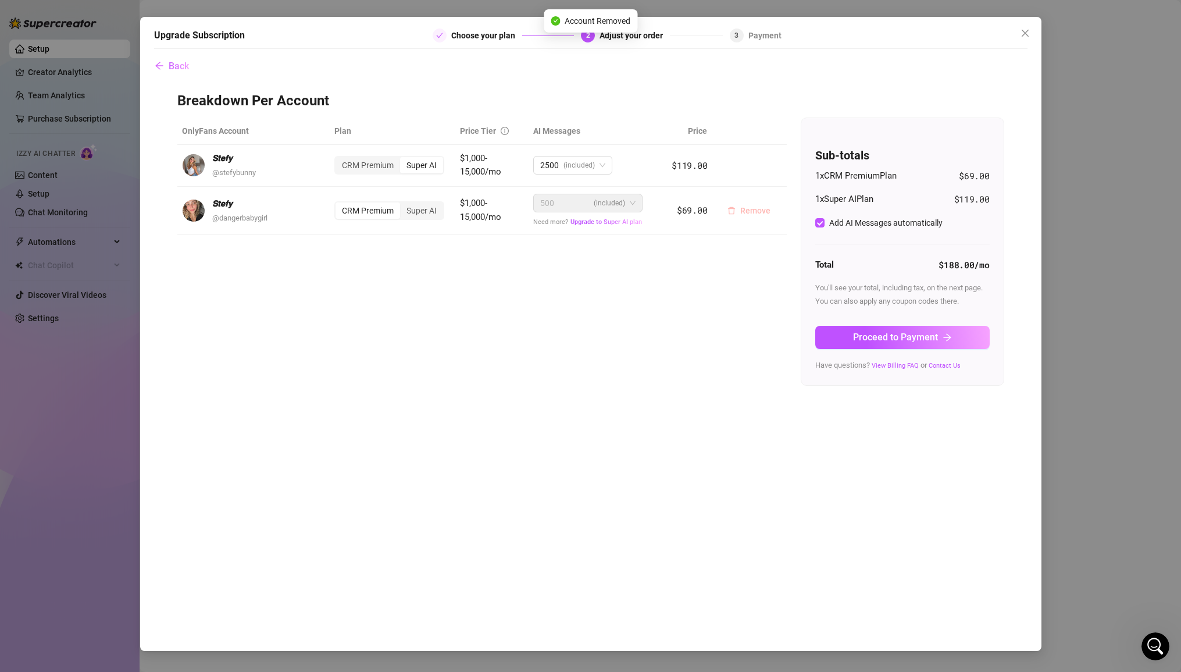
click at [754, 212] on span "Remove" at bounding box center [755, 210] width 30 height 9
click at [801, 176] on span "OK" at bounding box center [828, 180] width 11 height 9
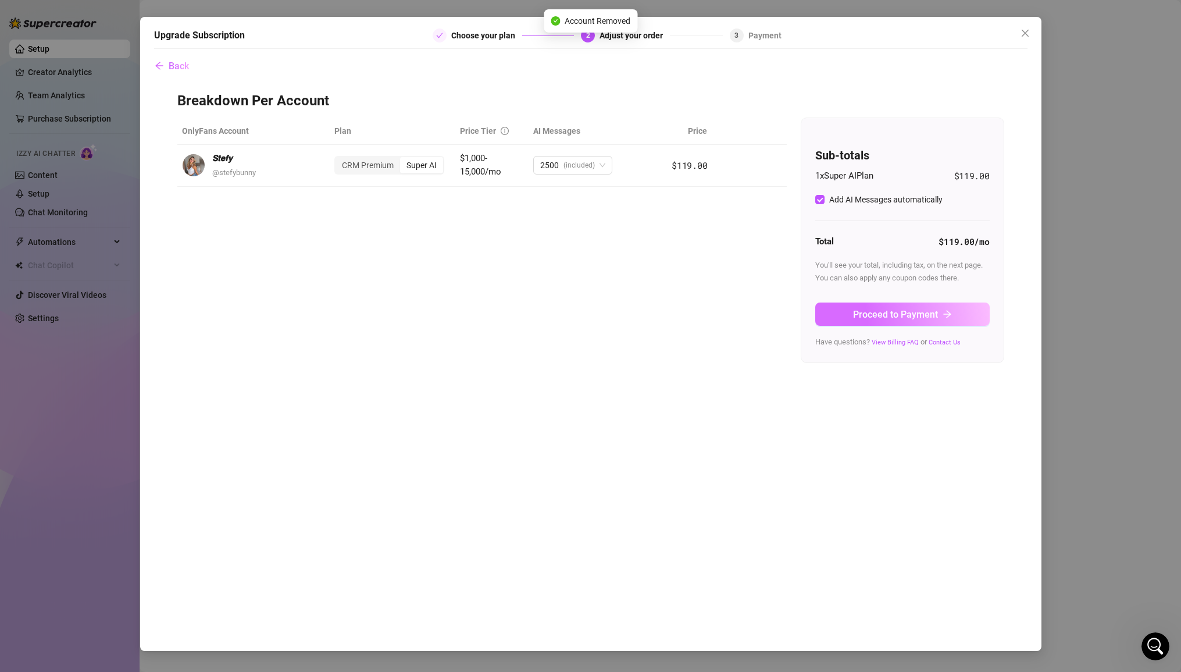
click at [801, 312] on span "Proceed to Payment" at bounding box center [895, 314] width 85 height 11
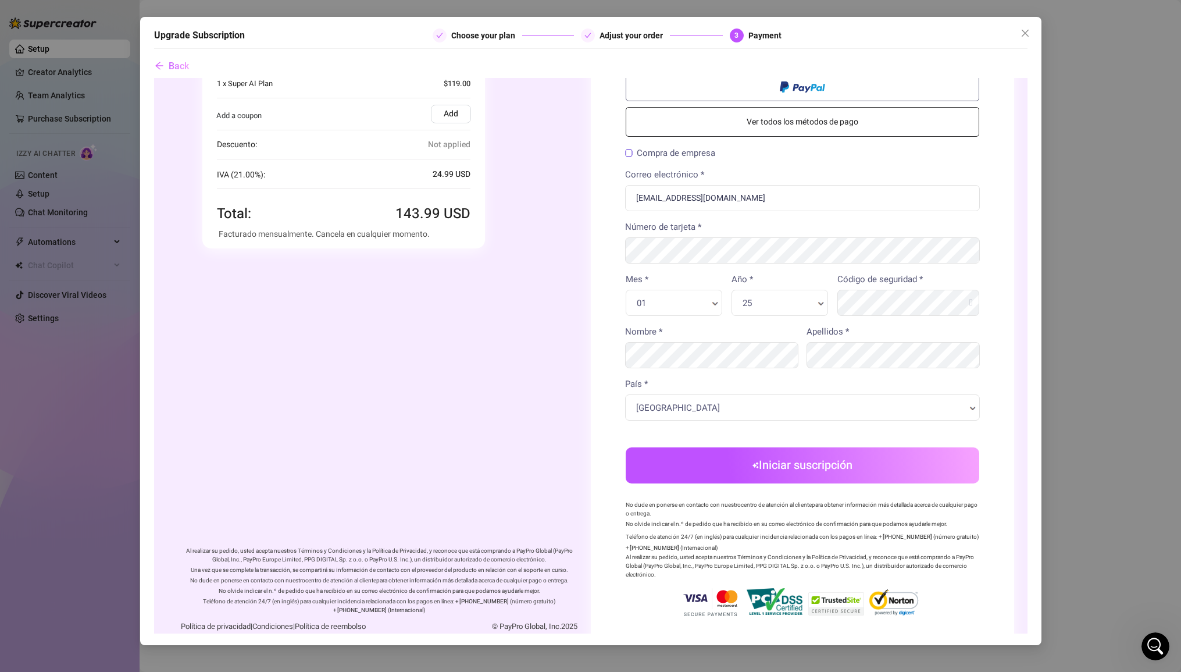
scroll to position [81, 0]
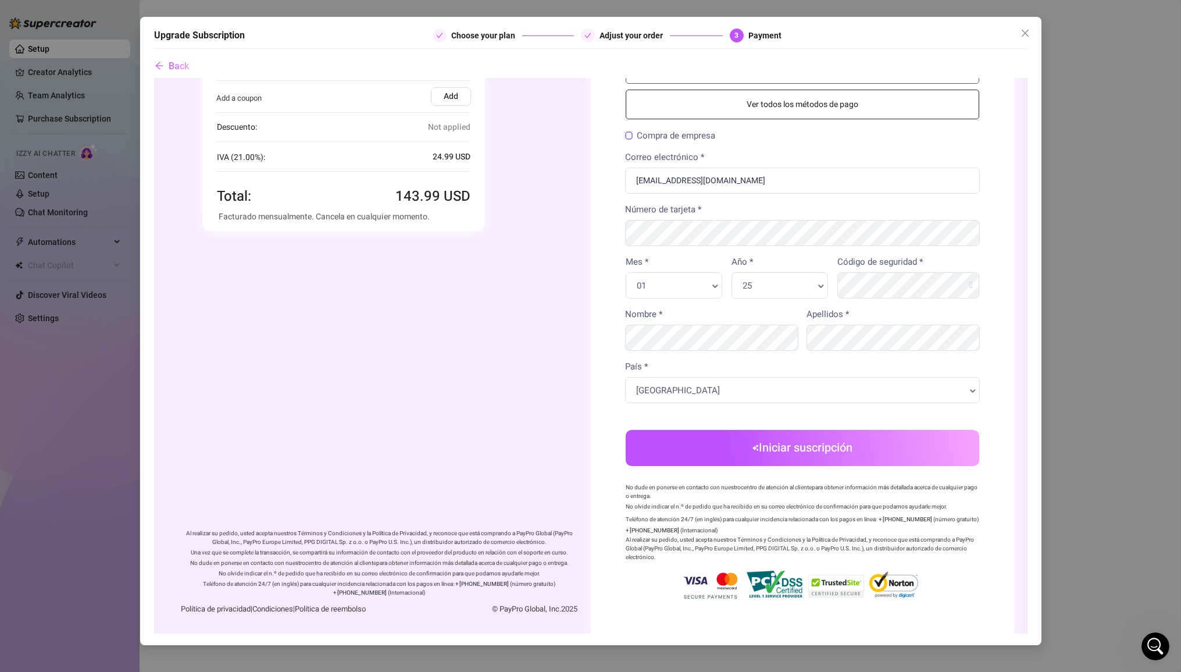
click at [714, 215] on div "Número de tarjeta *" at bounding box center [802, 223] width 372 height 43
click at [712, 204] on div "Número de tarjeta *" at bounding box center [802, 223] width 372 height 43
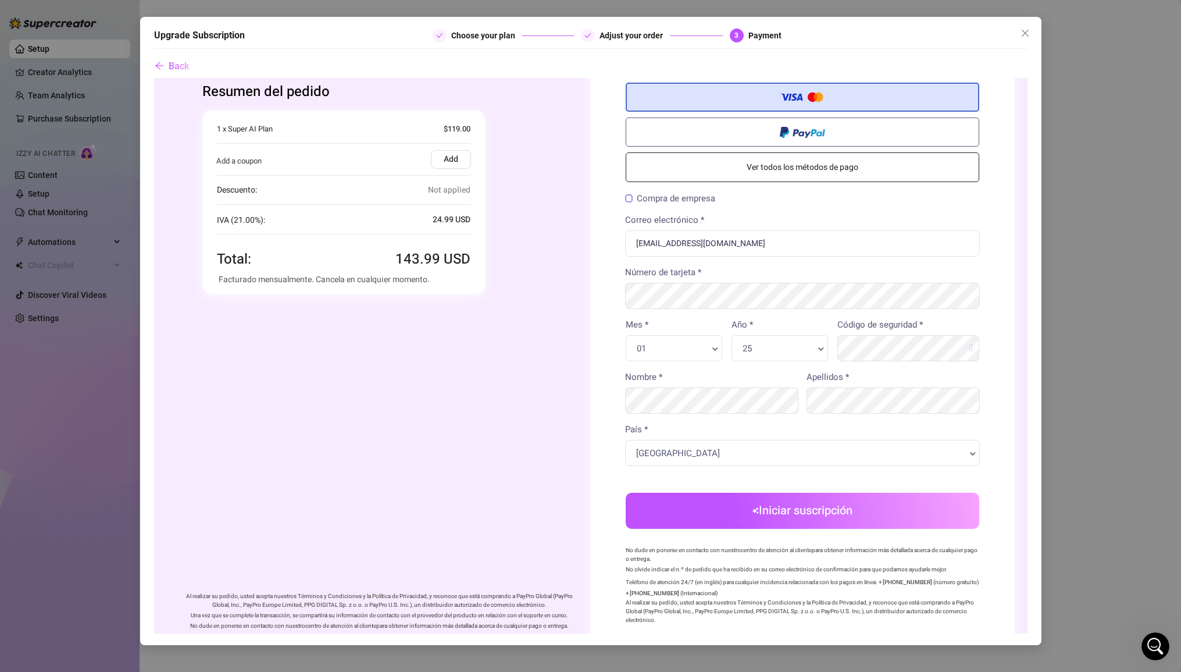
scroll to position [0, 0]
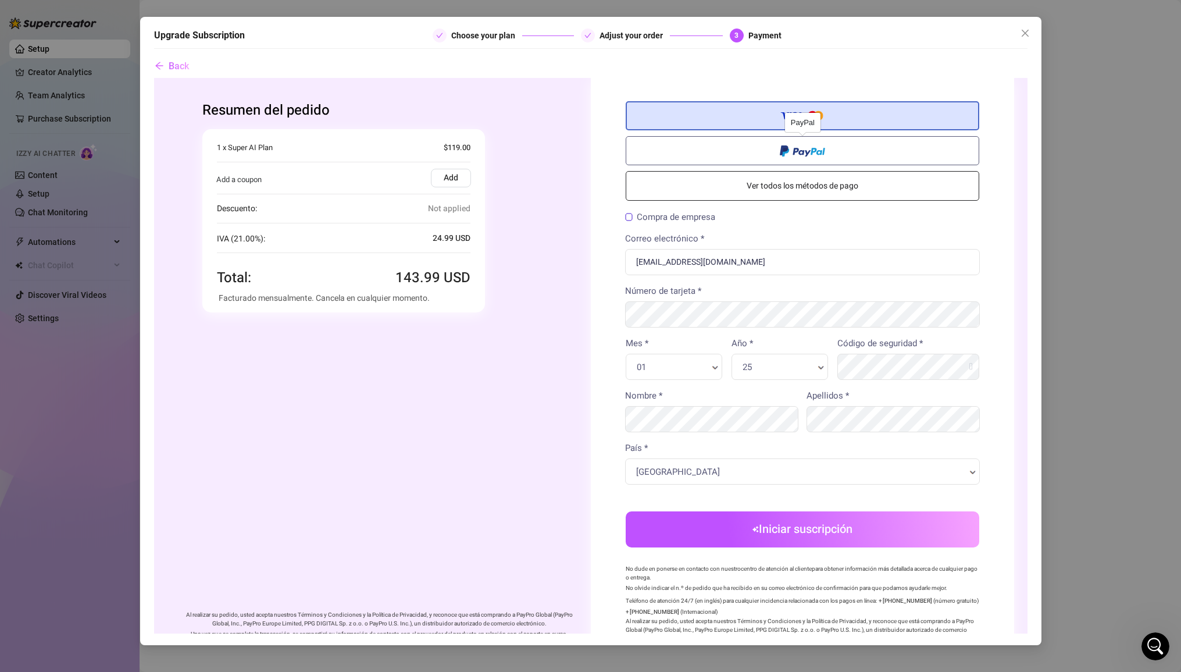
click at [807, 150] on span at bounding box center [801, 148] width 45 height 13
click at [154, 77] on input "radio" at bounding box center [154, 77] width 0 height 0
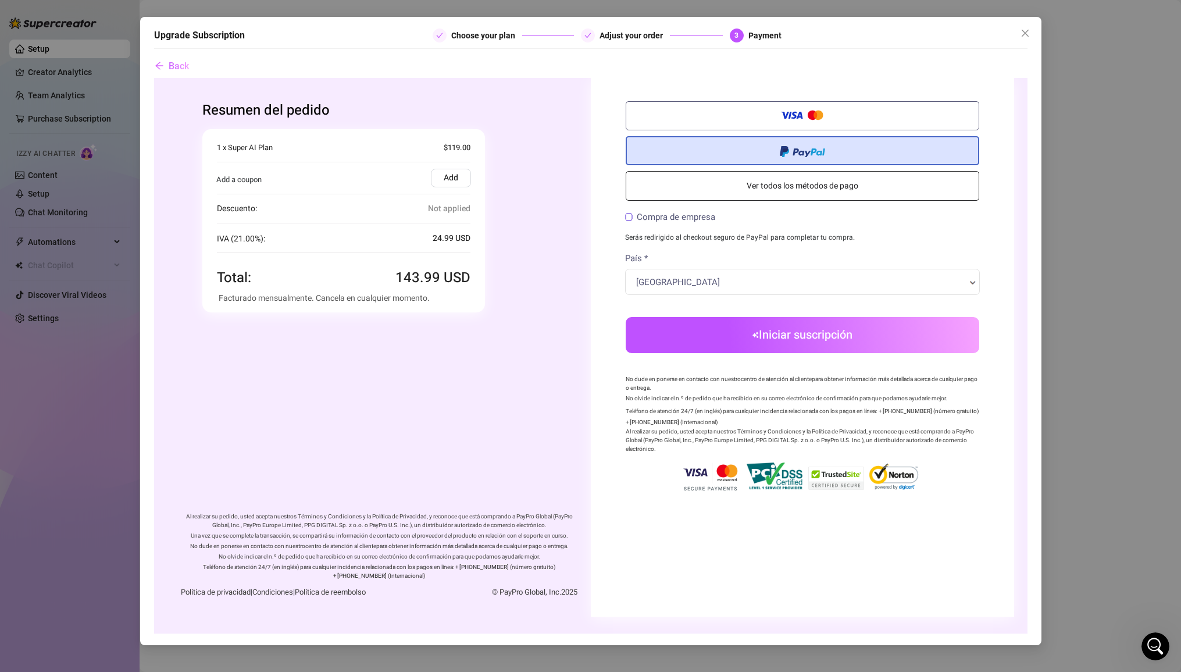
click at [713, 326] on button "Iniciar suscripción" at bounding box center [802, 334] width 354 height 36
